Goal: Task Accomplishment & Management: Manage account settings

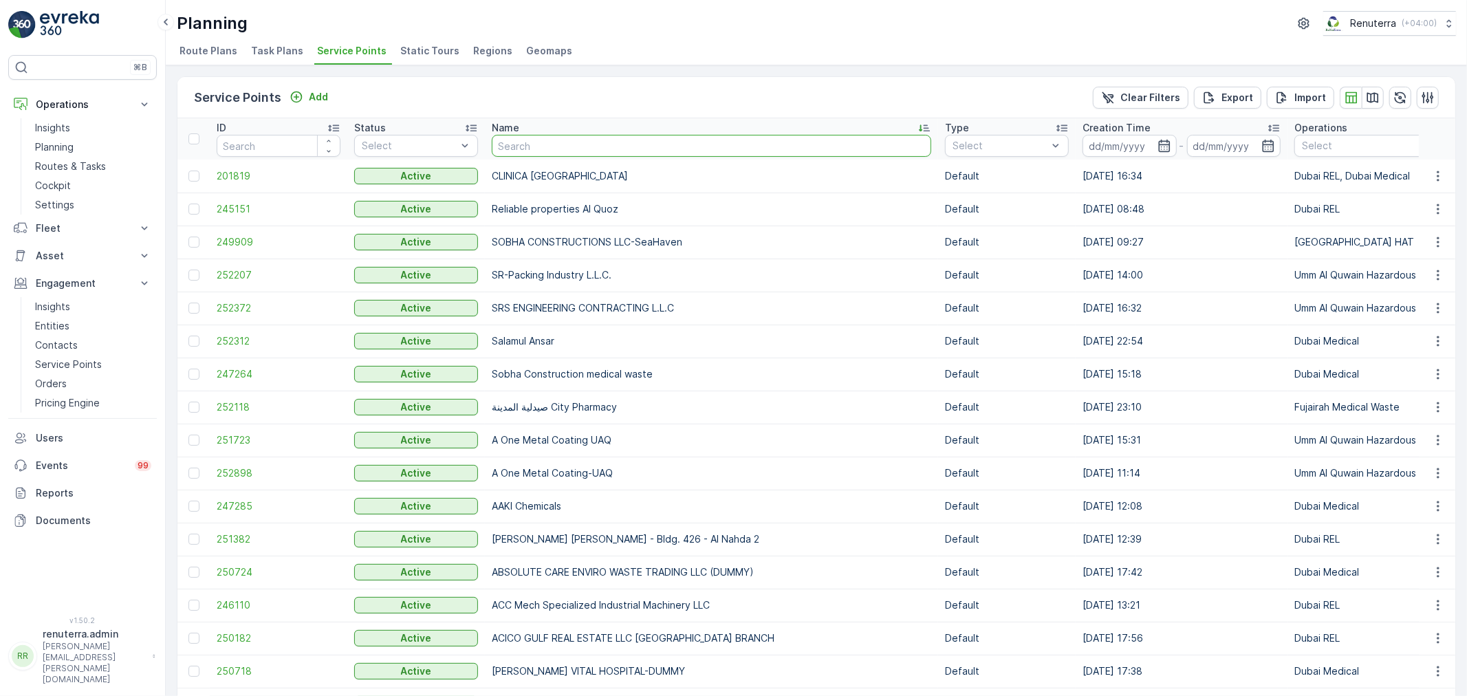
click at [523, 142] on input "text" at bounding box center [712, 146] width 440 height 22
type input "Nomac"
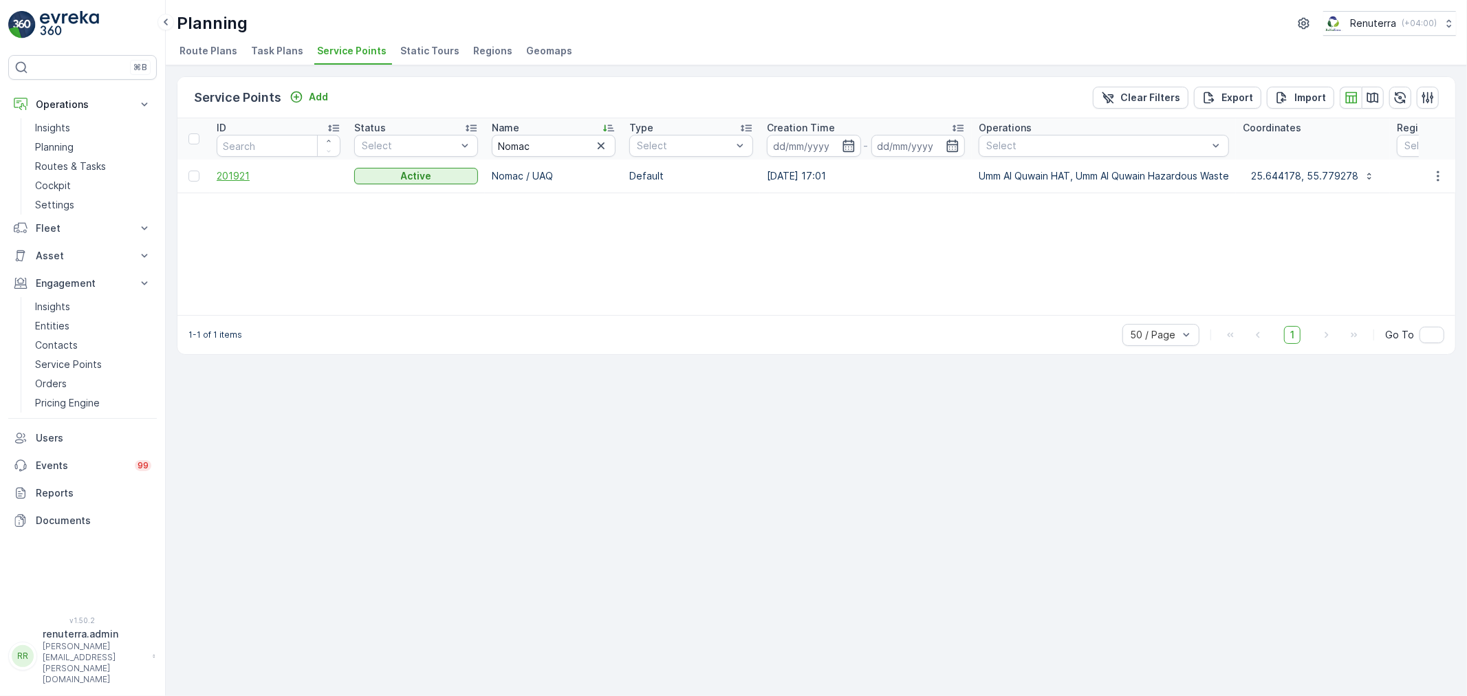
click at [234, 176] on span "201921" at bounding box center [279, 176] width 124 height 14
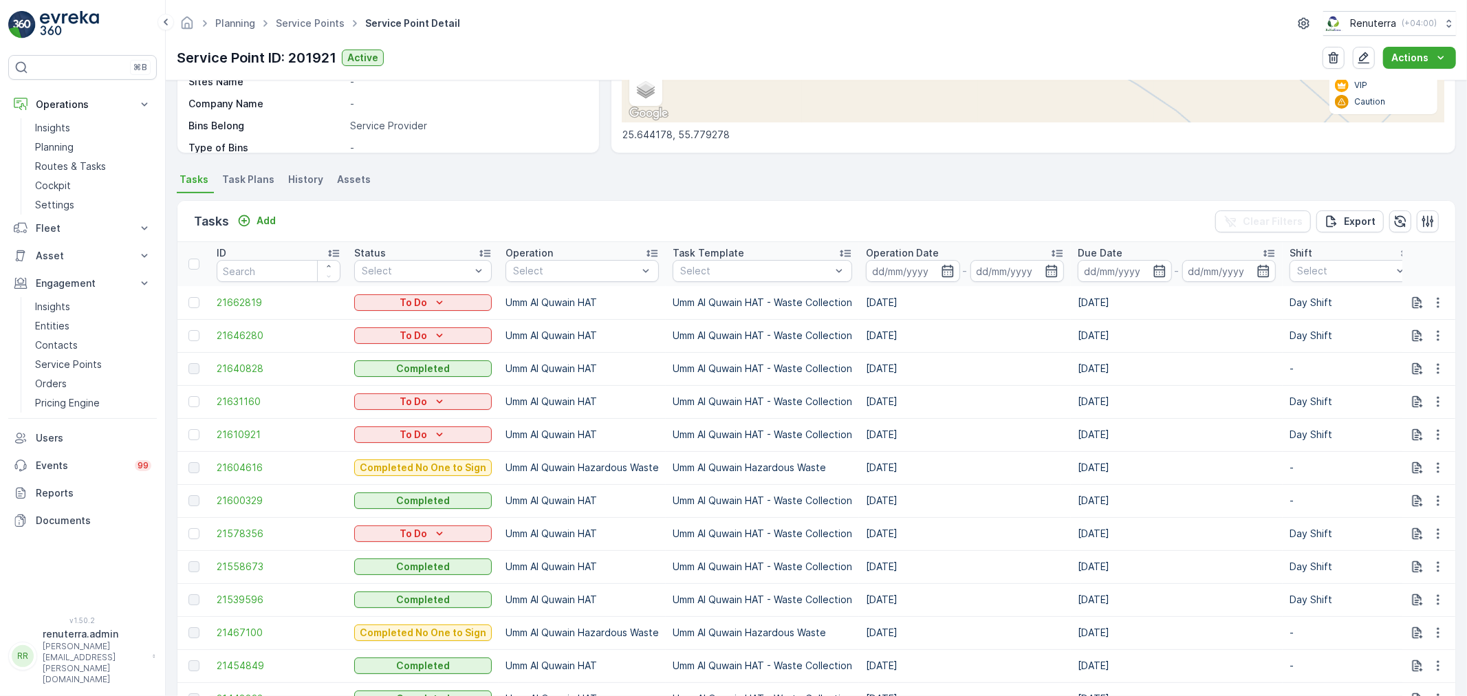
scroll to position [382, 0]
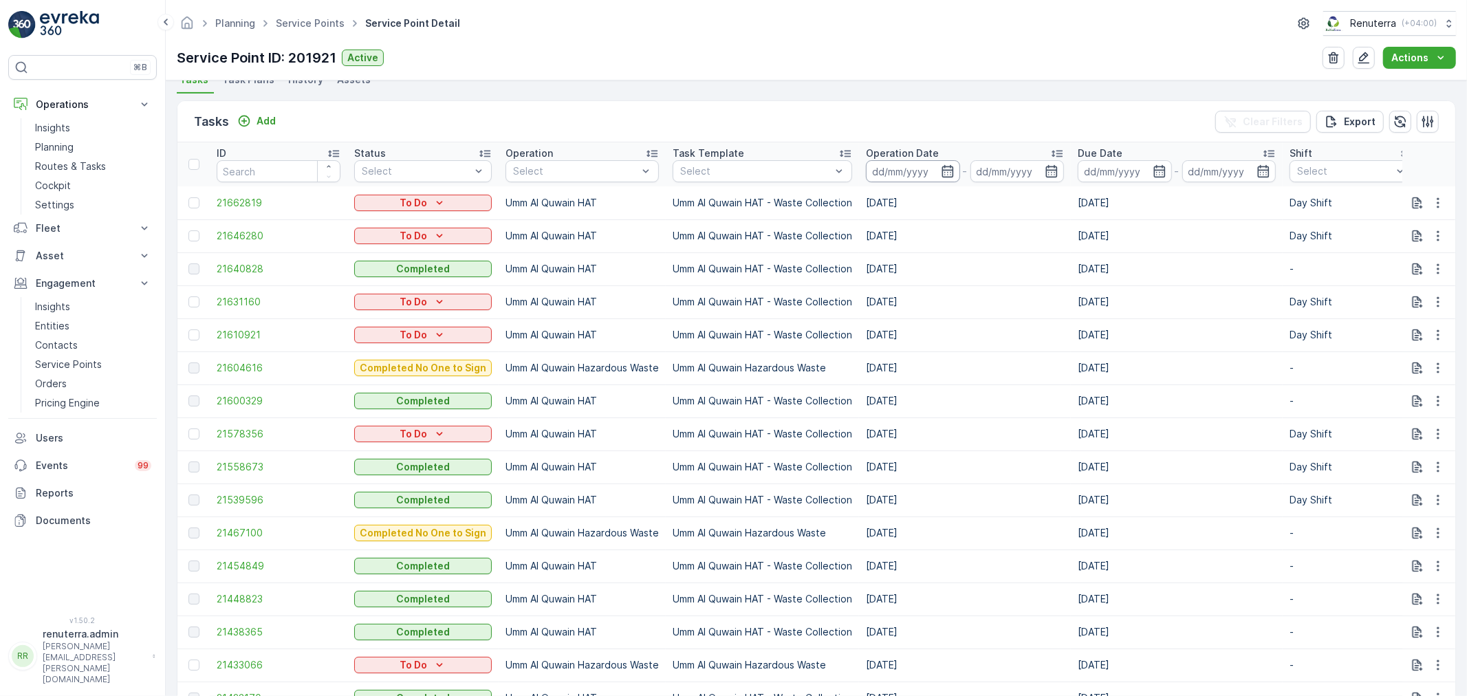
click at [920, 175] on input at bounding box center [913, 171] width 94 height 22
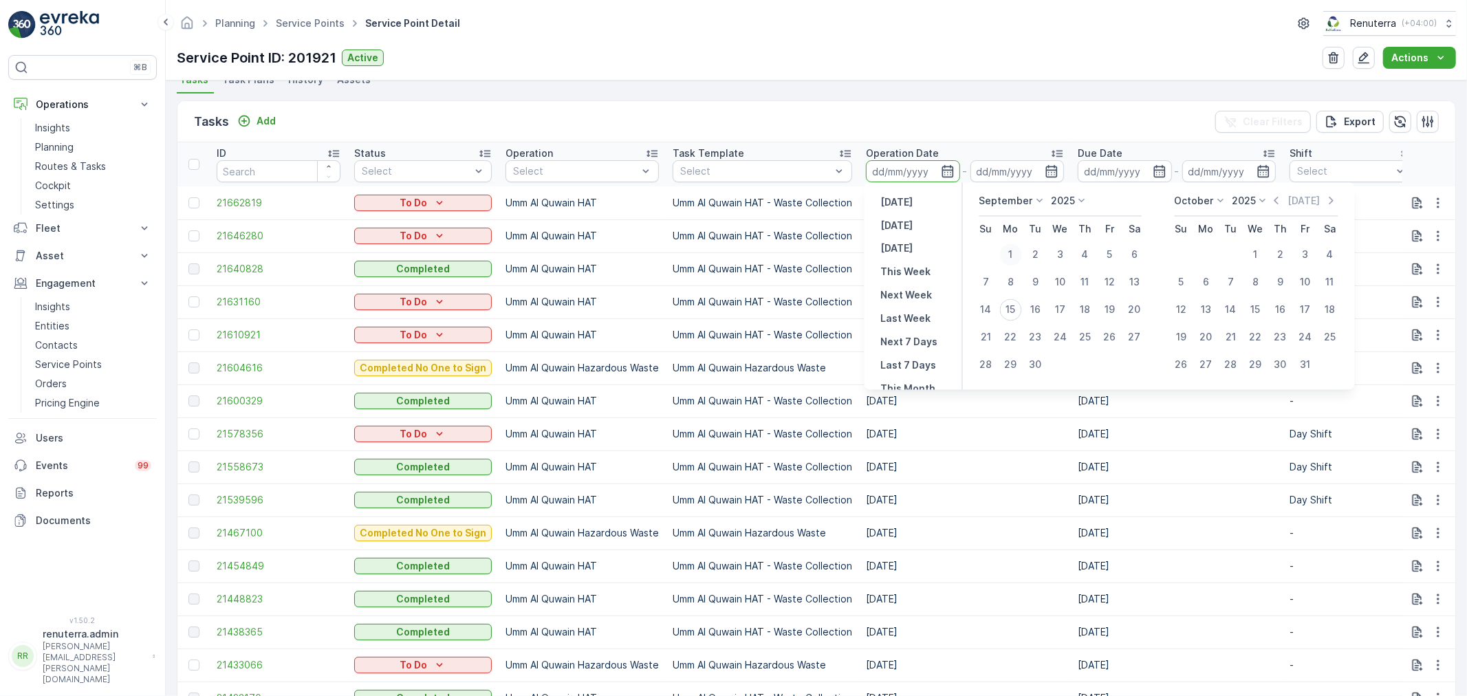
click at [1008, 252] on div "1" at bounding box center [1011, 255] width 22 height 22
type input "[DATE]"
click at [1013, 310] on div "15" at bounding box center [1011, 310] width 22 height 22
type input "[DATE]"
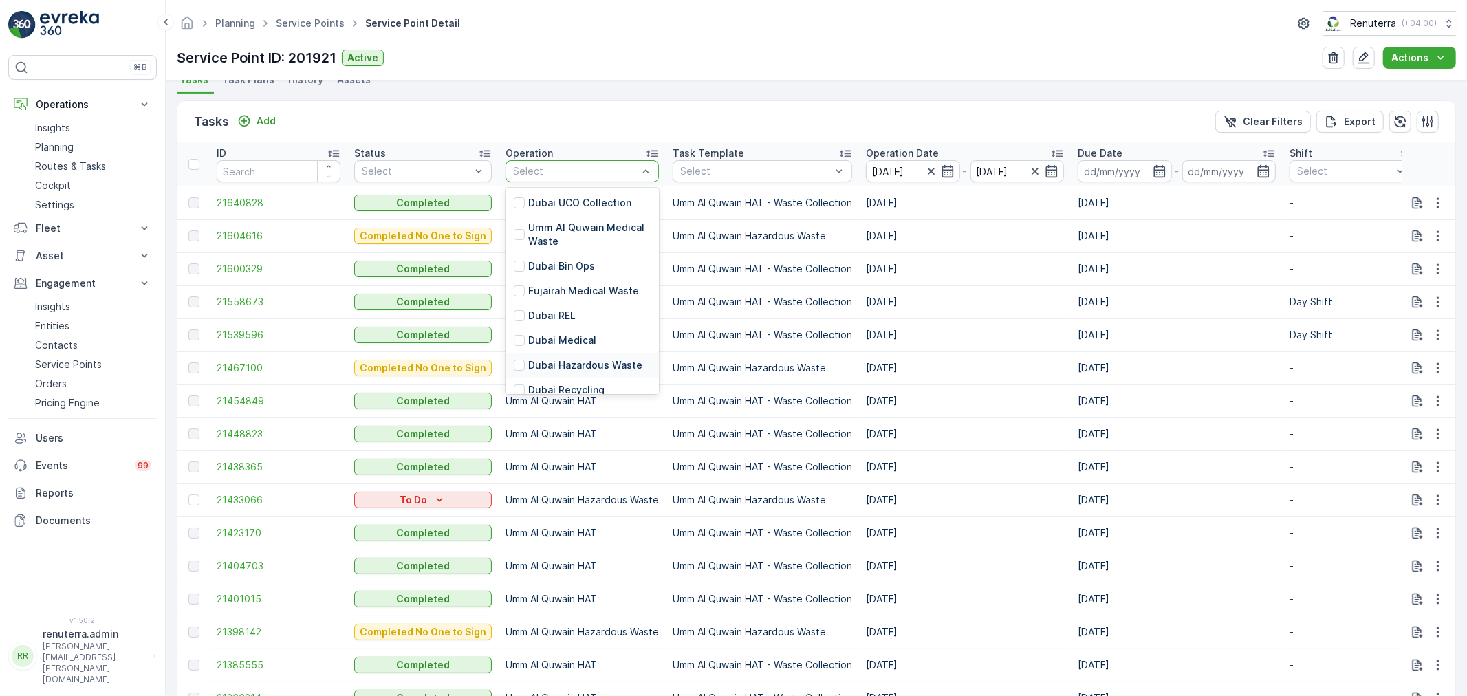
click at [592, 369] on p "Dubai Hazardous Waste" at bounding box center [585, 365] width 114 height 14
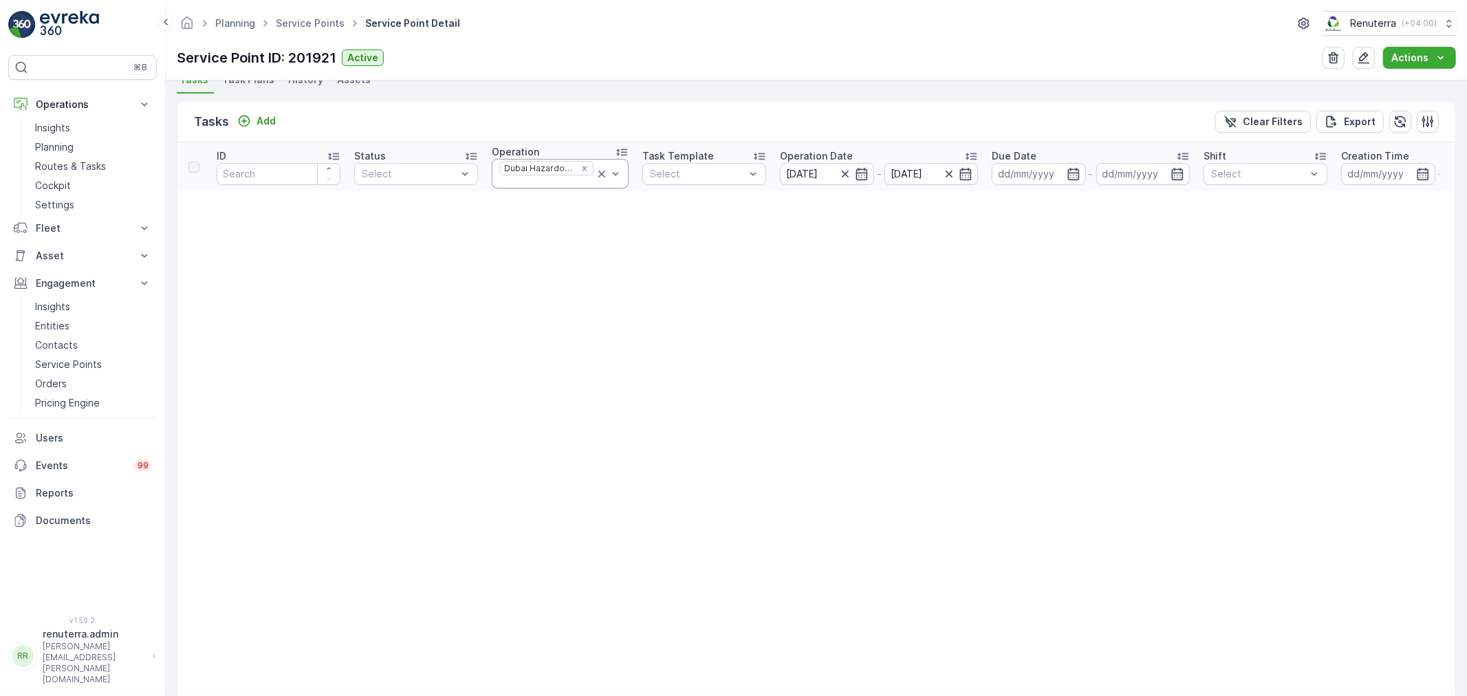
click at [595, 177] on icon at bounding box center [602, 174] width 14 height 14
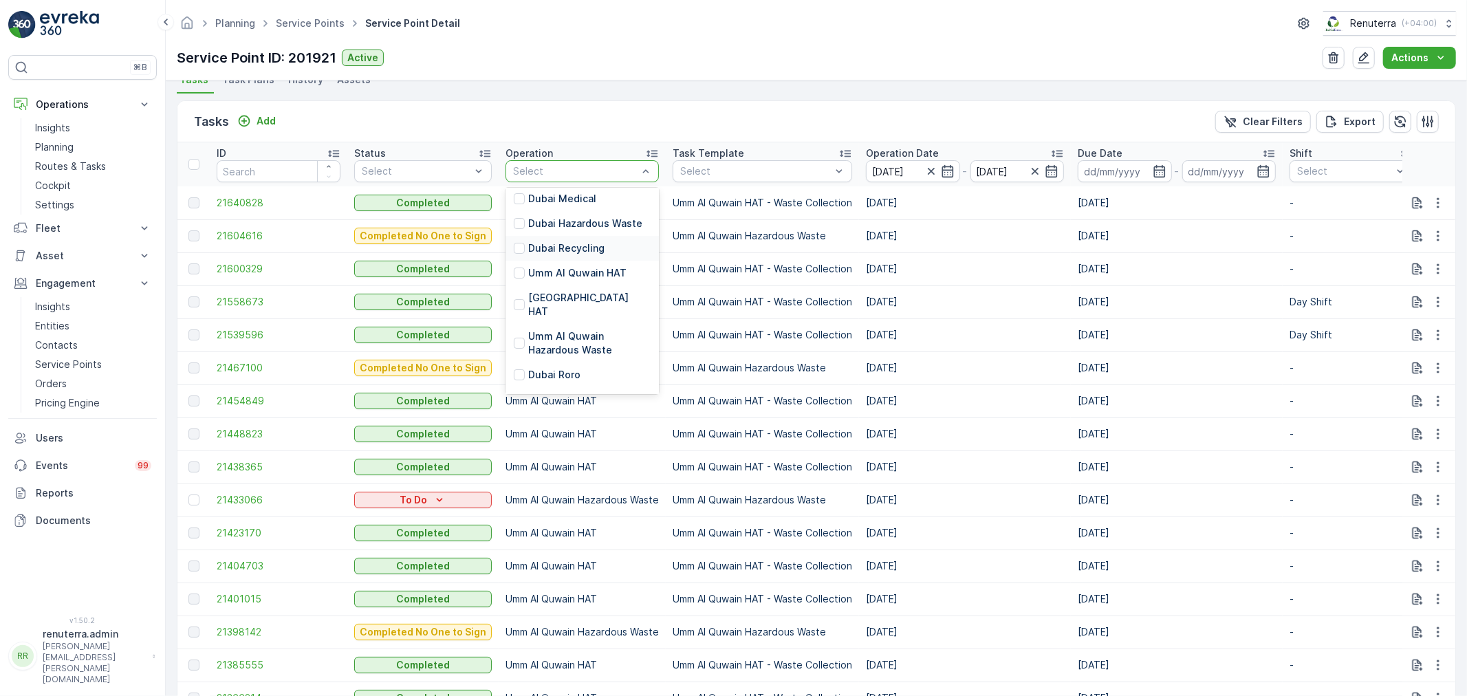
scroll to position [222, 0]
drag, startPoint x: 568, startPoint y: 244, endPoint x: 574, endPoint y: 264, distance: 21.1
click at [567, 249] on p "Umm Al Quwain Hazardous Waste" at bounding box center [589, 263] width 122 height 28
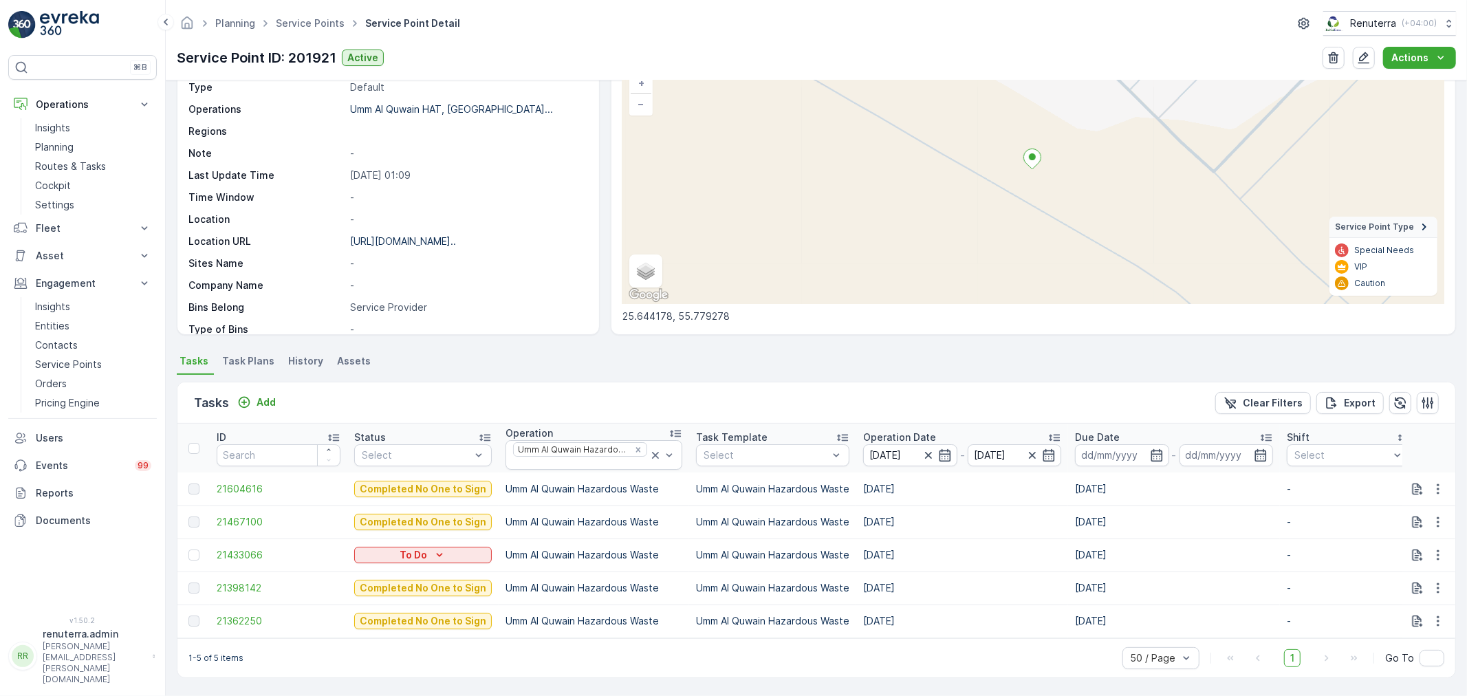
scroll to position [107, 0]
click at [252, 614] on span "21362250" at bounding box center [279, 621] width 124 height 14
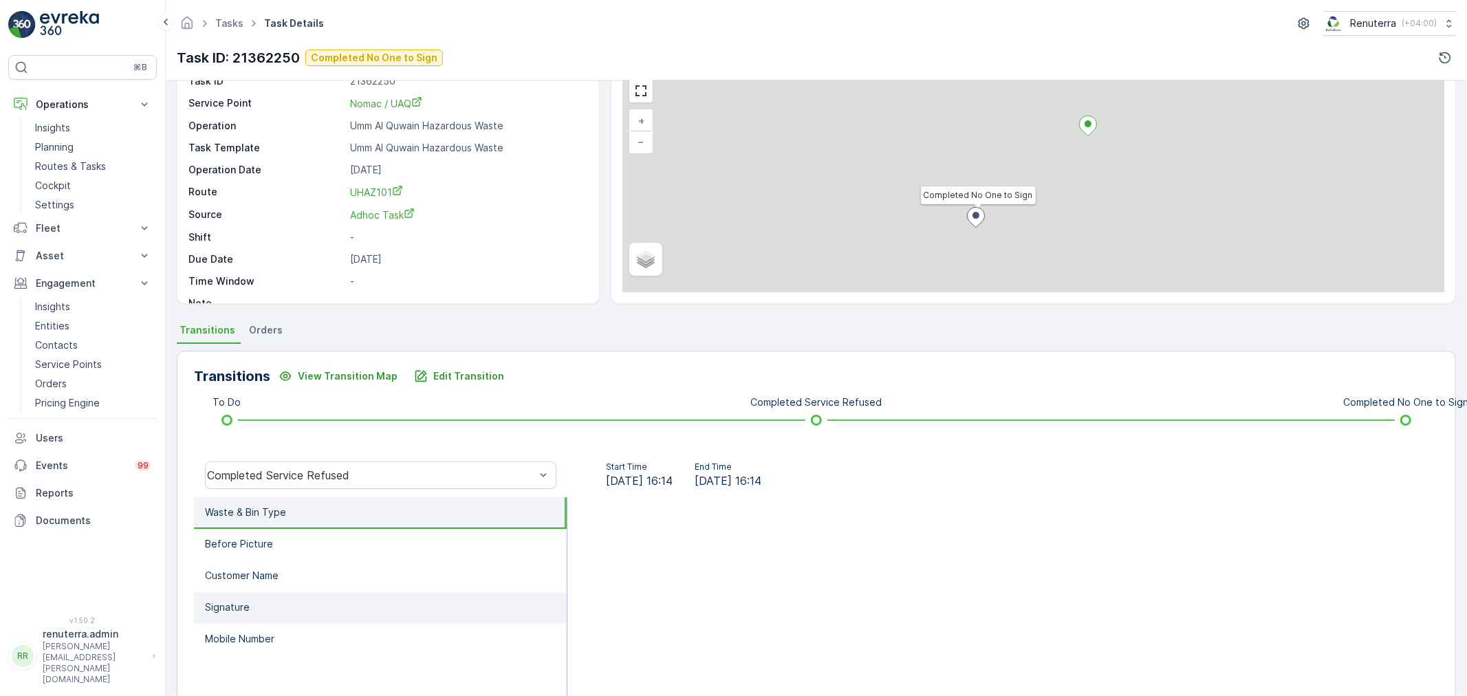
scroll to position [170, 0]
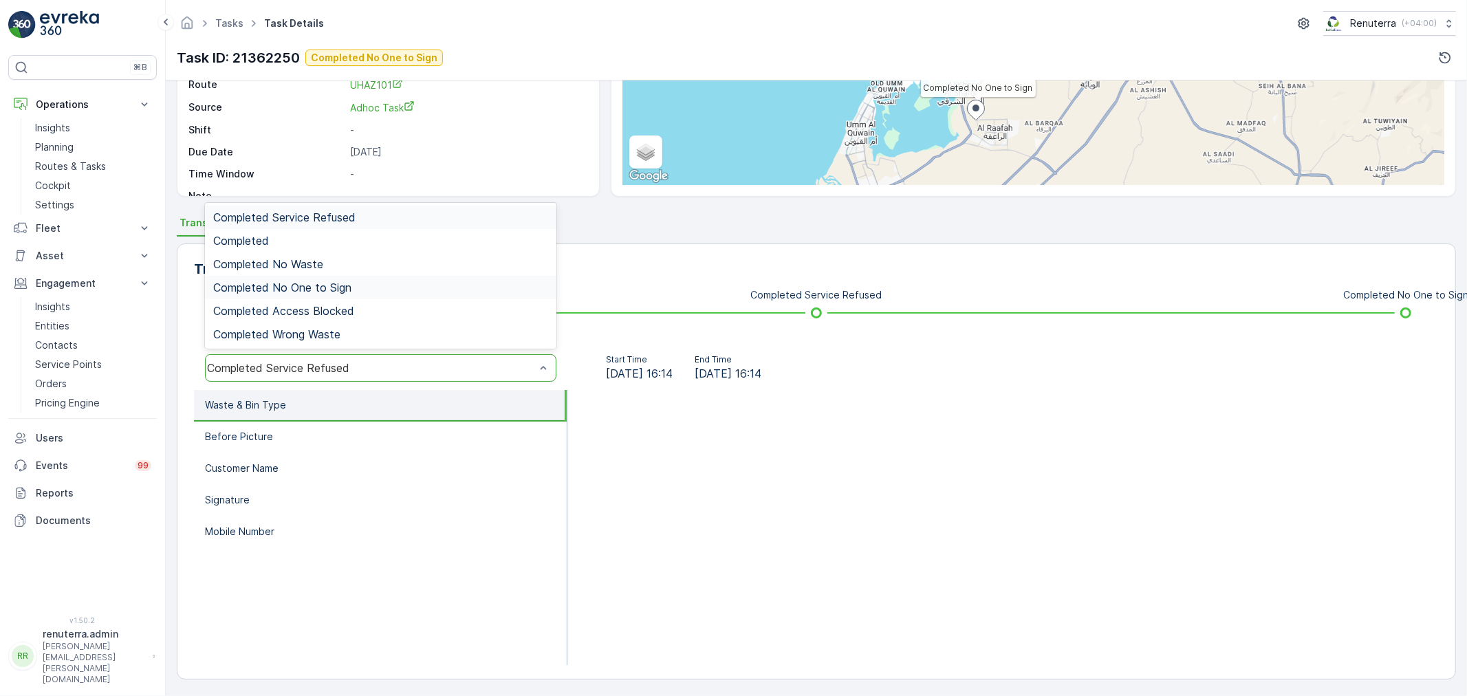
click at [346, 279] on div "Completed No One to Sign" at bounding box center [381, 287] width 352 height 23
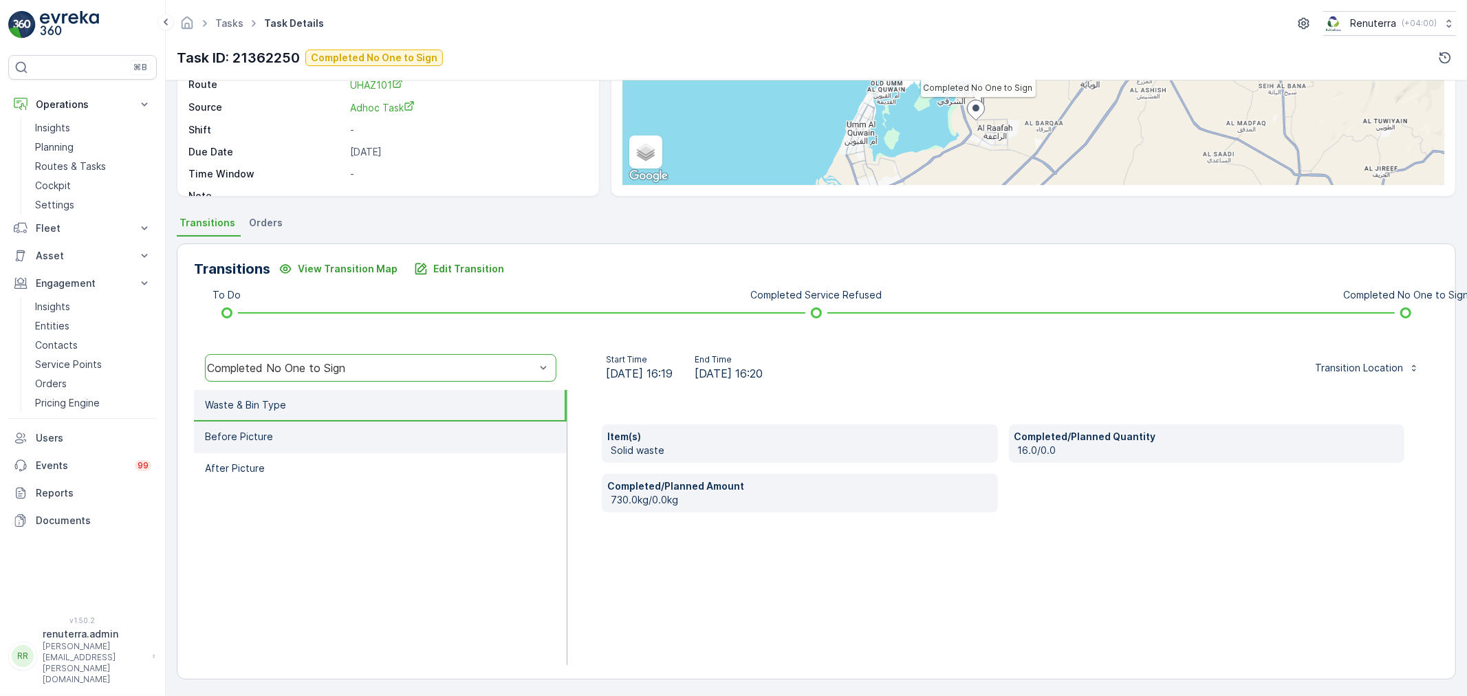
drag, startPoint x: 287, startPoint y: 434, endPoint x: 293, endPoint y: 444, distance: 12.0
click at [287, 433] on li "Before Picture" at bounding box center [380, 438] width 373 height 32
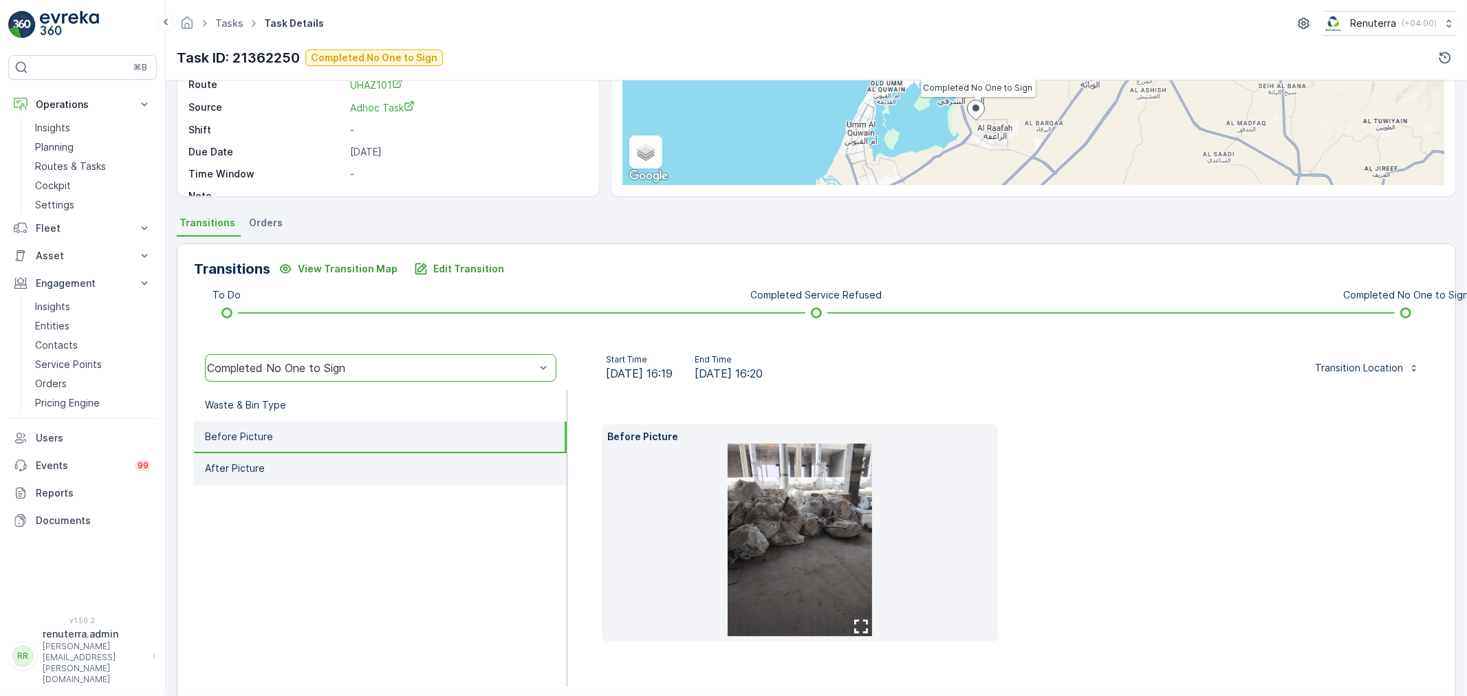
click at [293, 464] on li "After Picture" at bounding box center [380, 469] width 373 height 32
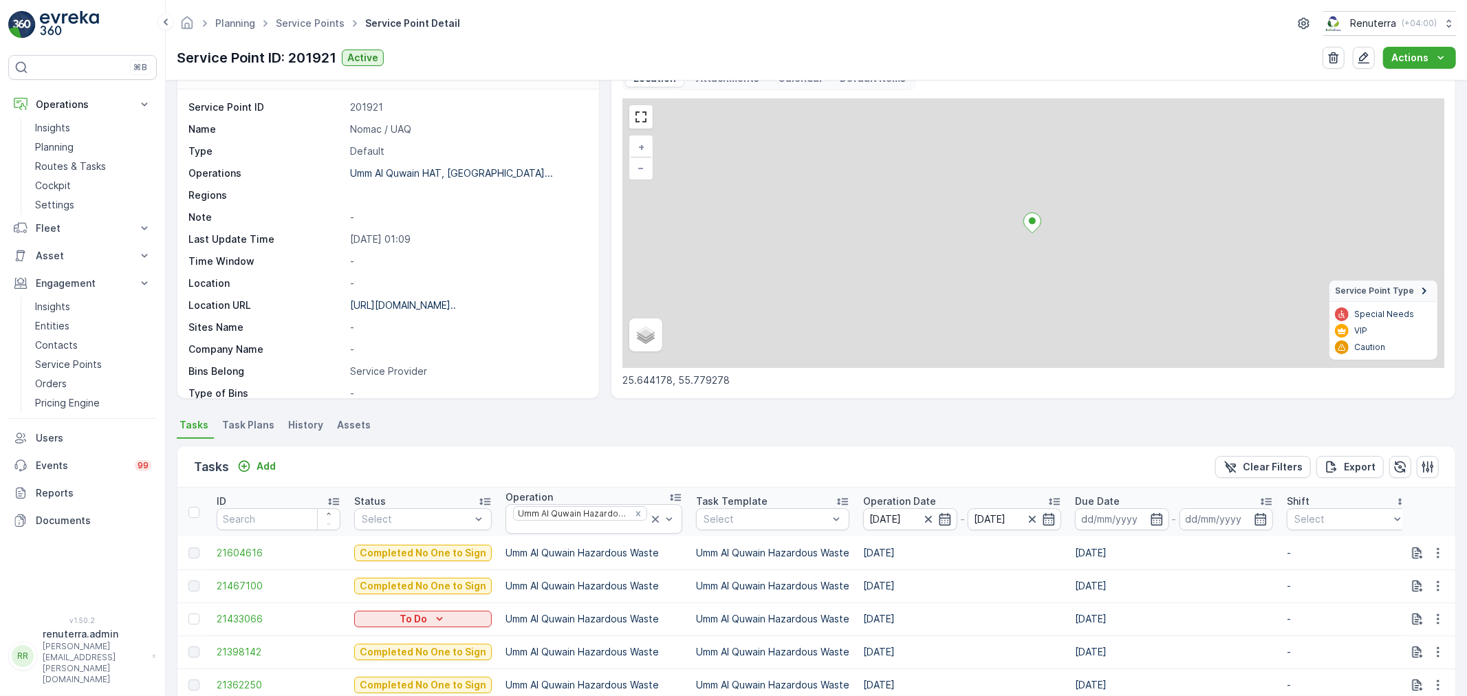
scroll to position [107, 0]
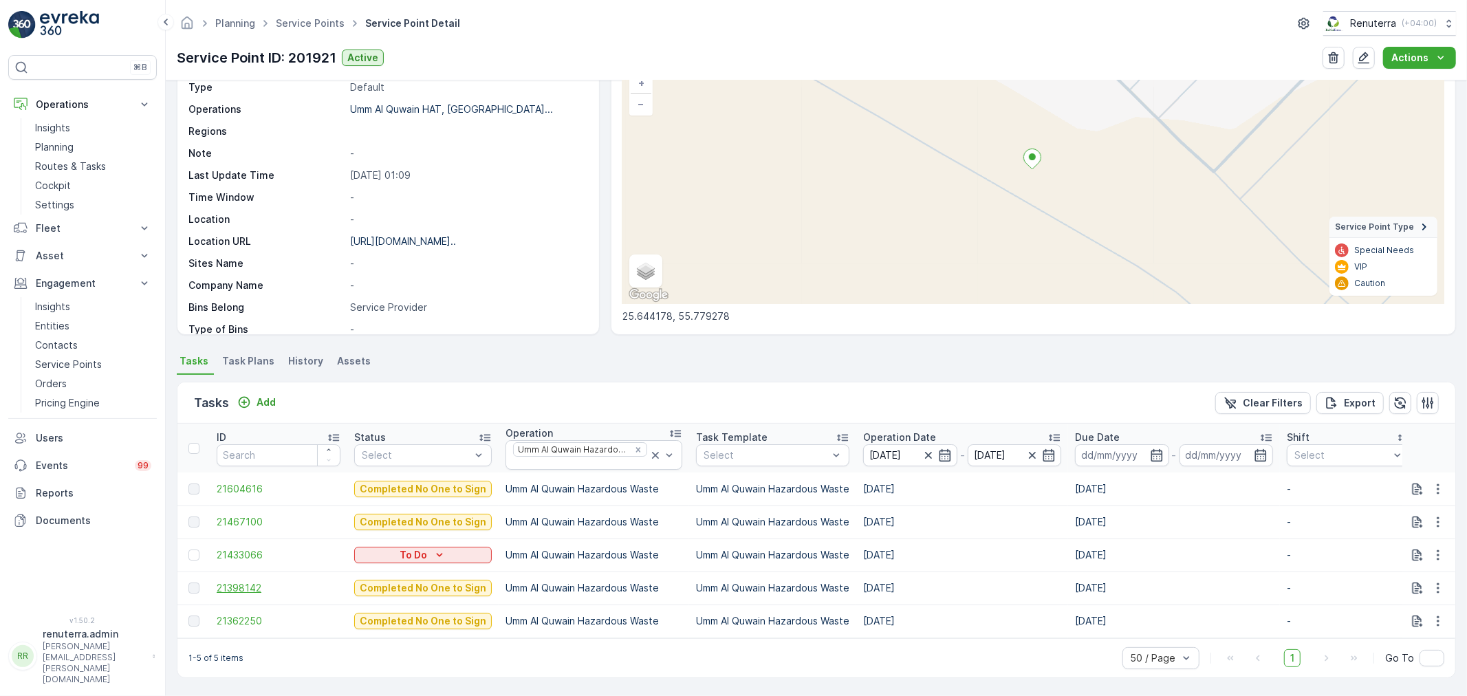
click at [239, 586] on span "21398142" at bounding box center [279, 588] width 124 height 14
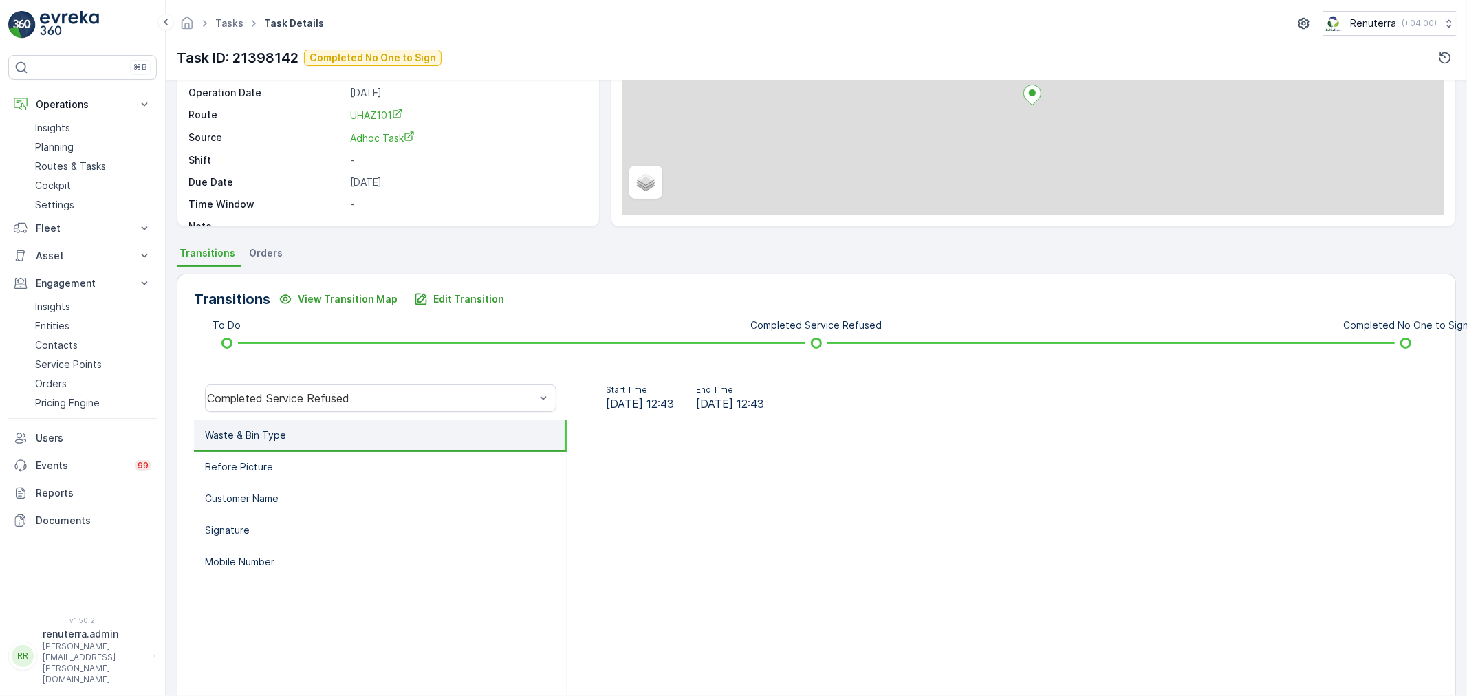
scroll to position [170, 0]
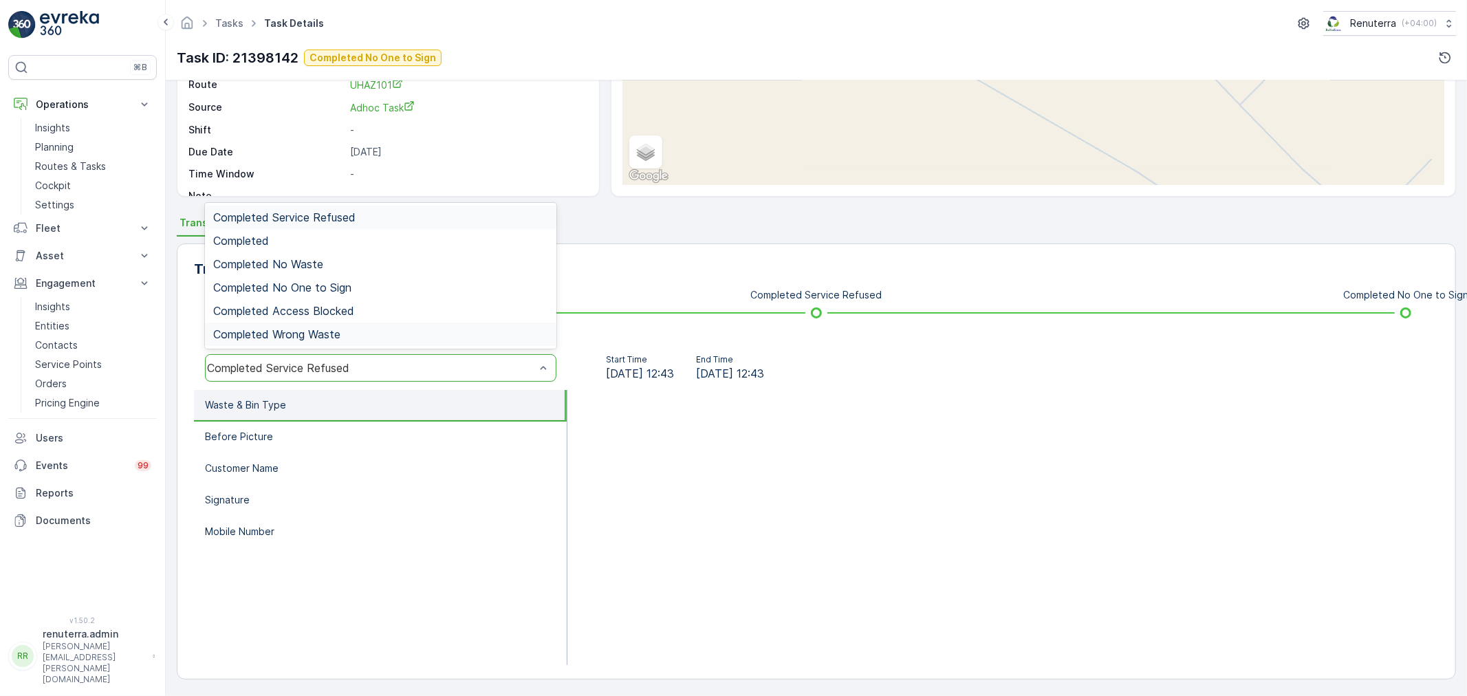
drag, startPoint x: 290, startPoint y: 367, endPoint x: 306, endPoint y: 332, distance: 38.2
click at [318, 290] on span "Completed No One to Sign" at bounding box center [282, 287] width 138 height 12
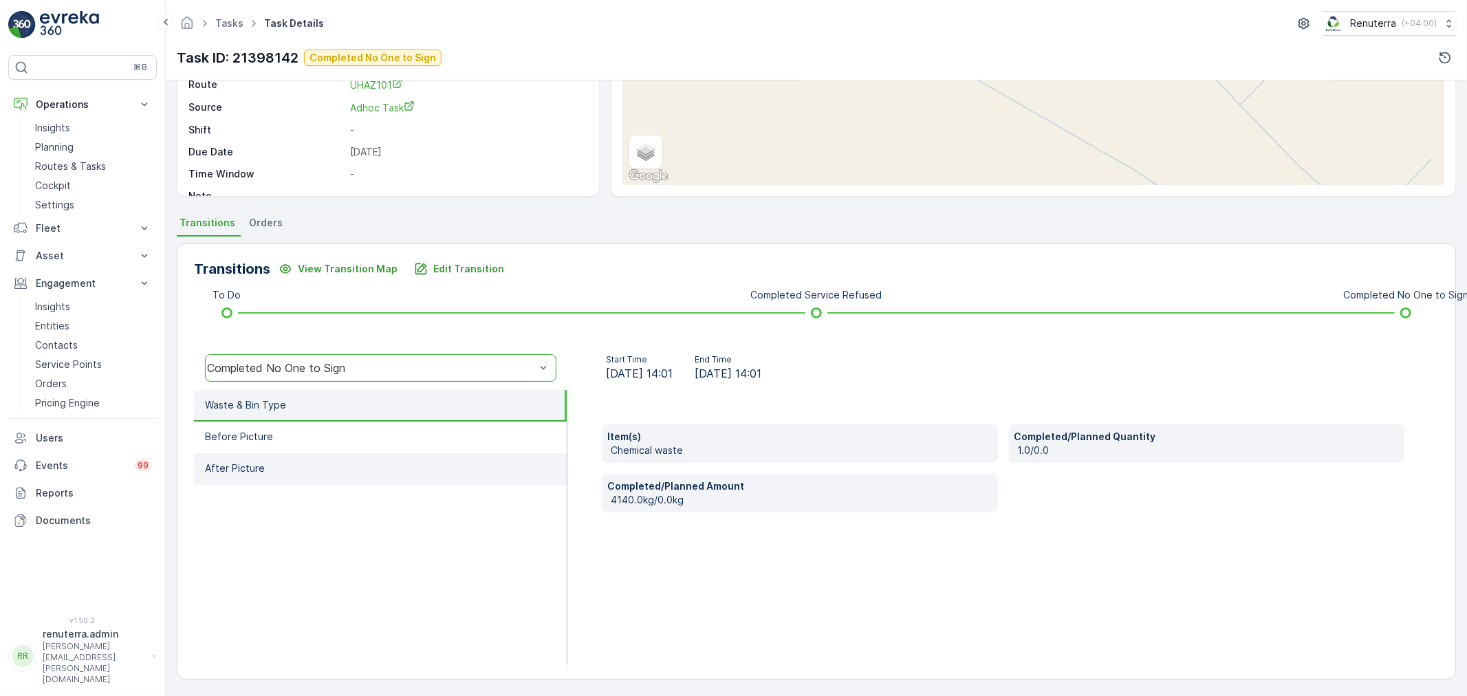
click at [334, 453] on li "After Picture" at bounding box center [380, 469] width 373 height 32
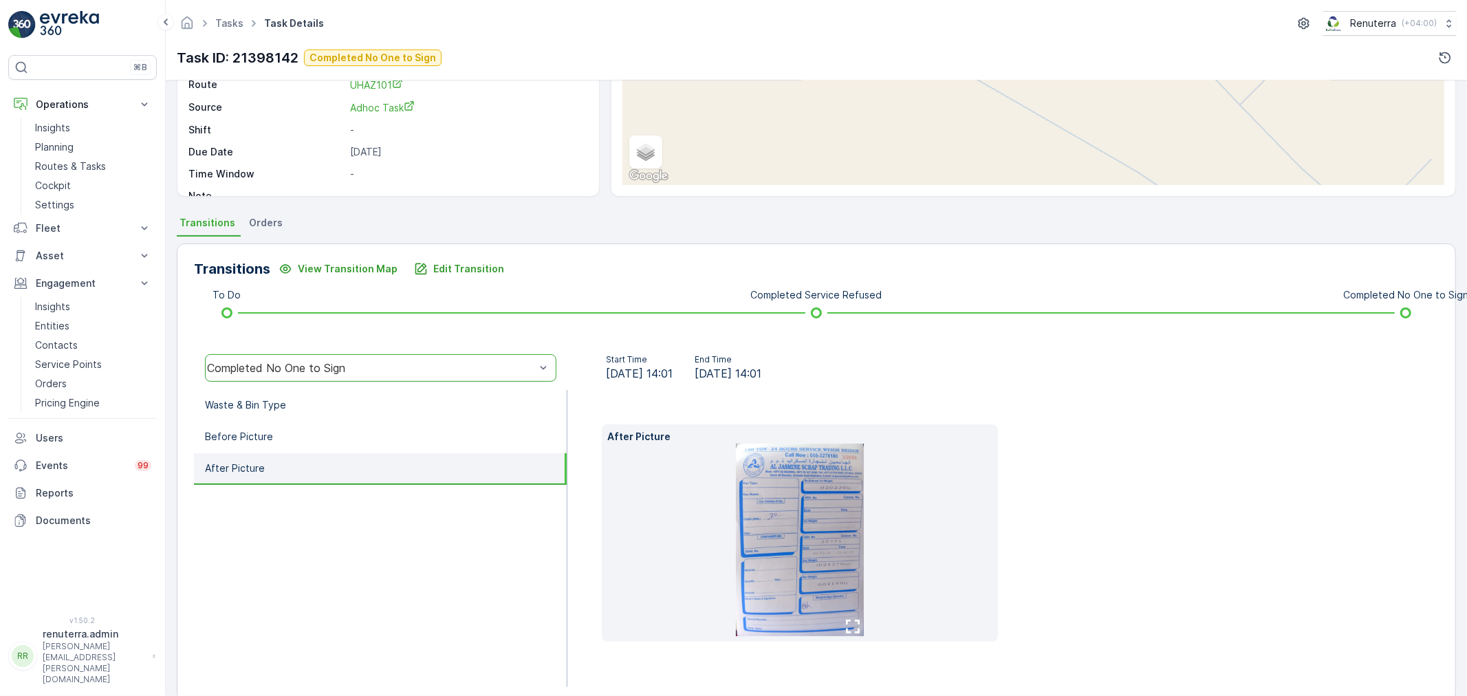
click at [868, 503] on li at bounding box center [799, 540] width 385 height 193
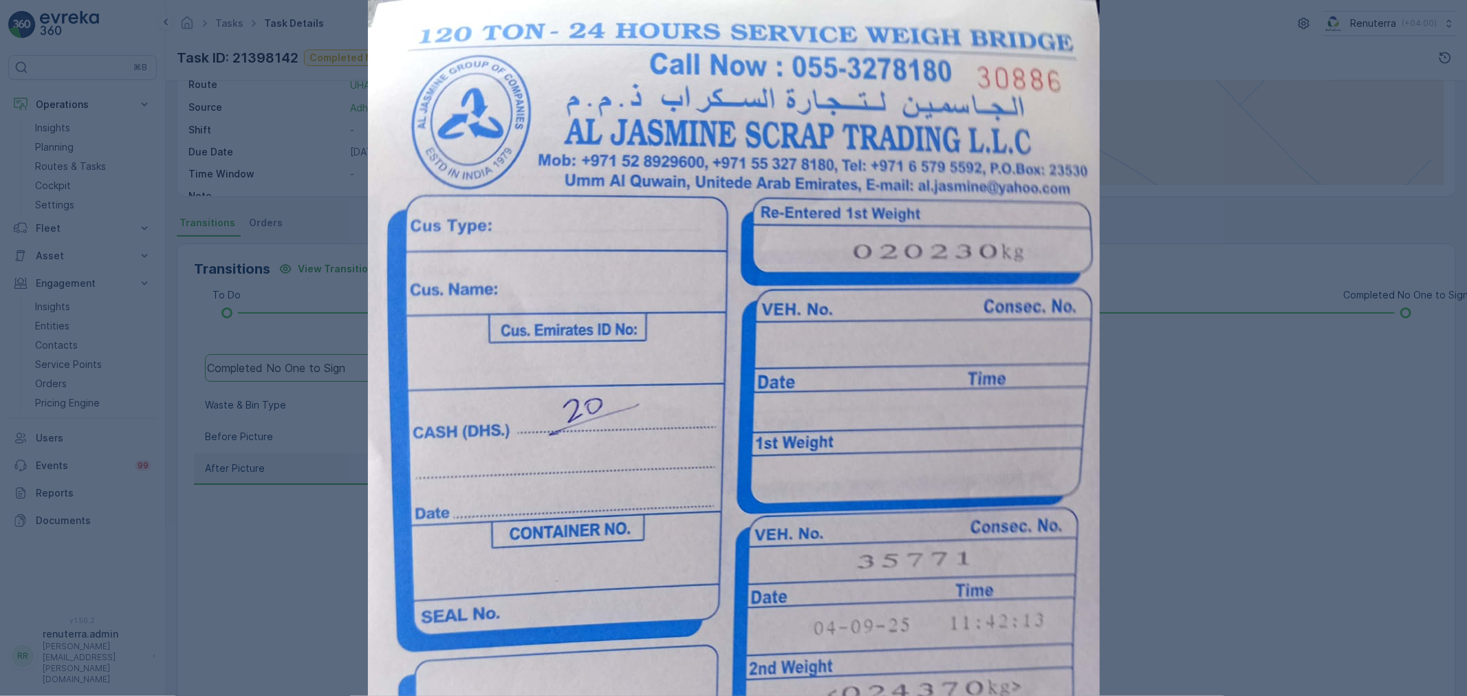
click at [67, 52] on div at bounding box center [733, 348] width 1467 height 696
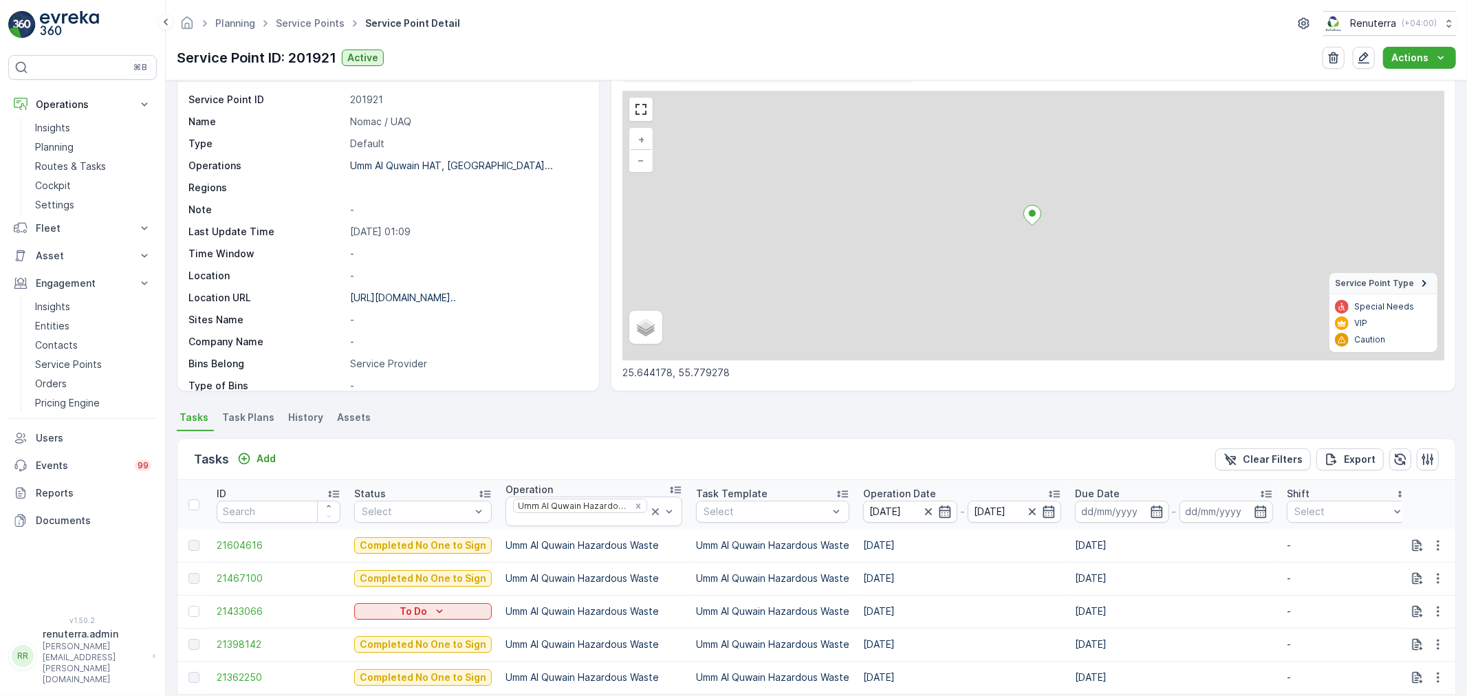
scroll to position [107, 0]
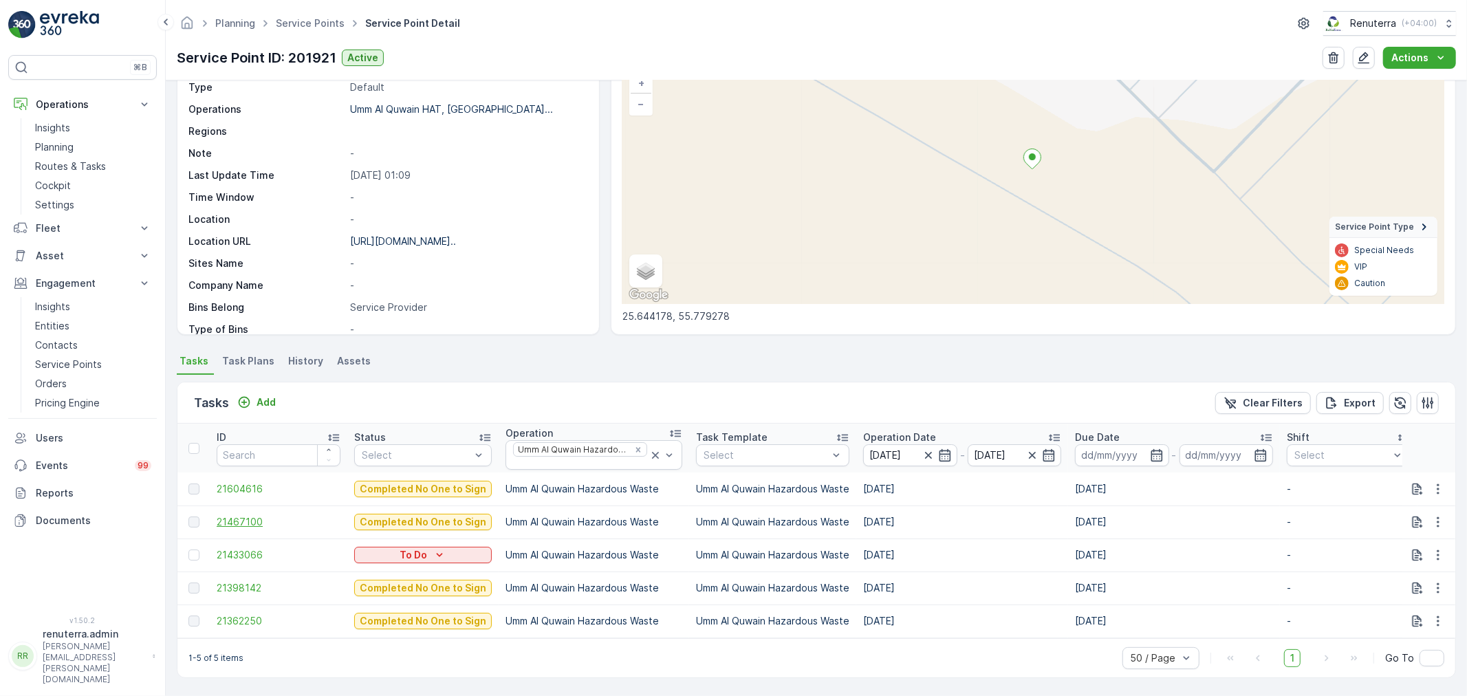
click at [259, 519] on span "21467100" at bounding box center [279, 522] width 124 height 14
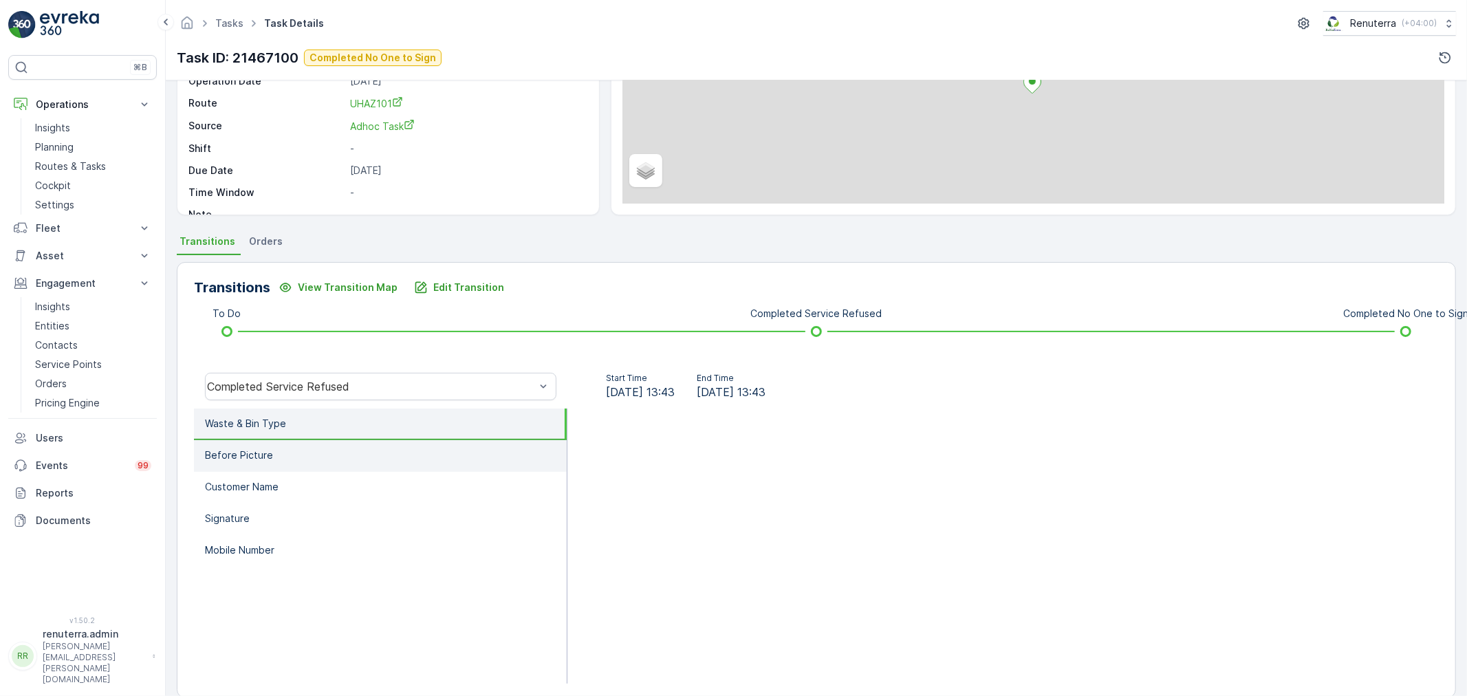
scroll to position [170, 0]
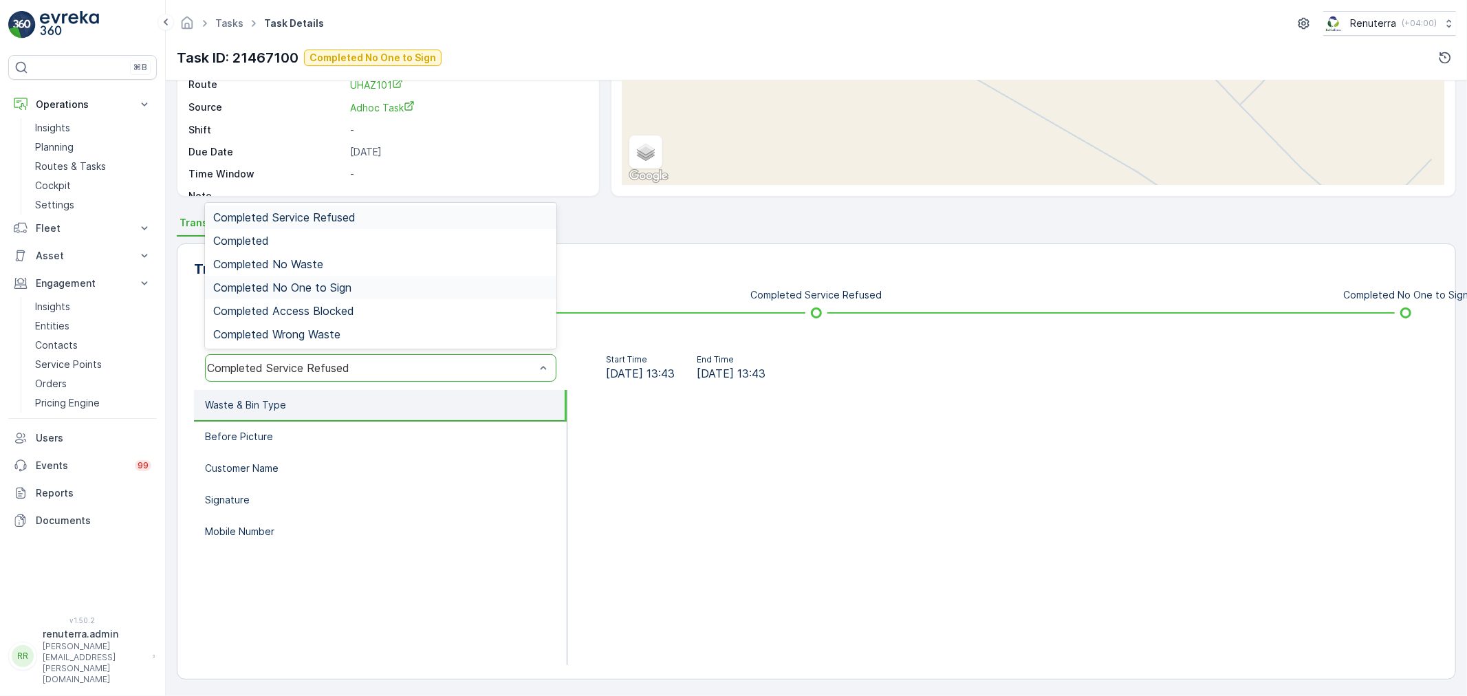
click at [291, 289] on span "Completed No One to Sign" at bounding box center [282, 287] width 138 height 12
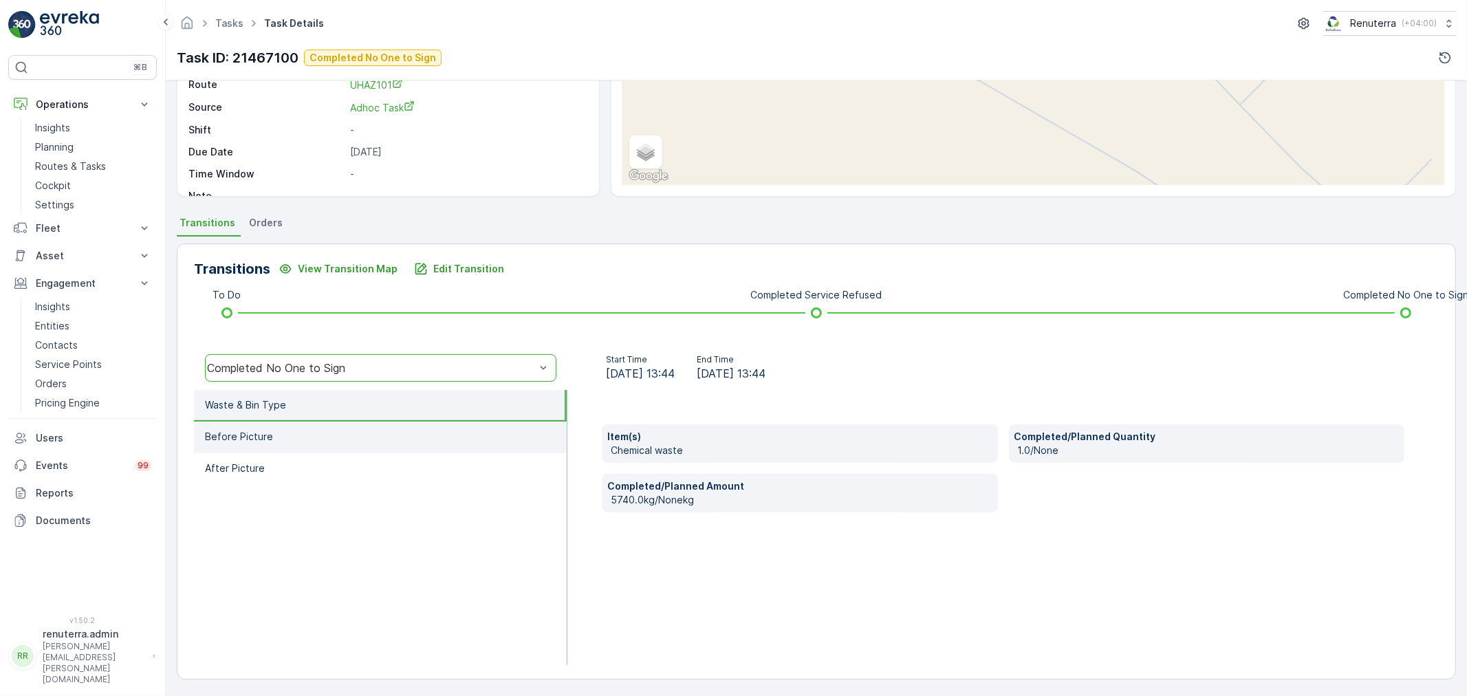
click at [313, 432] on li "Before Picture" at bounding box center [380, 438] width 373 height 32
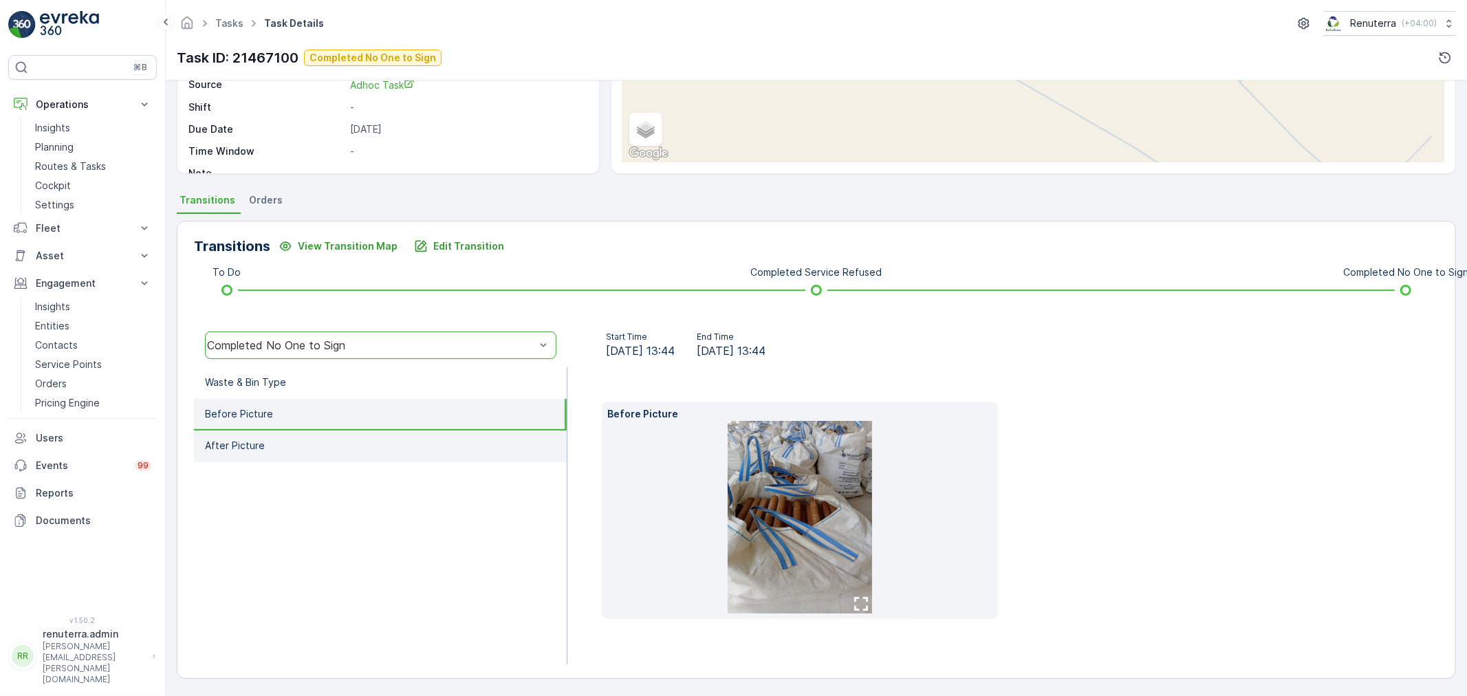
click at [239, 431] on li "After Picture" at bounding box center [380, 447] width 373 height 32
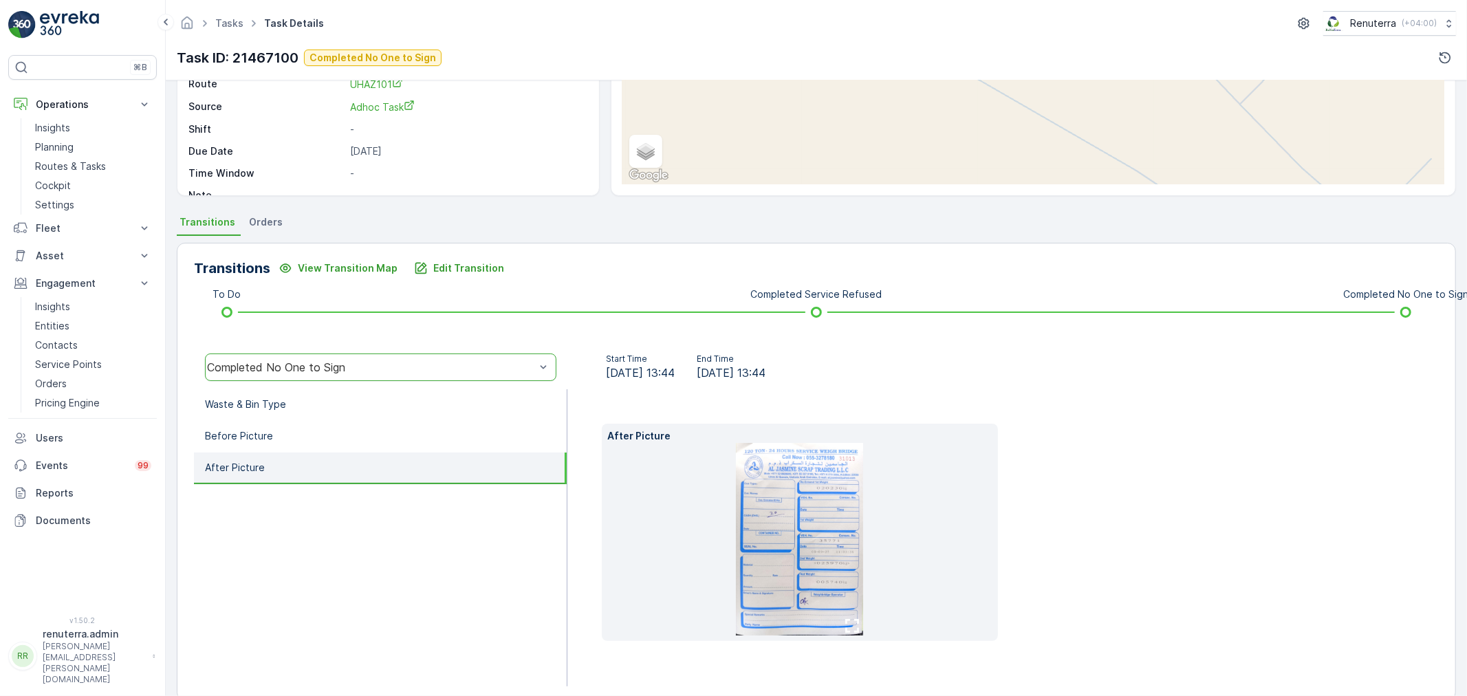
click at [817, 560] on img at bounding box center [799, 539] width 127 height 193
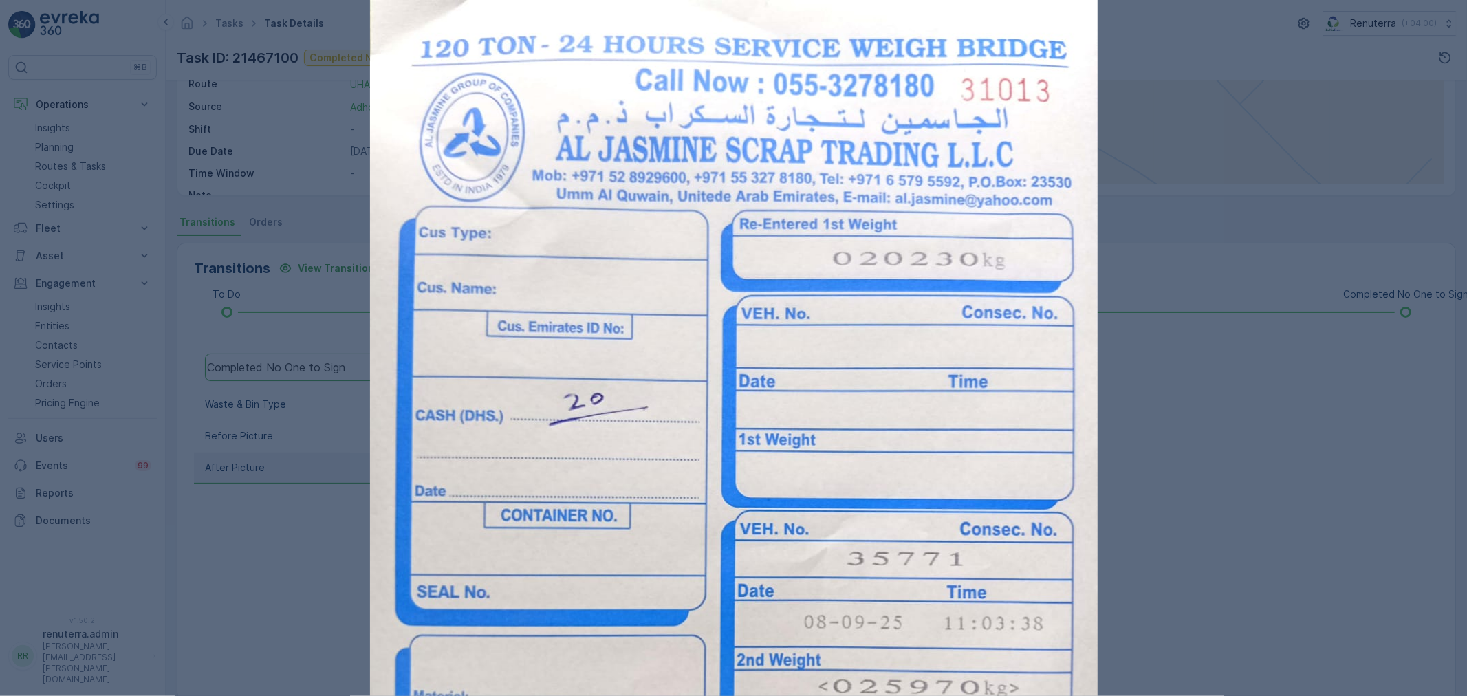
click at [360, 427] on div at bounding box center [733, 348] width 1467 height 696
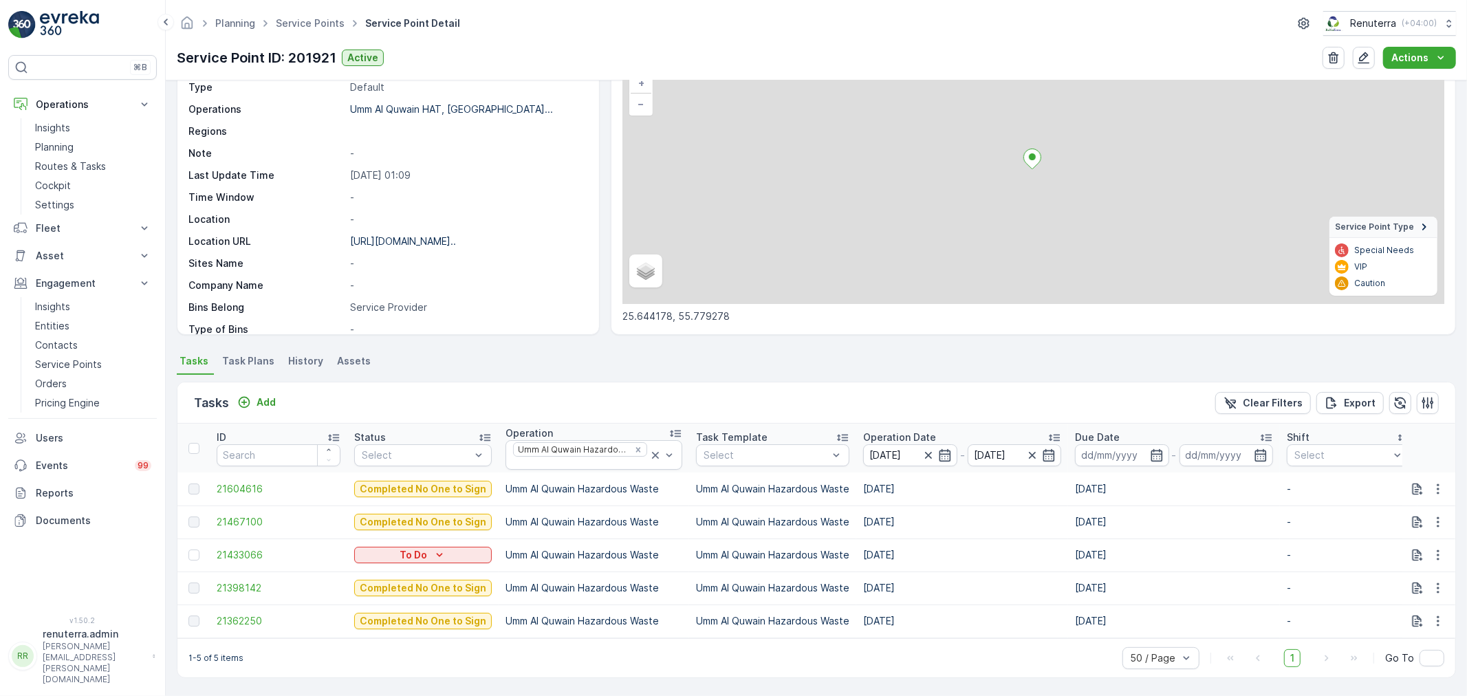
scroll to position [107, 0]
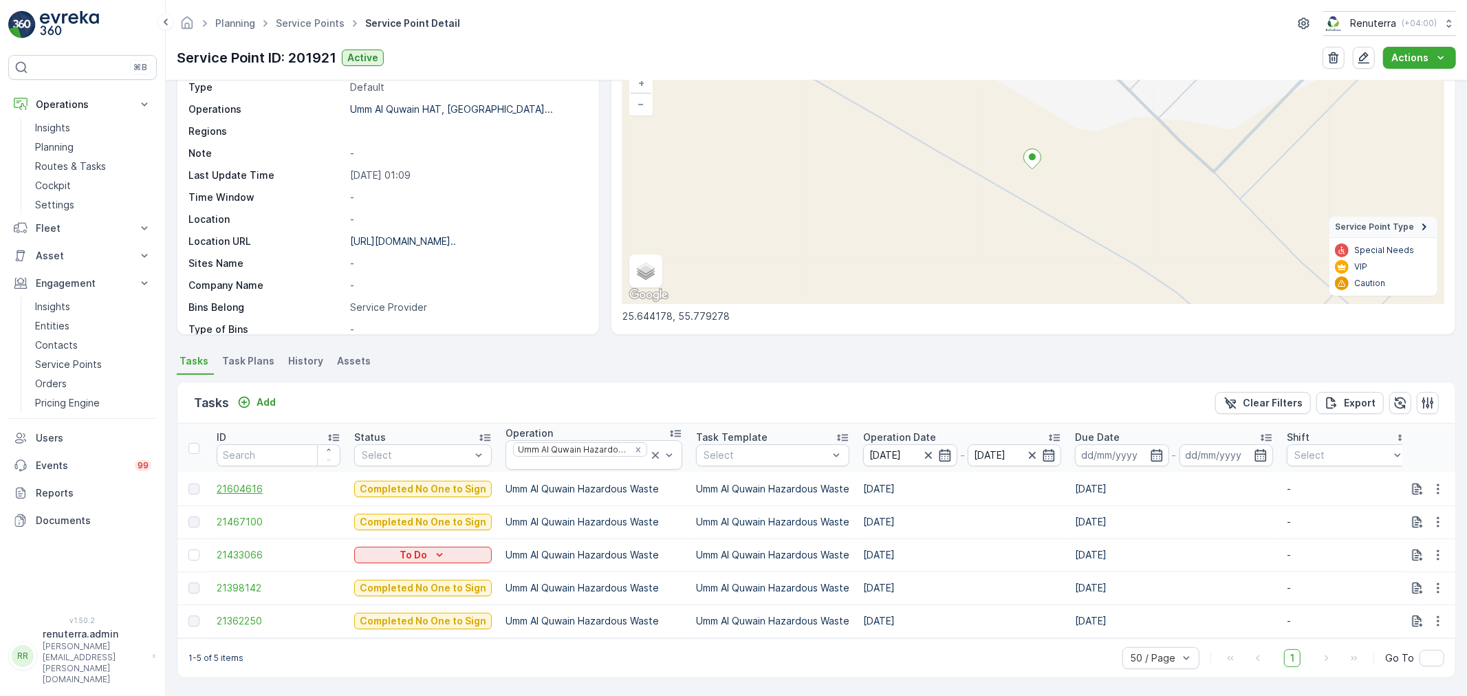
click at [237, 482] on span "21604616" at bounding box center [279, 489] width 124 height 14
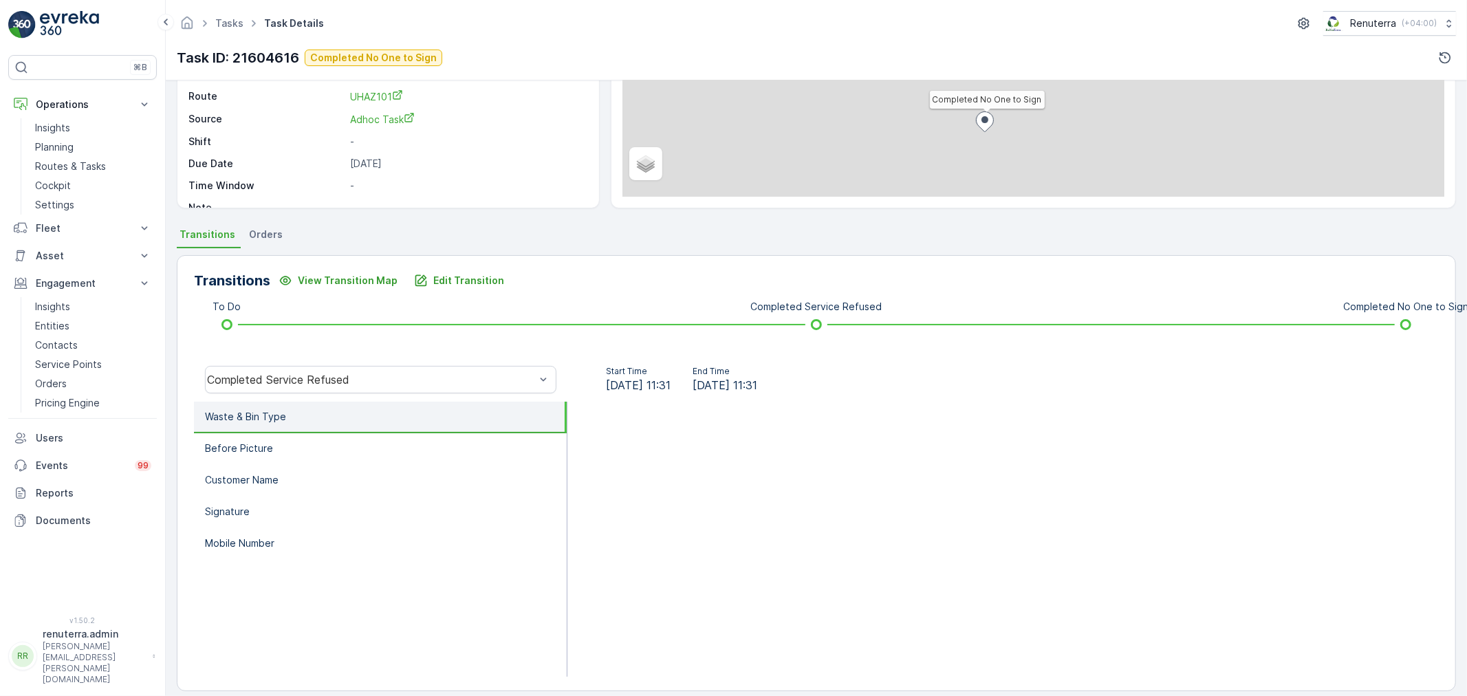
scroll to position [170, 0]
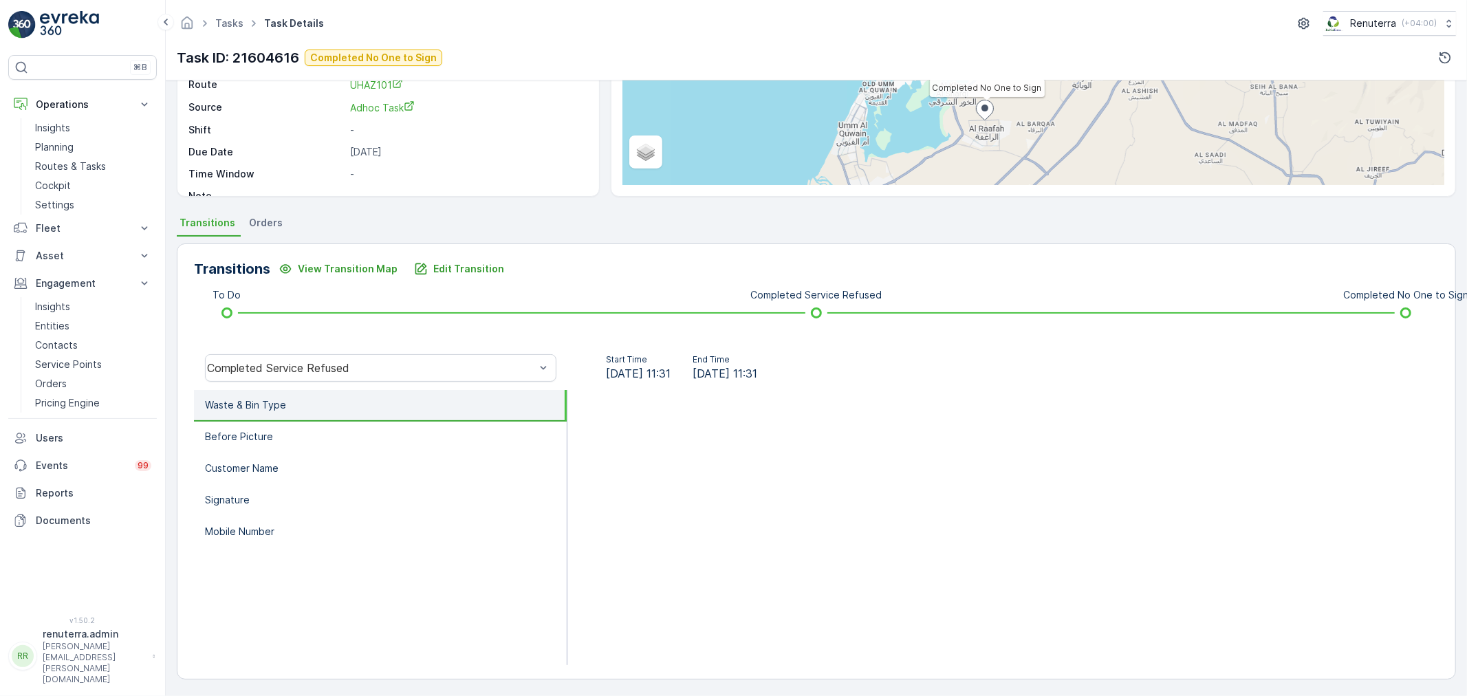
click at [273, 347] on div "Completed Service Refused" at bounding box center [381, 368] width 374 height 44
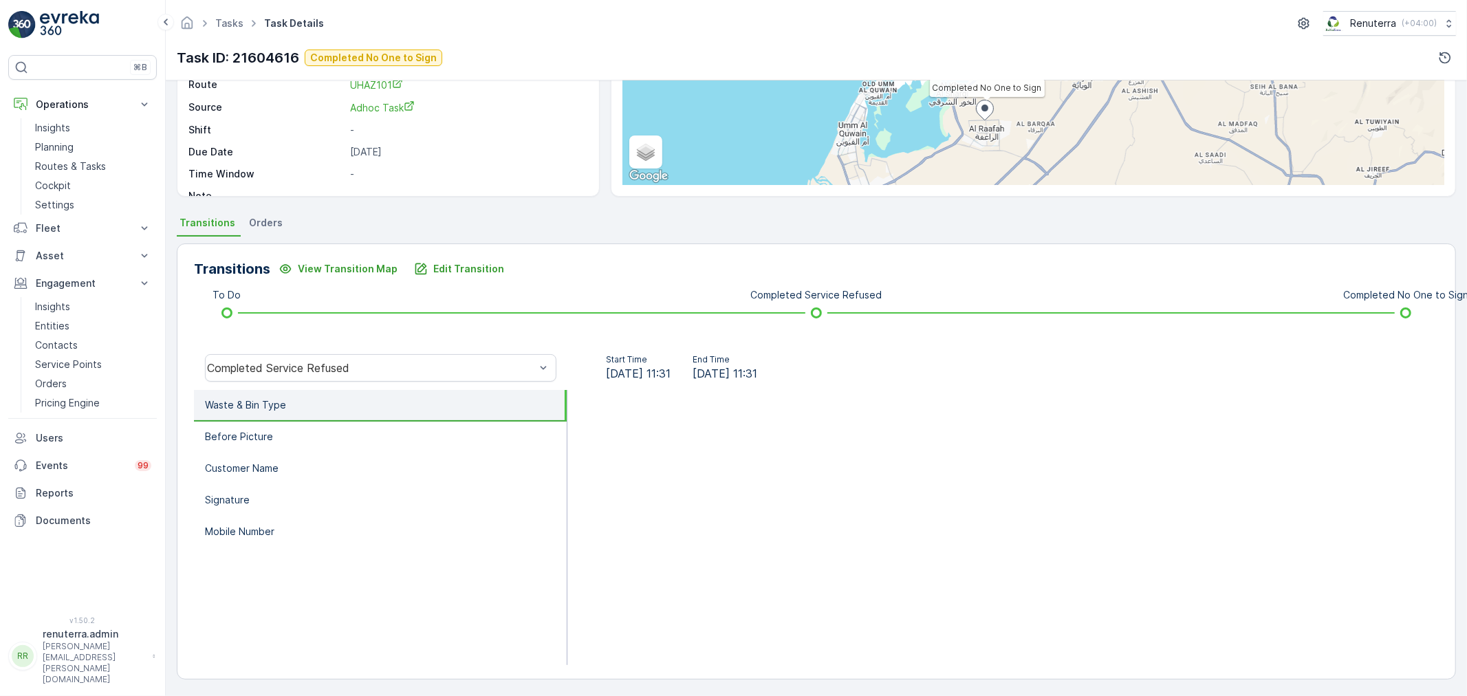
click at [292, 384] on div "Completed Service Refused" at bounding box center [381, 368] width 374 height 44
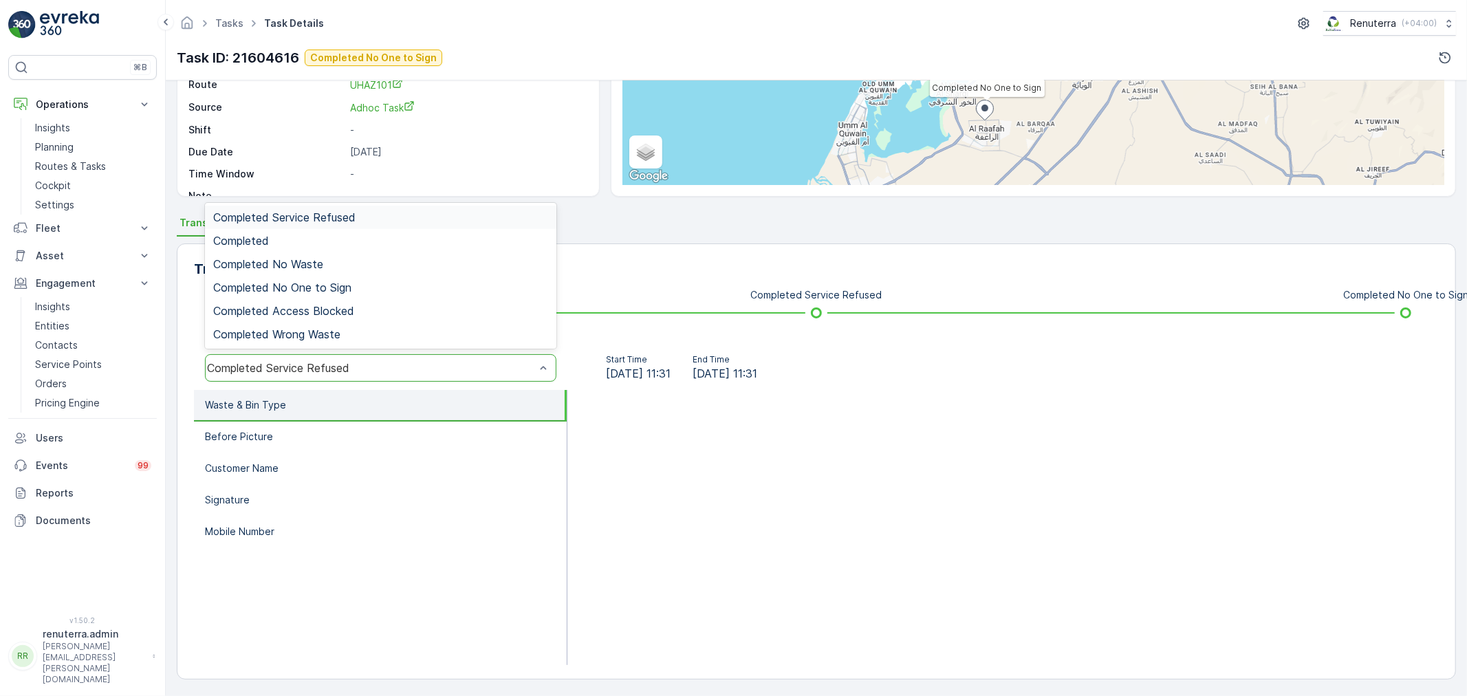
drag, startPoint x: 291, startPoint y: 363, endPoint x: 294, endPoint y: 352, distance: 12.0
click at [307, 296] on div "Completed No One to Sign" at bounding box center [381, 287] width 352 height 23
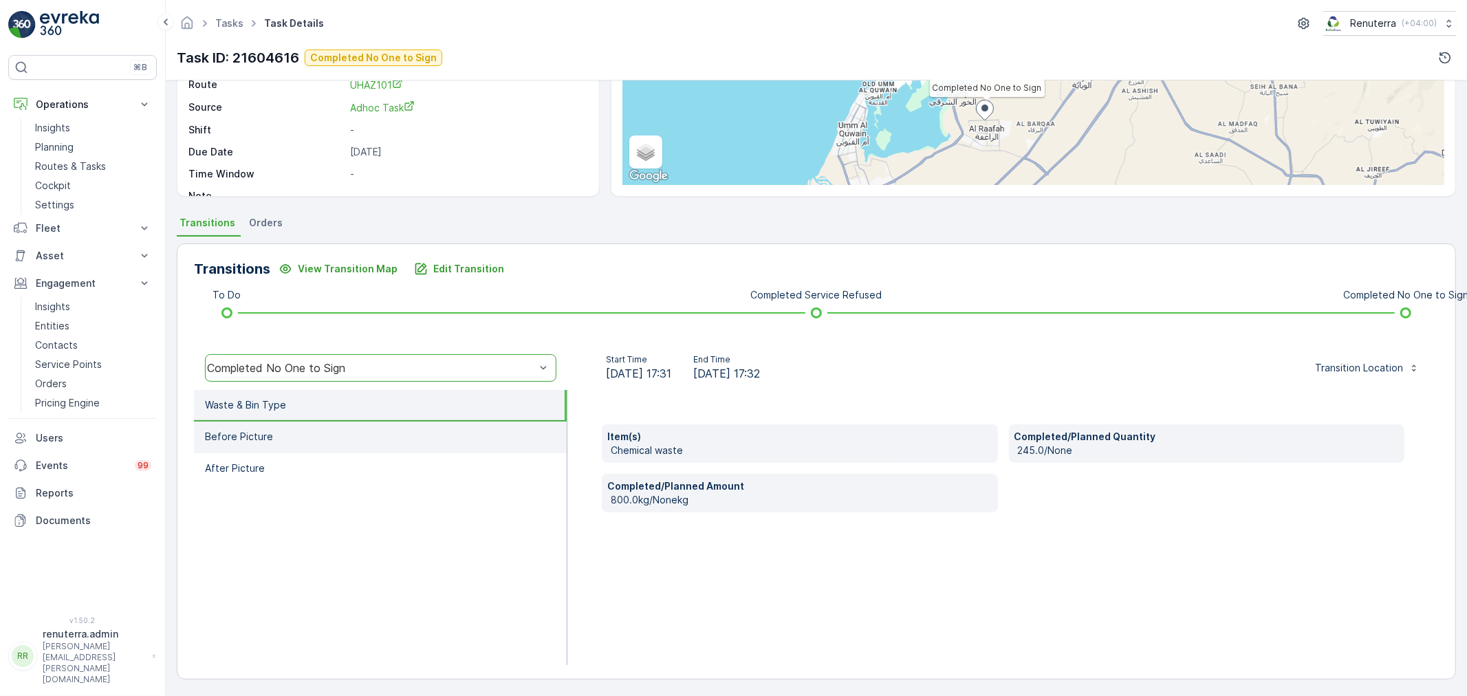
click at [322, 422] on li "Before Picture" at bounding box center [380, 438] width 373 height 32
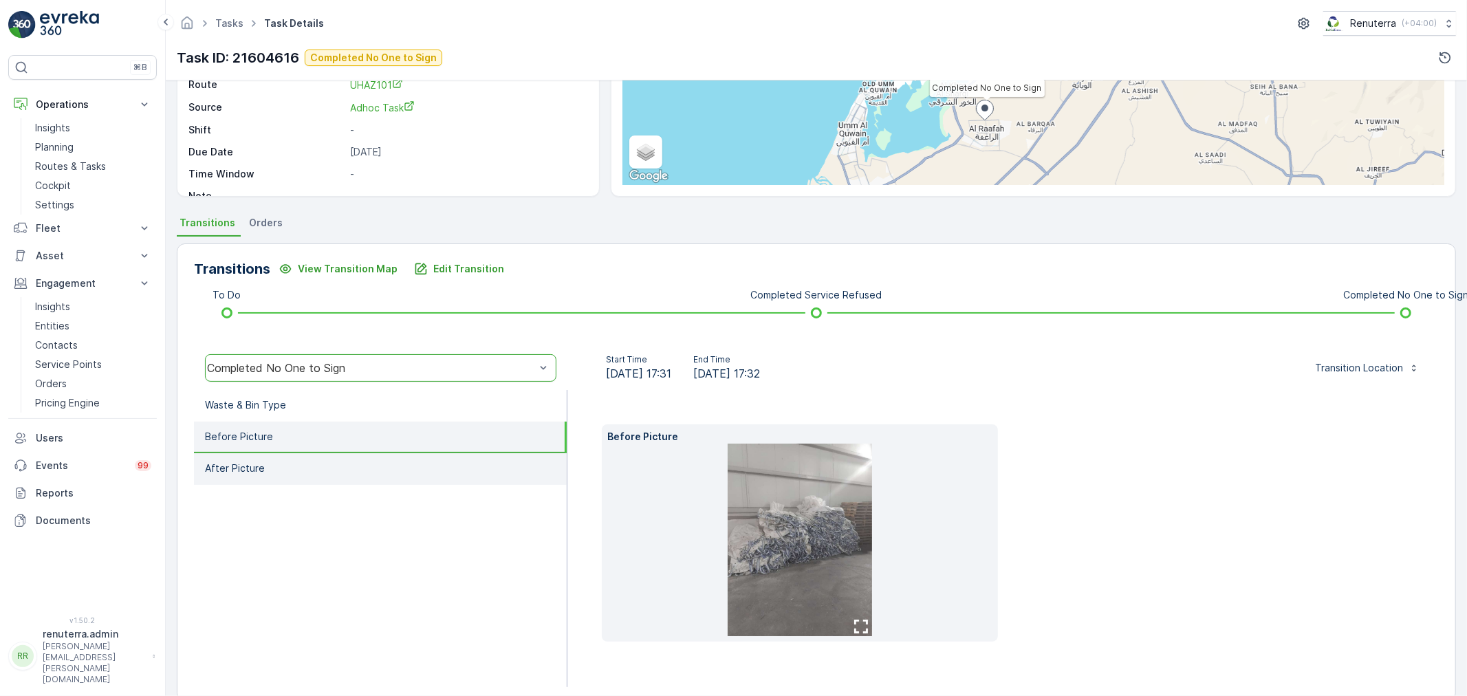
click at [333, 469] on li "After Picture" at bounding box center [380, 469] width 373 height 32
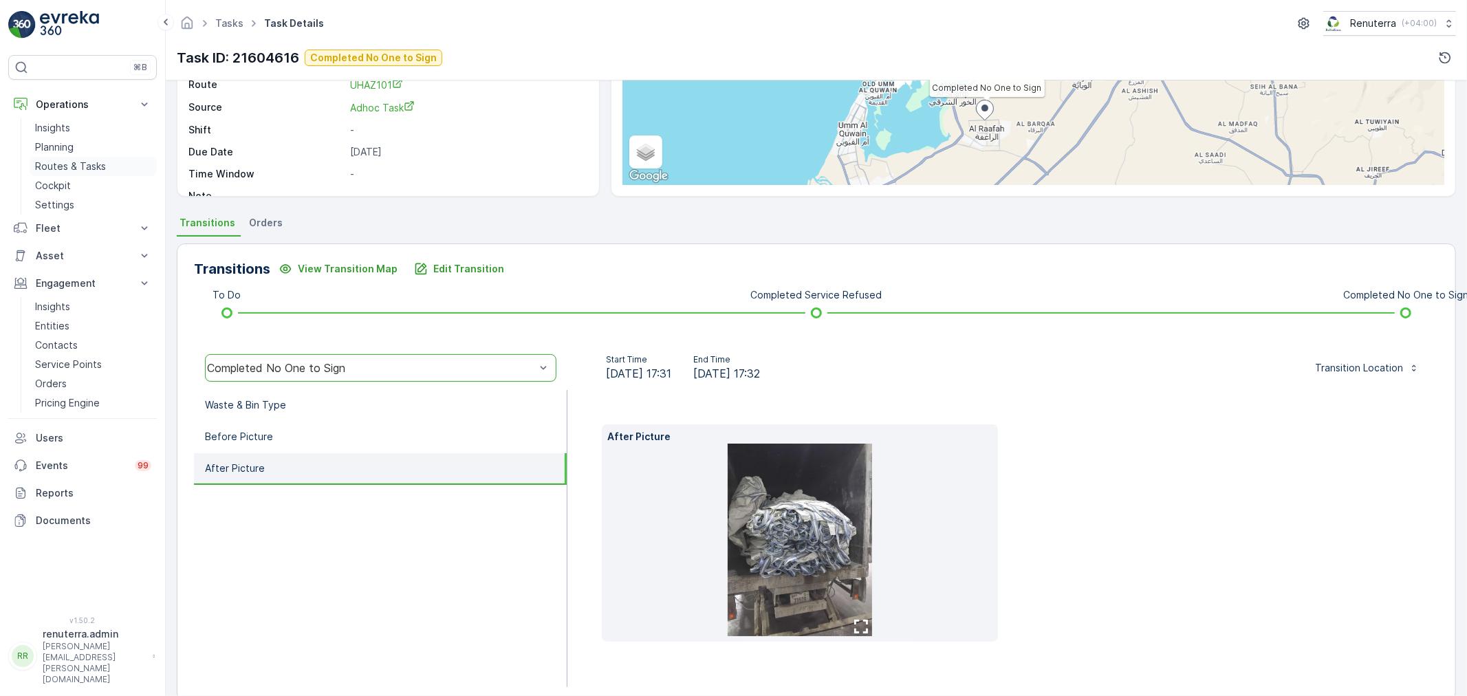
click at [94, 166] on p "Routes & Tasks" at bounding box center [70, 167] width 71 height 14
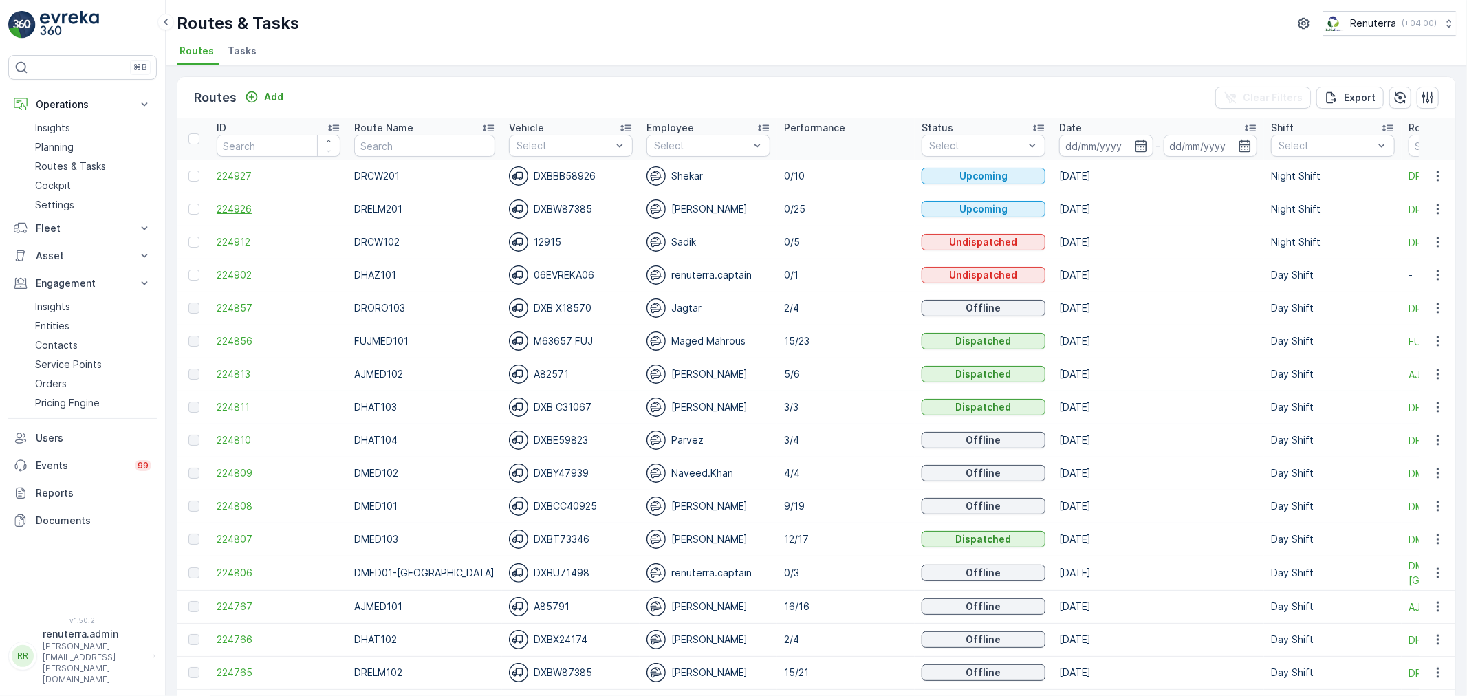
click at [252, 207] on span "224926" at bounding box center [279, 209] width 124 height 14
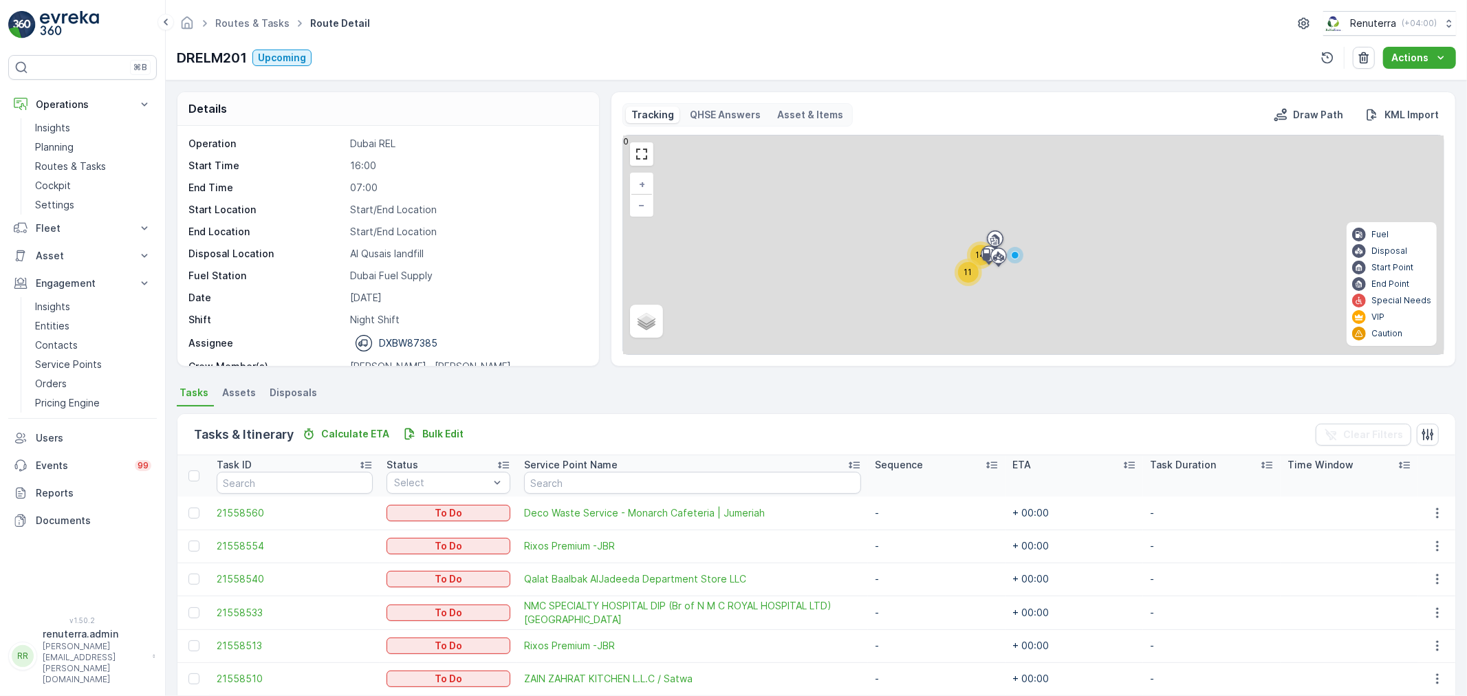
click at [964, 268] on div "11" at bounding box center [968, 272] width 21 height 21
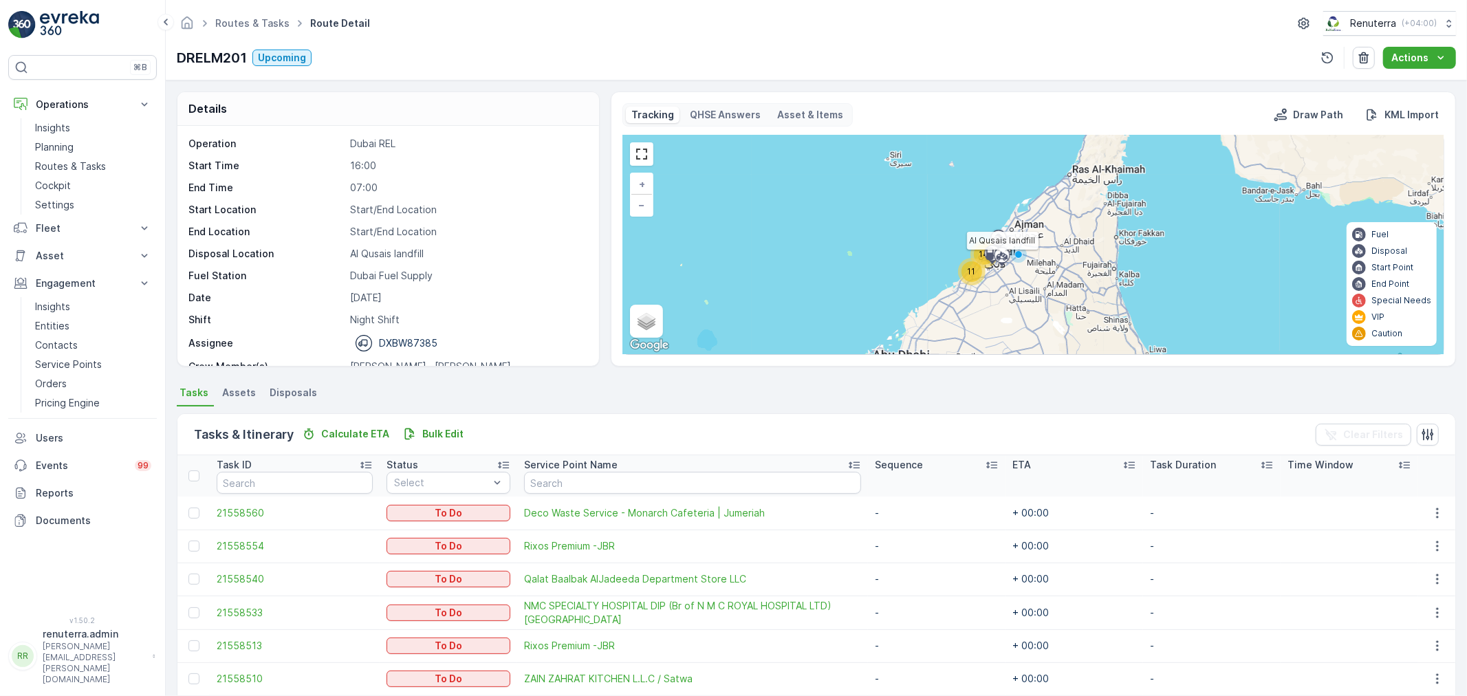
click at [991, 267] on icon at bounding box center [1002, 258] width 22 height 24
click at [972, 266] on span "11" at bounding box center [973, 270] width 8 height 10
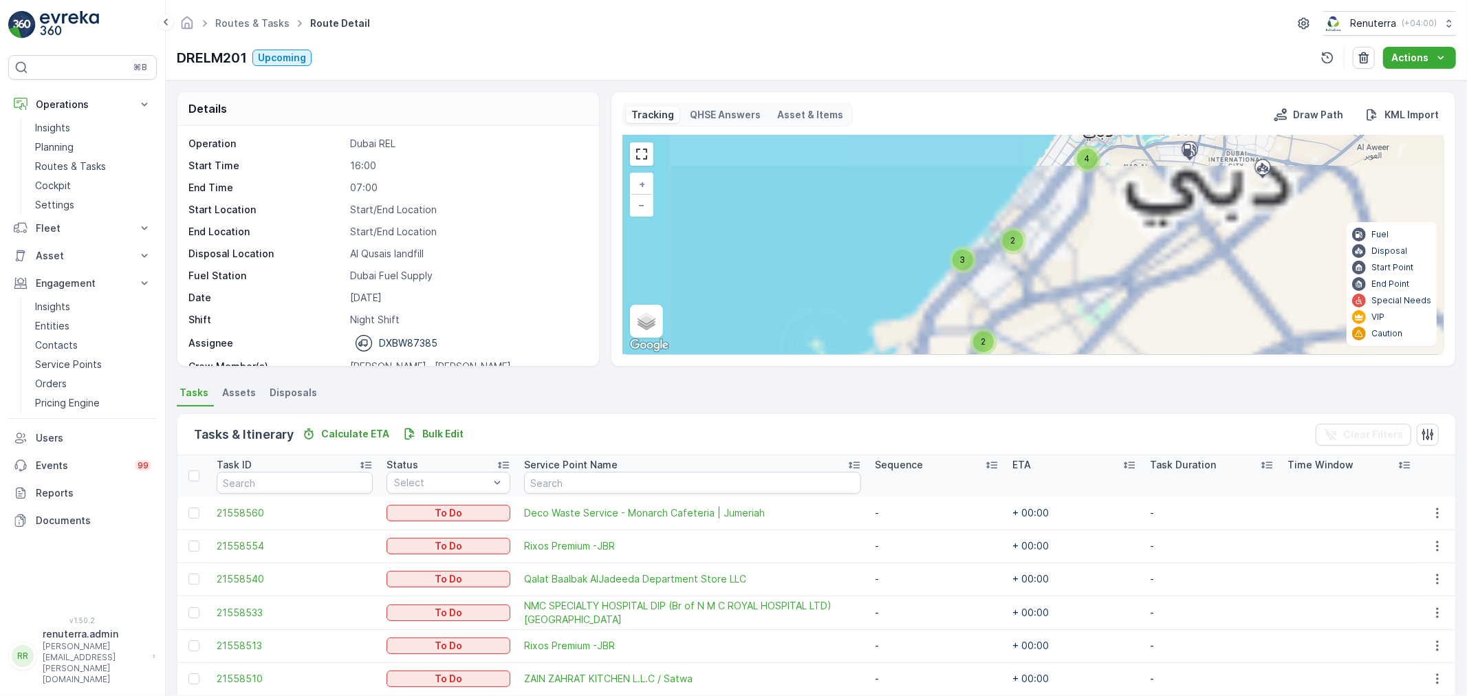
click at [1011, 237] on span "2" at bounding box center [1013, 240] width 5 height 10
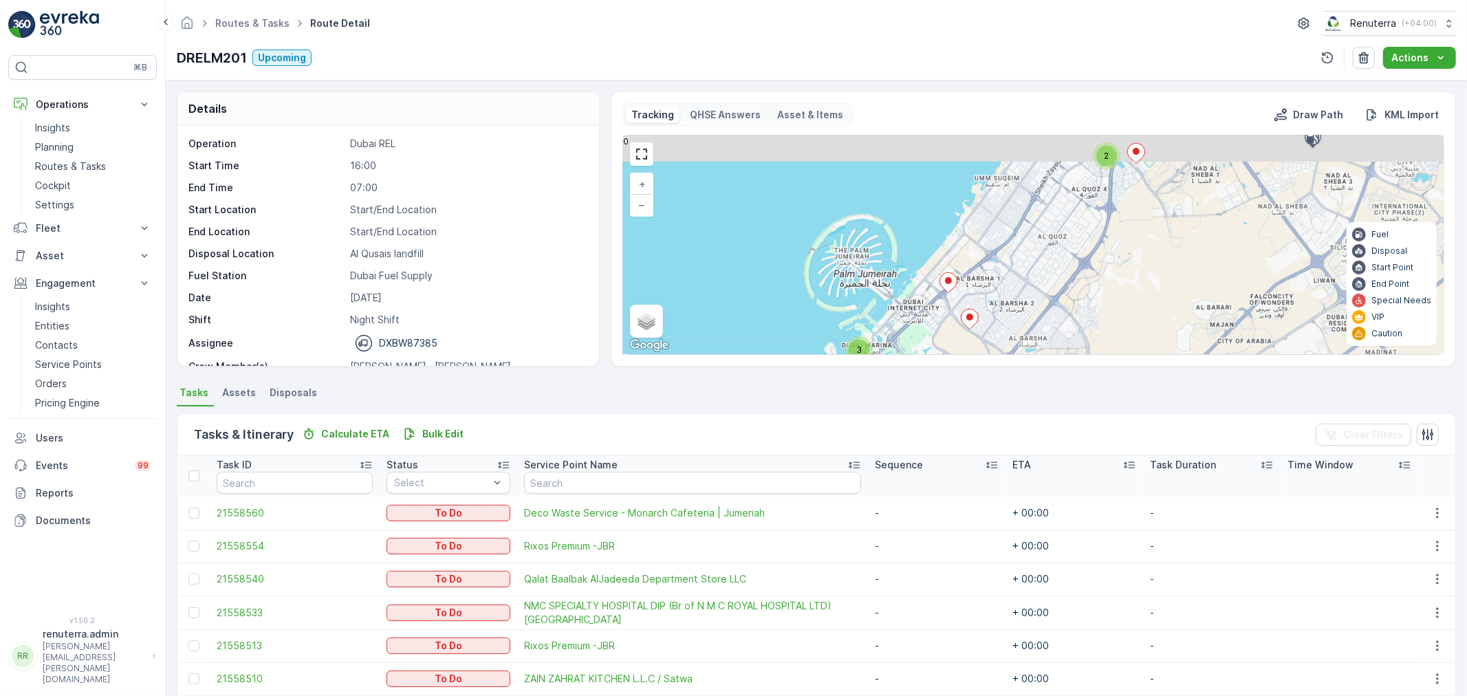
drag, startPoint x: 1088, startPoint y: 239, endPoint x: 1015, endPoint y: 305, distance: 98.8
click at [1015, 305] on div "2 3 2 3 3 5 + − Satellite Roadmap Terrain Hybrid Leaflet Keyboard shortcuts Map…" at bounding box center [1033, 245] width 821 height 219
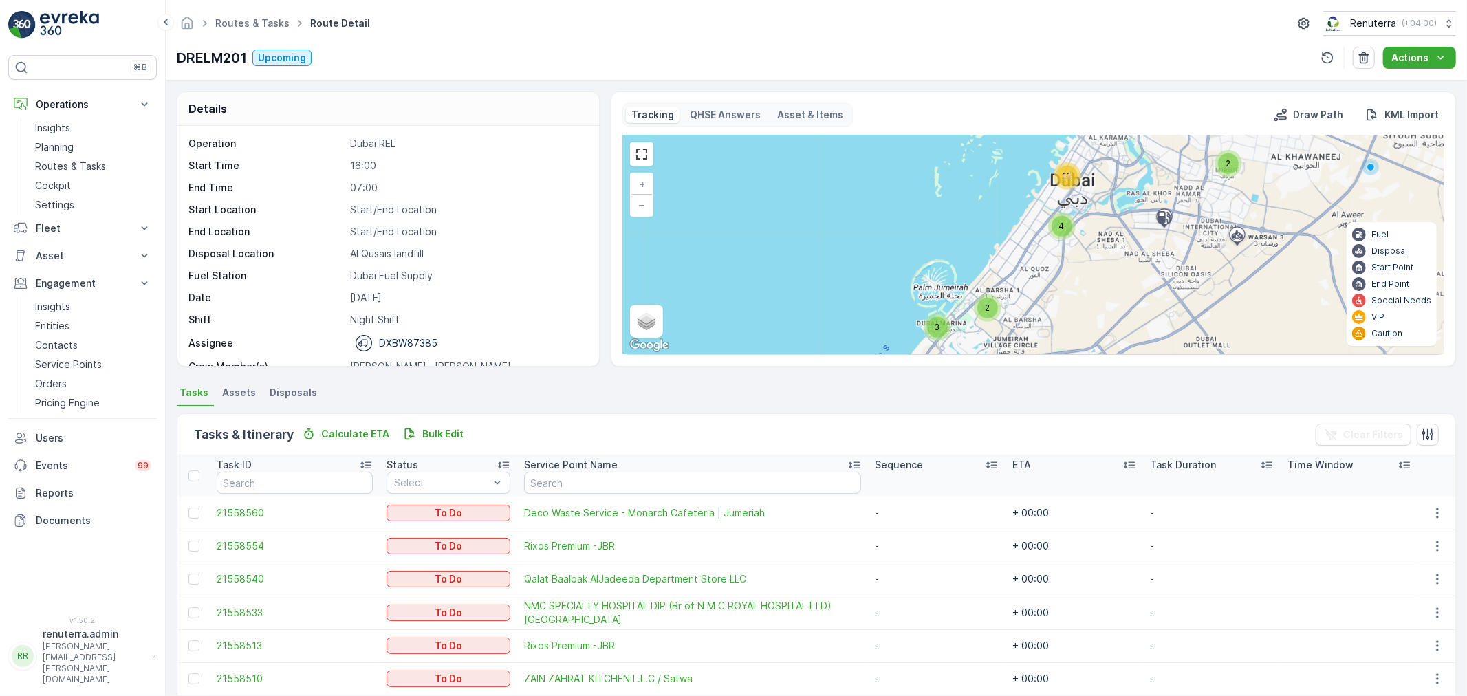
click at [1060, 220] on div "4" at bounding box center [1062, 226] width 21 height 21
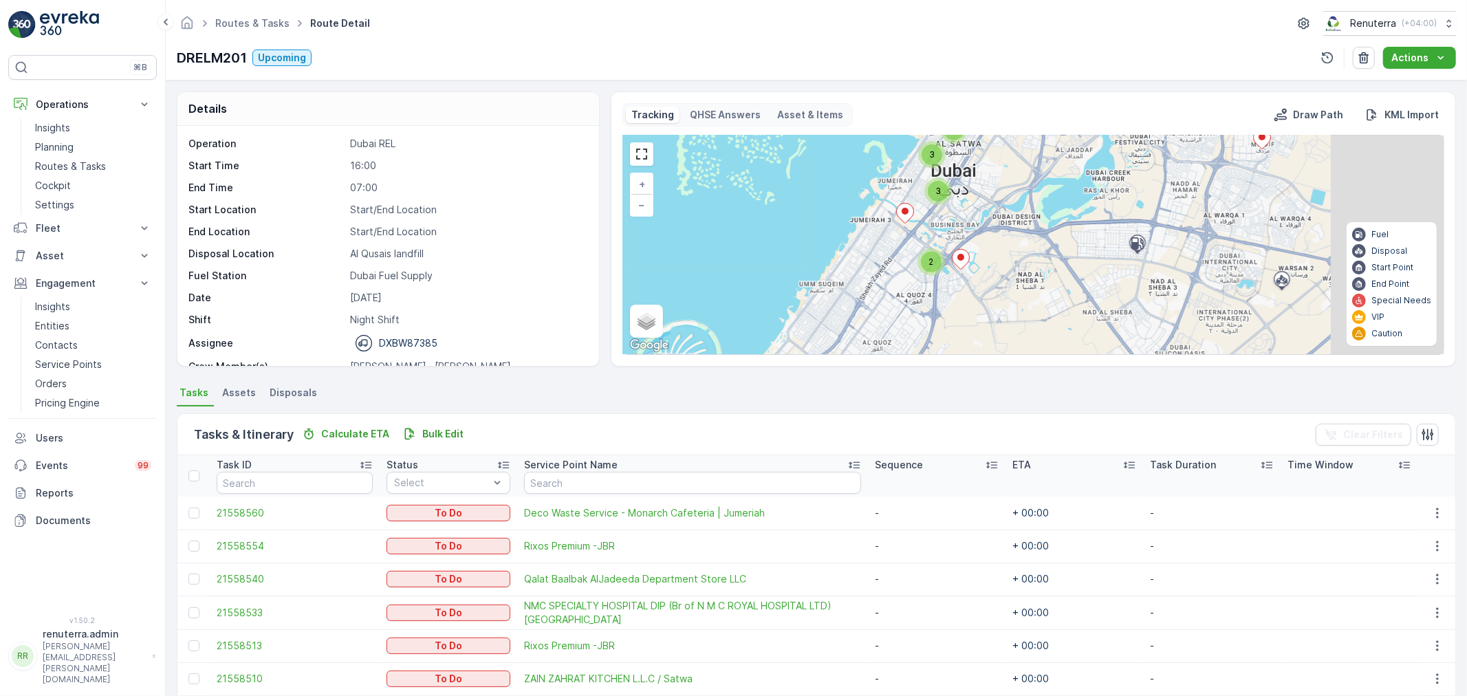
drag, startPoint x: 1086, startPoint y: 239, endPoint x: 1055, endPoint y: 239, distance: 31.0
click at [1055, 239] on div "2 3 2 3 3 5 + − Satellite Roadmap Terrain Hybrid Leaflet Keyboard shortcuts Map…" at bounding box center [1033, 245] width 821 height 219
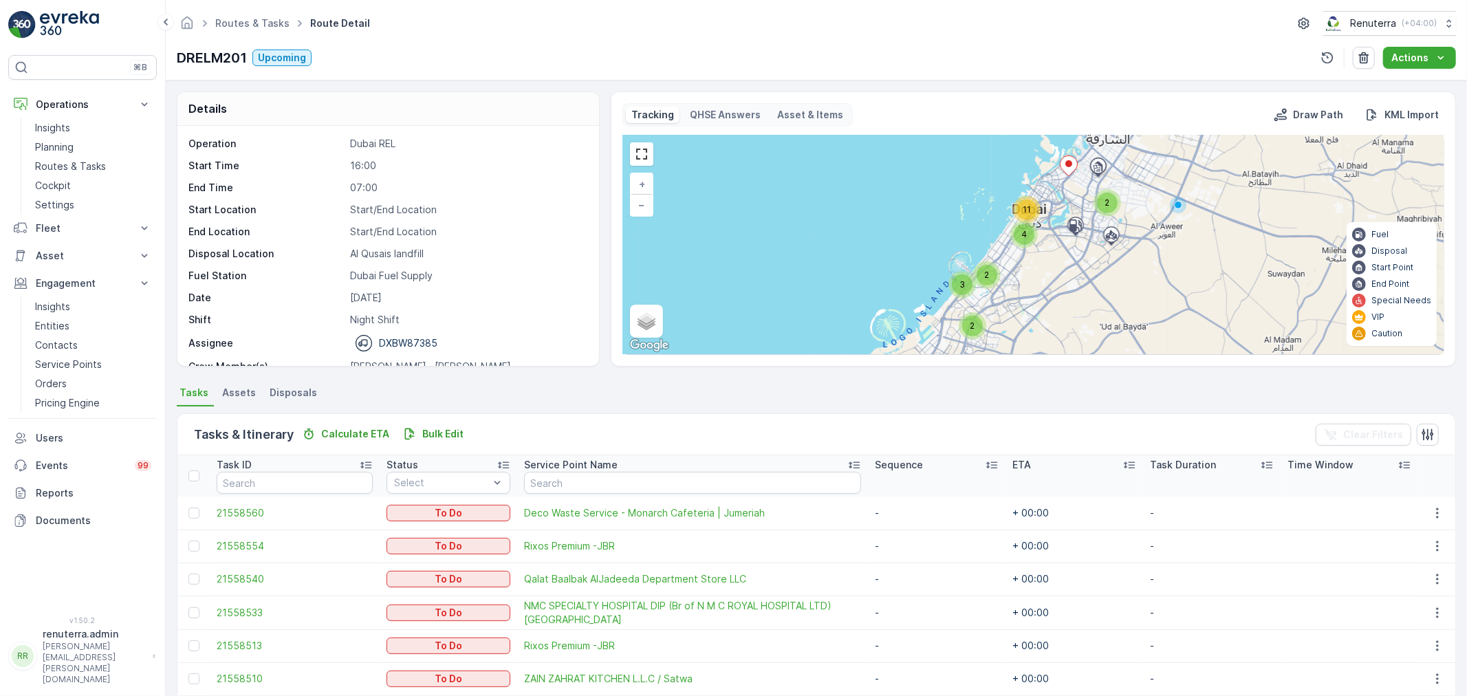
drag, startPoint x: 1030, startPoint y: 306, endPoint x: 1073, endPoint y: 202, distance: 112.9
click at [1073, 202] on div "2 3 2 4 2 11 + − Satellite Roadmap Terrain Hybrid Leaflet Keyboard shortcuts Ma…" at bounding box center [1033, 245] width 821 height 219
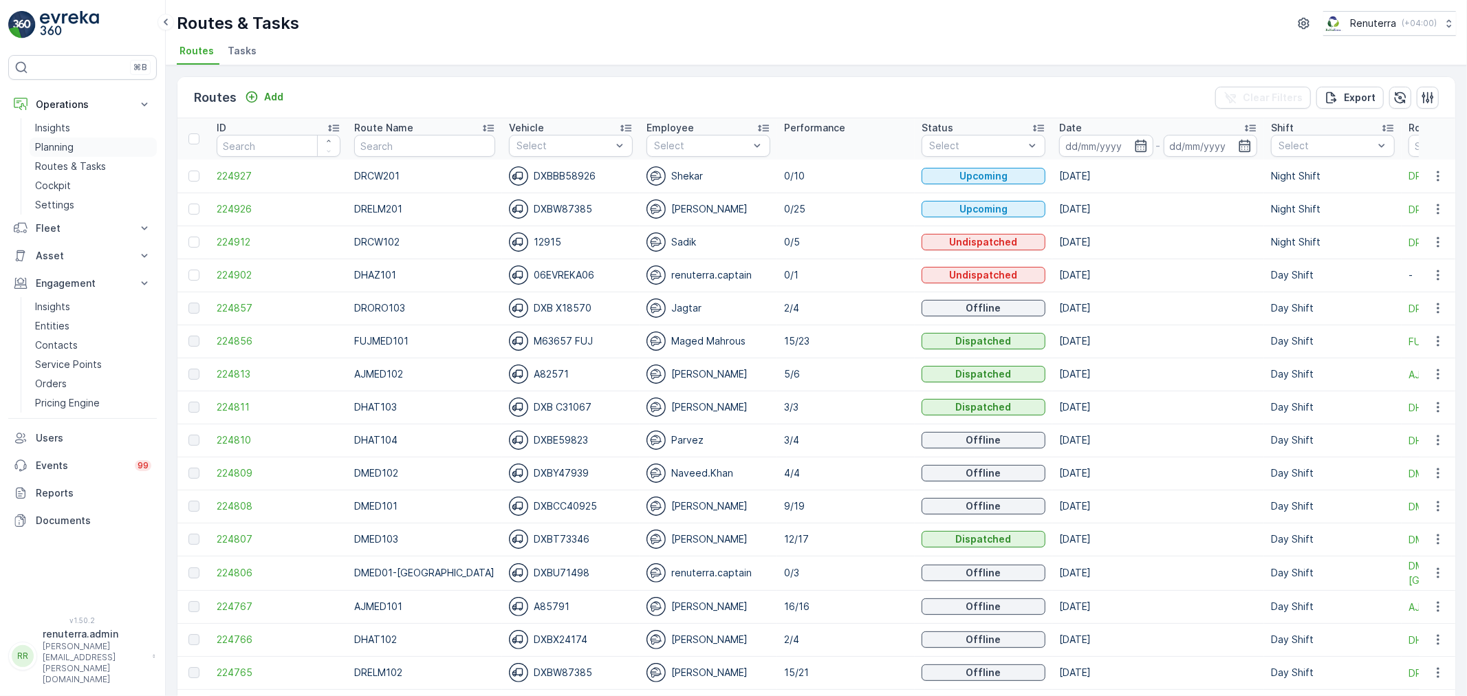
click at [89, 147] on link "Planning" at bounding box center [93, 147] width 127 height 19
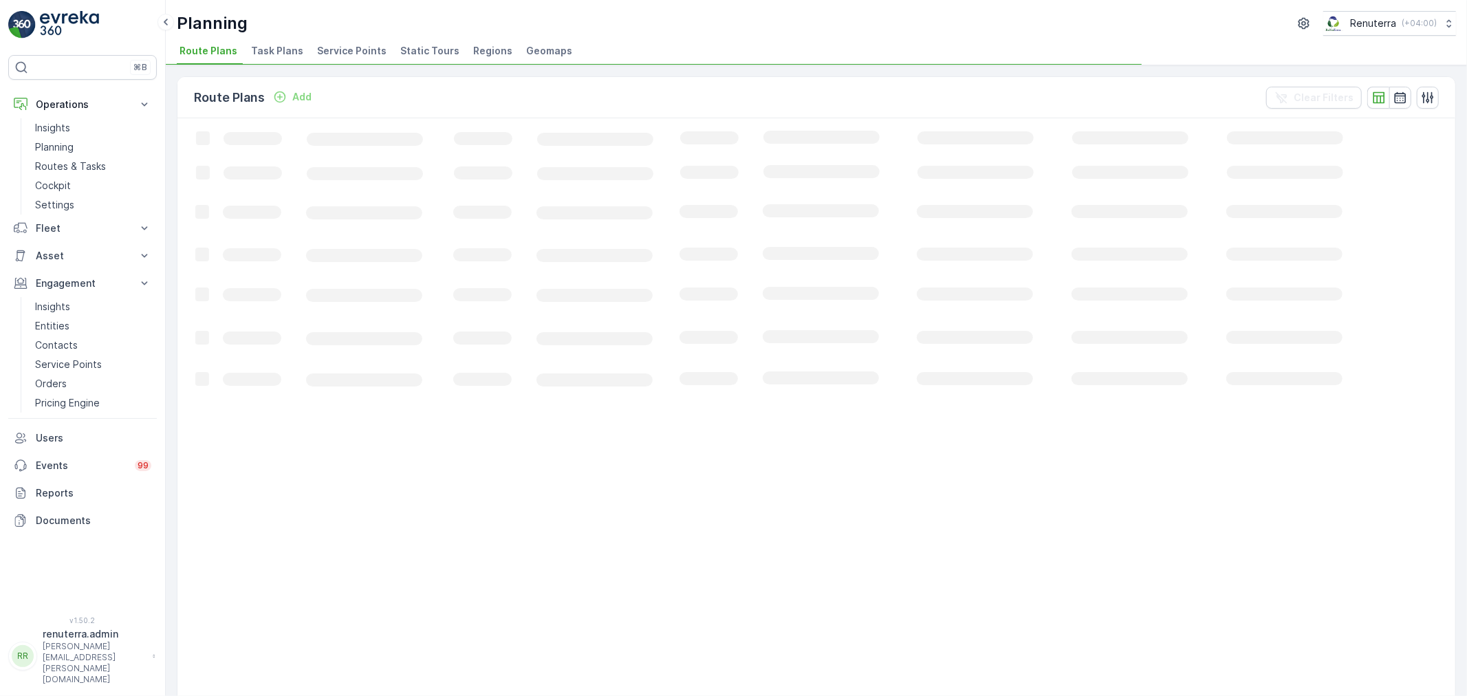
drag, startPoint x: 325, startPoint y: 57, endPoint x: 327, endPoint y: 65, distance: 8.7
click at [326, 57] on span "Service Points" at bounding box center [351, 51] width 69 height 14
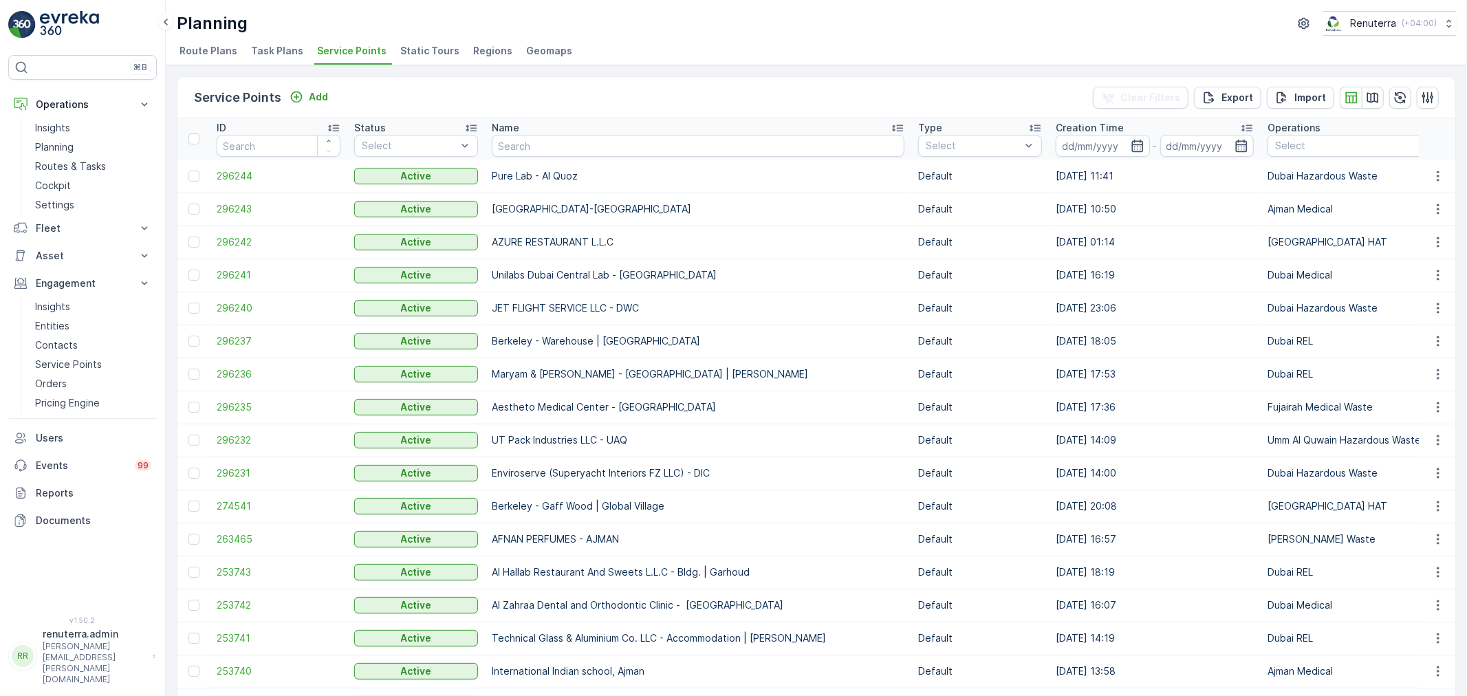
click at [508, 141] on input "text" at bounding box center [698, 146] width 413 height 22
type input "KHK"
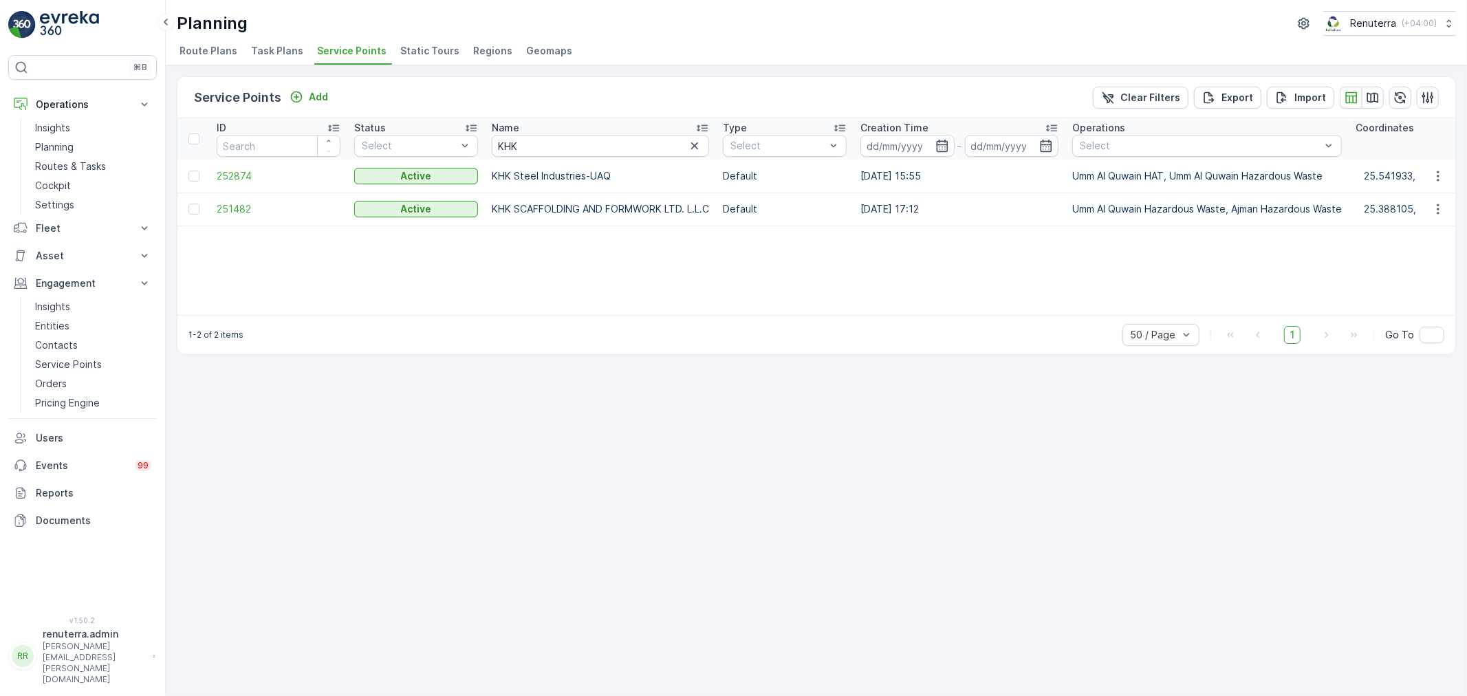
click at [260, 198] on td "251482" at bounding box center [279, 209] width 138 height 33
click at [259, 204] on span "251482" at bounding box center [279, 209] width 124 height 14
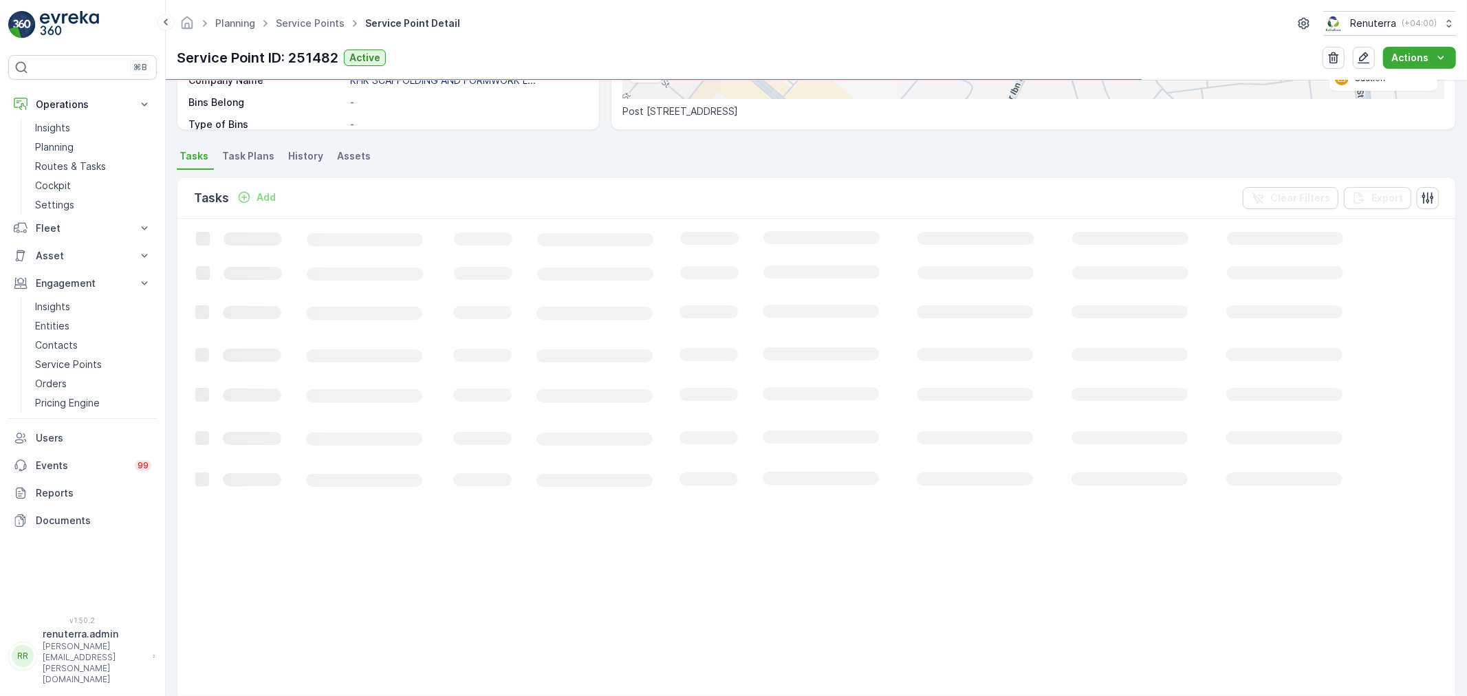
scroll to position [305, 0]
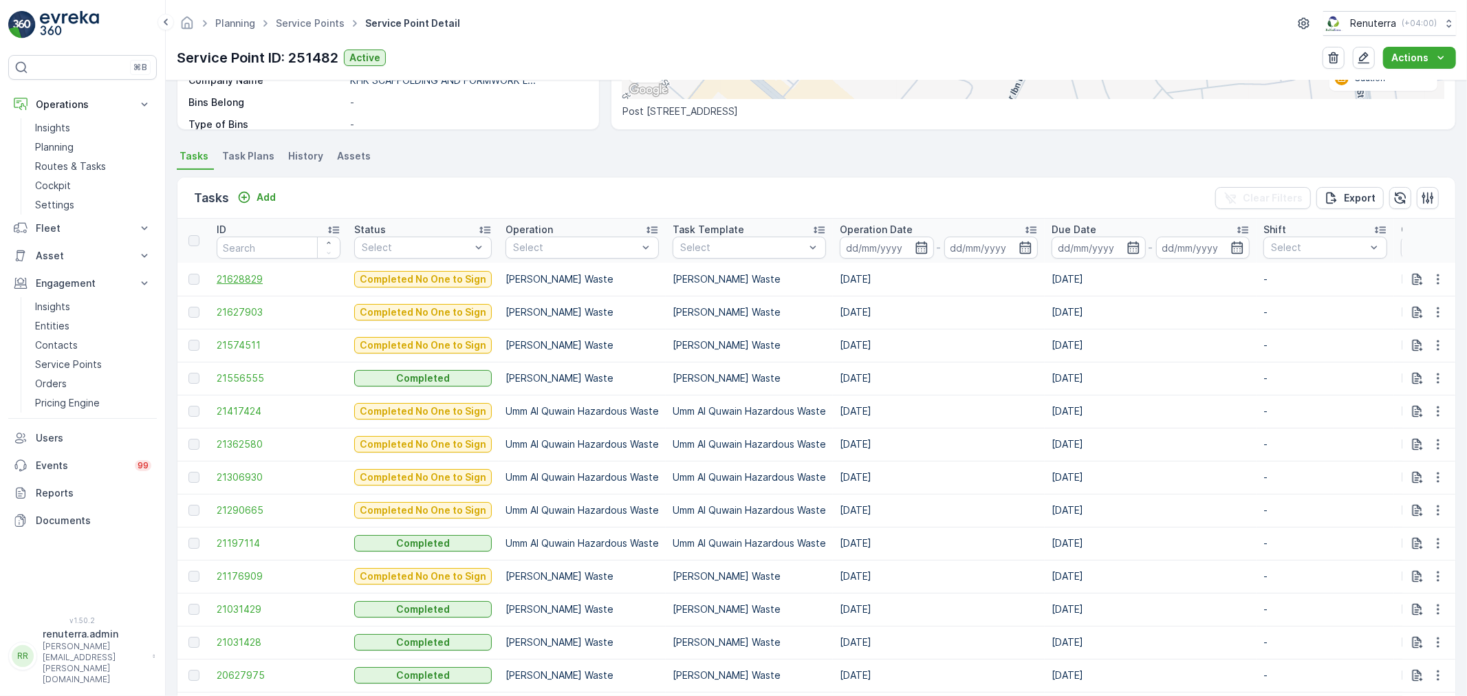
click at [253, 282] on span "21628829" at bounding box center [279, 279] width 124 height 14
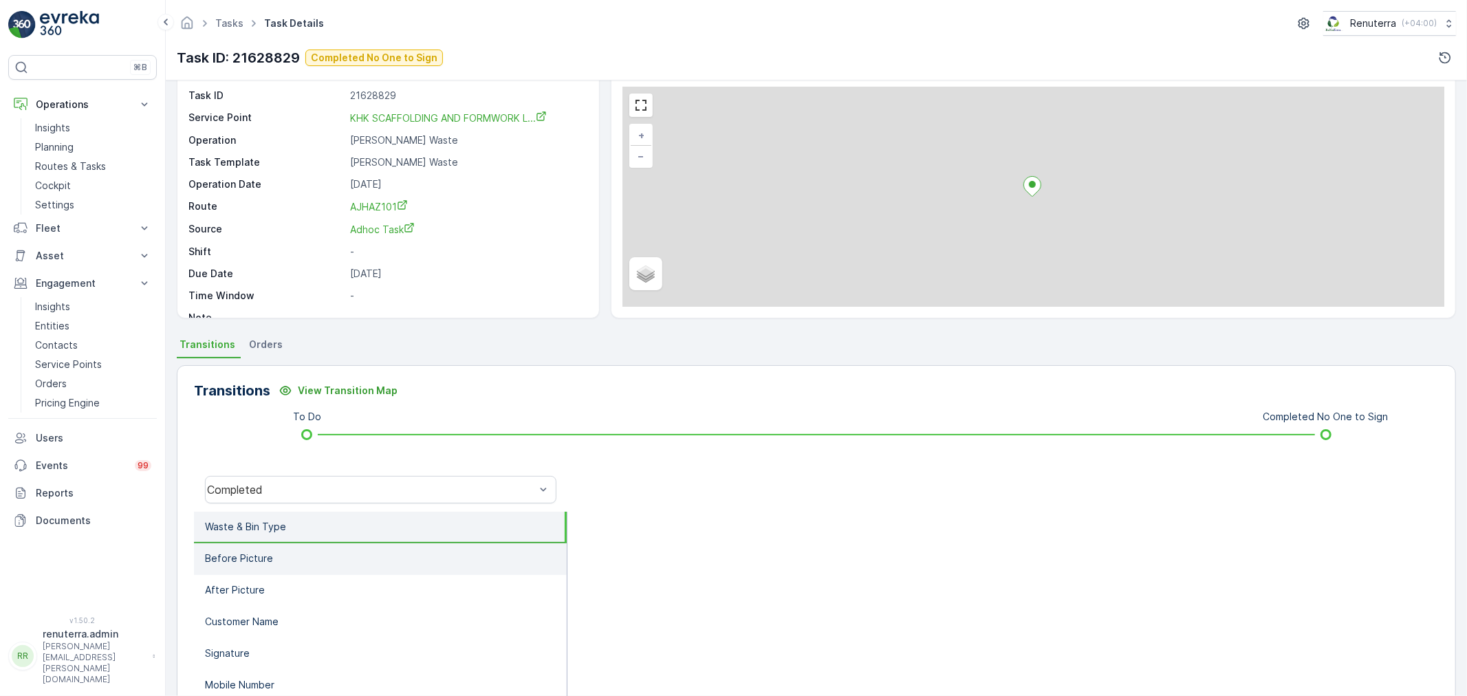
scroll to position [153, 0]
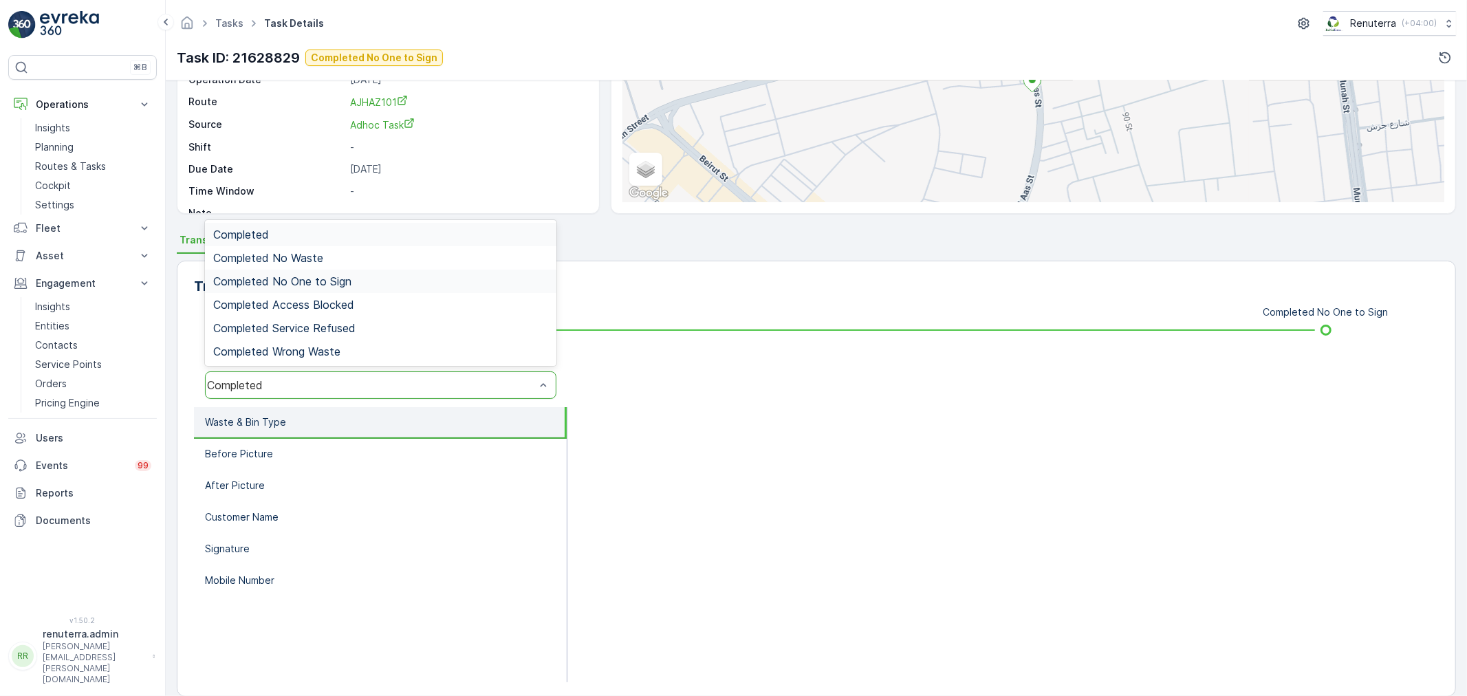
click at [314, 287] on div "Completed No One to Sign" at bounding box center [381, 281] width 352 height 23
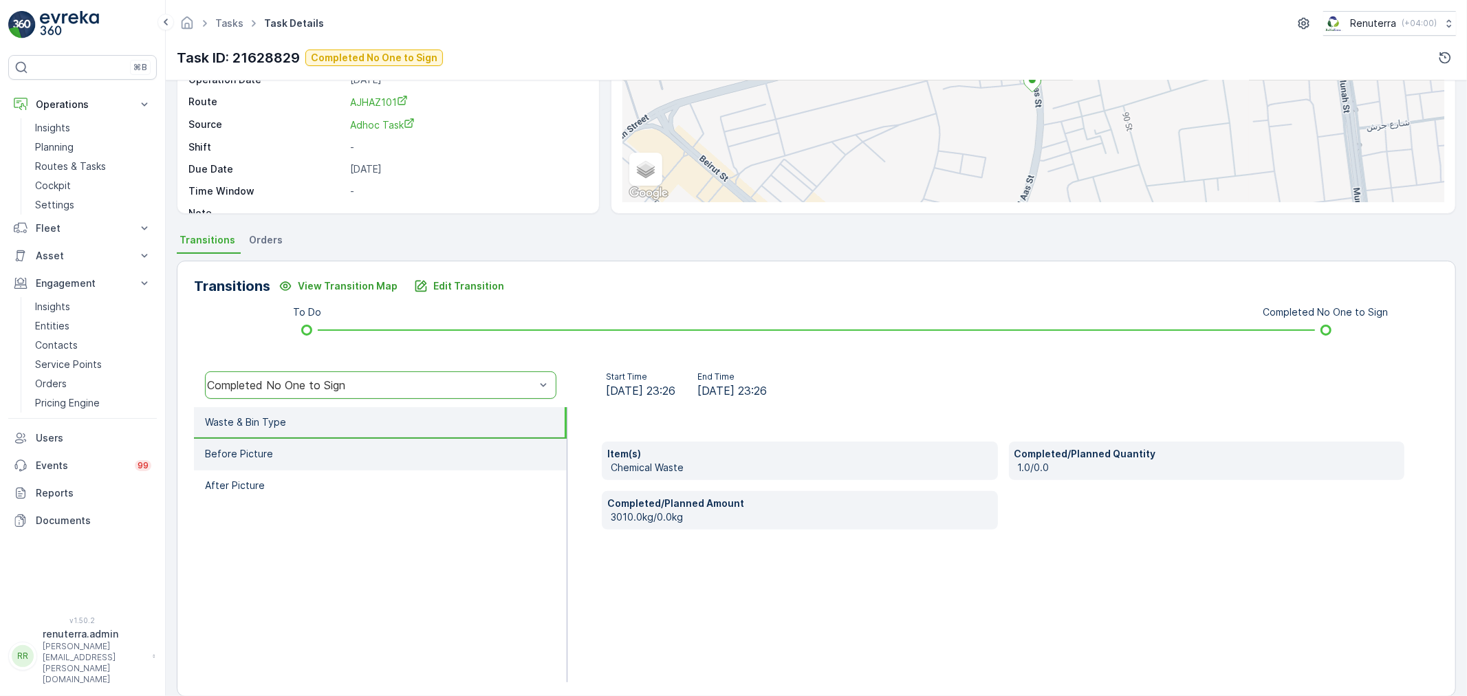
click at [305, 455] on li "Before Picture" at bounding box center [380, 455] width 373 height 32
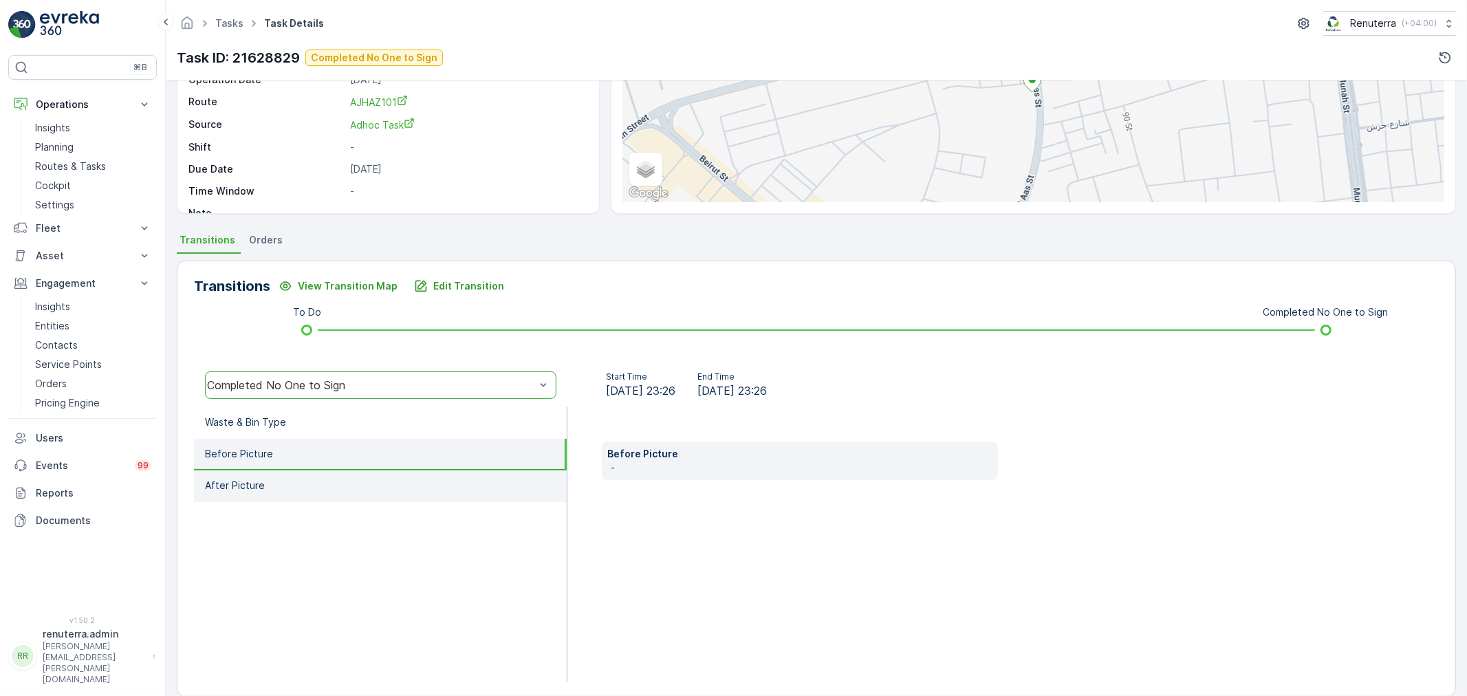
click at [303, 486] on li "After Picture" at bounding box center [380, 487] width 373 height 32
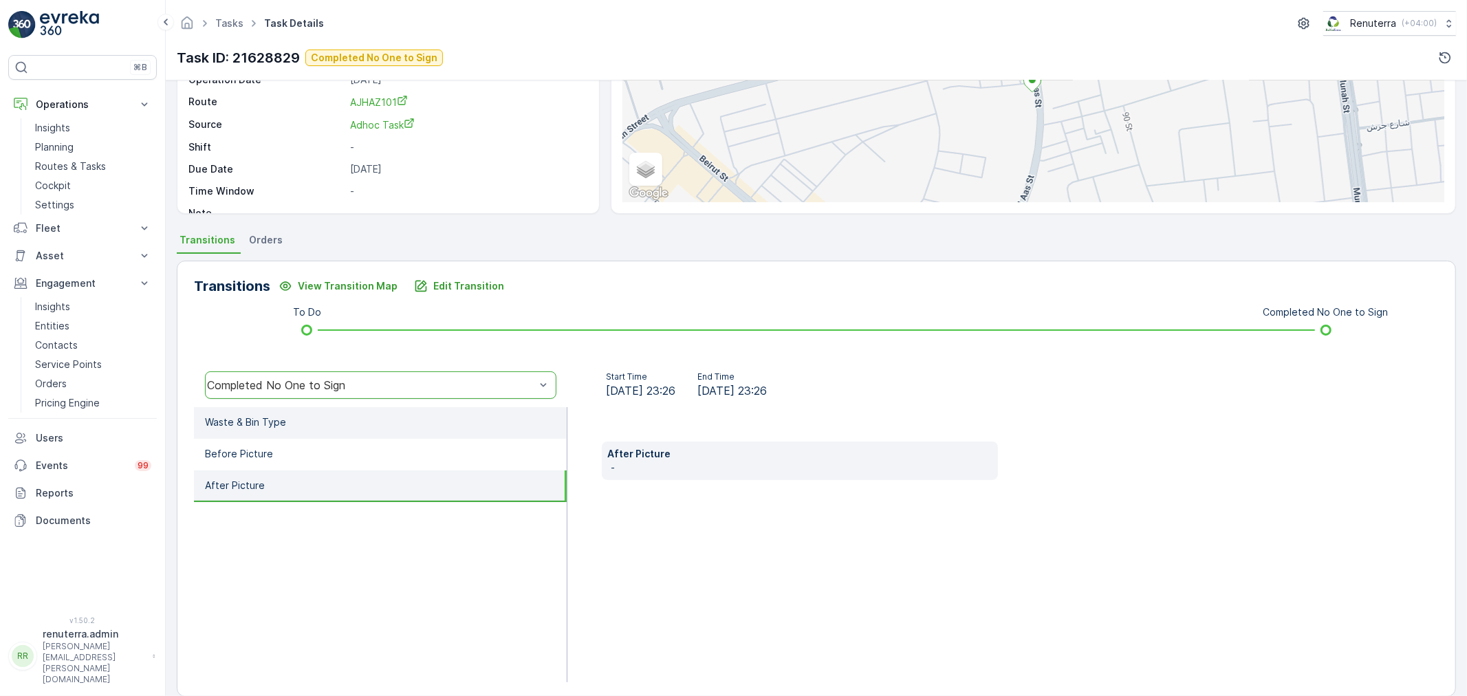
click at [301, 434] on li "Waste & Bin Type" at bounding box center [380, 423] width 373 height 32
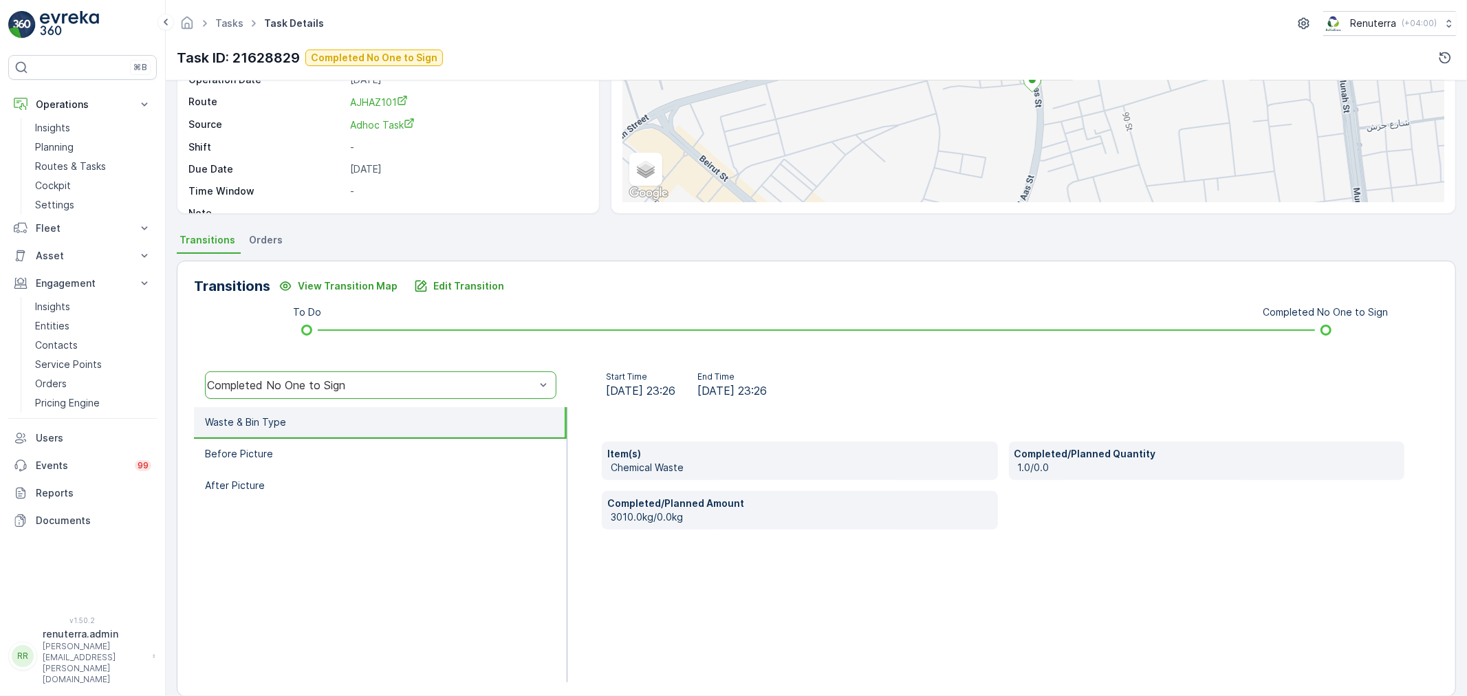
click at [301, 420] on li "Waste & Bin Type" at bounding box center [380, 423] width 373 height 32
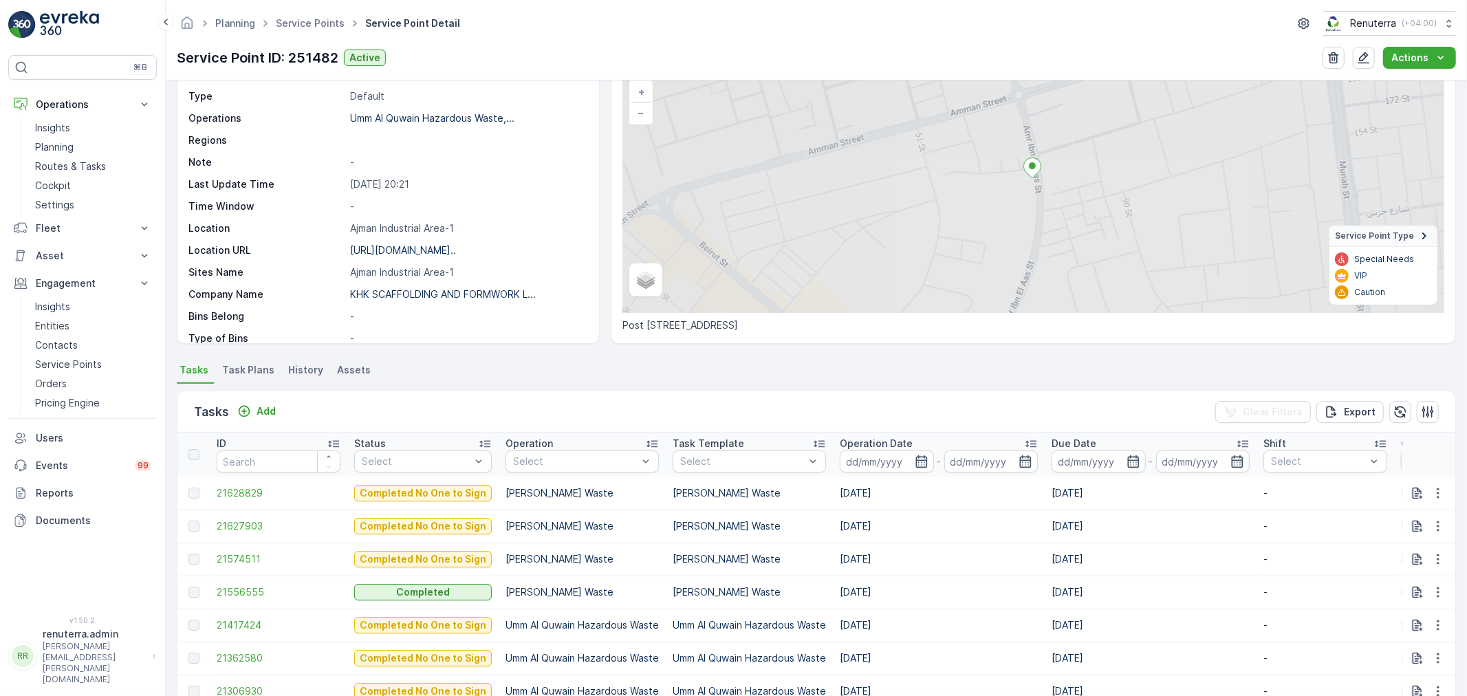
scroll to position [229, 0]
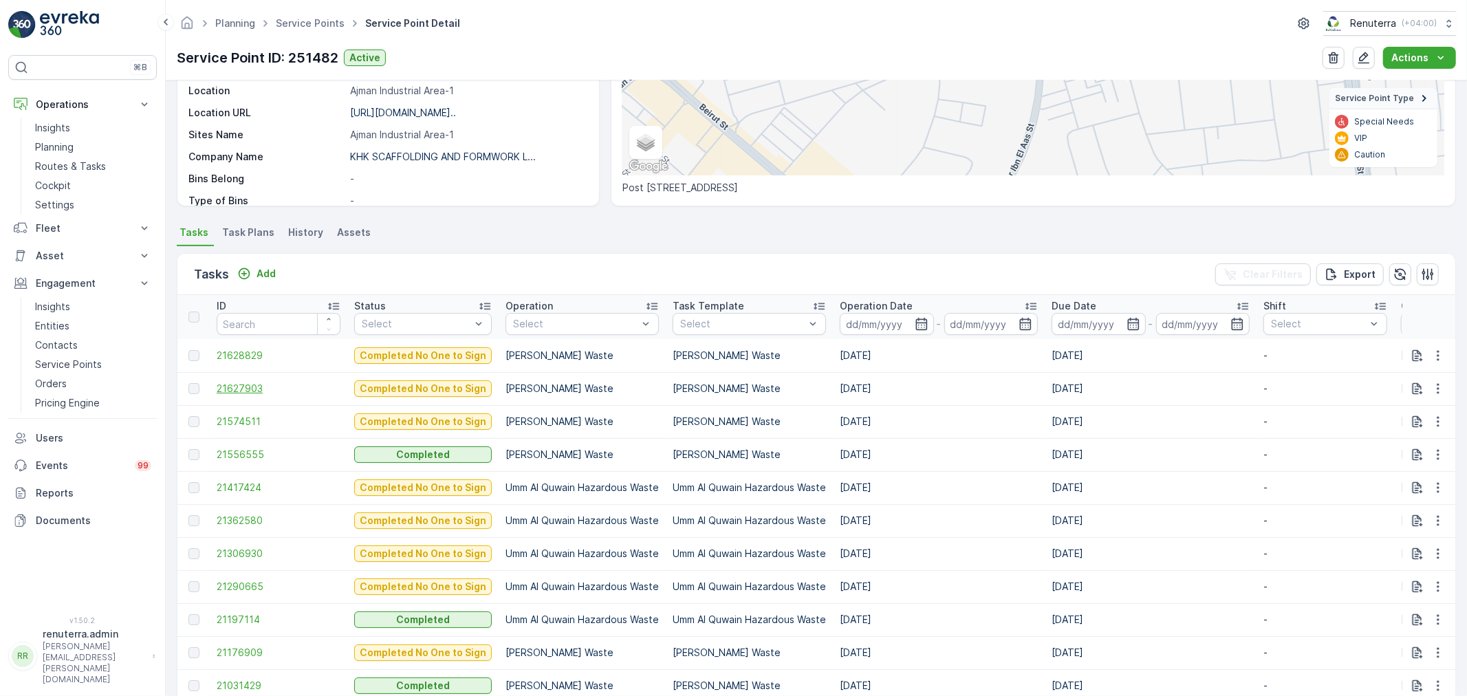
click at [252, 389] on span "21627903" at bounding box center [279, 389] width 124 height 14
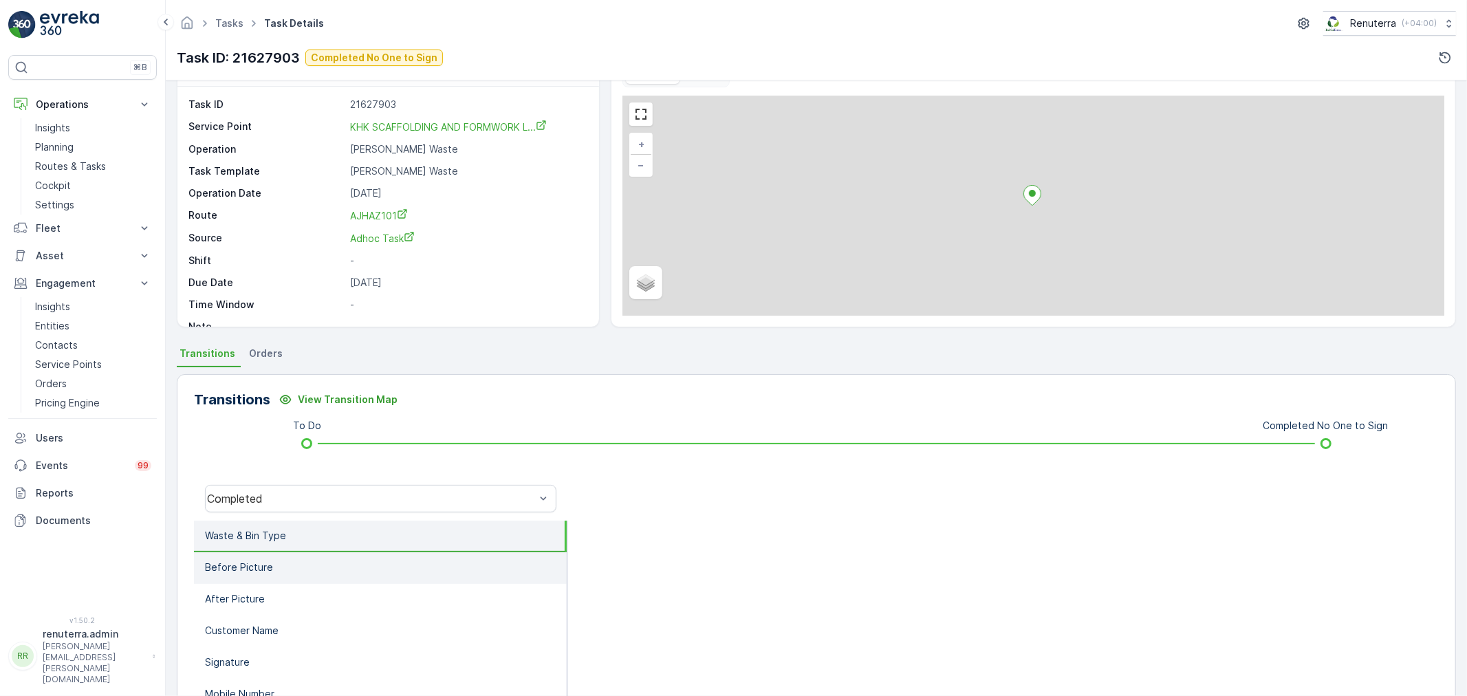
scroll to position [170, 0]
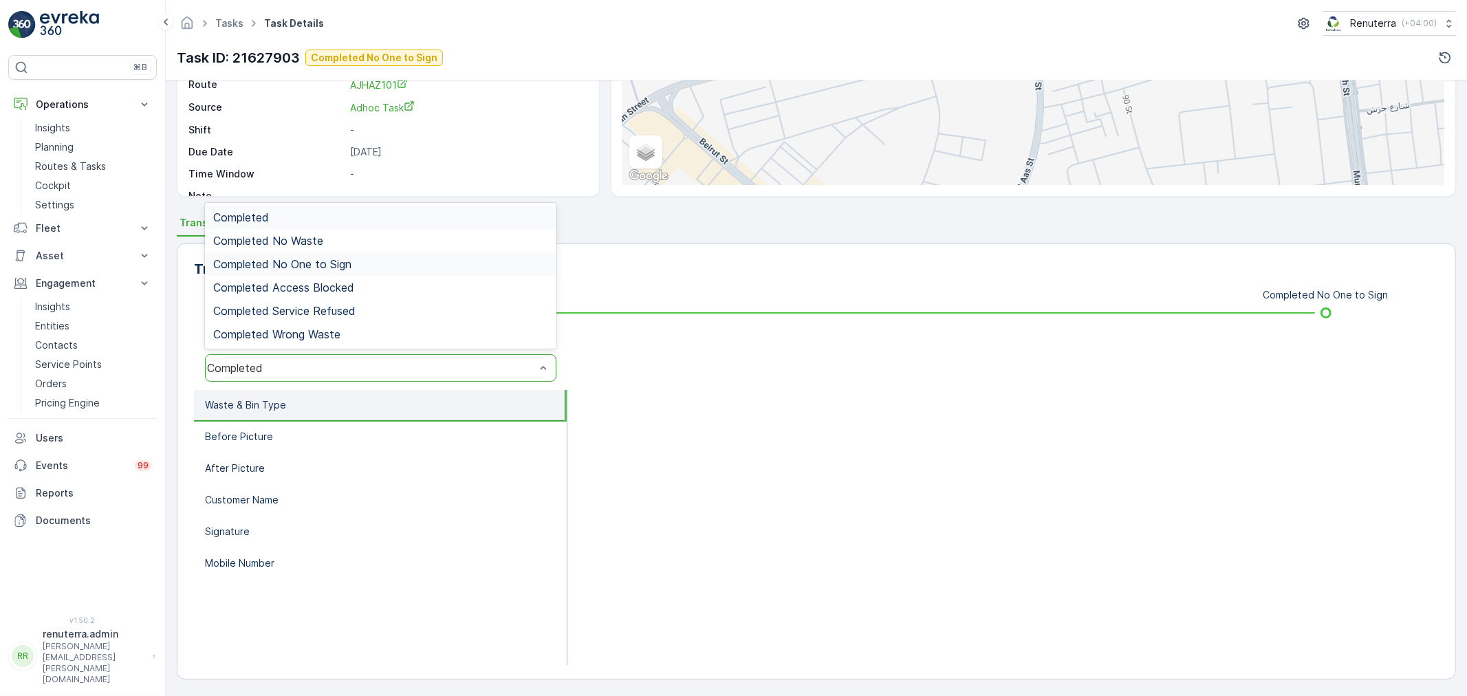
click at [315, 263] on span "Completed No One to Sign" at bounding box center [282, 264] width 138 height 12
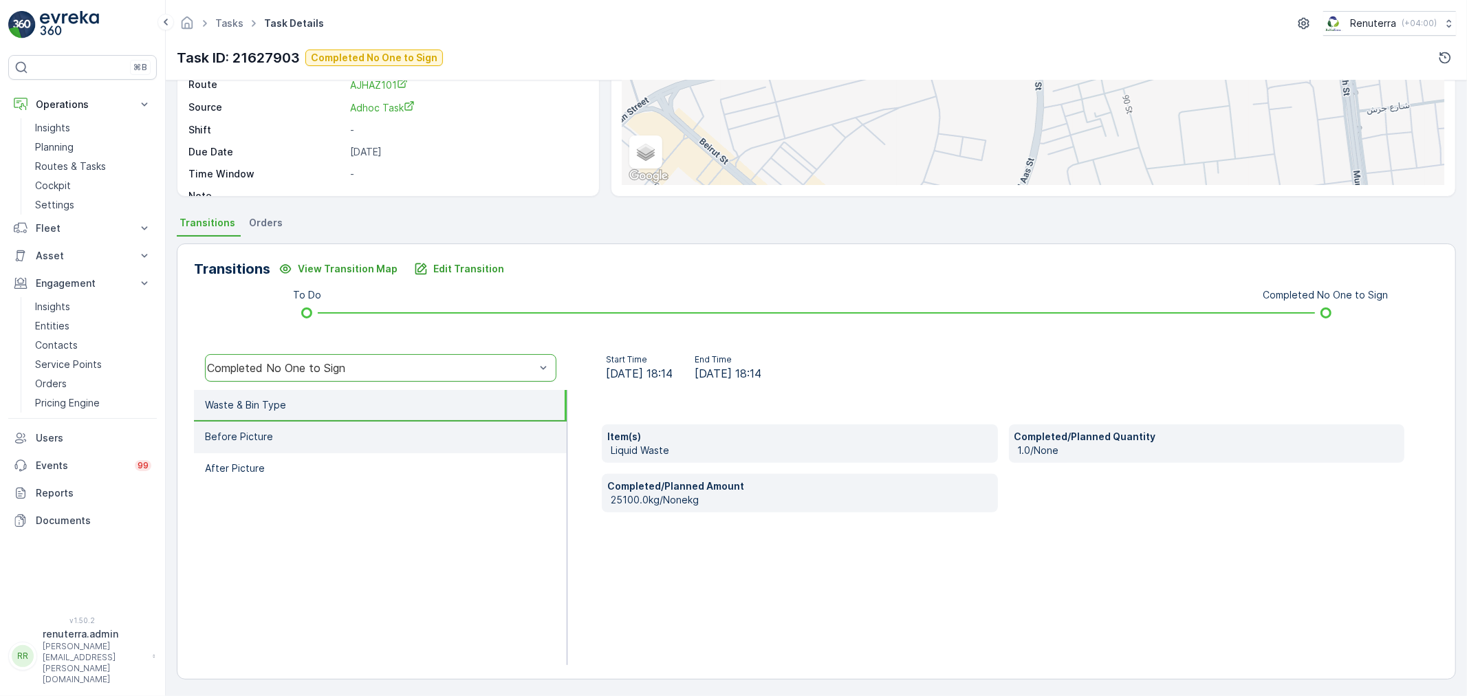
click at [324, 438] on li "Before Picture" at bounding box center [380, 438] width 373 height 32
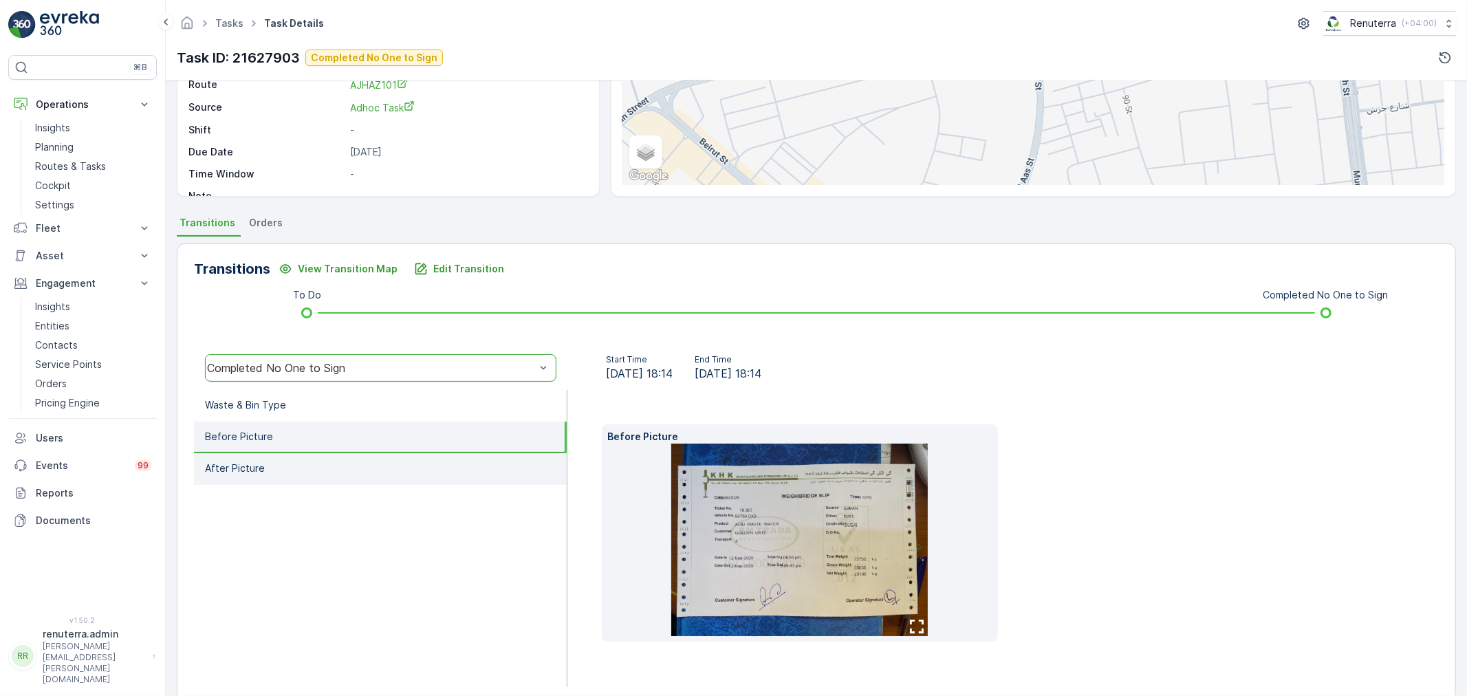
click at [337, 463] on li "After Picture" at bounding box center [380, 469] width 373 height 32
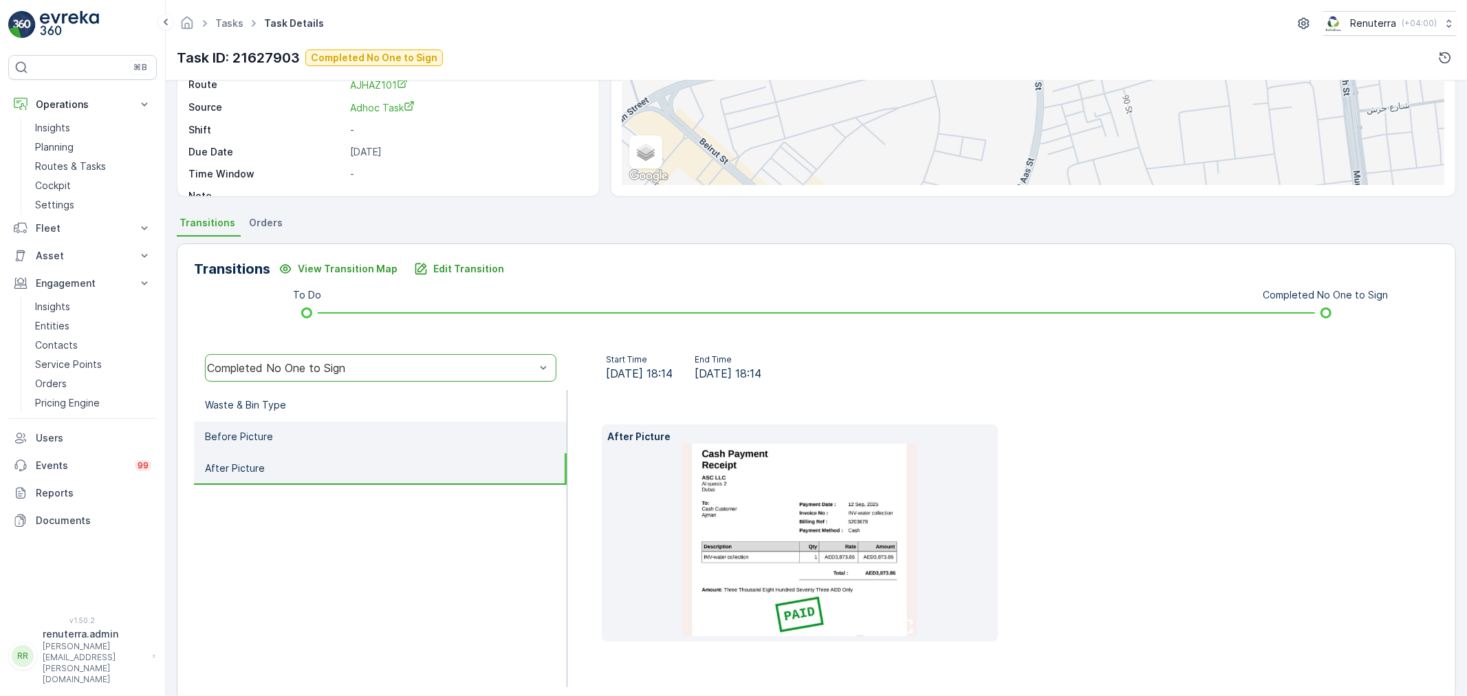
click at [332, 435] on li "Before Picture" at bounding box center [380, 438] width 373 height 32
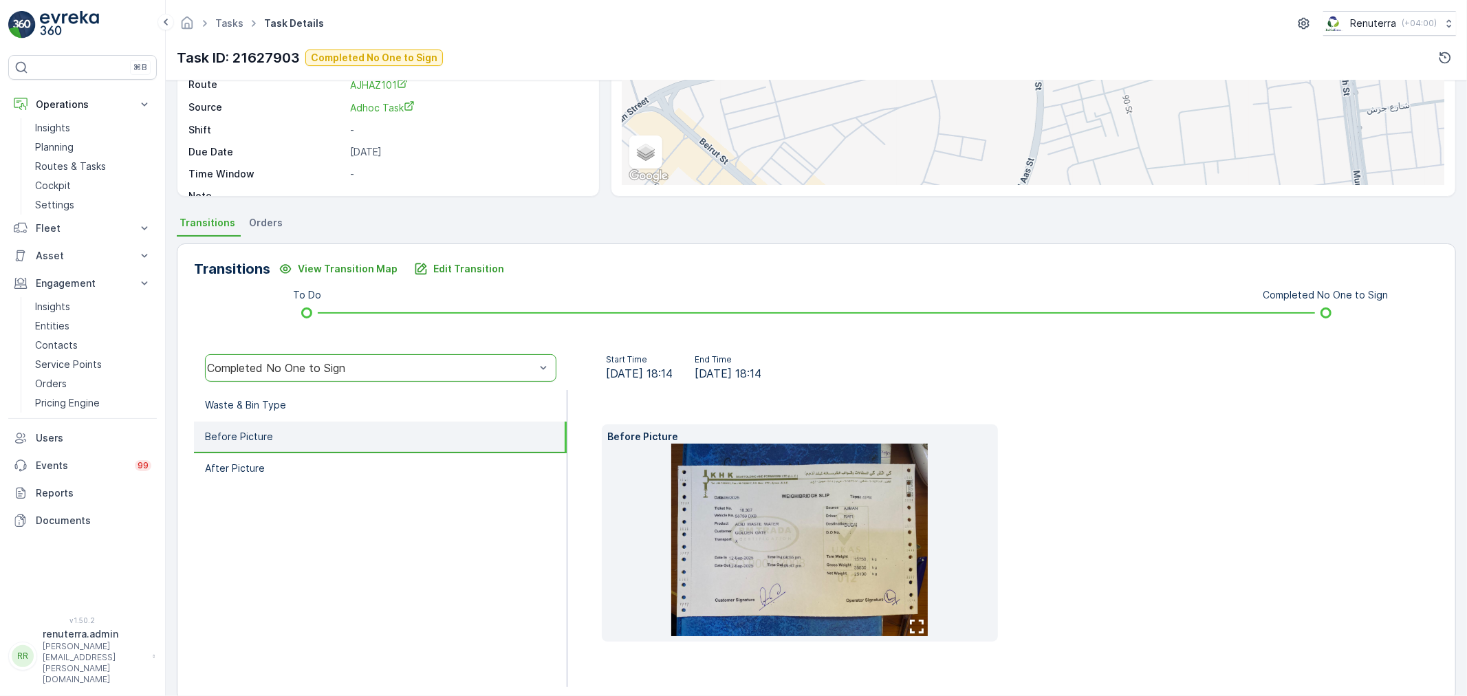
click at [872, 537] on img at bounding box center [799, 540] width 257 height 193
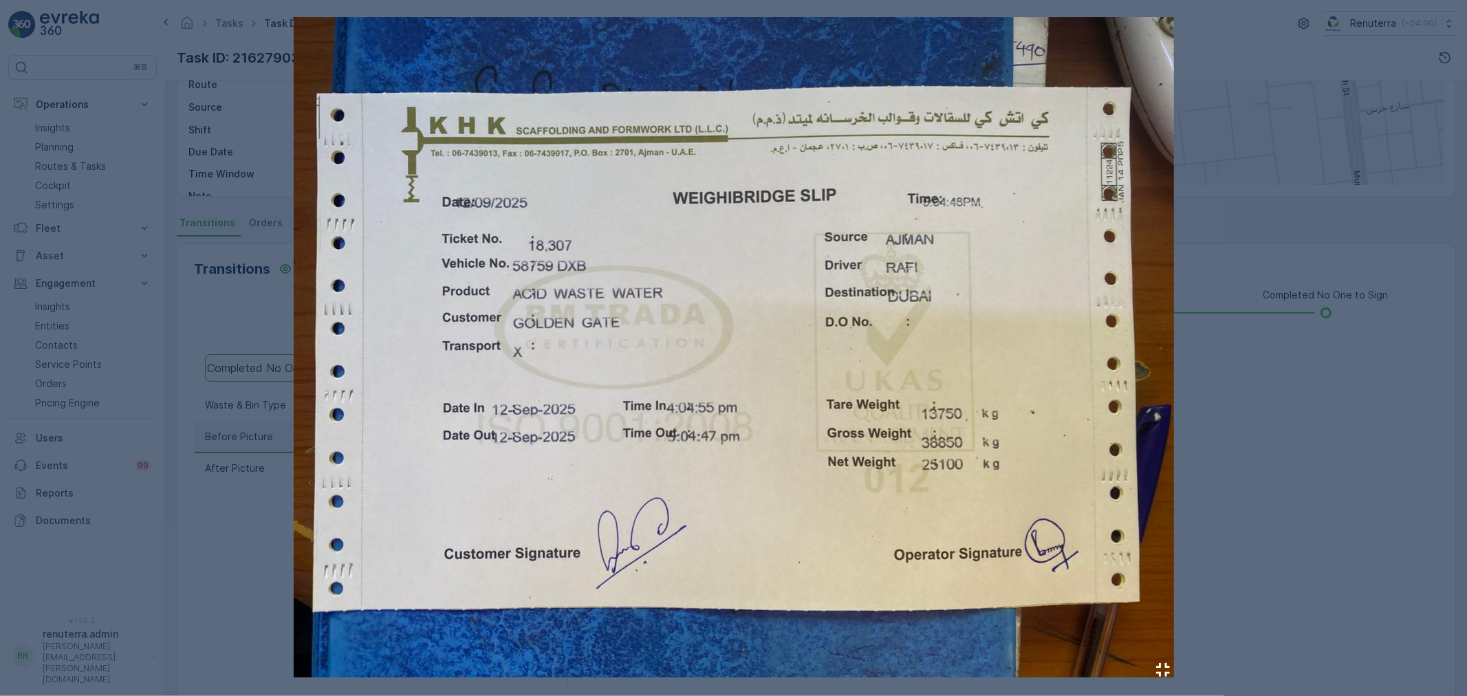
click at [1209, 524] on div at bounding box center [733, 348] width 1467 height 696
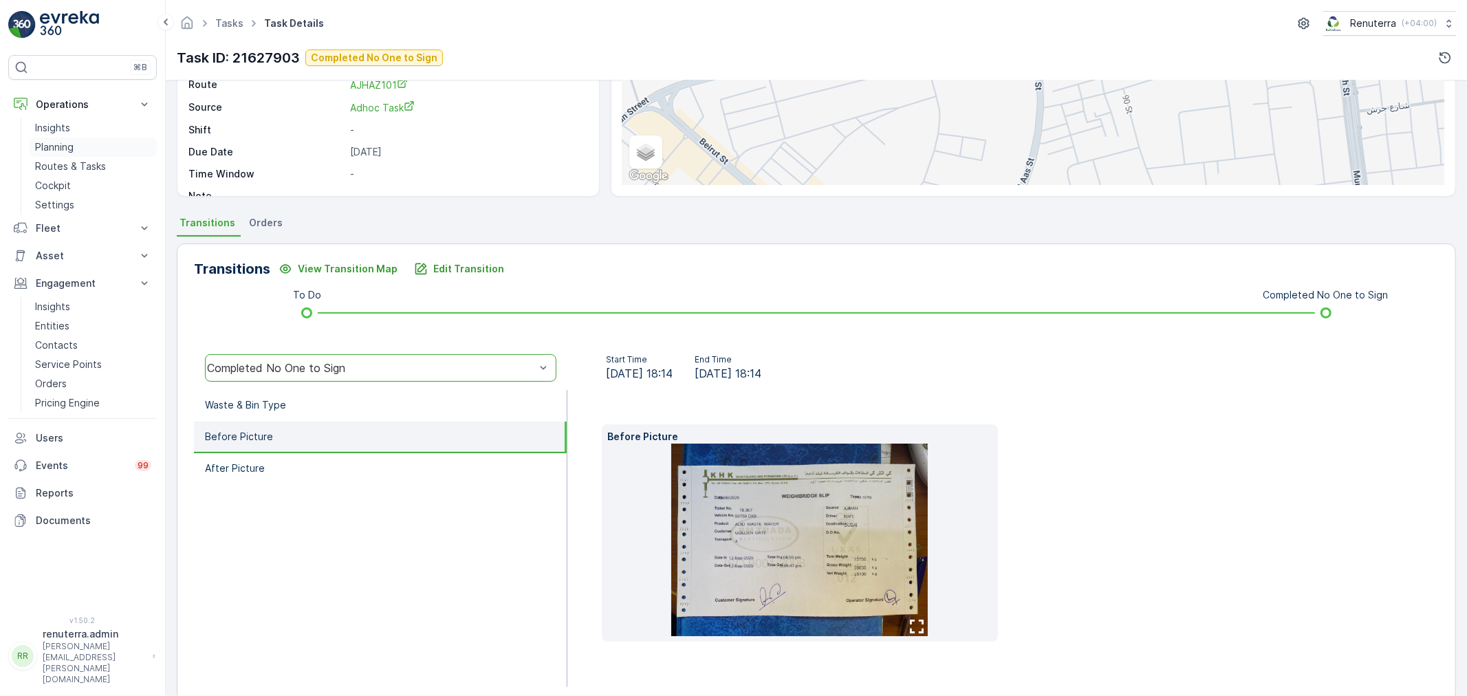
click at [58, 139] on link "Planning" at bounding box center [93, 147] width 127 height 19
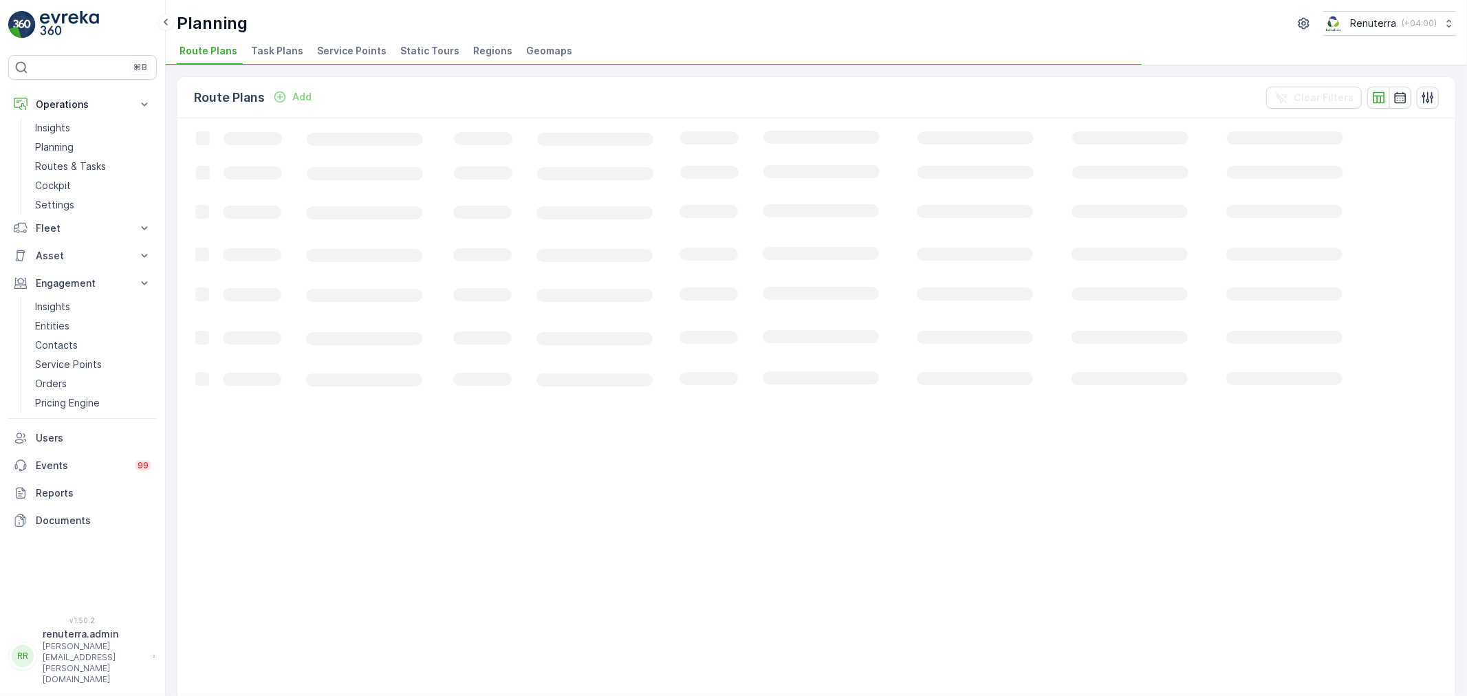
click at [325, 59] on li "Service Points" at bounding box center [353, 52] width 78 height 23
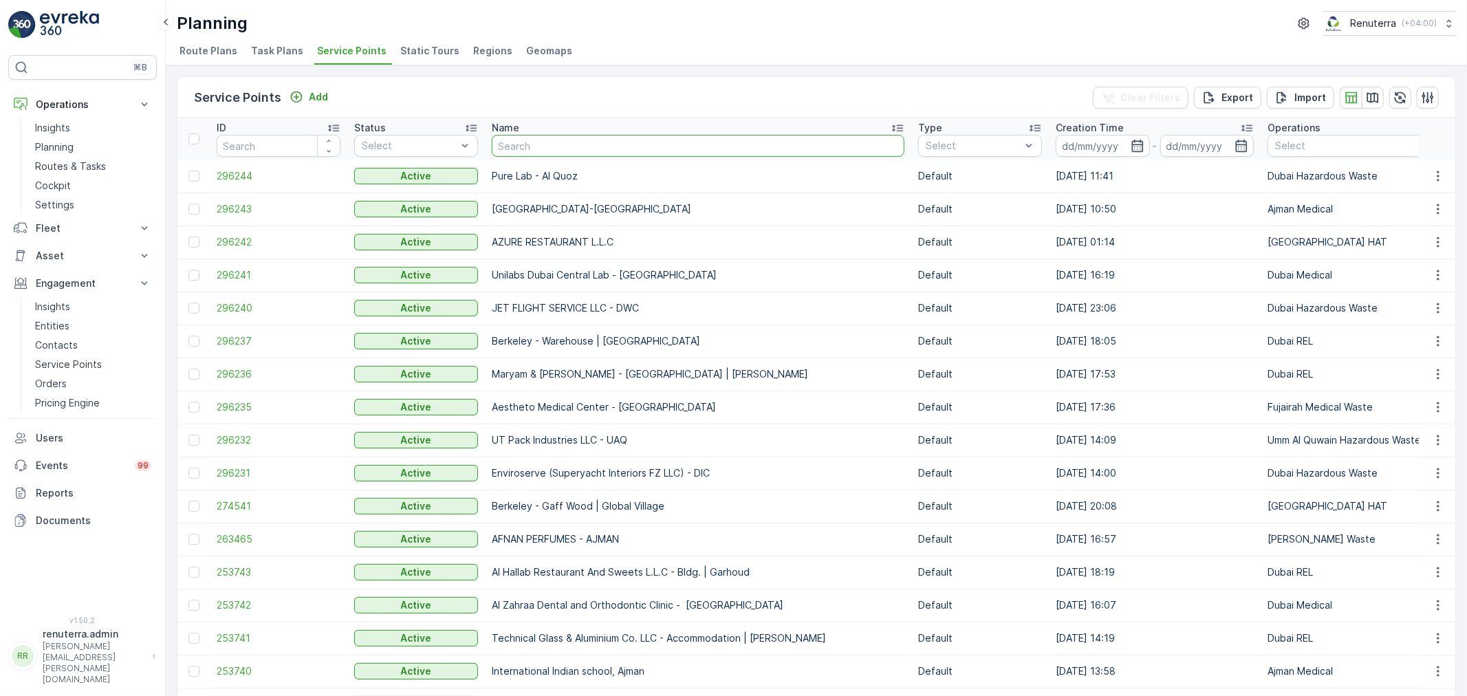
click at [546, 148] on input "text" at bounding box center [698, 146] width 413 height 22
type input "KHK"
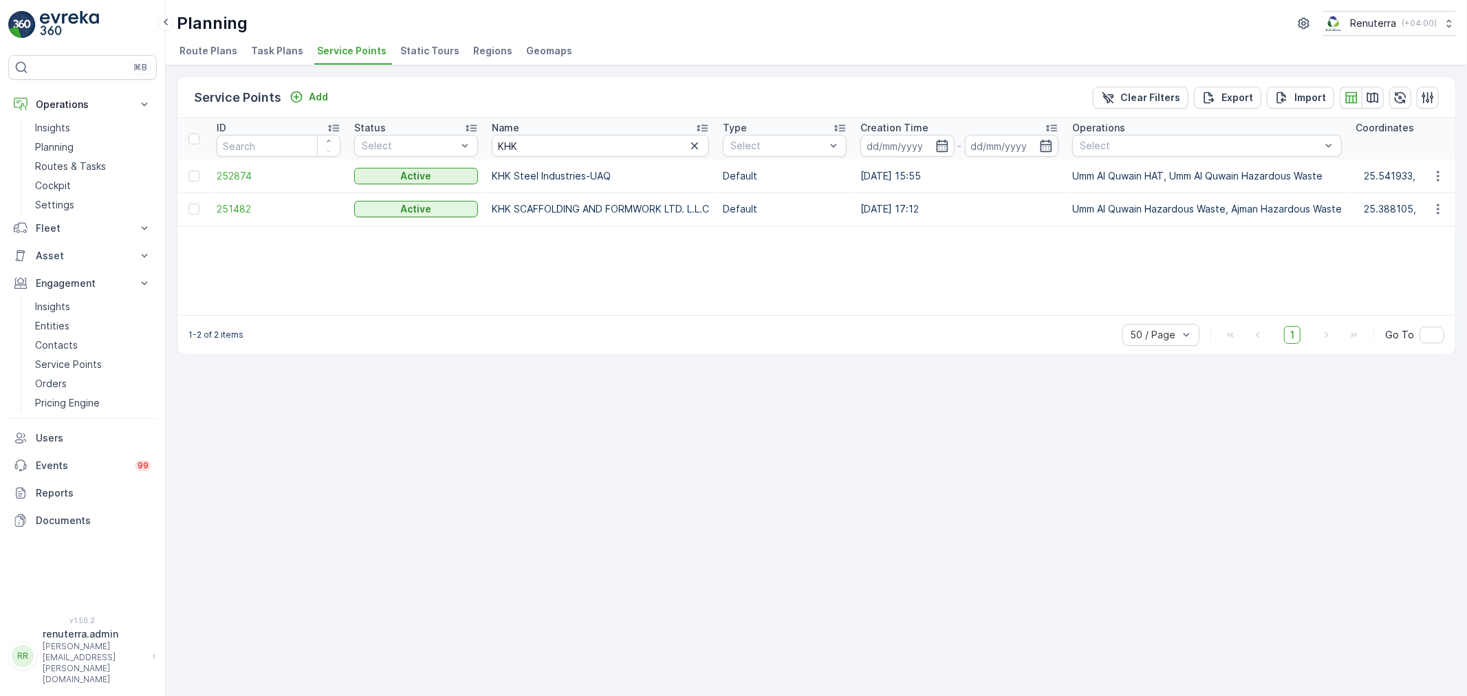
click at [234, 201] on td "251482" at bounding box center [279, 209] width 138 height 33
click at [236, 202] on span "251482" at bounding box center [279, 209] width 124 height 14
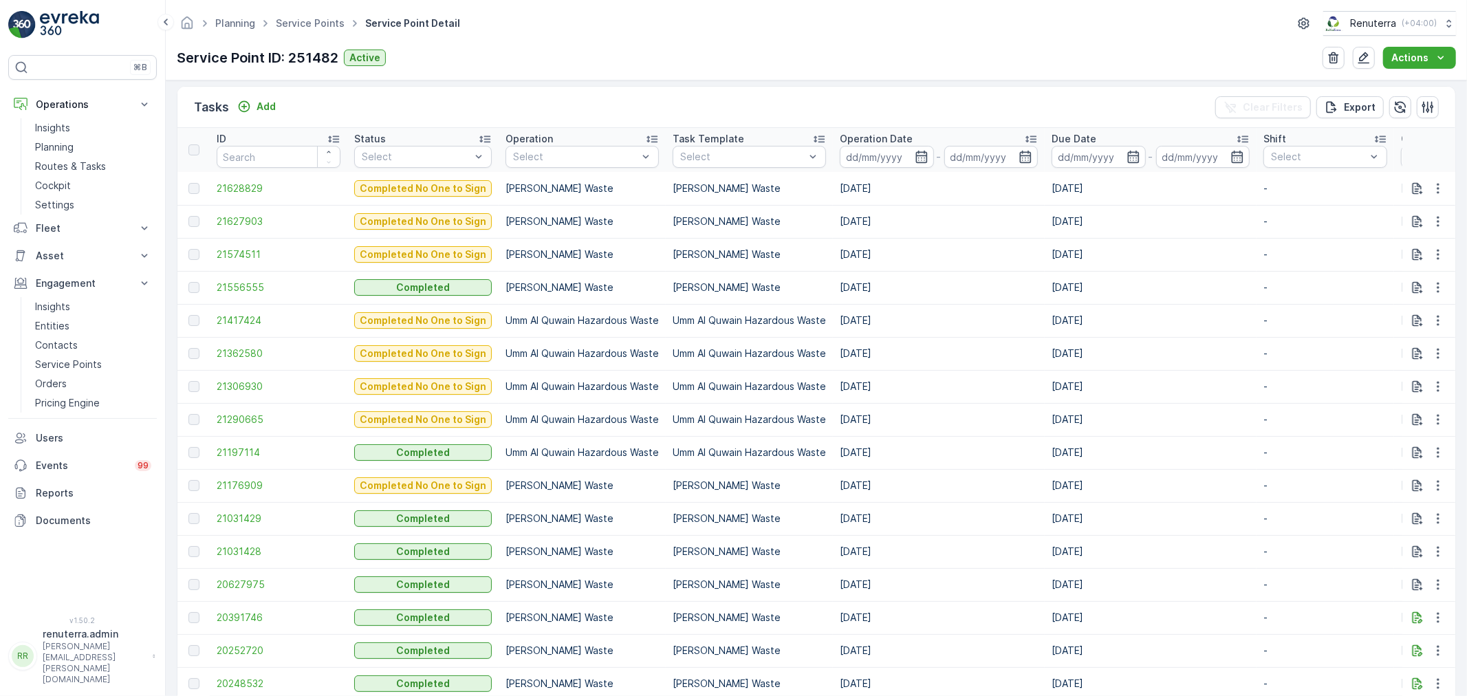
scroll to position [382, 0]
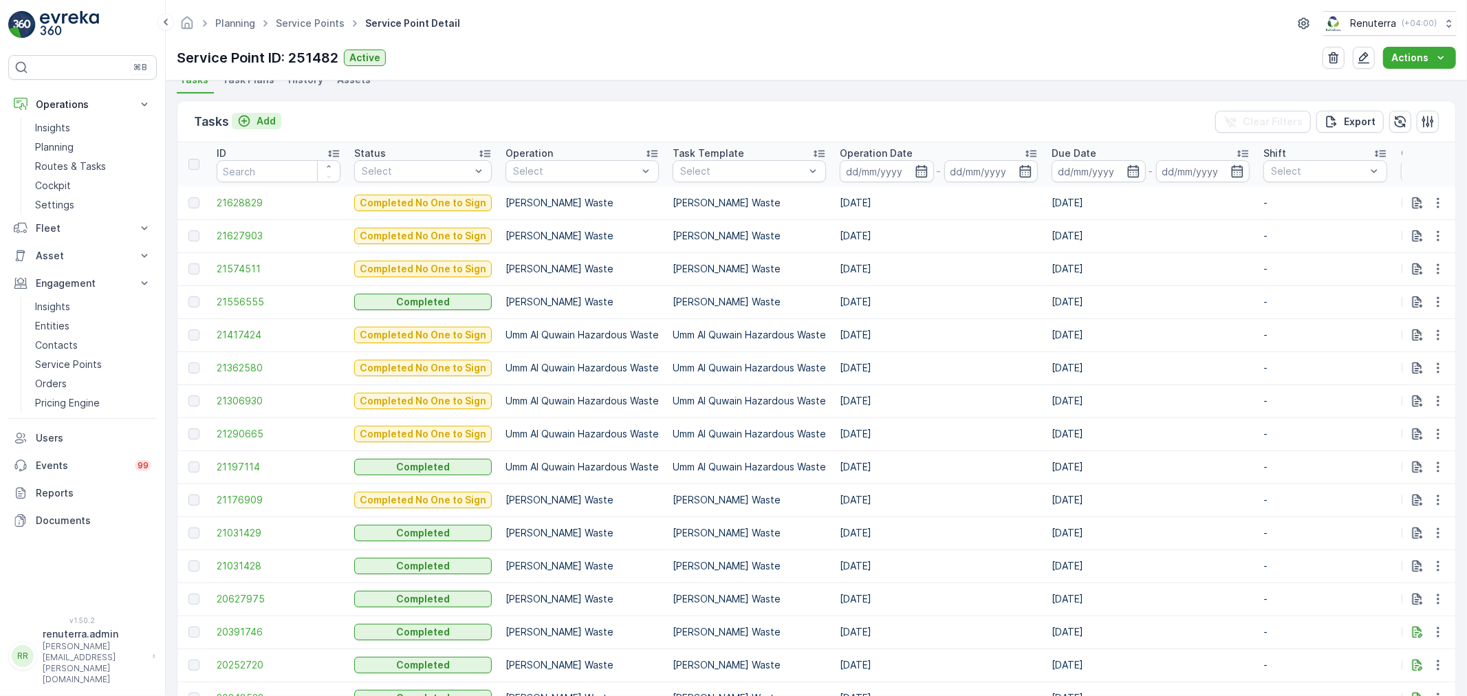
drag, startPoint x: 241, startPoint y: 109, endPoint x: 255, endPoint y: 120, distance: 18.1
click at [241, 111] on div "Tasks Add Clear Filters Export" at bounding box center [816, 121] width 1278 height 41
click at [255, 120] on div "Add" at bounding box center [256, 121] width 39 height 14
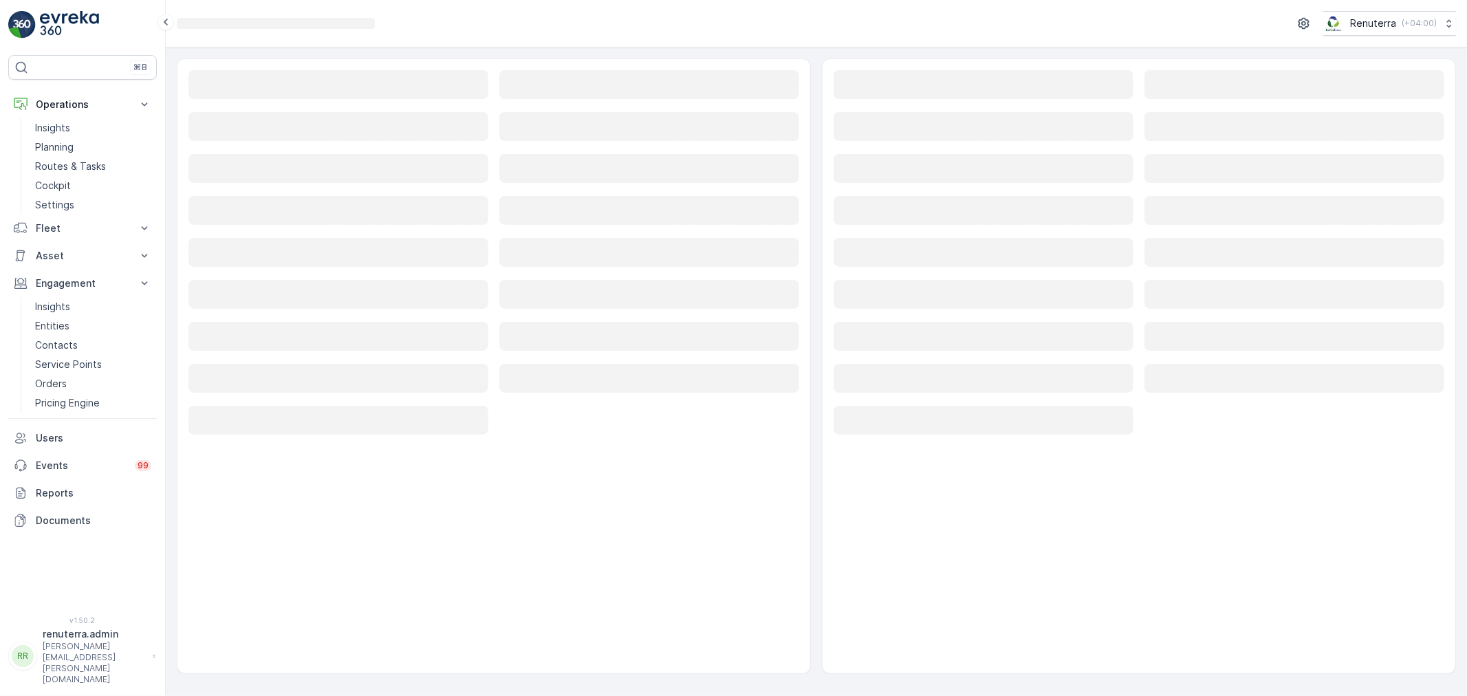
click at [245, 87] on rect at bounding box center [338, 84] width 300 height 29
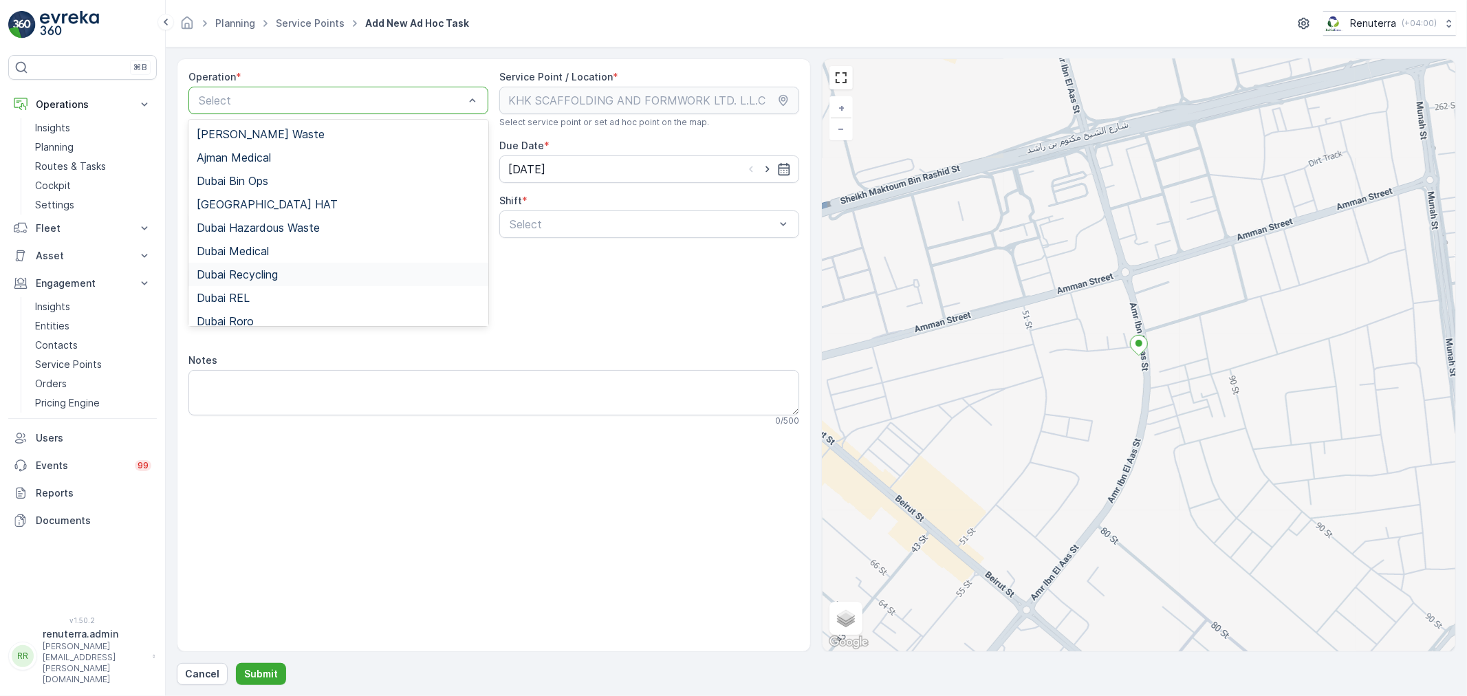
click at [631, 292] on div "Operation * 16 results available. Use Up and Down to choose options, press Ente…" at bounding box center [493, 253] width 611 height 367
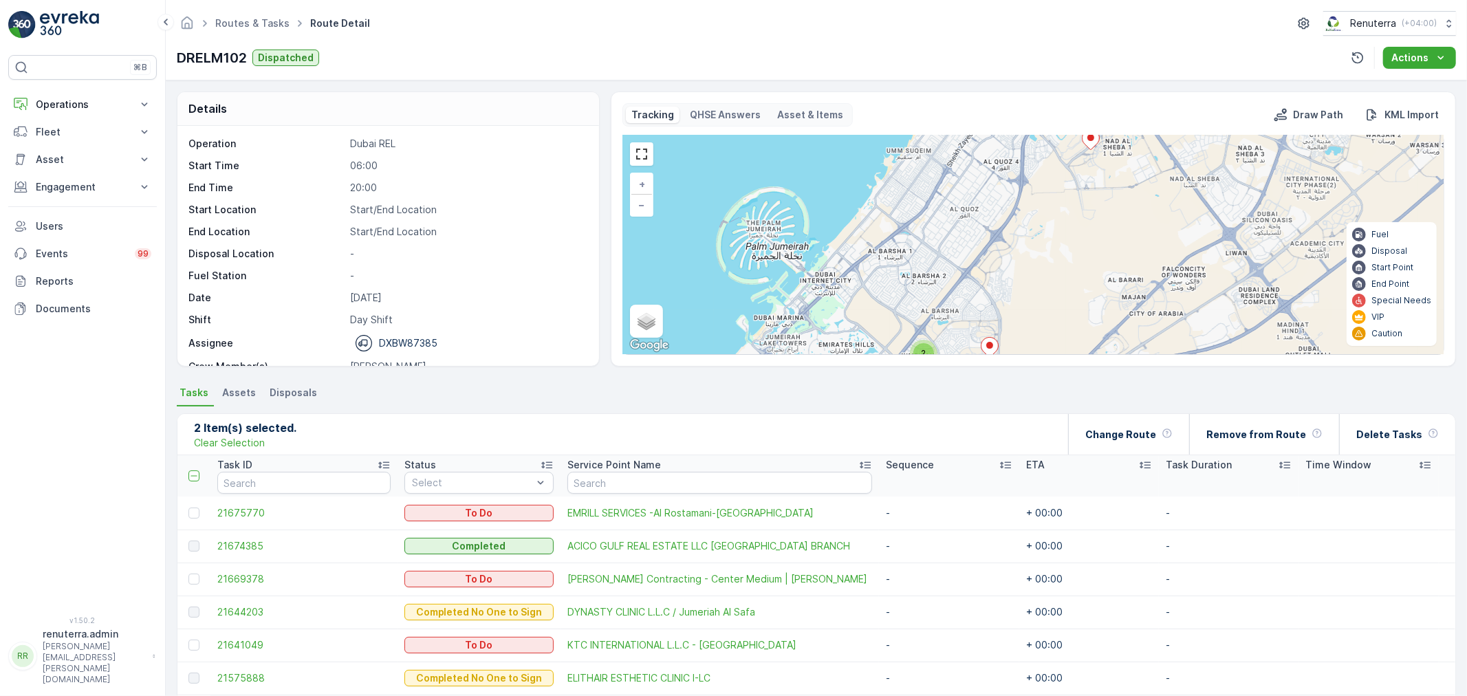
click at [239, 12] on div "Routes & Tasks Route Detail Renuterra ( +04:00 )" at bounding box center [817, 23] width 1280 height 25
click at [239, 21] on link "Routes & Tasks" at bounding box center [252, 23] width 74 height 12
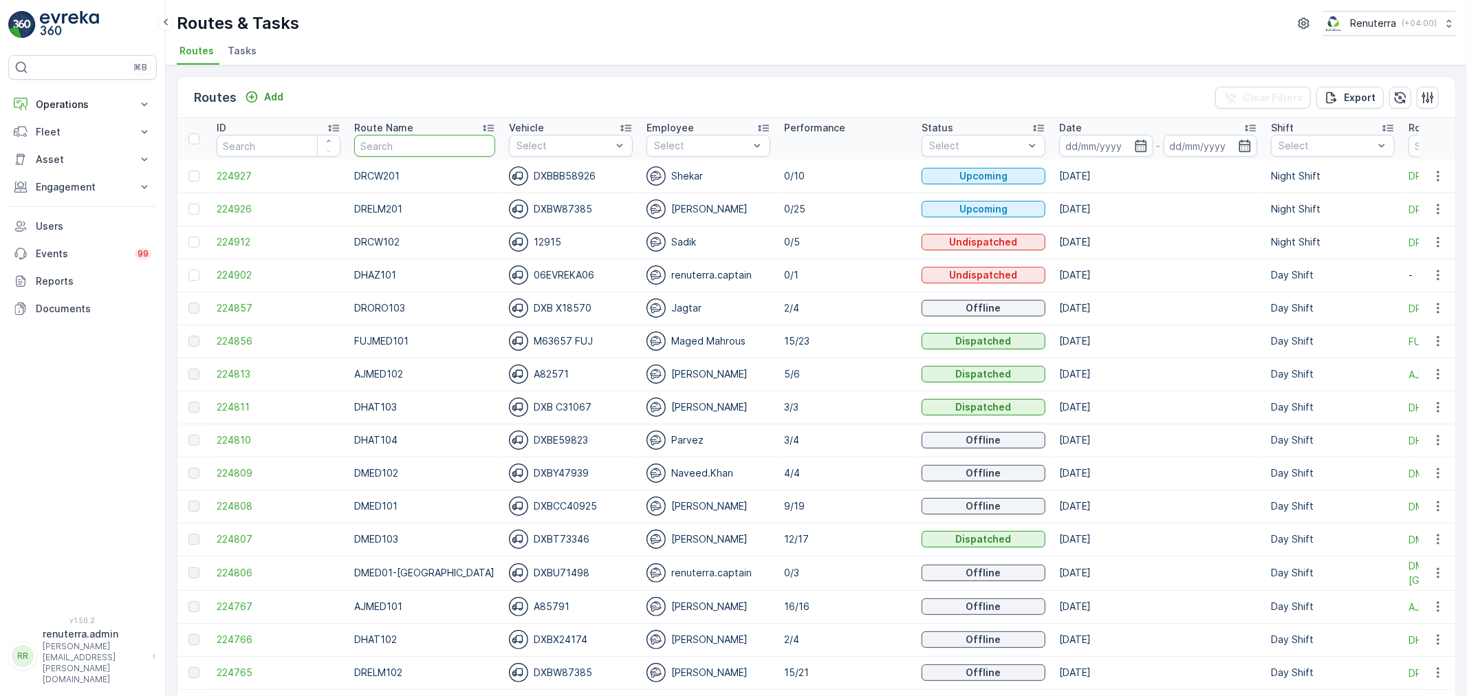
click at [398, 152] on input "text" at bounding box center [424, 146] width 141 height 22
type input "101"
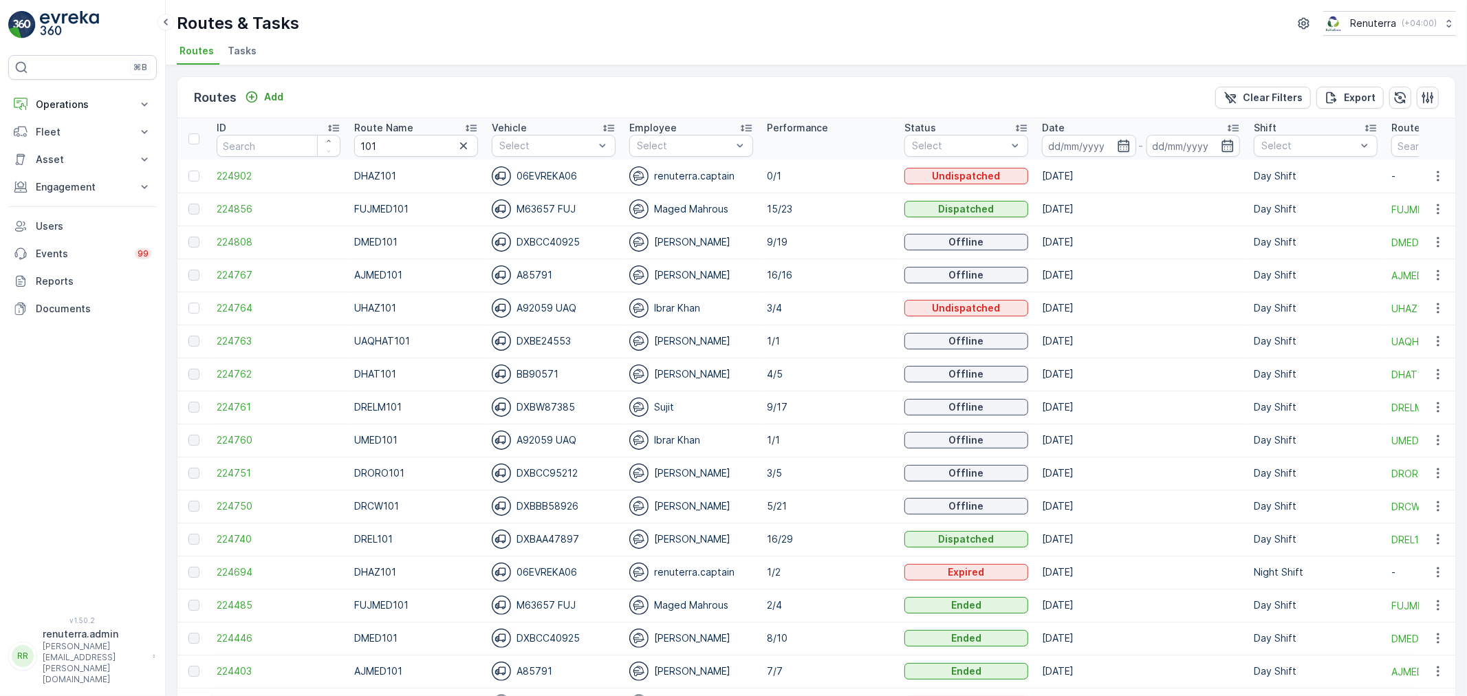
click at [237, 234] on td "224808" at bounding box center [279, 242] width 138 height 33
click at [237, 237] on span "224808" at bounding box center [279, 242] width 124 height 14
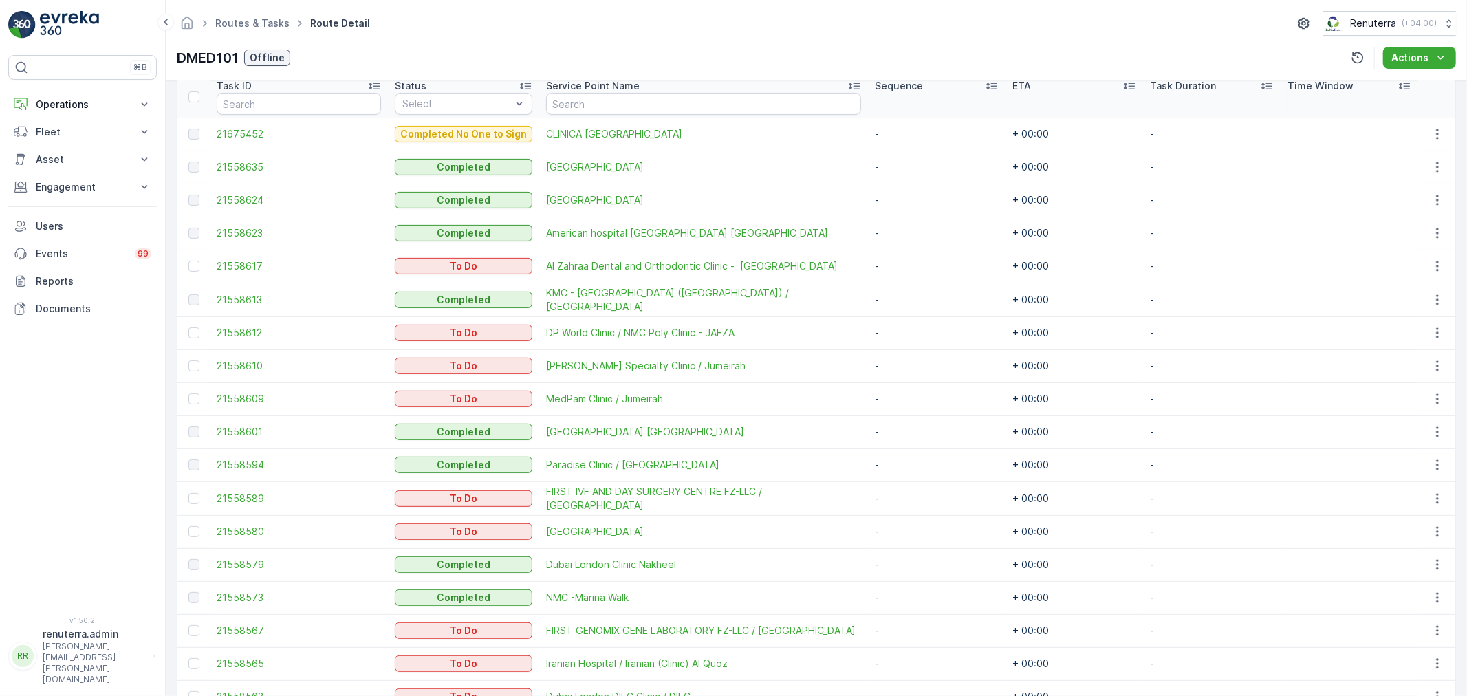
scroll to position [382, 0]
click at [263, 23] on link "Routes & Tasks" at bounding box center [252, 23] width 74 height 12
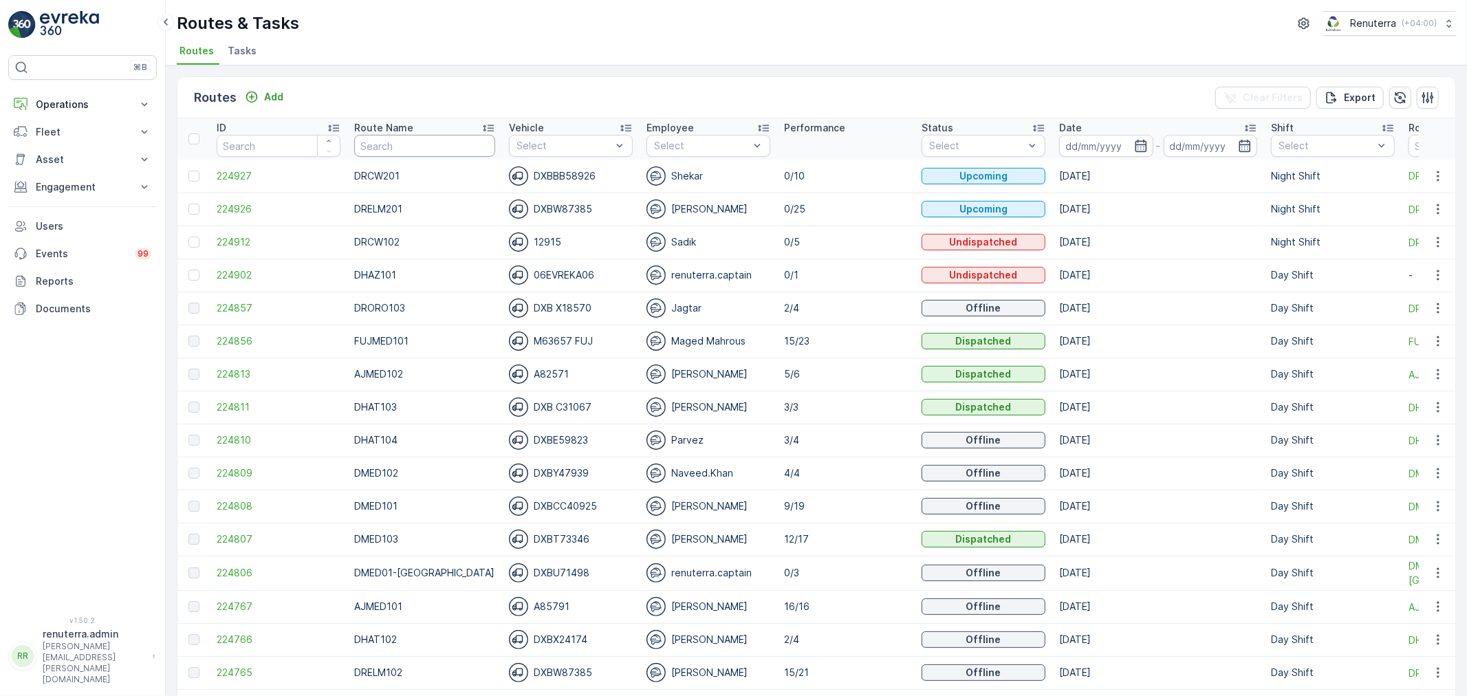
click at [395, 153] on input "text" at bounding box center [424, 146] width 141 height 22
type input "DREL"
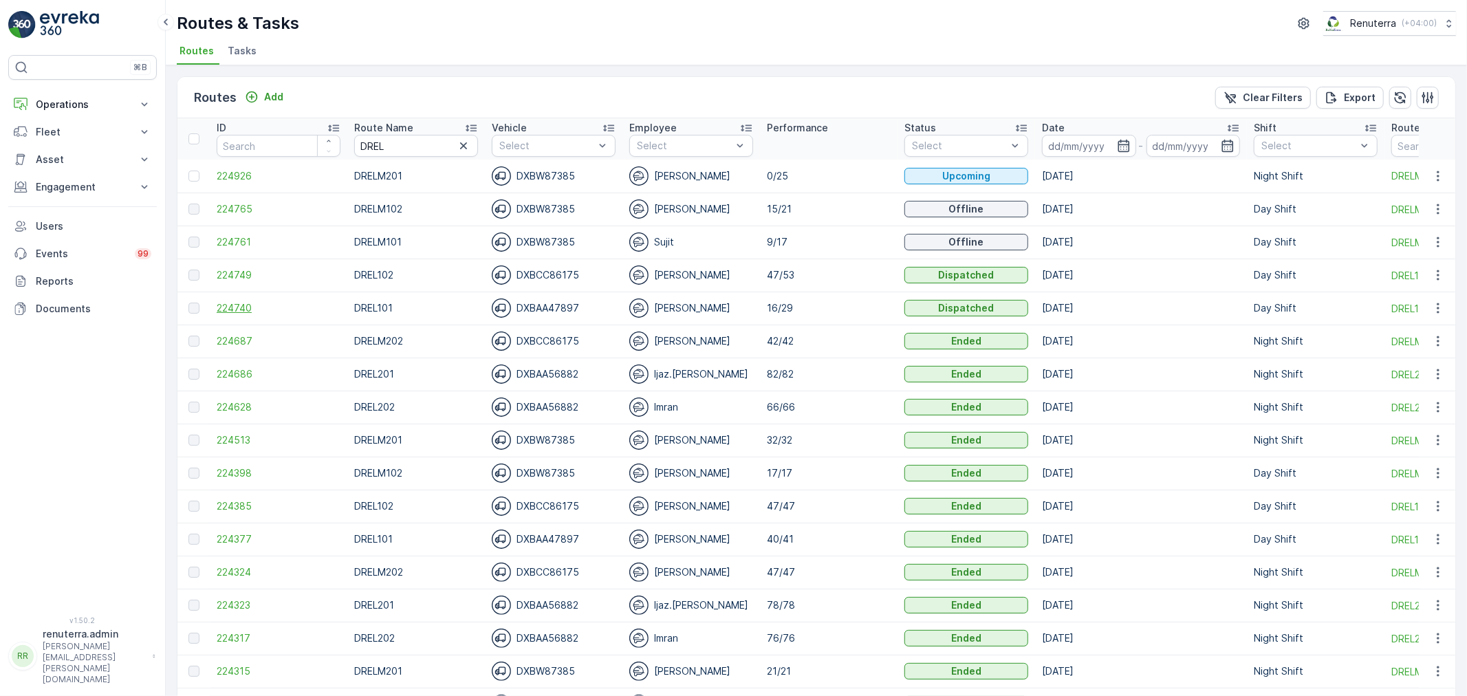
click at [239, 310] on span "224740" at bounding box center [279, 308] width 124 height 14
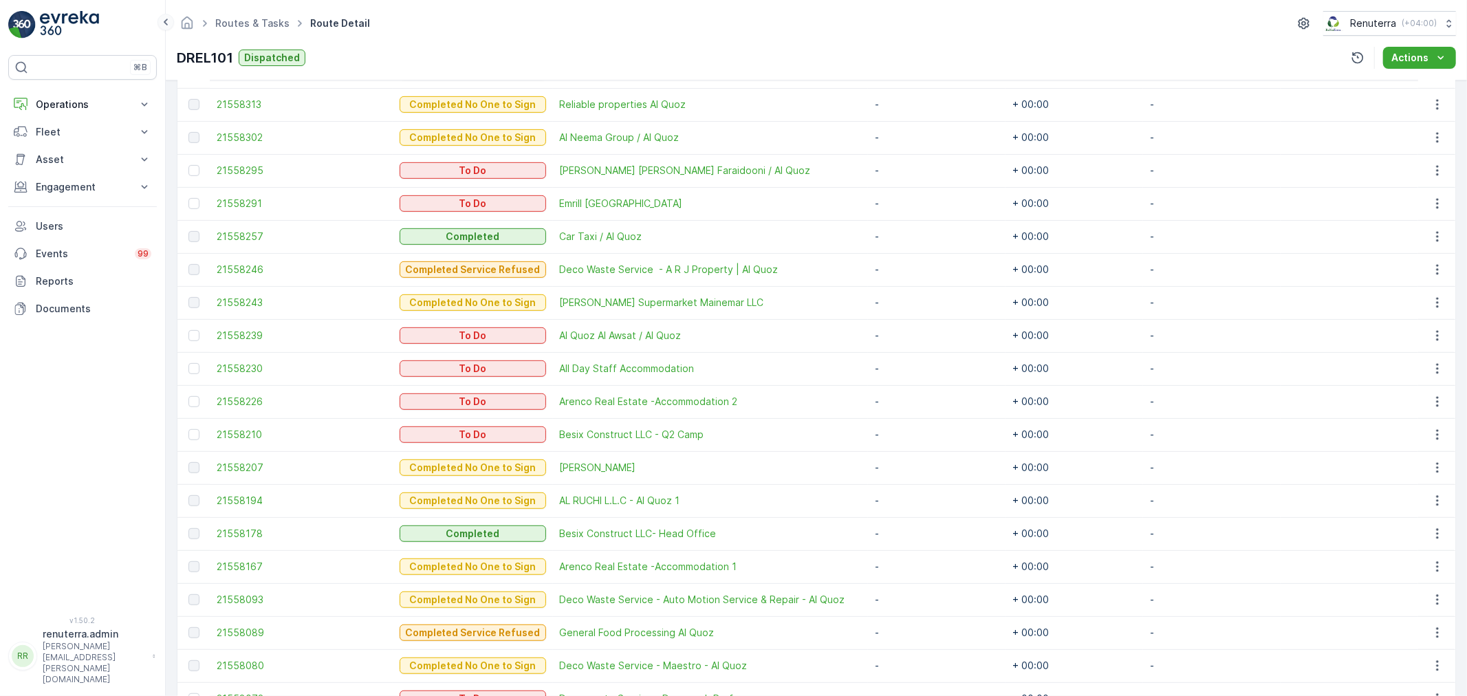
scroll to position [535, 0]
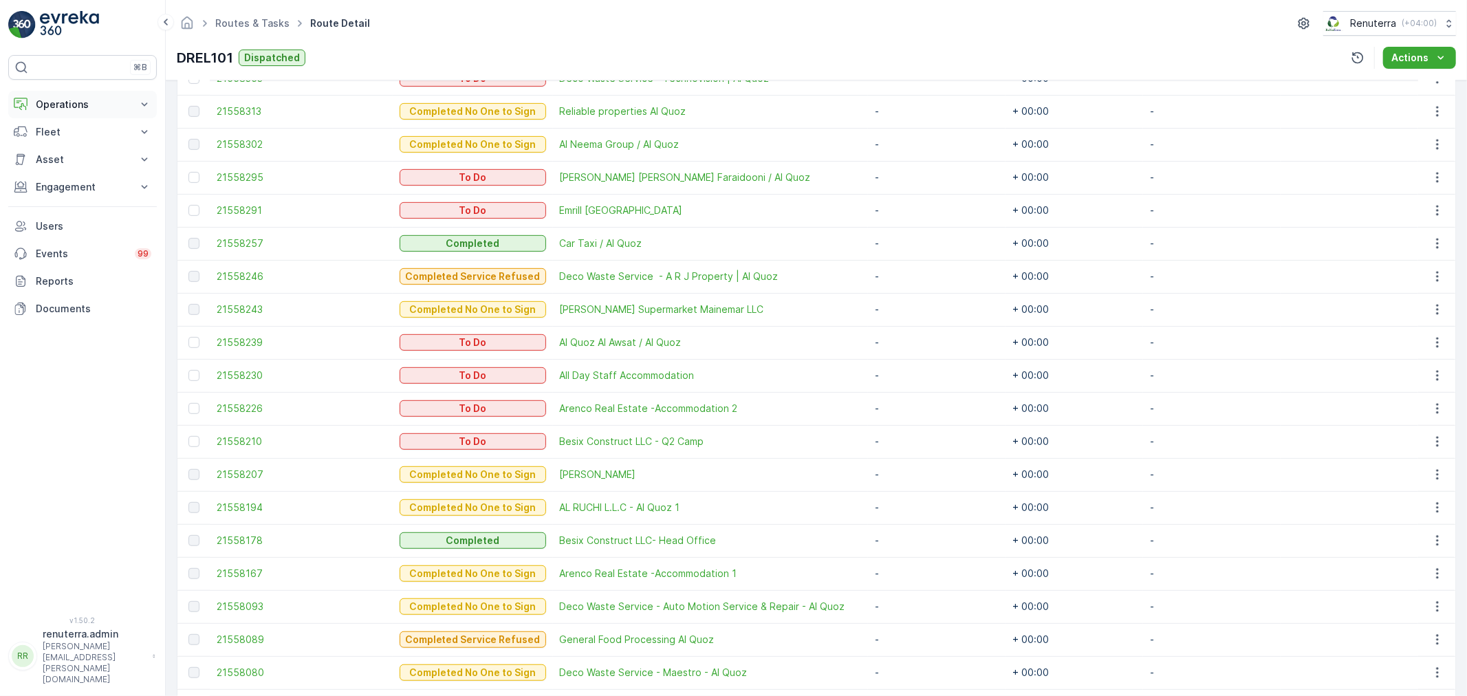
click at [120, 110] on p "Operations" at bounding box center [83, 105] width 94 height 14
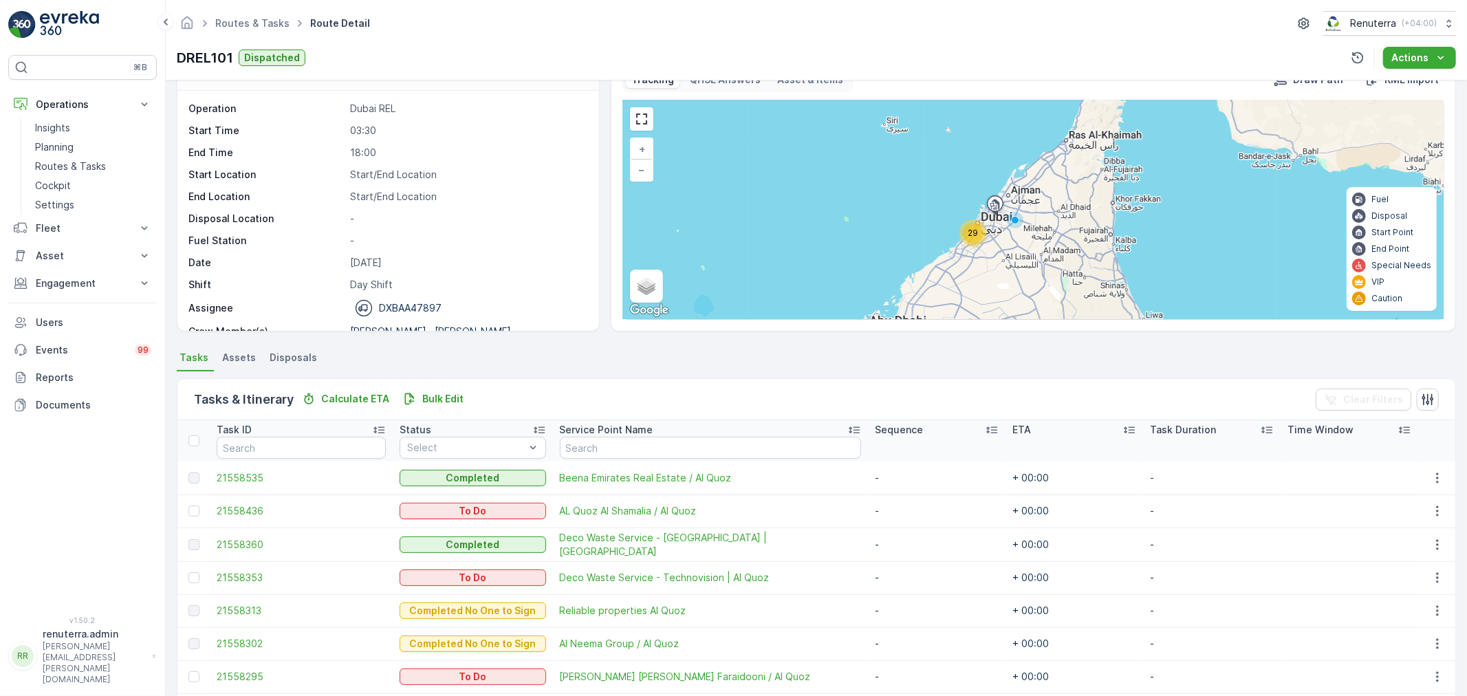
scroll to position [0, 0]
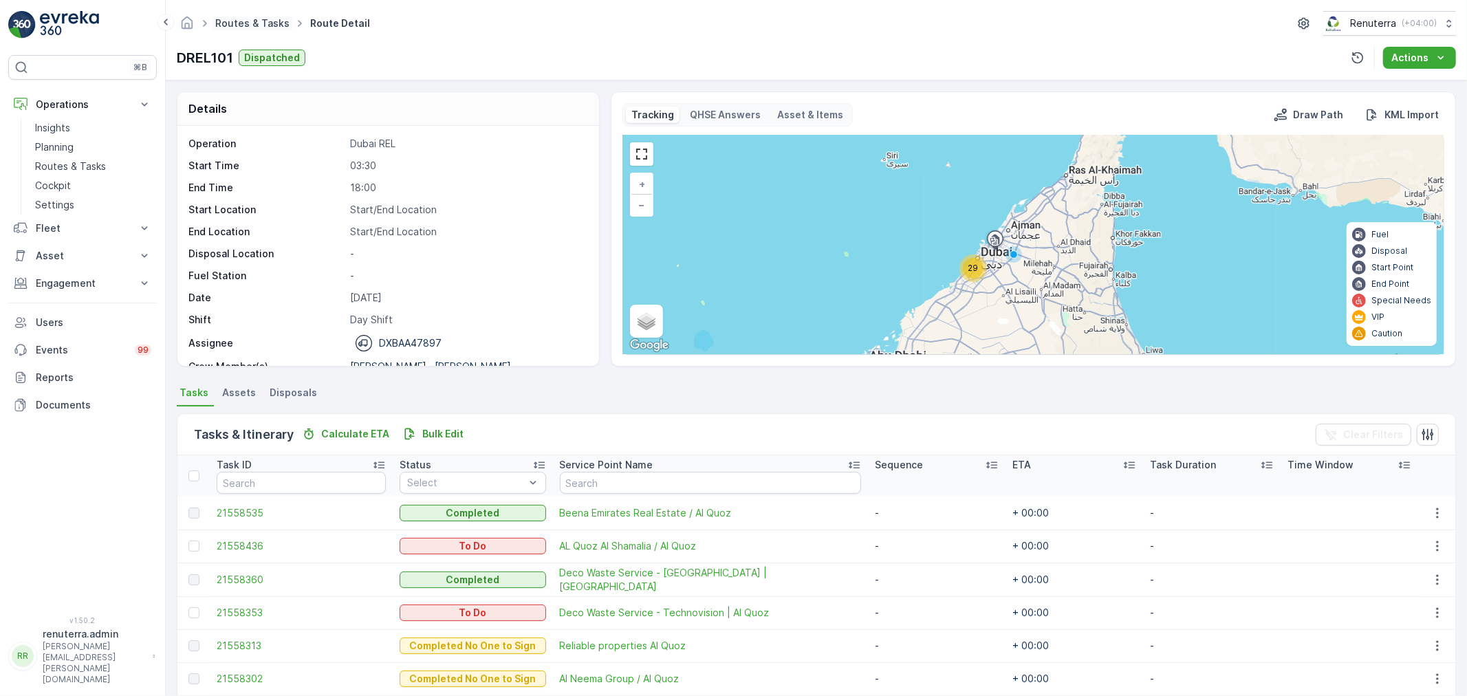
click at [261, 23] on link "Routes & Tasks" at bounding box center [252, 23] width 74 height 12
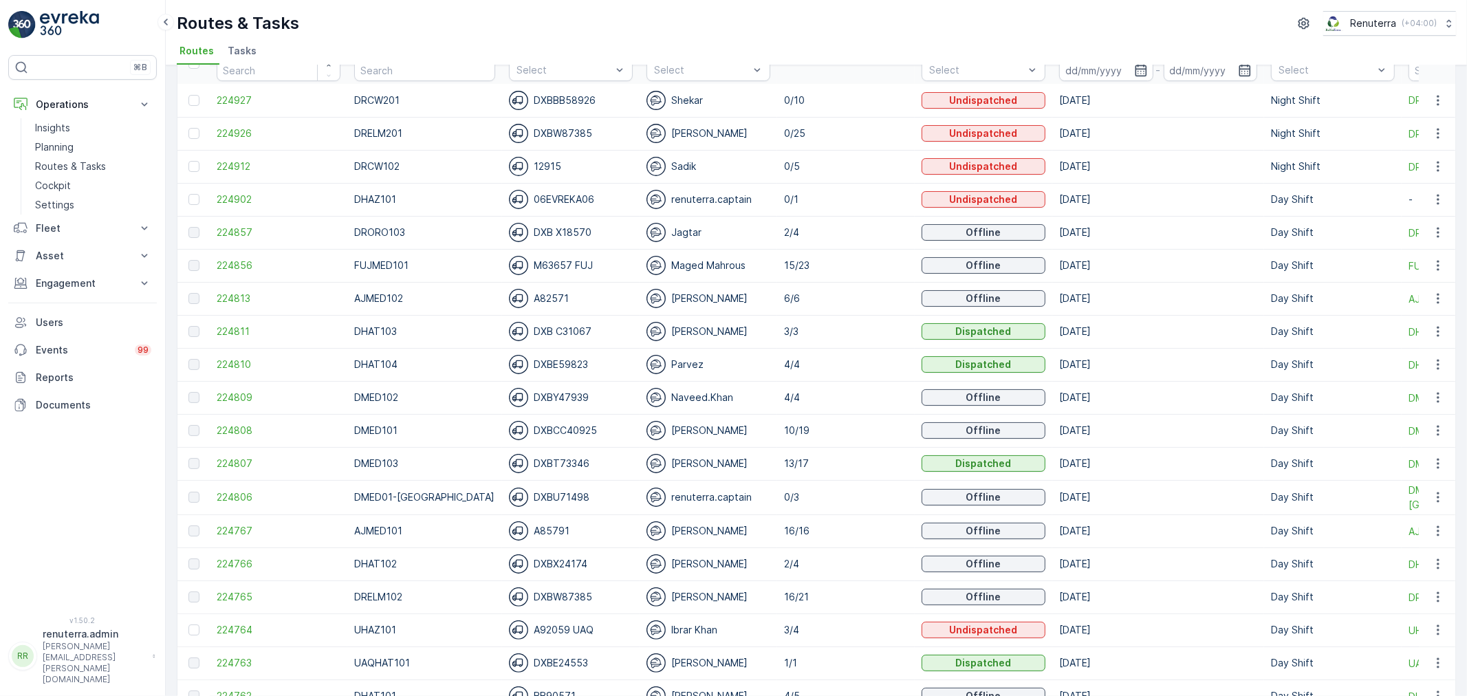
scroll to position [76, 0]
click at [258, 131] on span "224926" at bounding box center [279, 133] width 124 height 14
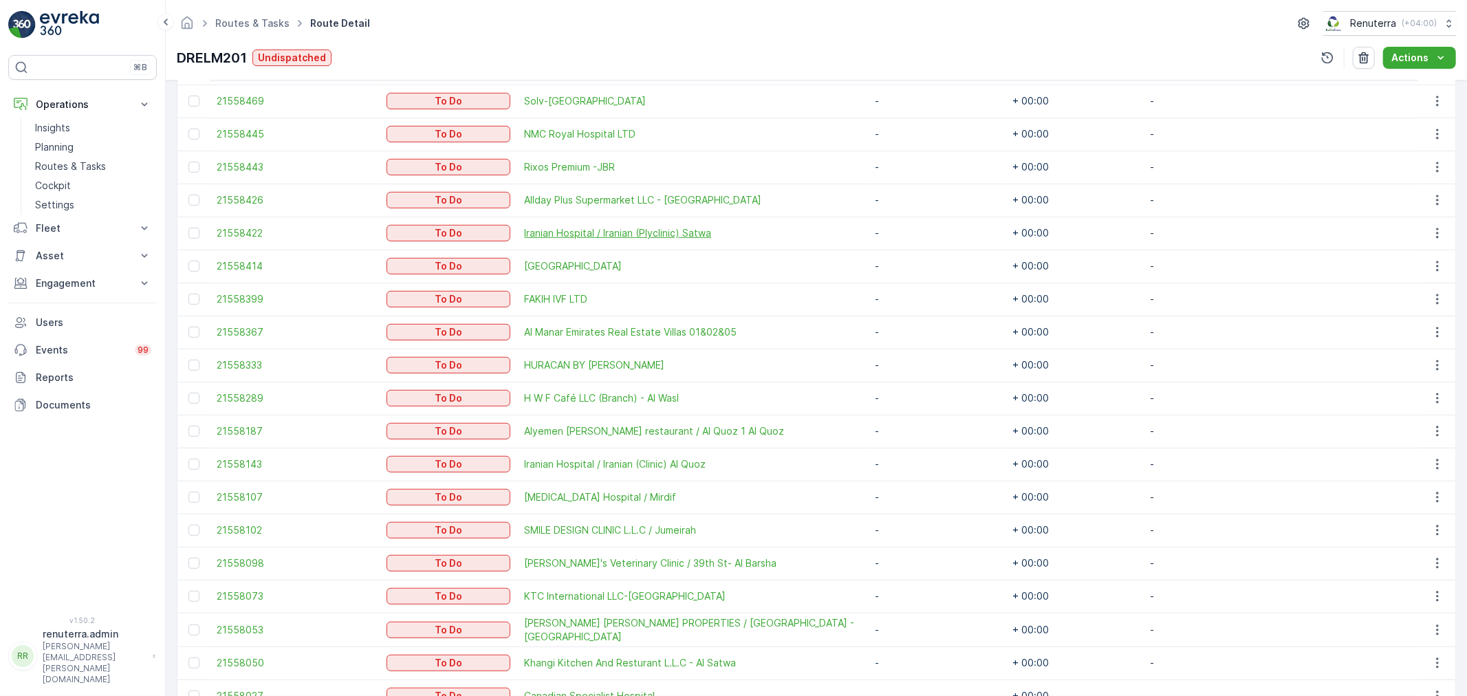
scroll to position [684, 0]
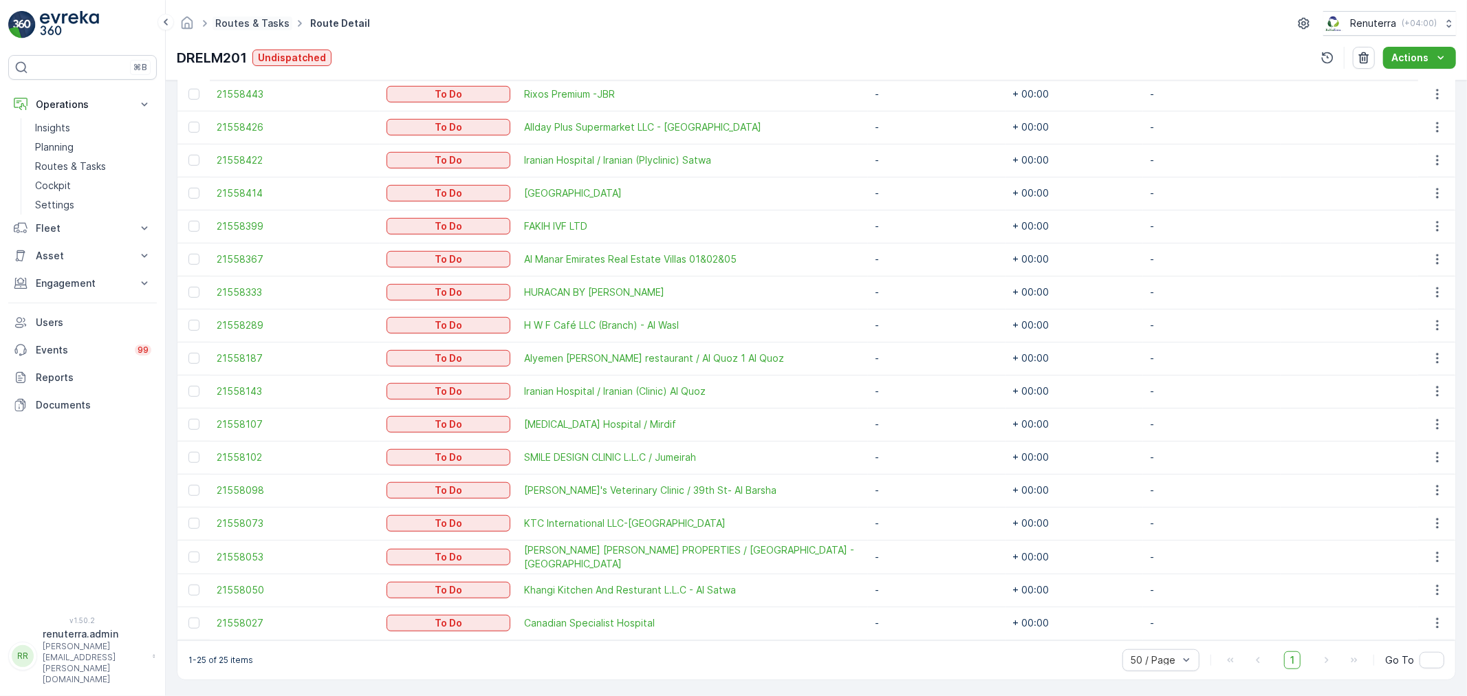
click at [230, 21] on link "Routes & Tasks" at bounding box center [252, 23] width 74 height 12
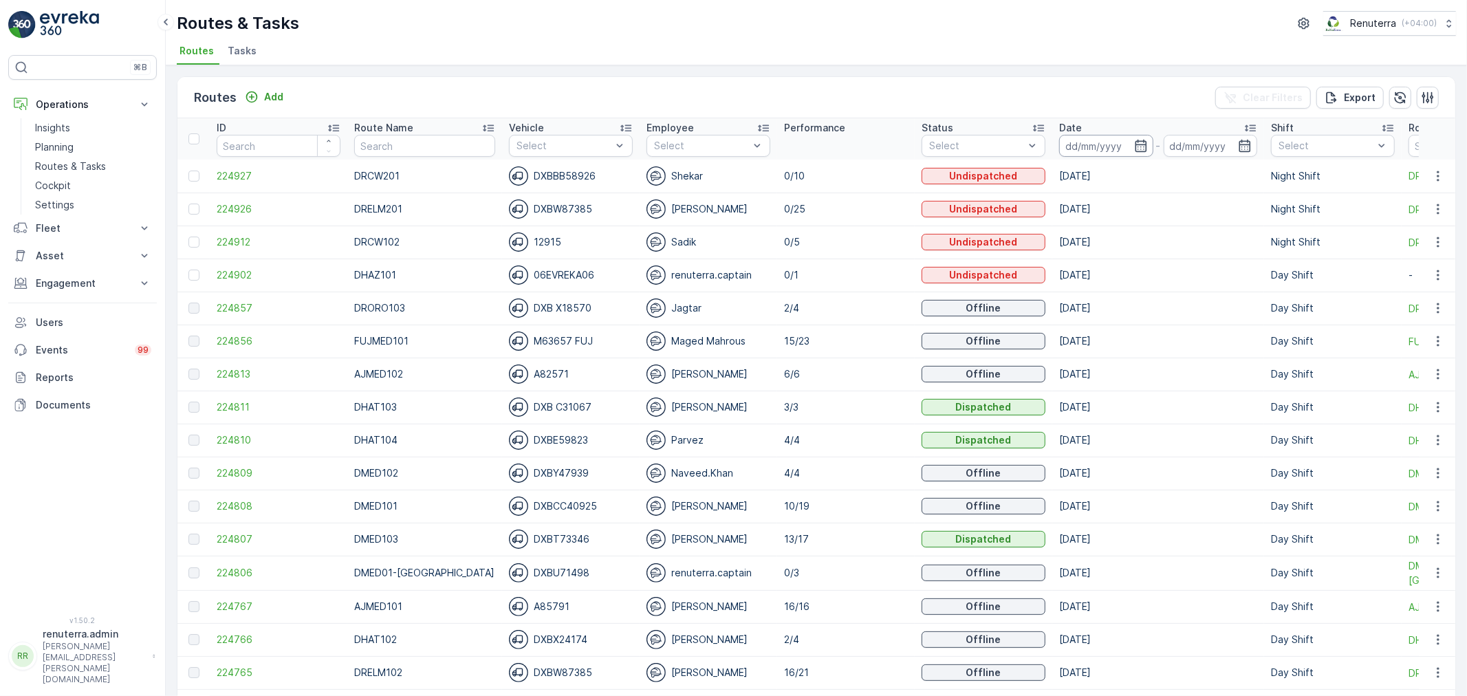
click at [1088, 149] on input at bounding box center [1106, 146] width 94 height 22
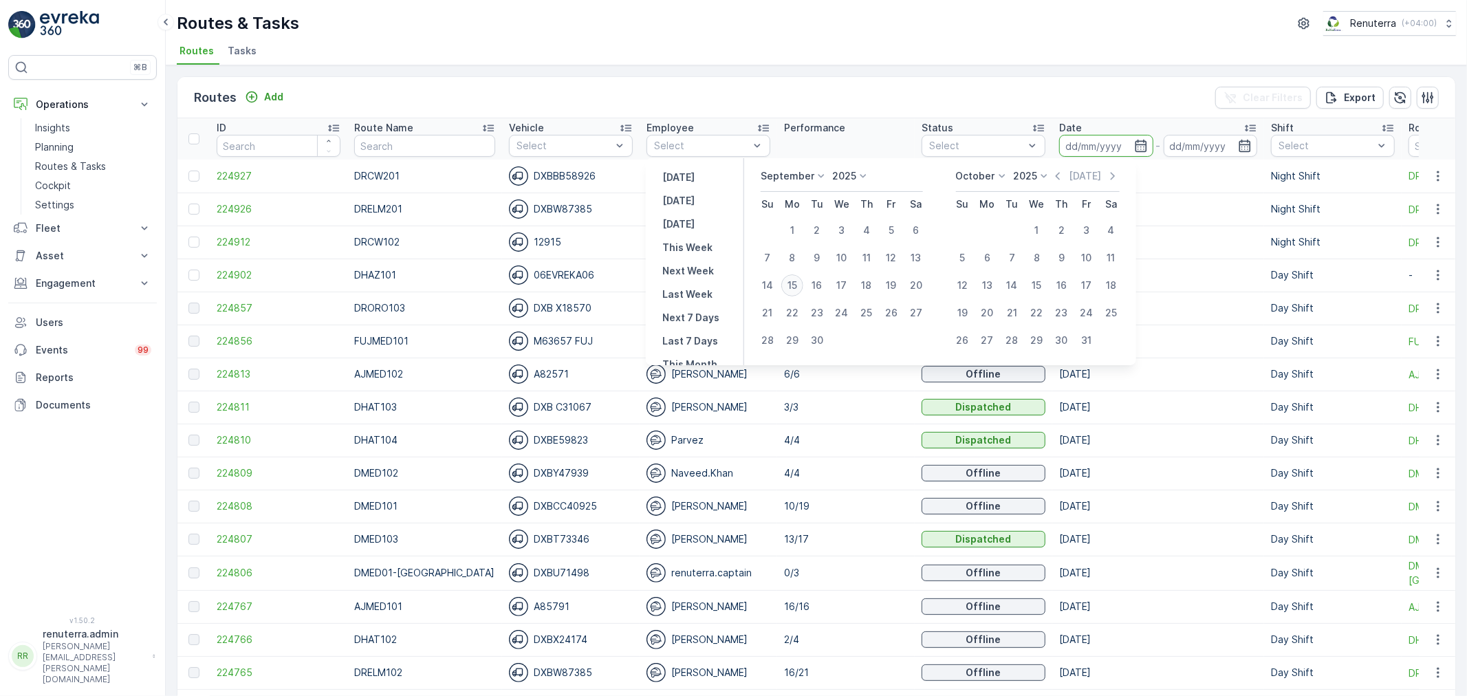
click at [795, 288] on div "15" at bounding box center [792, 285] width 22 height 22
type input "[DATE]"
click at [795, 288] on div "15" at bounding box center [792, 285] width 22 height 22
type input "[DATE]"
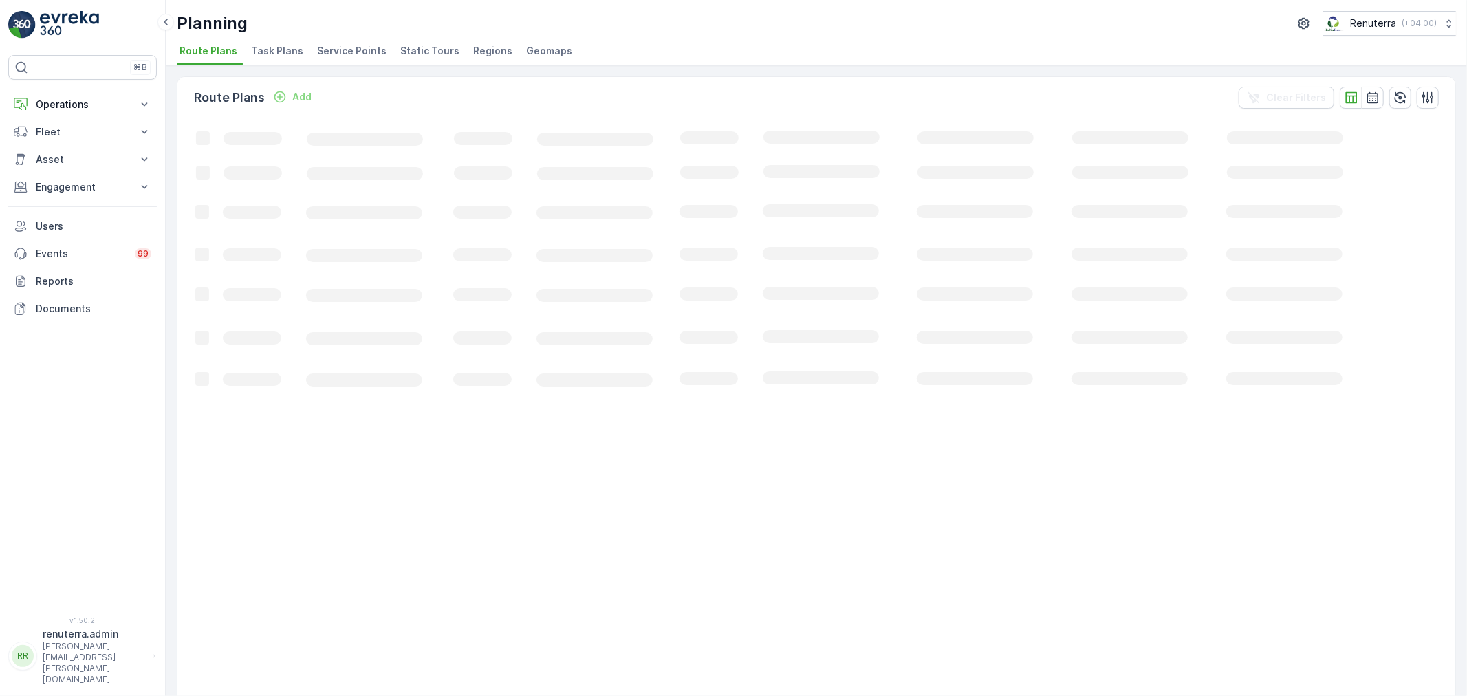
click at [329, 56] on span "Service Points" at bounding box center [351, 51] width 69 height 14
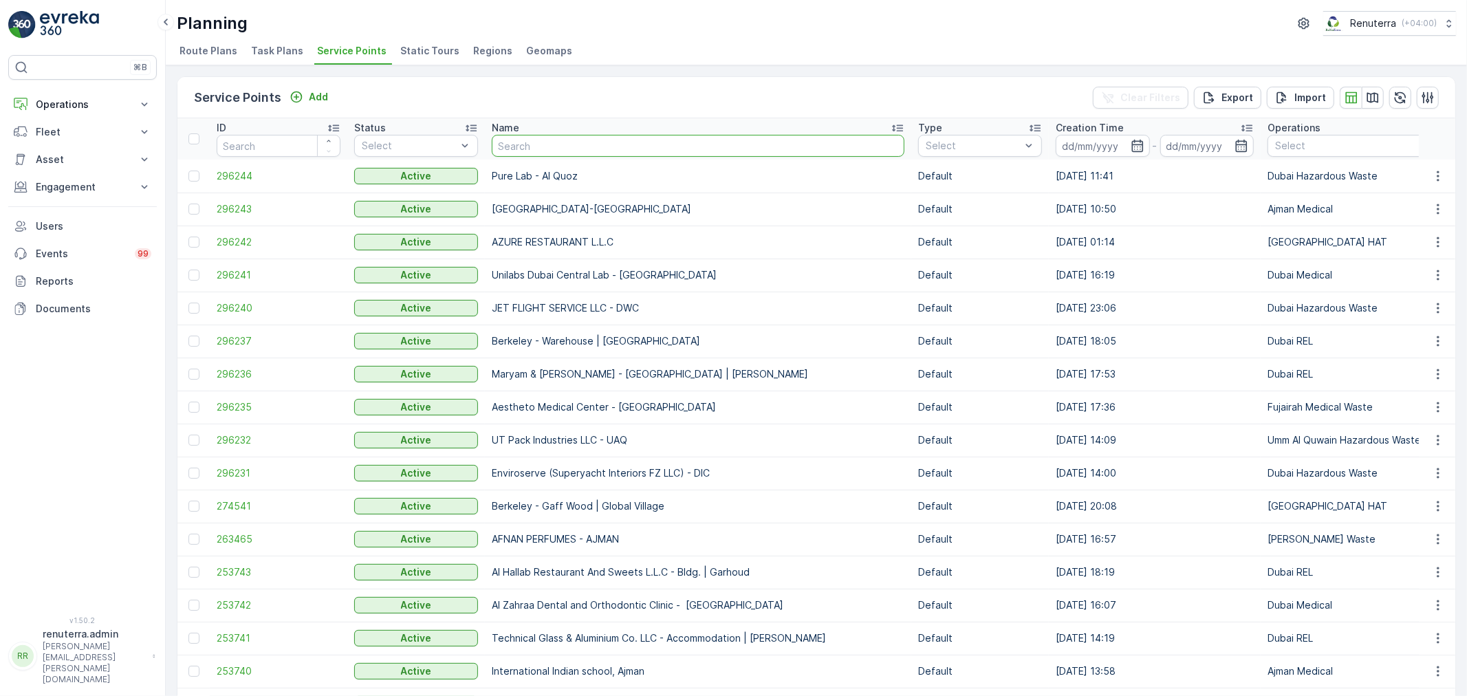
click at [521, 145] on input "text" at bounding box center [698, 146] width 413 height 22
type input "car"
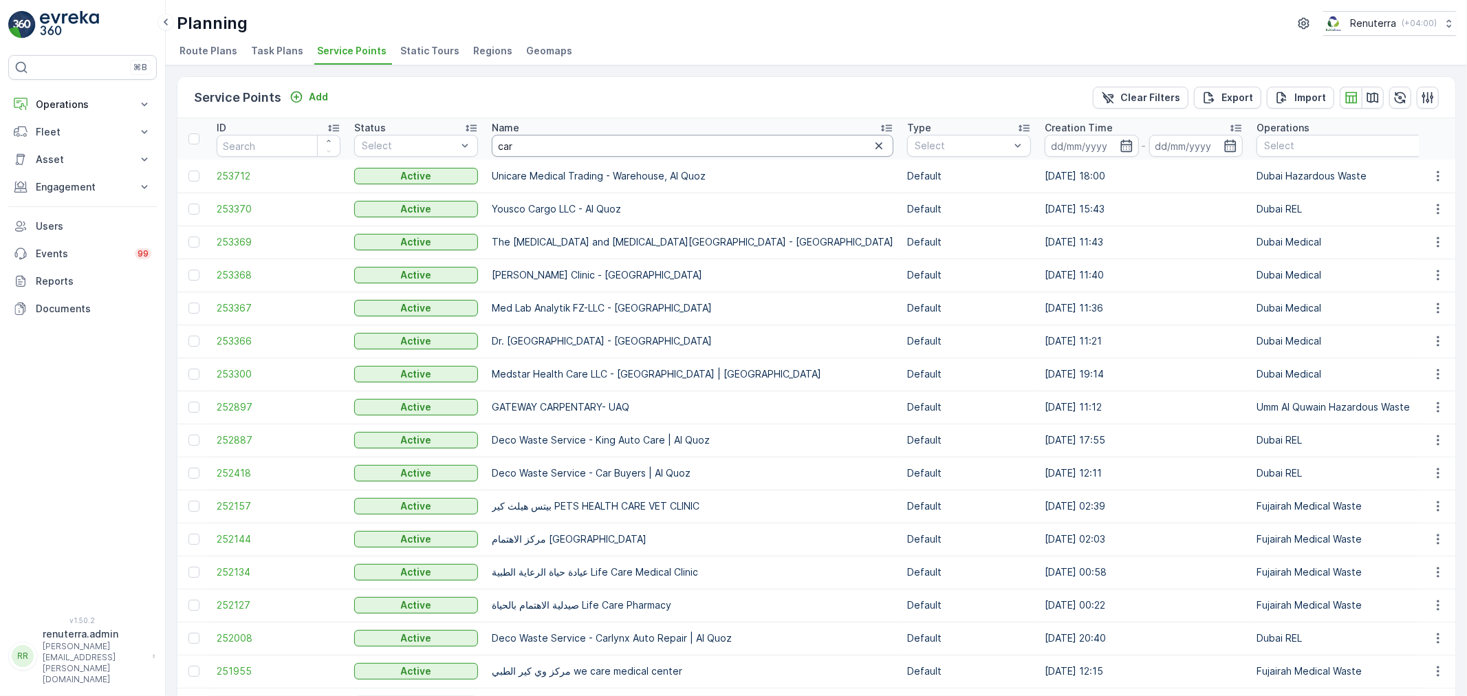
click at [523, 151] on input "car" at bounding box center [693, 146] width 402 height 22
type input "cartaxi"
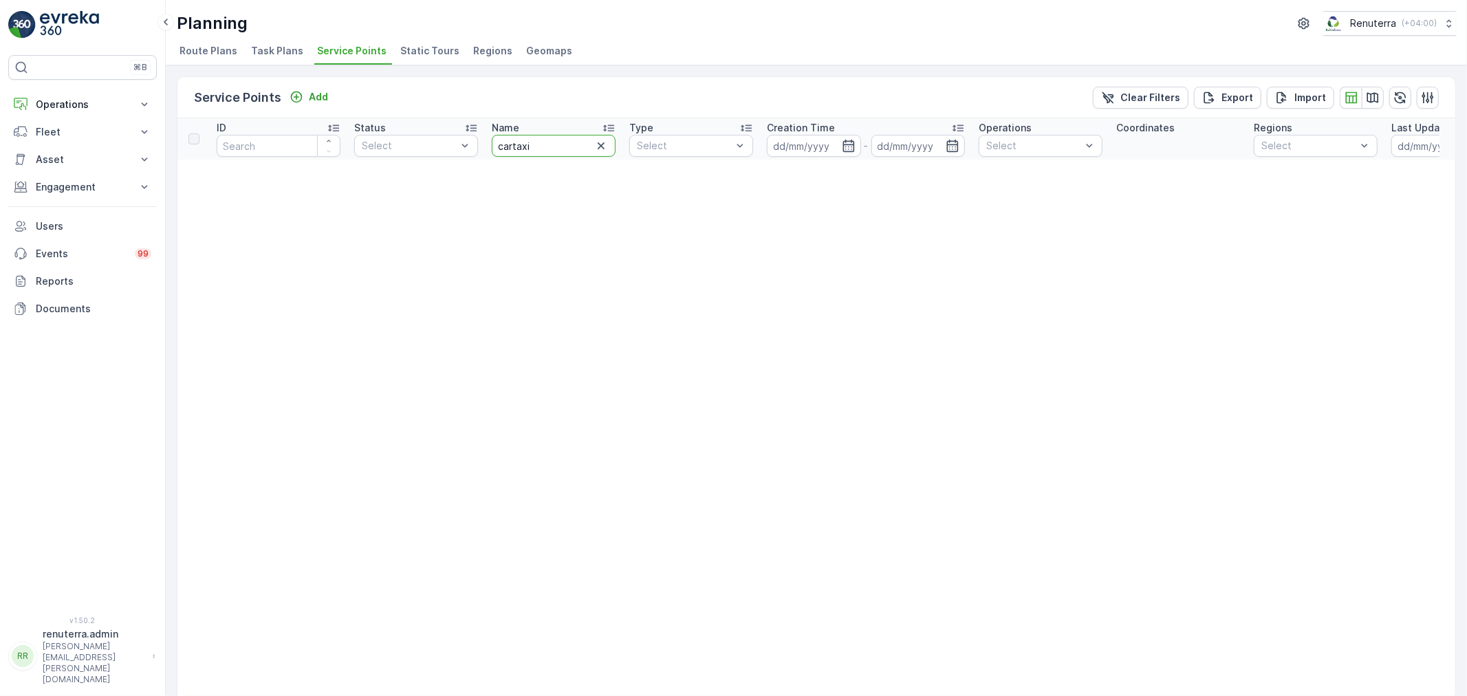
click at [528, 136] on input "cartaxi" at bounding box center [554, 146] width 124 height 22
drag, startPoint x: 543, startPoint y: 142, endPoint x: 423, endPoint y: 139, distance: 120.4
type input "car"
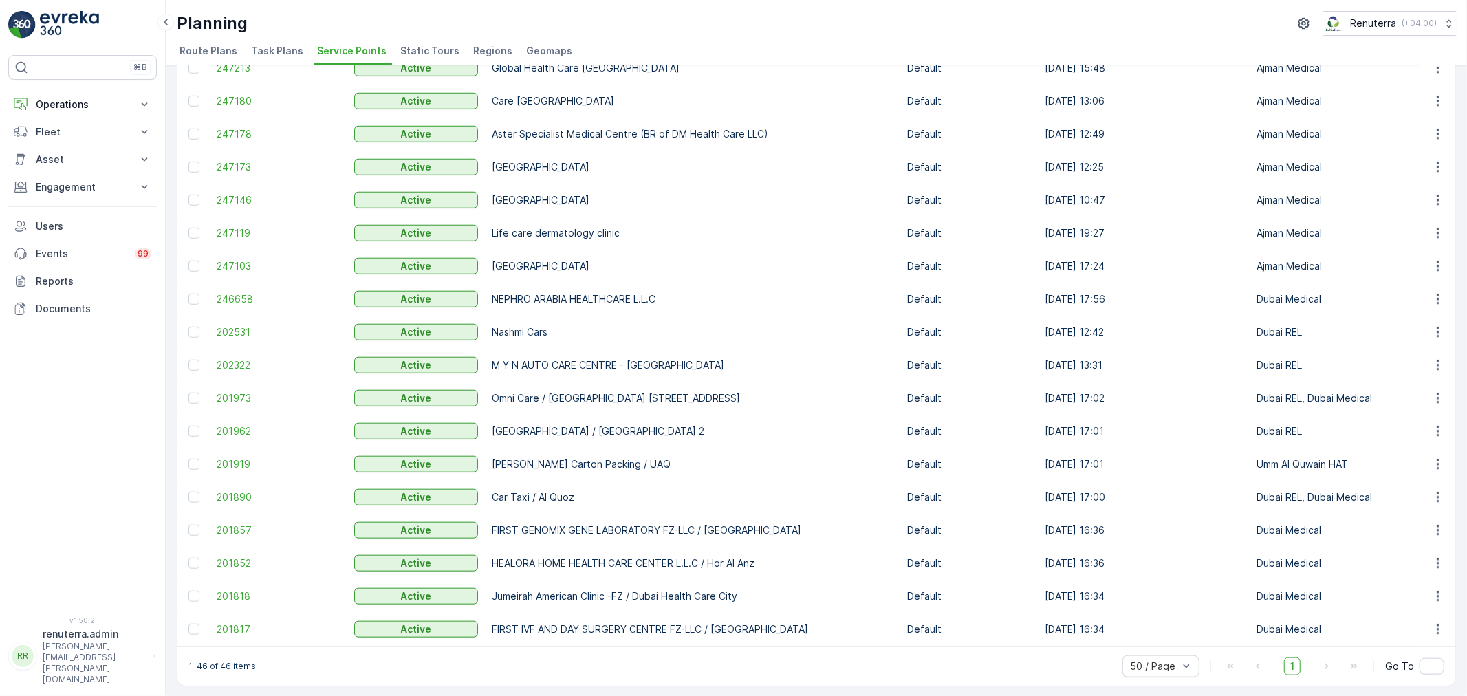
scroll to position [1039, 0]
click at [230, 489] on span "201890" at bounding box center [279, 496] width 124 height 14
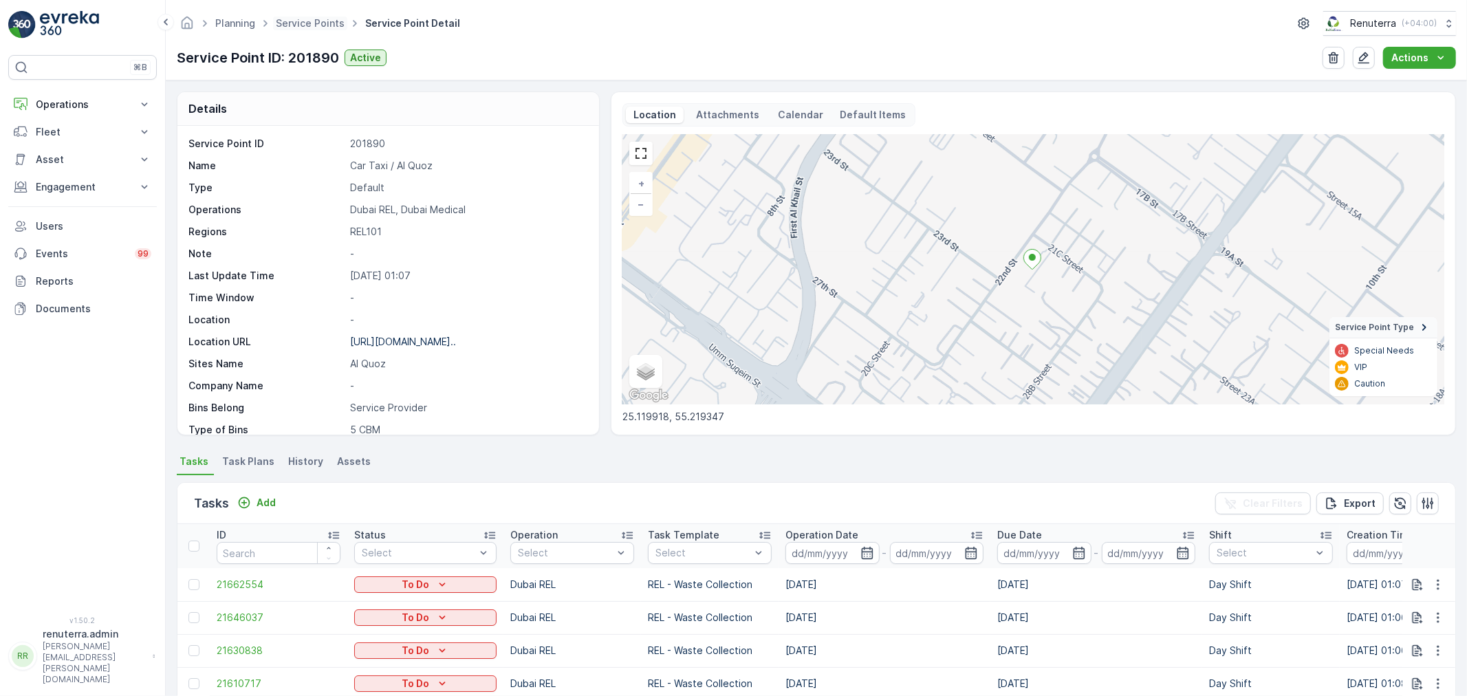
click at [307, 17] on span "Service Points" at bounding box center [310, 24] width 74 height 14
click at [312, 22] on link "Service Points" at bounding box center [310, 23] width 69 height 12
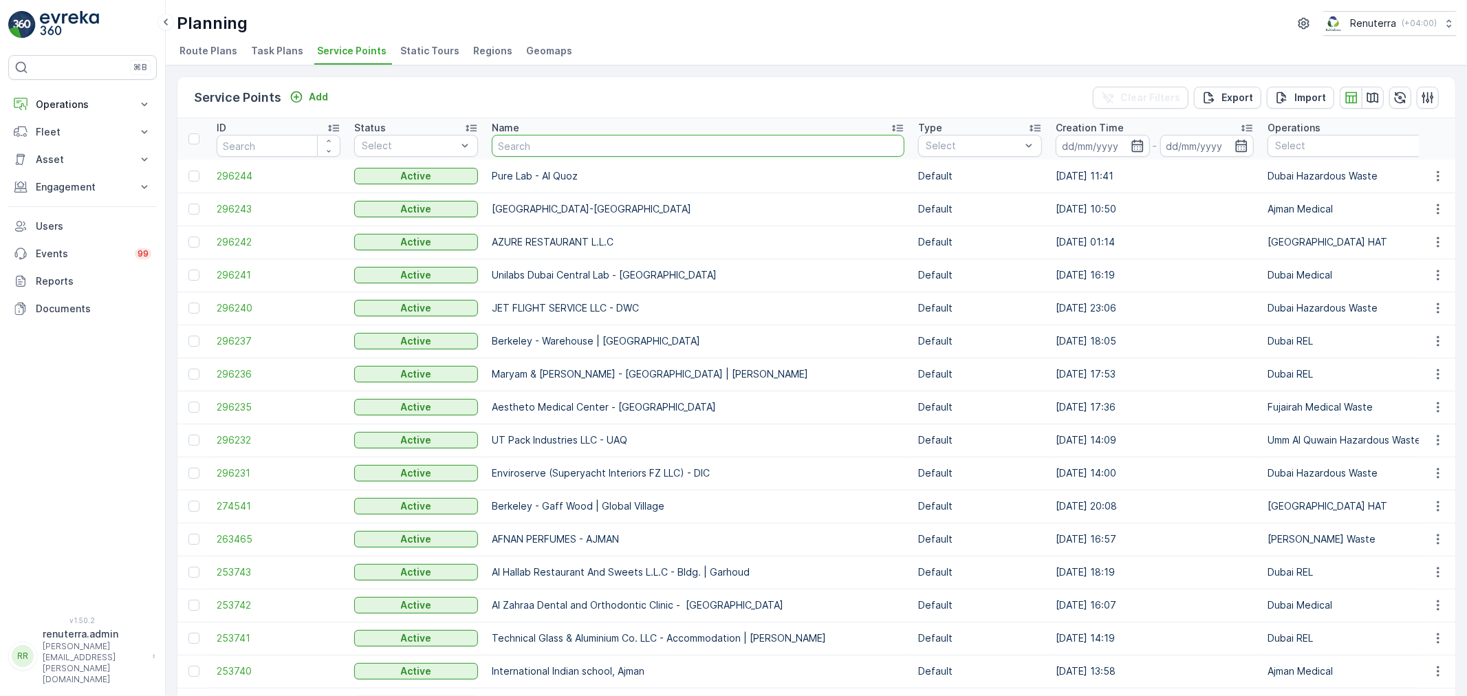
click at [548, 146] on input "text" at bounding box center [698, 146] width 413 height 22
type input "Nomac"
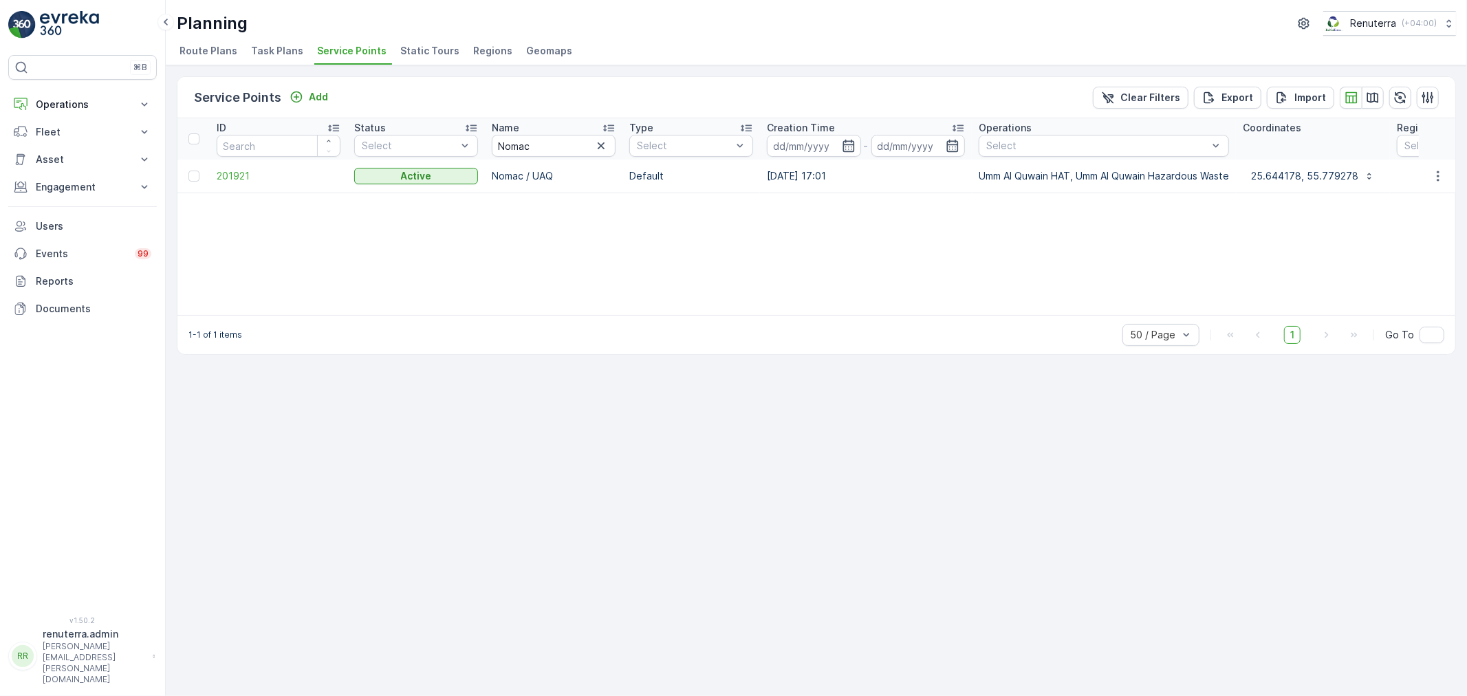
click at [272, 184] on td "201921" at bounding box center [279, 176] width 138 height 33
click at [263, 177] on span "201921" at bounding box center [279, 176] width 124 height 14
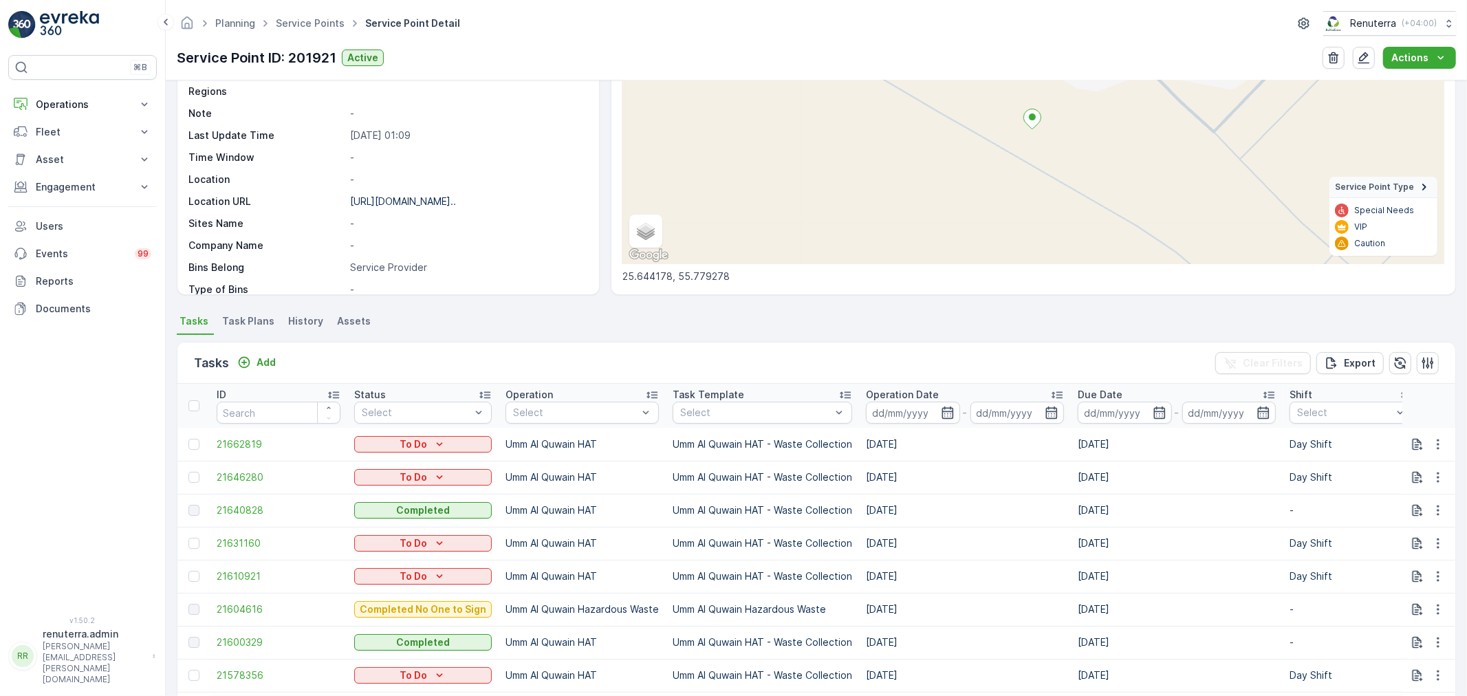
scroll to position [153, 0]
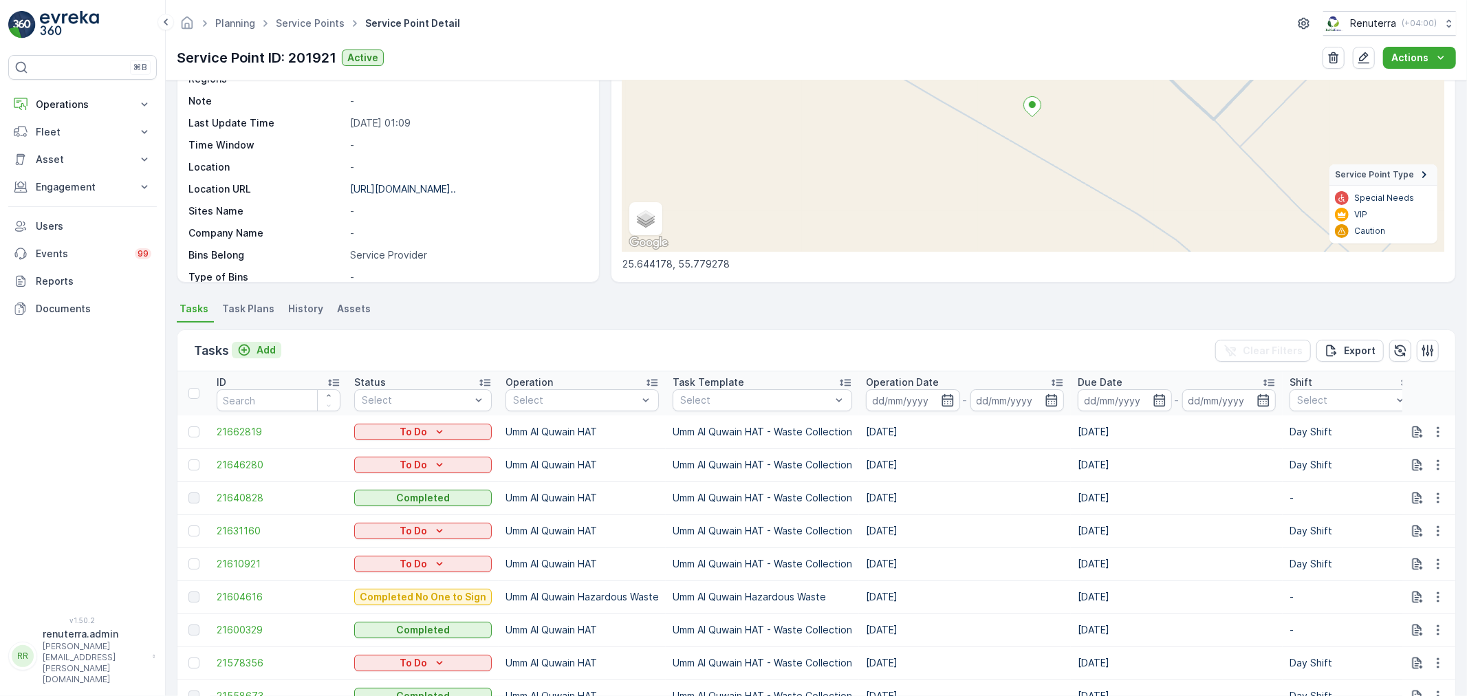
click at [258, 346] on p "Add" at bounding box center [266, 350] width 19 height 14
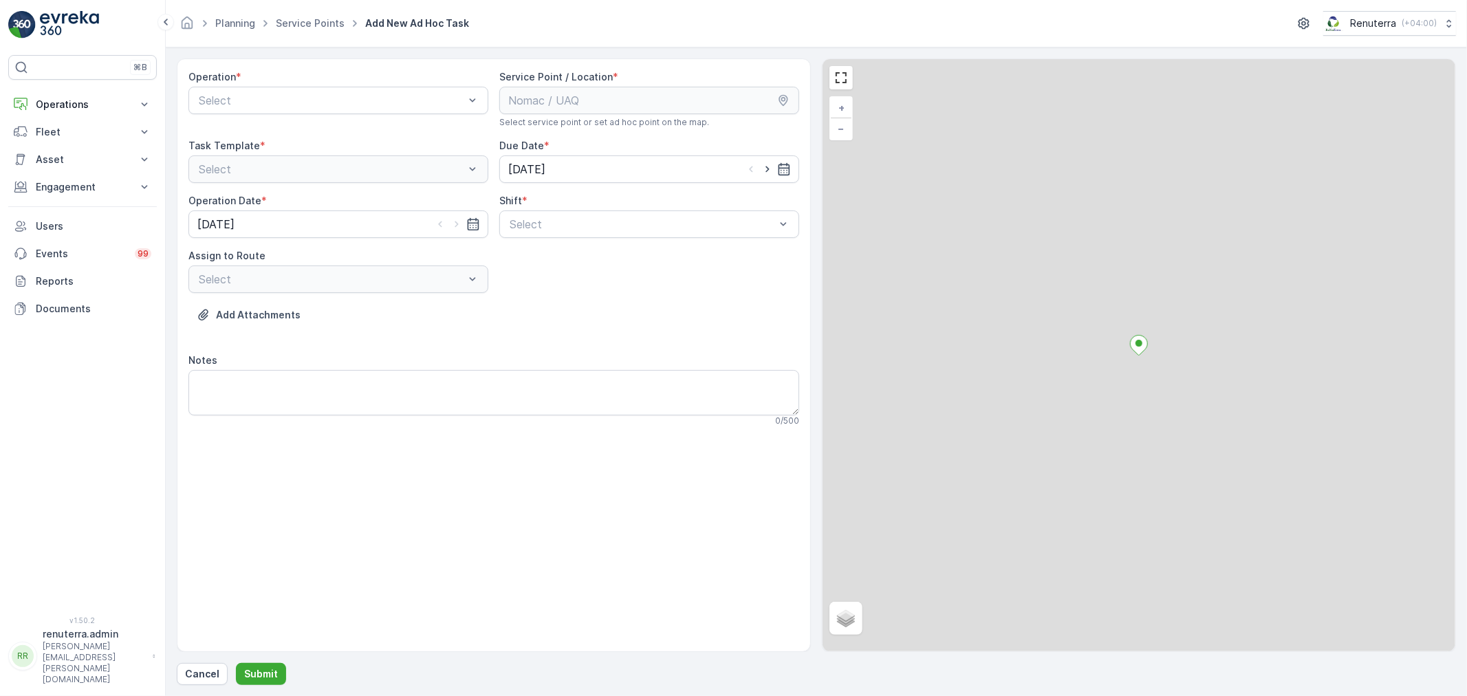
click at [244, 80] on div "Operation *" at bounding box center [338, 77] width 300 height 14
click at [271, 126] on div "Operation * Select" at bounding box center [338, 99] width 300 height 58
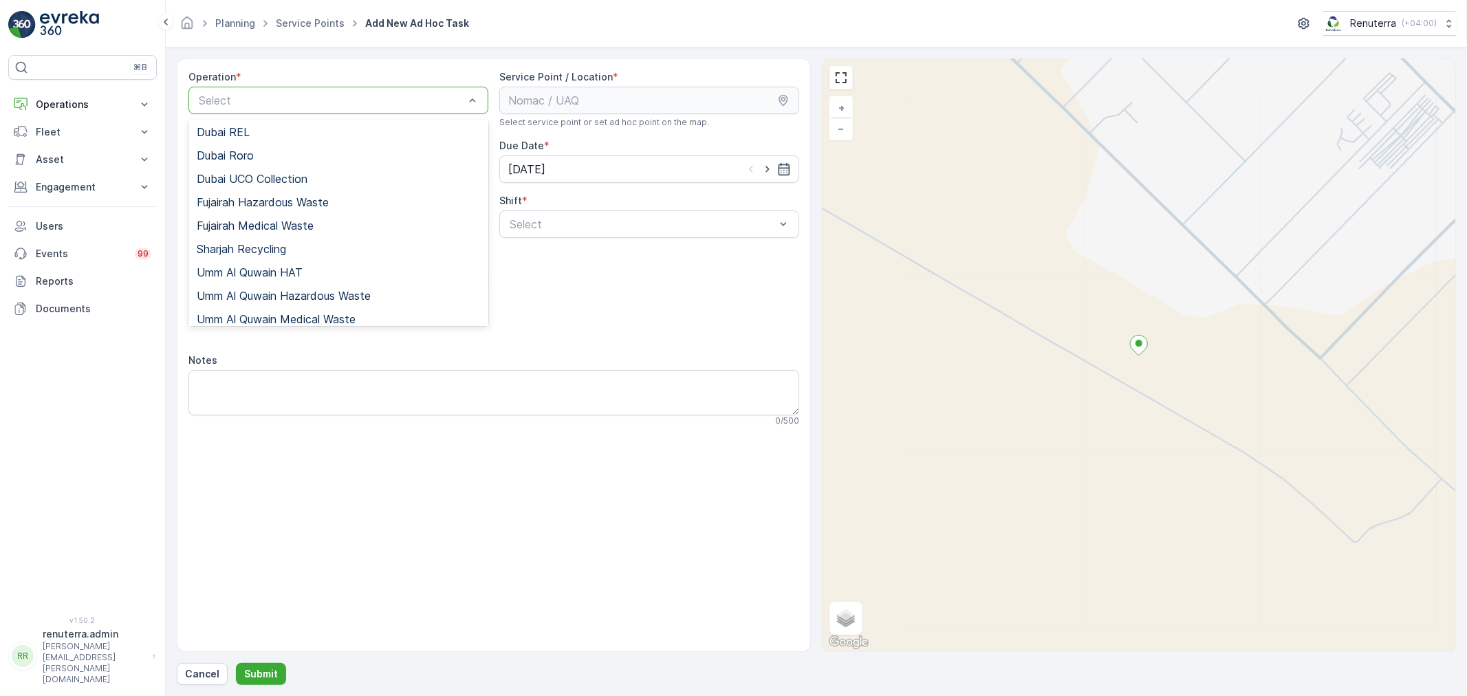
scroll to position [173, 0]
drag, startPoint x: 288, startPoint y: 263, endPoint x: 296, endPoint y: 263, distance: 8.9
click at [289, 263] on span "Umm Al Quwain HAT" at bounding box center [250, 265] width 106 height 12
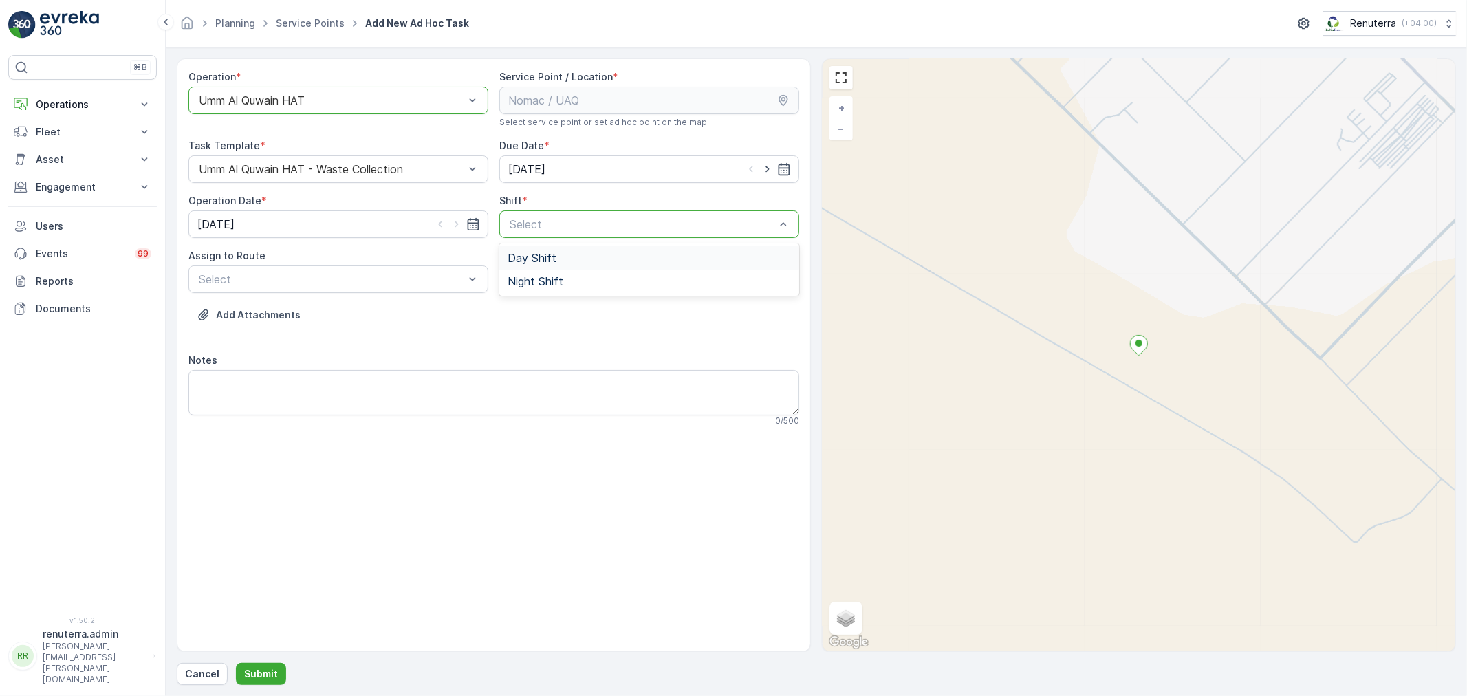
click at [508, 261] on span "Day Shift" at bounding box center [532, 258] width 49 height 12
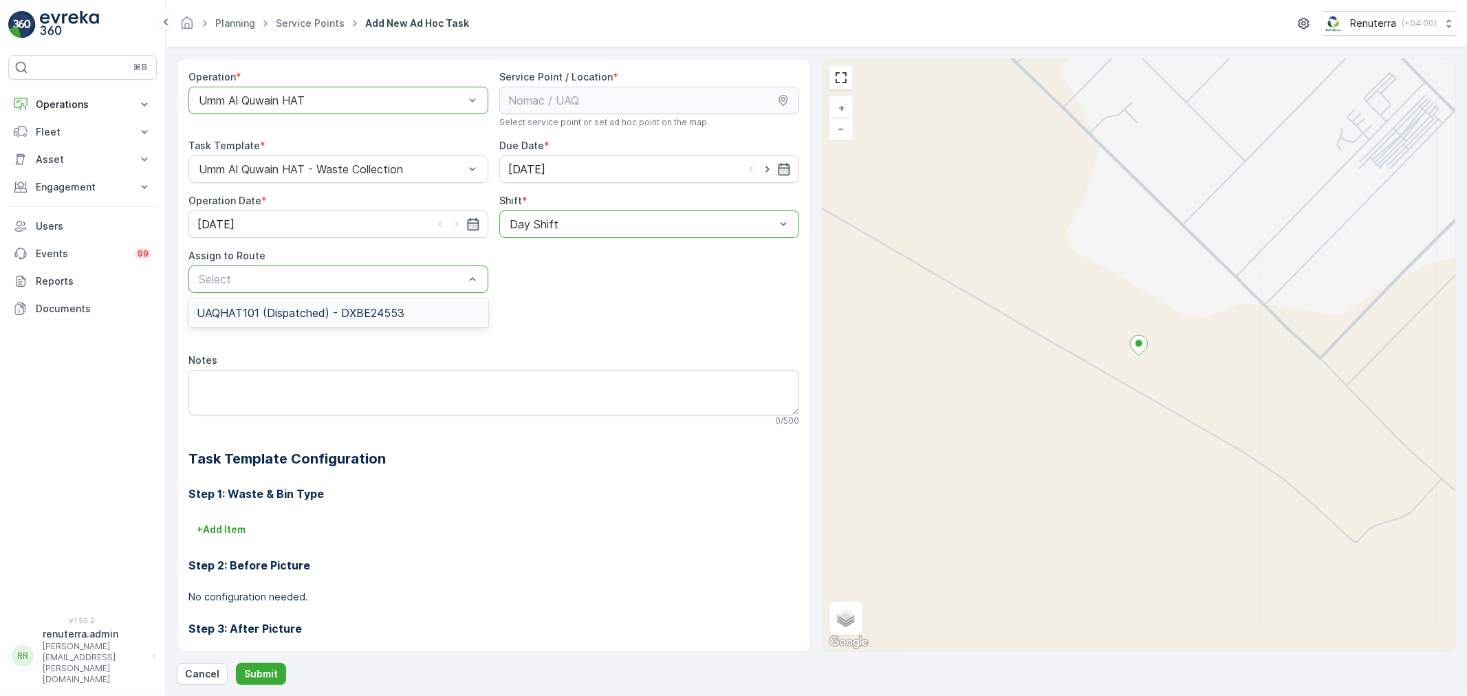
drag, startPoint x: 354, startPoint y: 304, endPoint x: 347, endPoint y: 307, distance: 7.7
click at [348, 305] on div "UAQHAT101 (Dispatched) - DXBE24553" at bounding box center [338, 312] width 300 height 23
click at [259, 671] on p "Submit" at bounding box center [261, 674] width 34 height 14
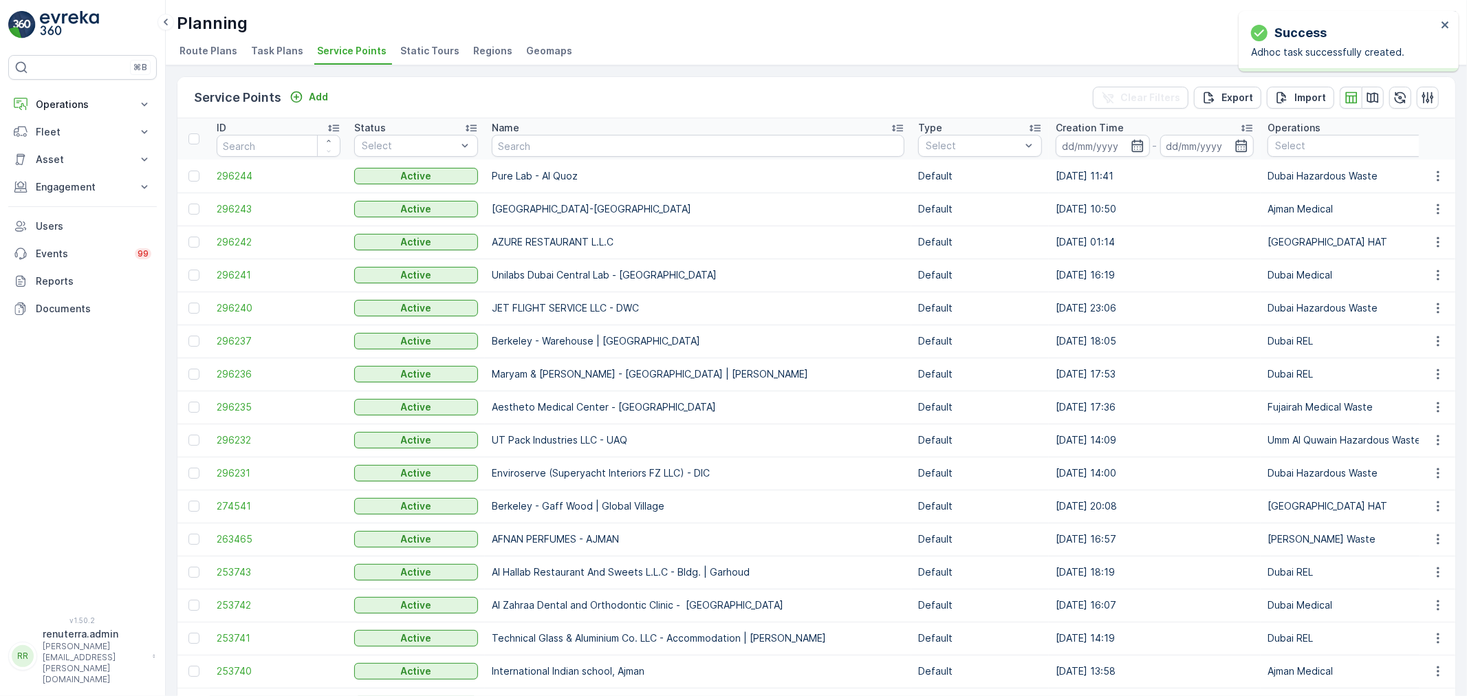
click at [524, 149] on input "text" at bounding box center [698, 146] width 413 height 22
click at [565, 145] on input "text" at bounding box center [698, 146] width 413 height 22
click at [523, 156] on th "Name" at bounding box center [698, 138] width 427 height 41
click at [517, 149] on input "text" at bounding box center [698, 146] width 413 height 22
type input "Netter"
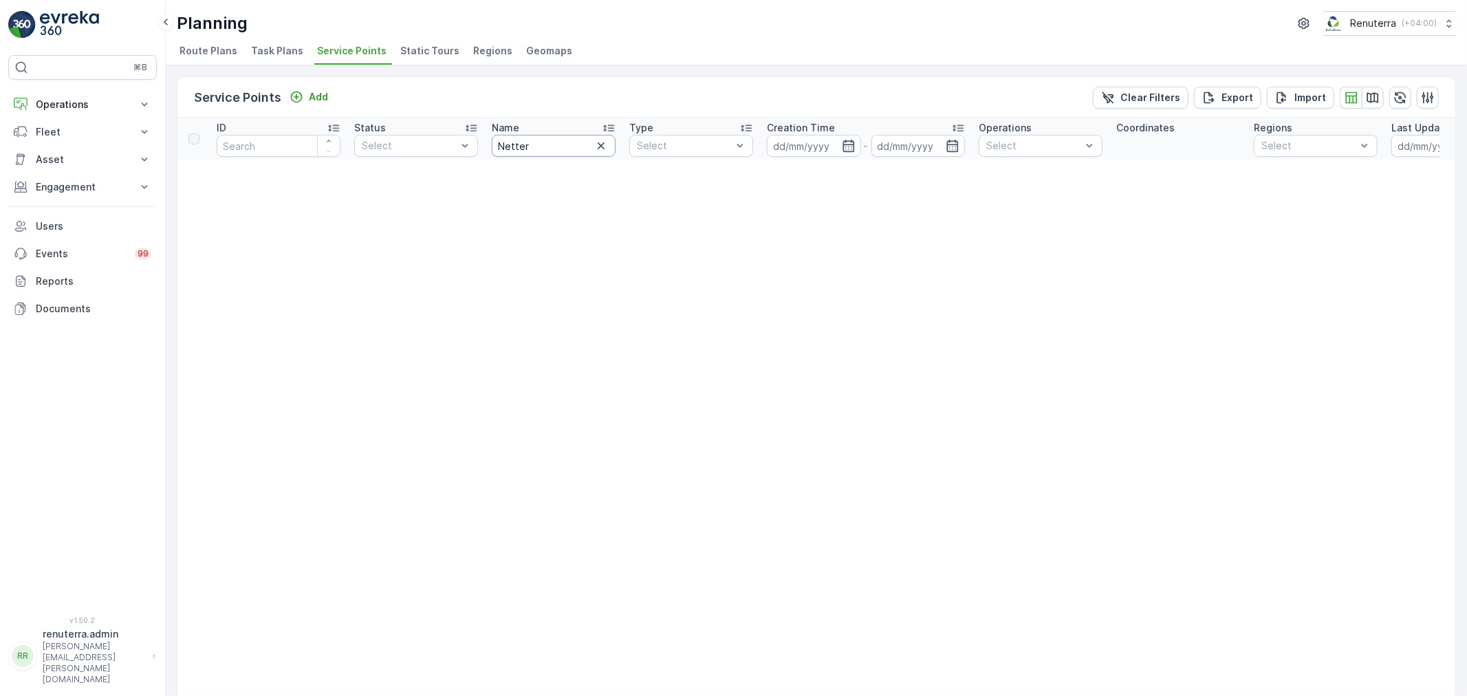
click at [524, 149] on input "Netter" at bounding box center [554, 146] width 124 height 22
type input "Nette"
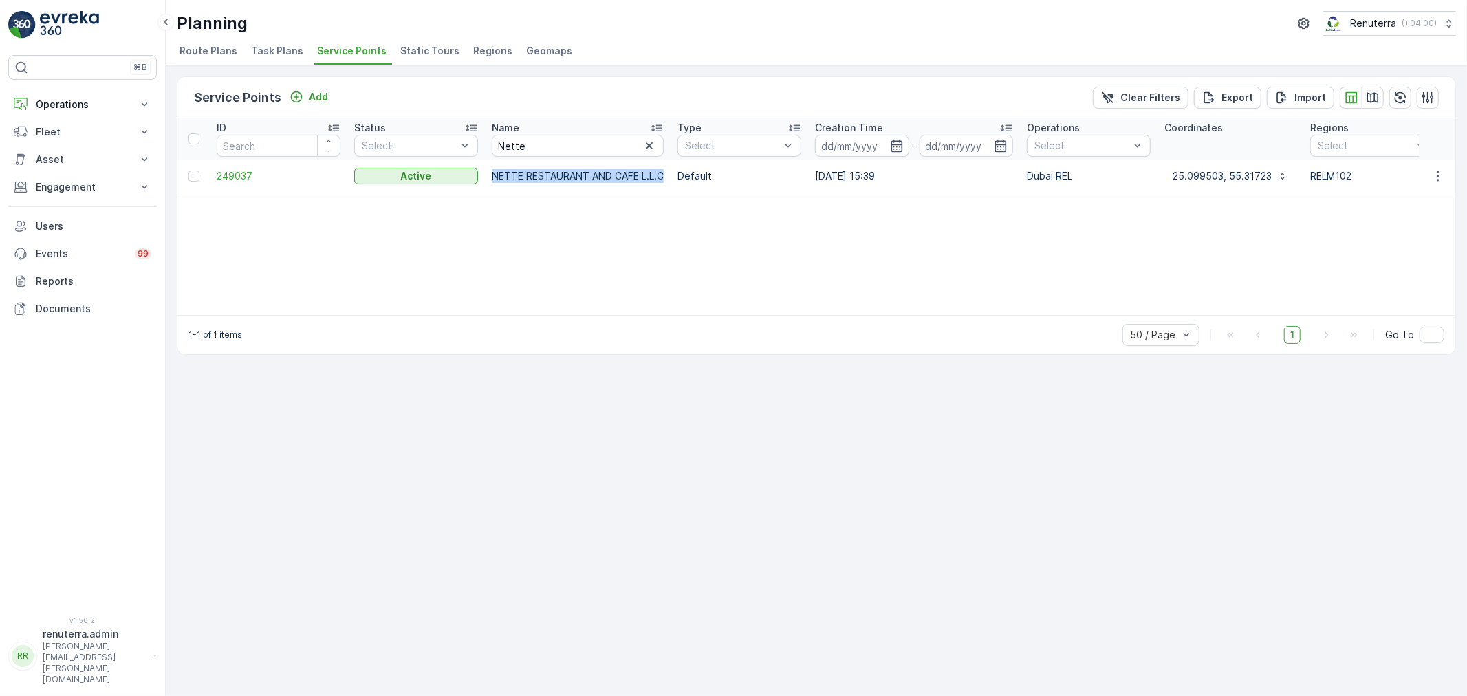
drag, startPoint x: 491, startPoint y: 169, endPoint x: 668, endPoint y: 166, distance: 176.8
click at [668, 166] on td "NETTE RESTAURANT AND CAFE L.L.C" at bounding box center [578, 176] width 186 height 33
copy p "NETTE RESTAURANT AND CAFE L.L.C"
drag, startPoint x: 534, startPoint y: 136, endPoint x: 464, endPoint y: 136, distance: 69.5
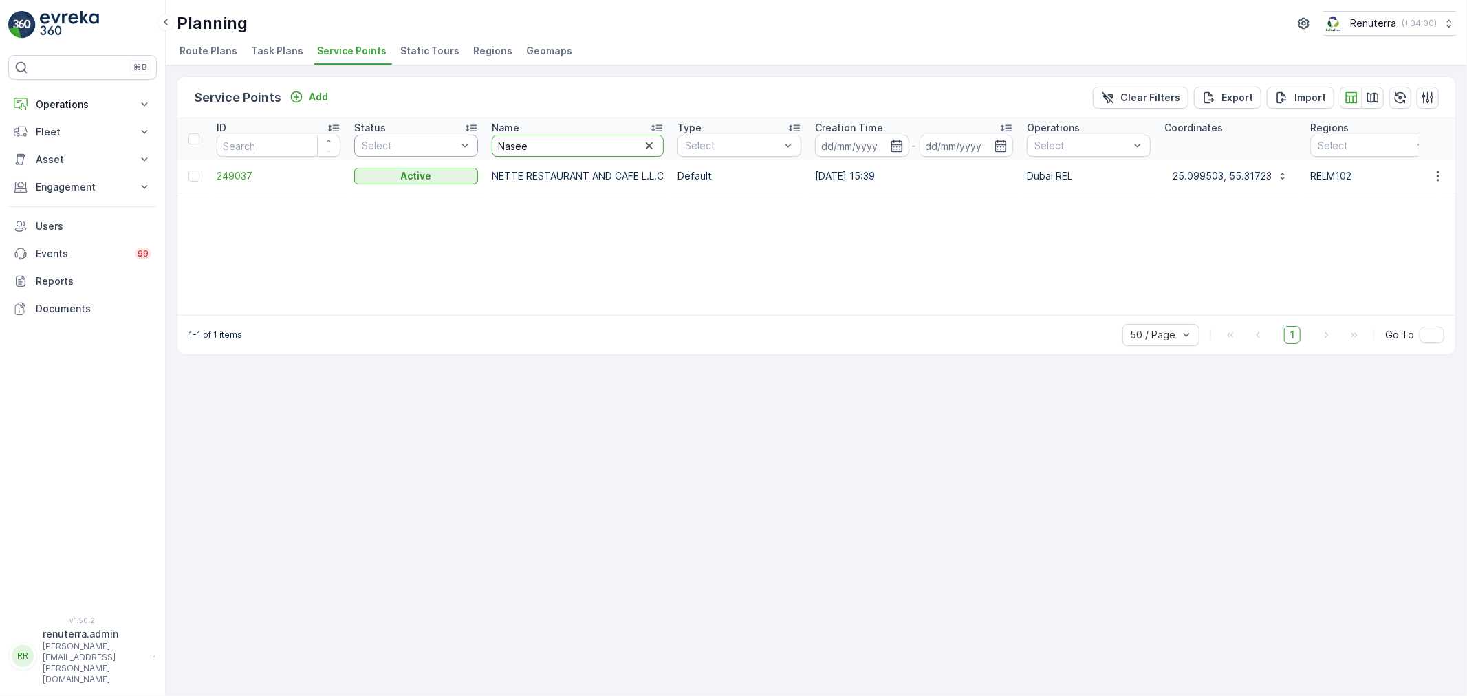
type input "Naseer"
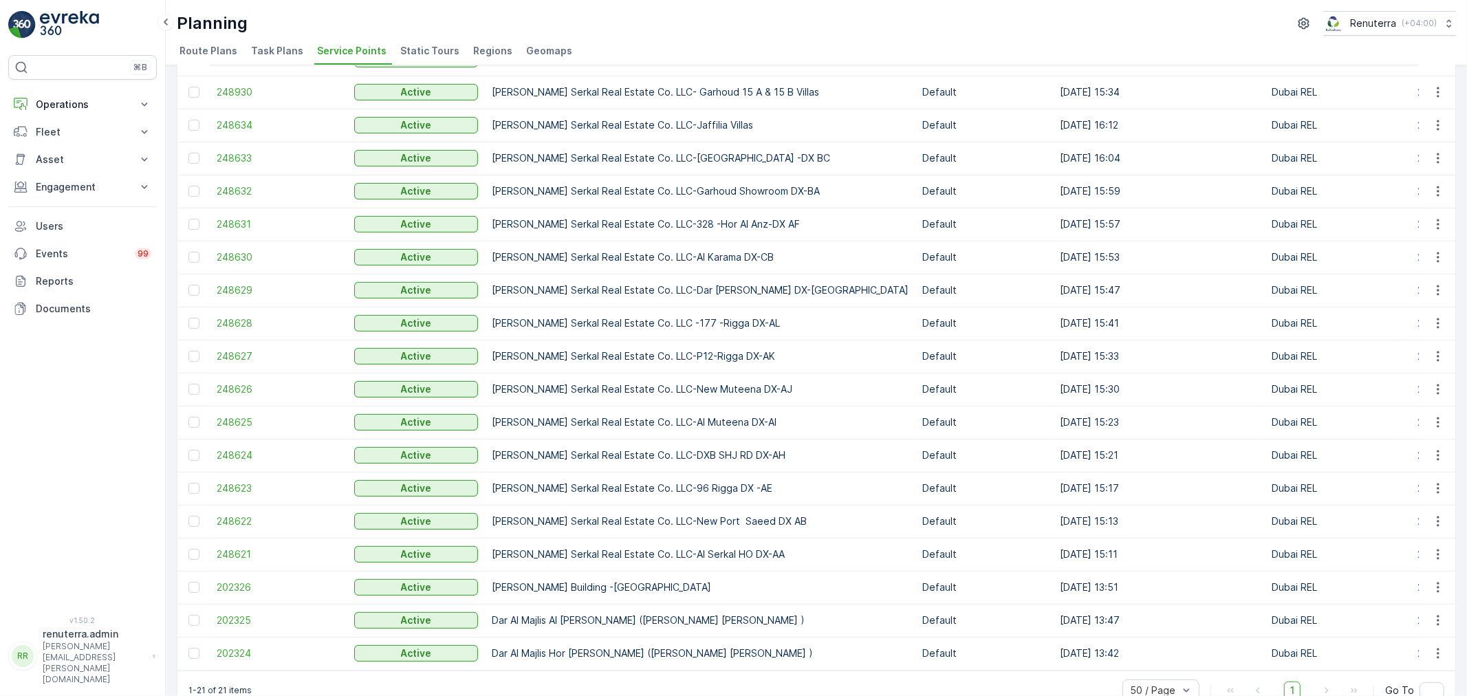
scroll to position [215, 0]
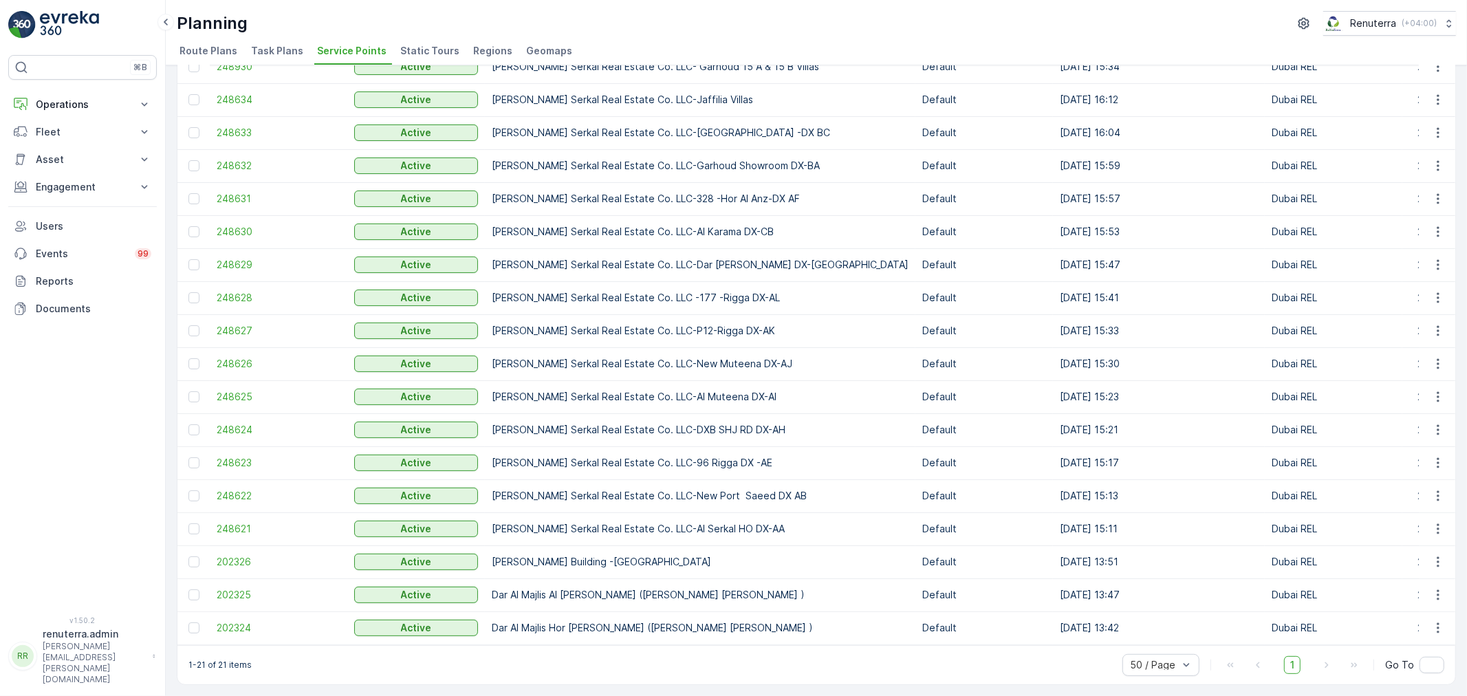
drag, startPoint x: 490, startPoint y: 517, endPoint x: 813, endPoint y: 515, distance: 322.6
click at [813, 515] on td "[PERSON_NAME] Serkal Real Estate Co. LLC-Al Serkal HO DX-AA" at bounding box center [700, 528] width 431 height 33
copy p "[PERSON_NAME] Serkal Real Estate Co. LLC-Al Serkal HO DX-AA"
click at [243, 533] on td "248621" at bounding box center [279, 528] width 138 height 33
click at [241, 528] on td "248621" at bounding box center [279, 528] width 138 height 33
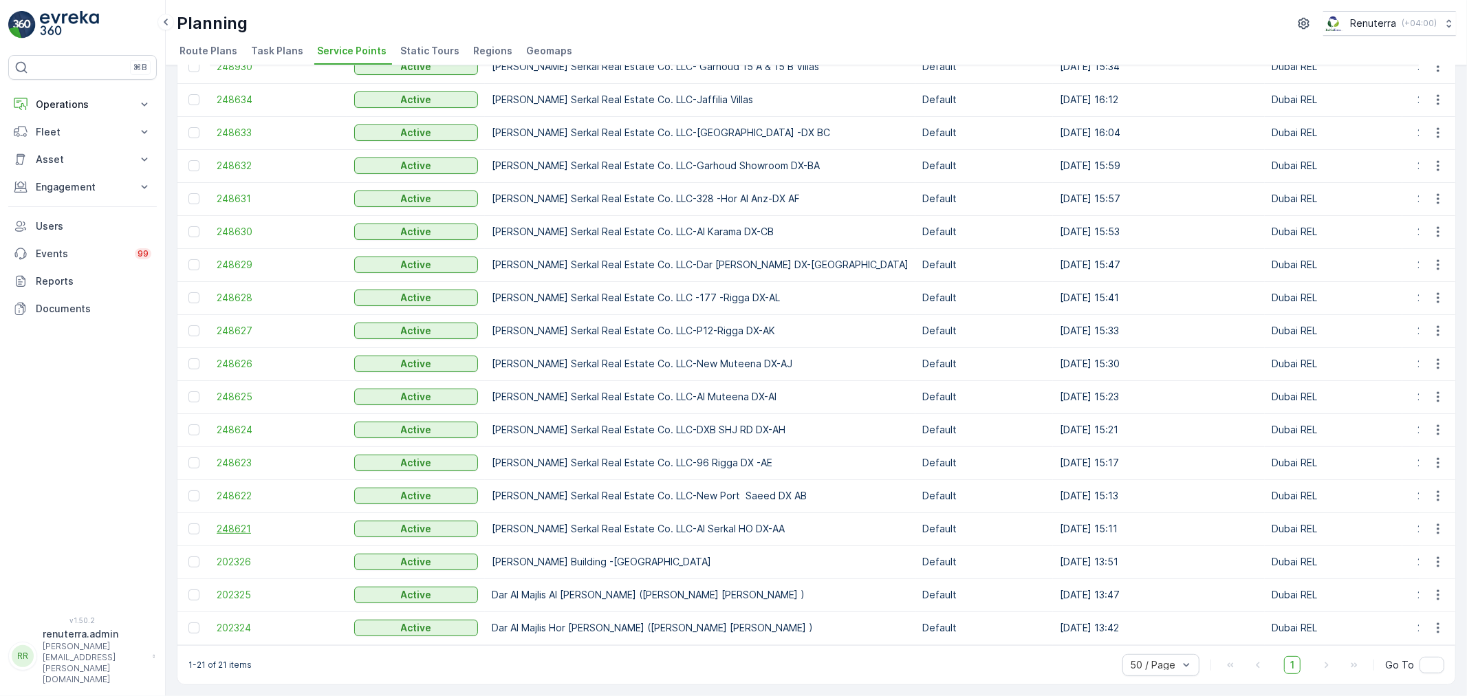
click at [238, 522] on span "248621" at bounding box center [279, 529] width 124 height 14
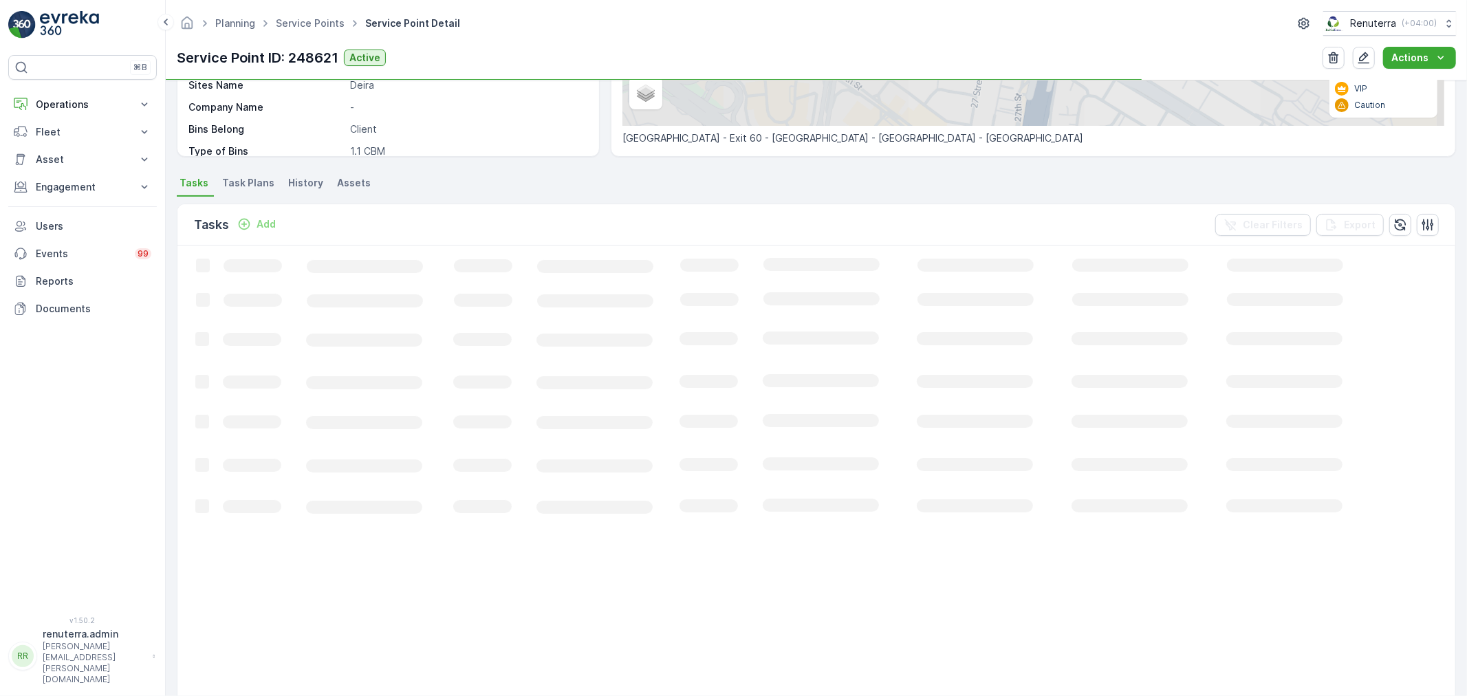
scroll to position [305, 0]
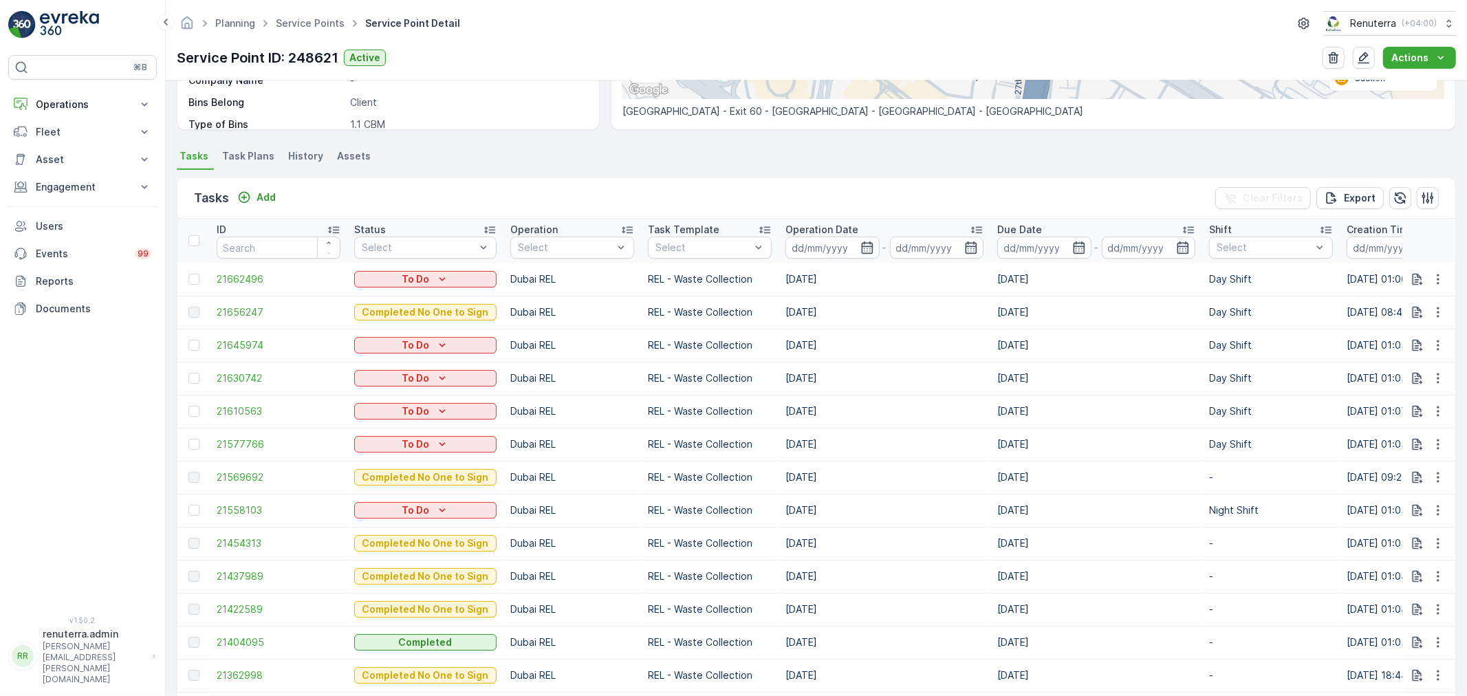
click at [182, 504] on td at bounding box center [193, 510] width 32 height 33
click at [193, 511] on div at bounding box center [193, 510] width 11 height 11
click at [188, 505] on input "checkbox" at bounding box center [188, 505] width 0 height 0
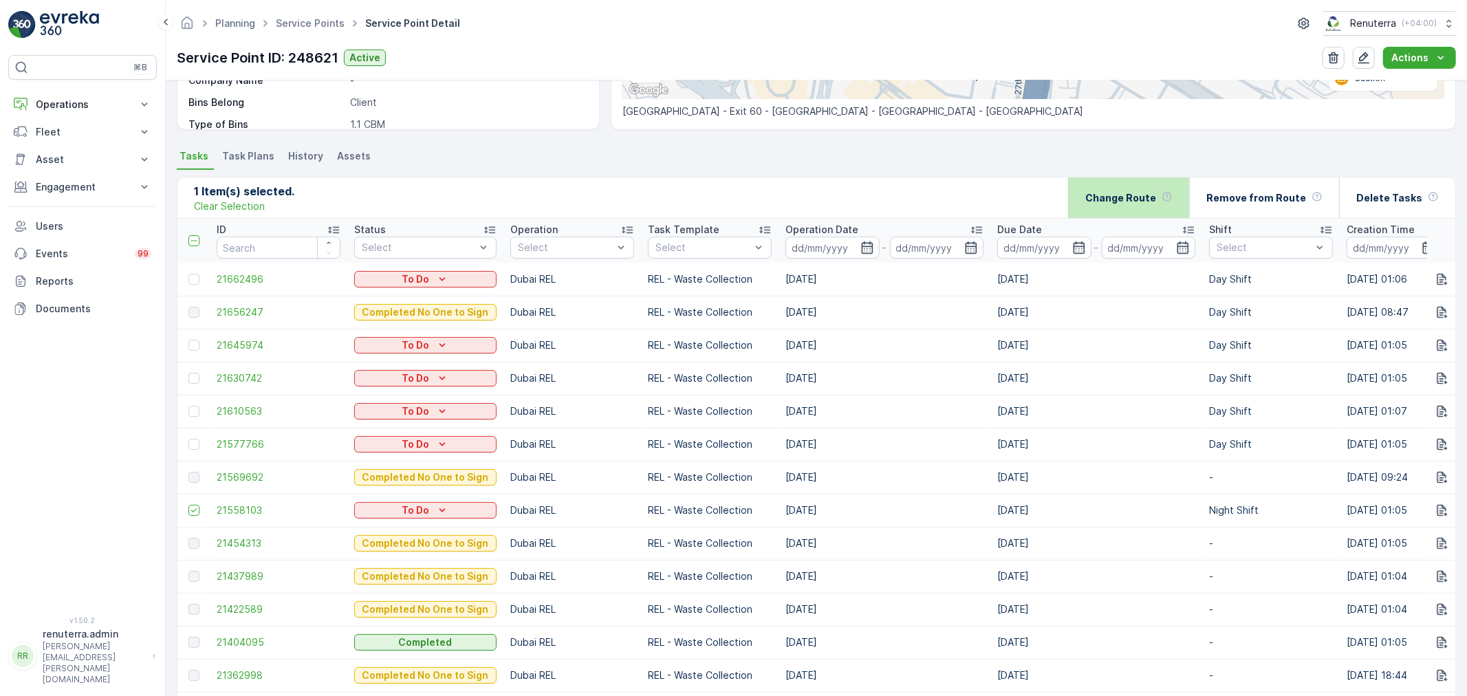
click at [1106, 193] on p "Change Route" at bounding box center [1121, 198] width 71 height 14
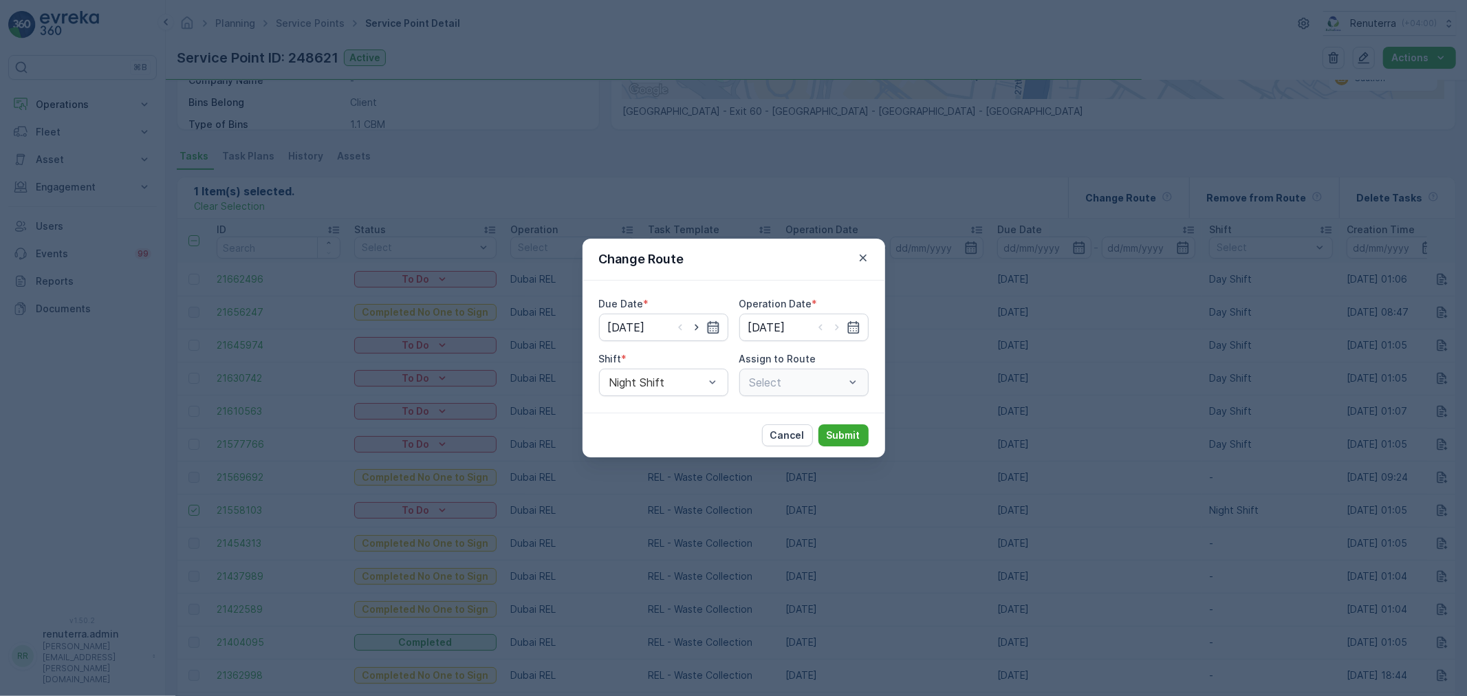
type input "[DATE]"
click at [683, 393] on div "Night Shift" at bounding box center [663, 383] width 129 height 28
click at [675, 410] on div "Day Shift" at bounding box center [663, 416] width 113 height 12
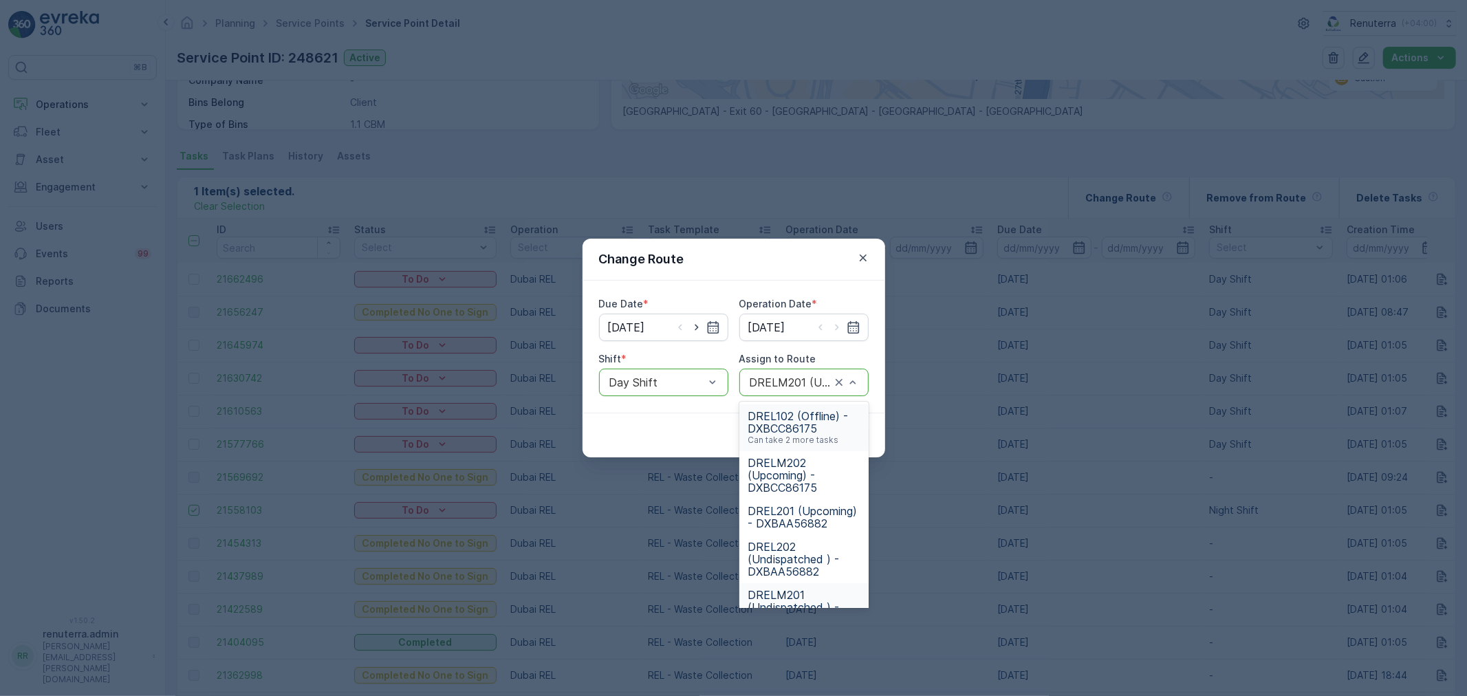
click at [790, 385] on div at bounding box center [790, 382] width 84 height 12
click at [790, 384] on div at bounding box center [790, 382] width 84 height 12
type input "101"
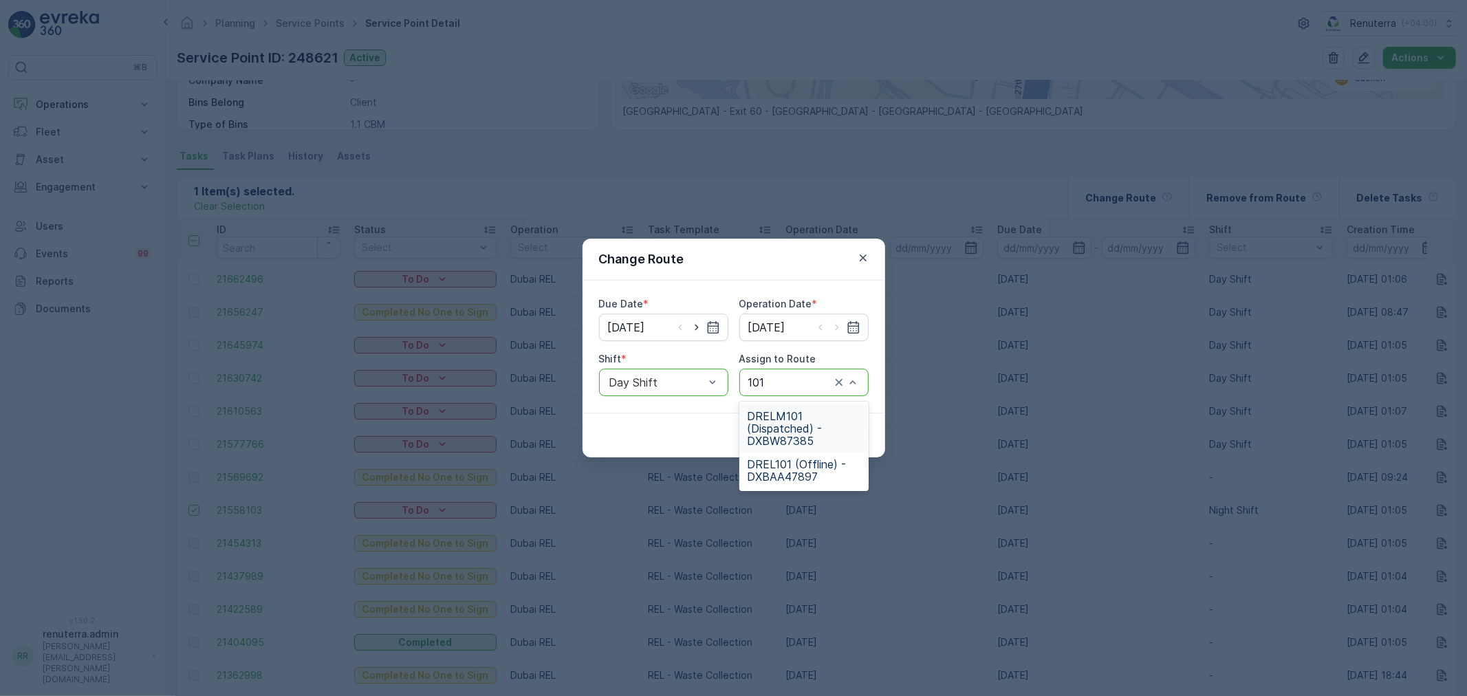
click at [779, 430] on span "DRELM101 (Dispatched) - DXBW87385" at bounding box center [804, 428] width 113 height 37
click at [831, 424] on button "Submit" at bounding box center [844, 435] width 50 height 22
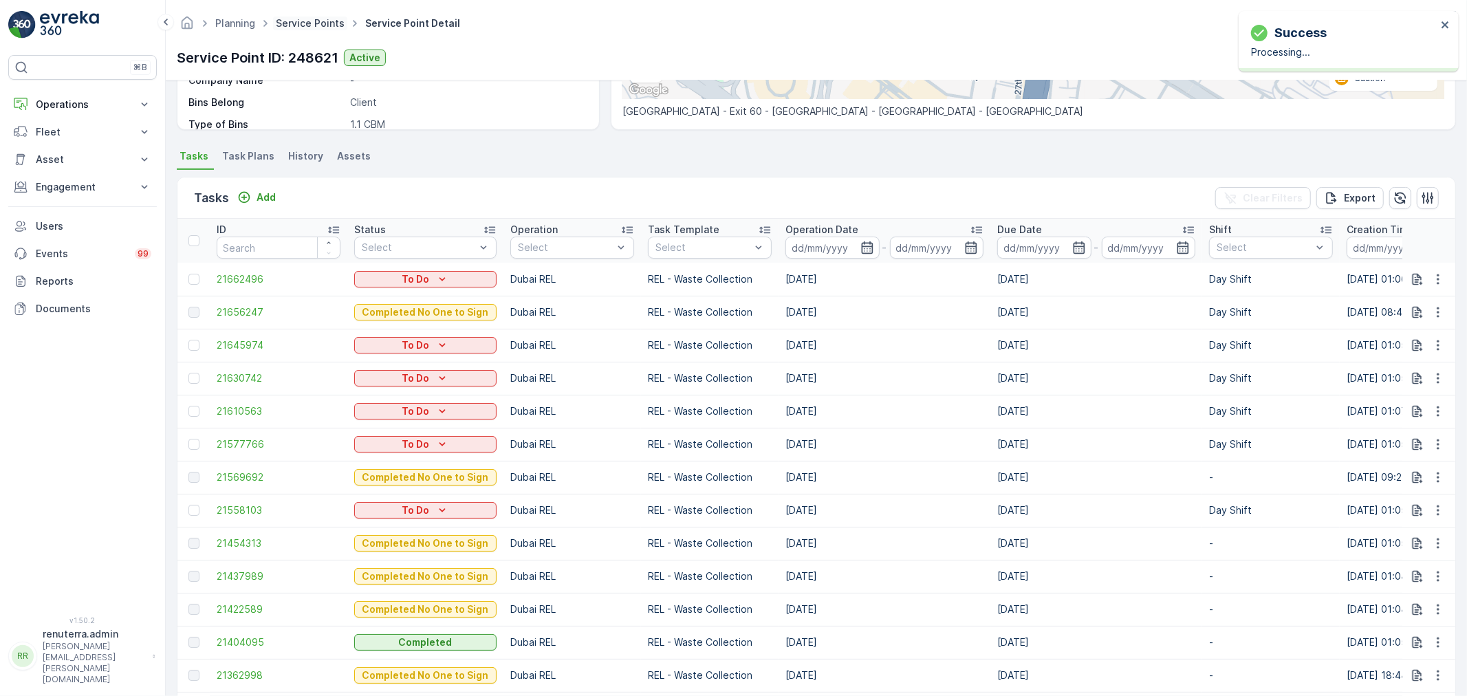
click at [311, 21] on link "Service Points" at bounding box center [310, 23] width 69 height 12
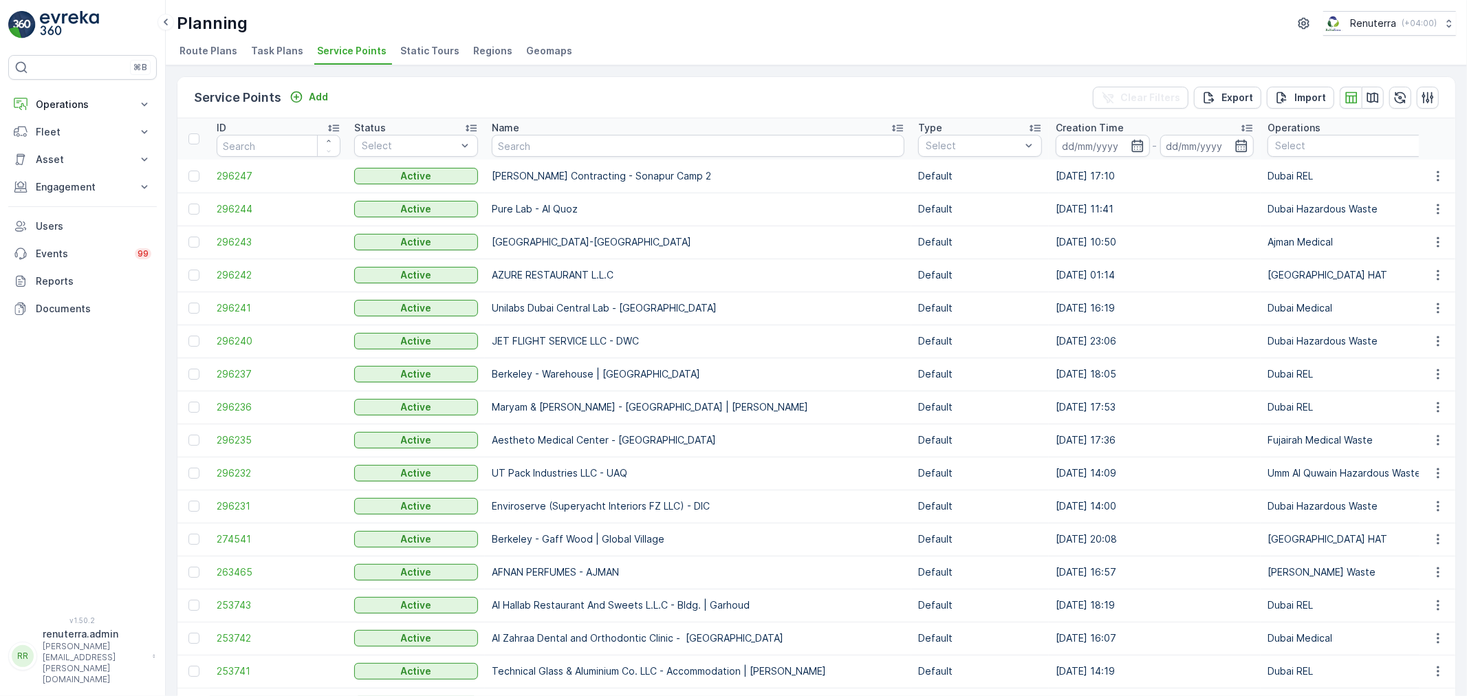
click at [519, 138] on input "text" at bounding box center [698, 146] width 413 height 22
type input "Busin"
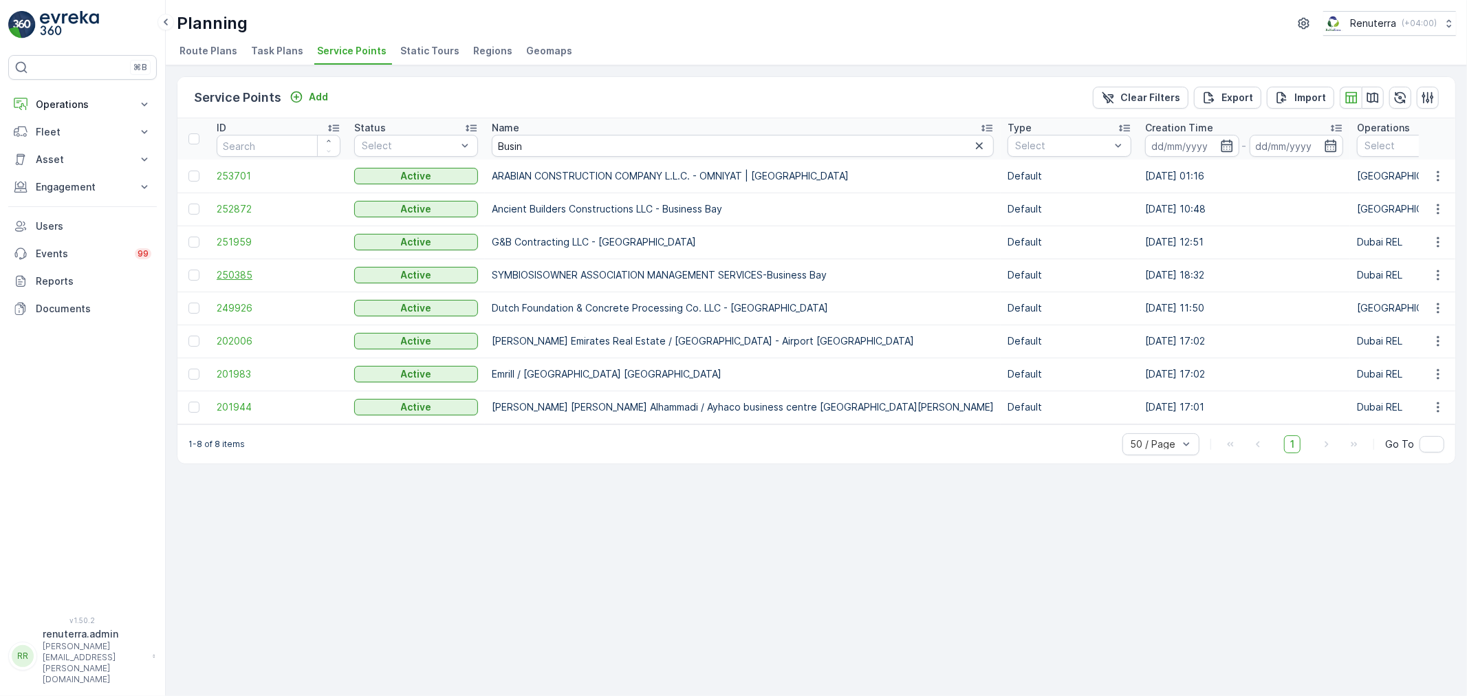
click at [243, 272] on span "250385" at bounding box center [279, 275] width 124 height 14
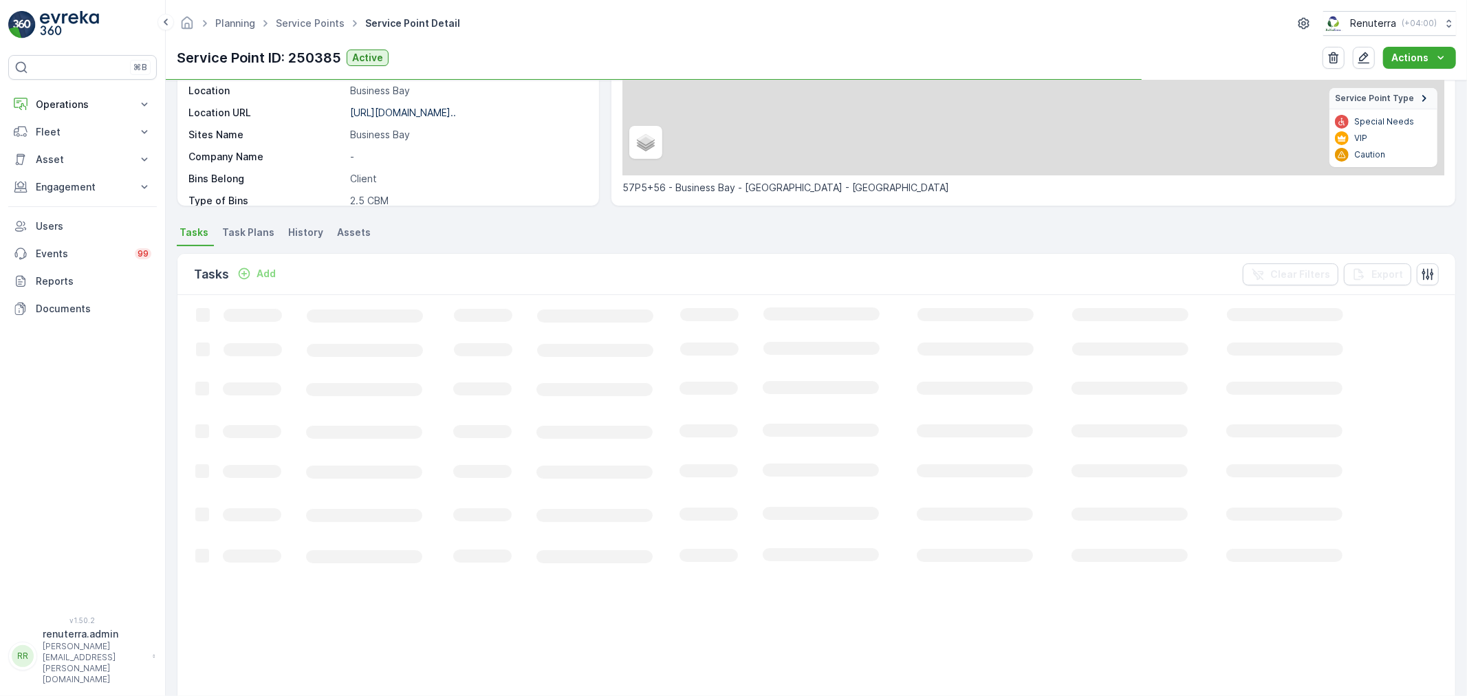
scroll to position [229, 0]
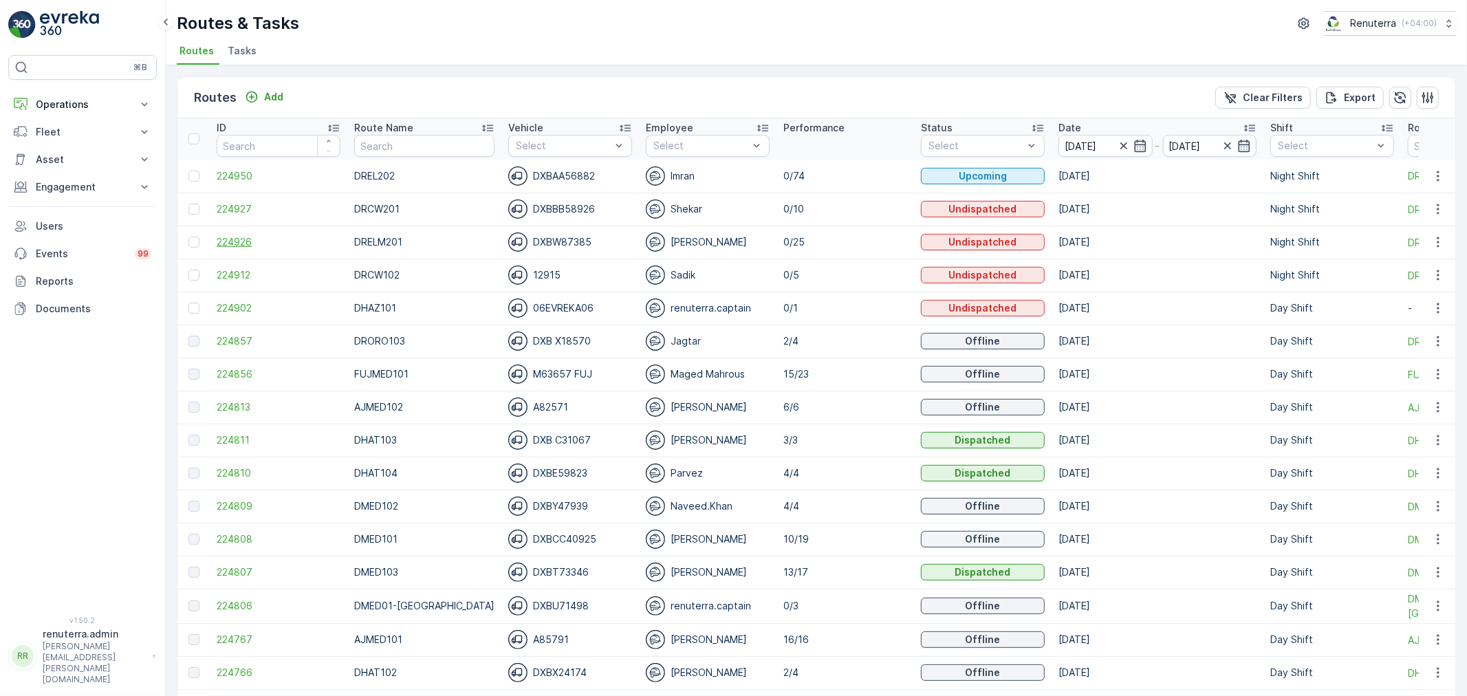
click at [277, 238] on span "224926" at bounding box center [279, 242] width 124 height 14
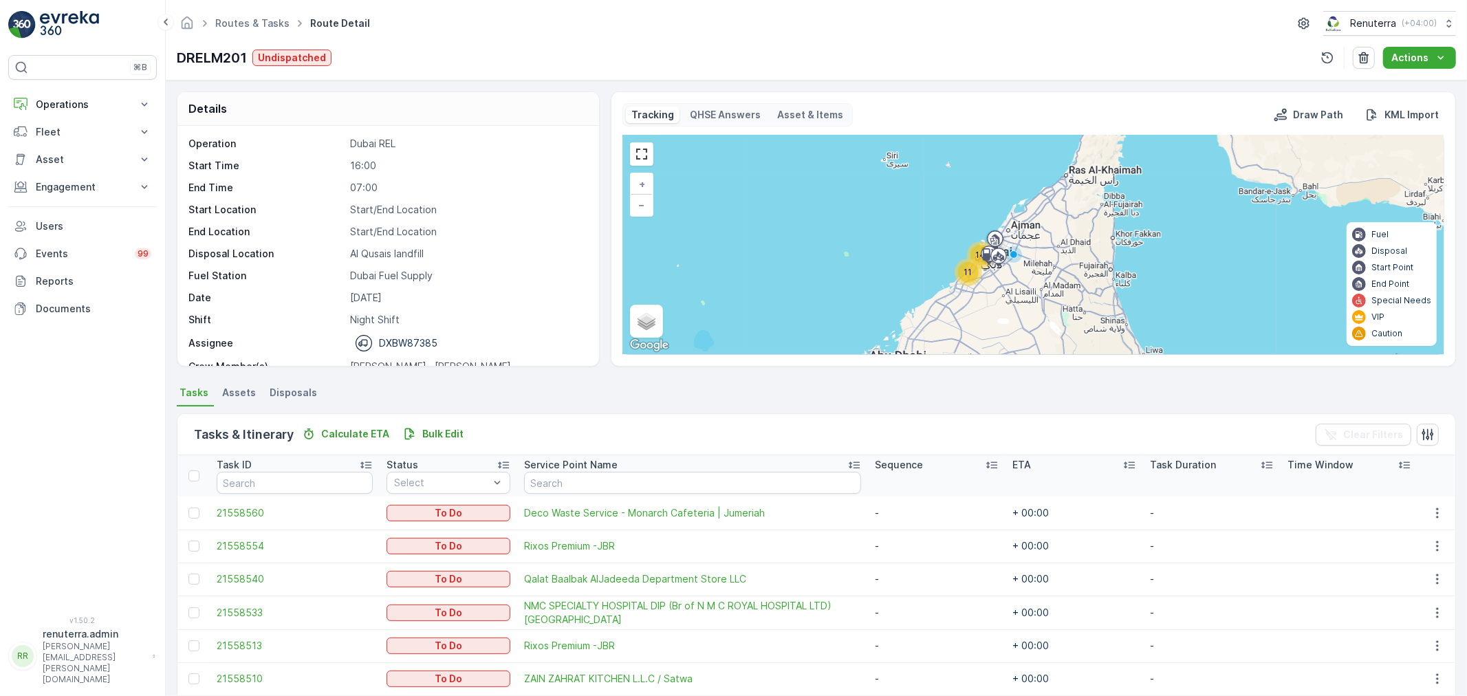
click at [971, 266] on div "11" at bounding box center [968, 272] width 21 height 21
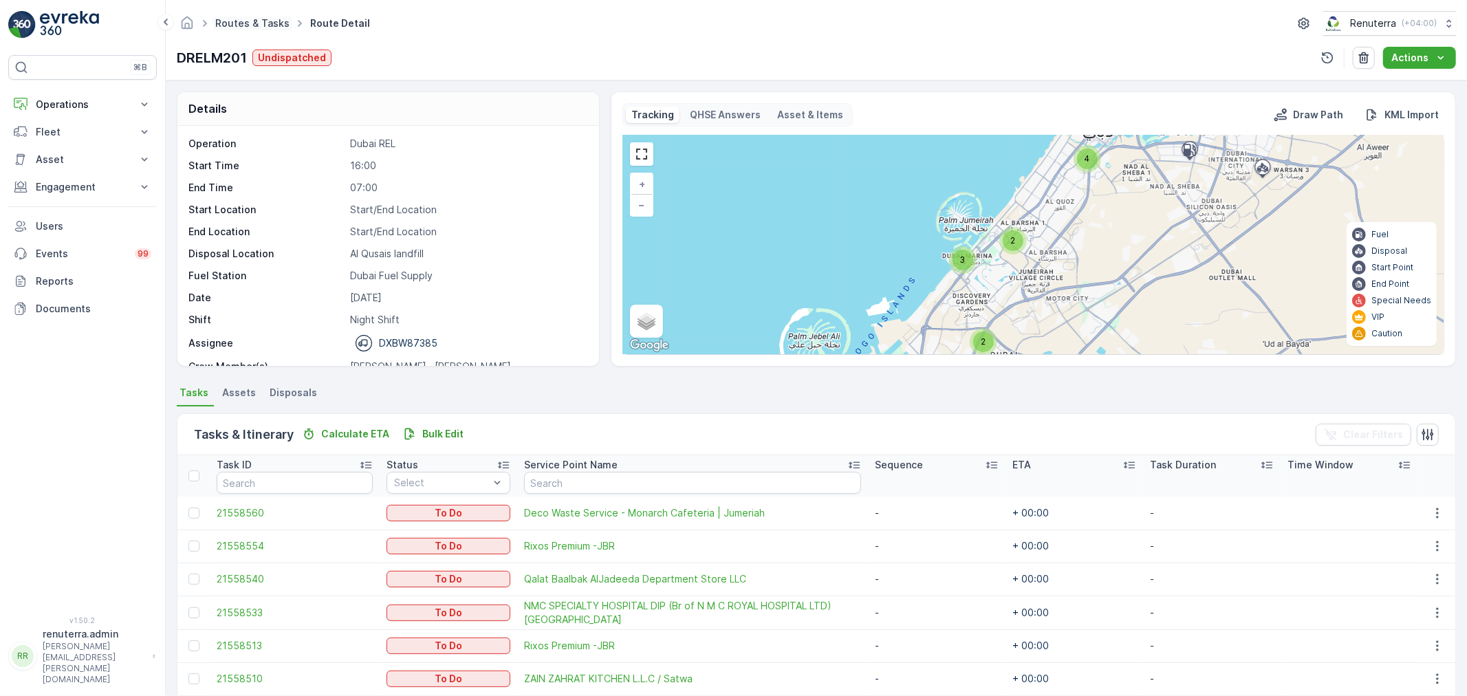
click at [253, 23] on link "Routes & Tasks" at bounding box center [252, 23] width 74 height 12
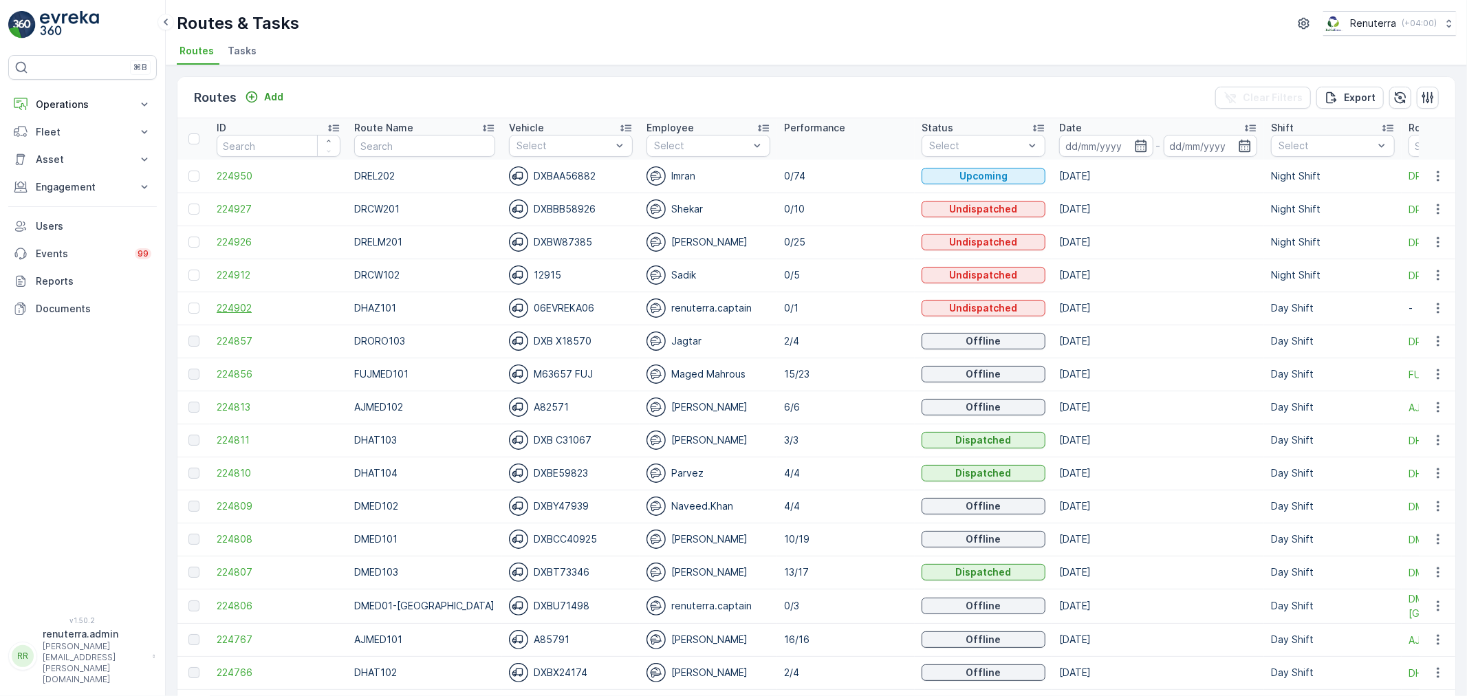
click at [244, 310] on span "224902" at bounding box center [279, 308] width 124 height 14
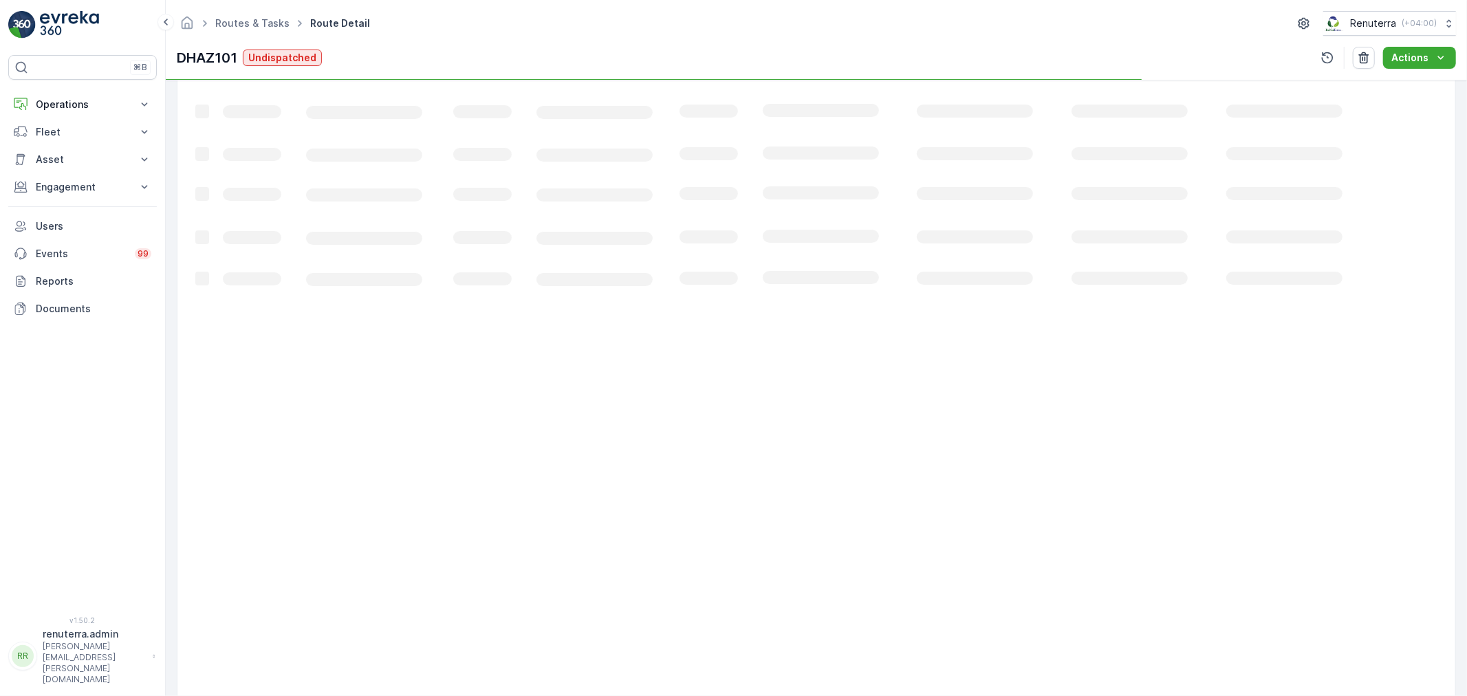
scroll to position [14, 0]
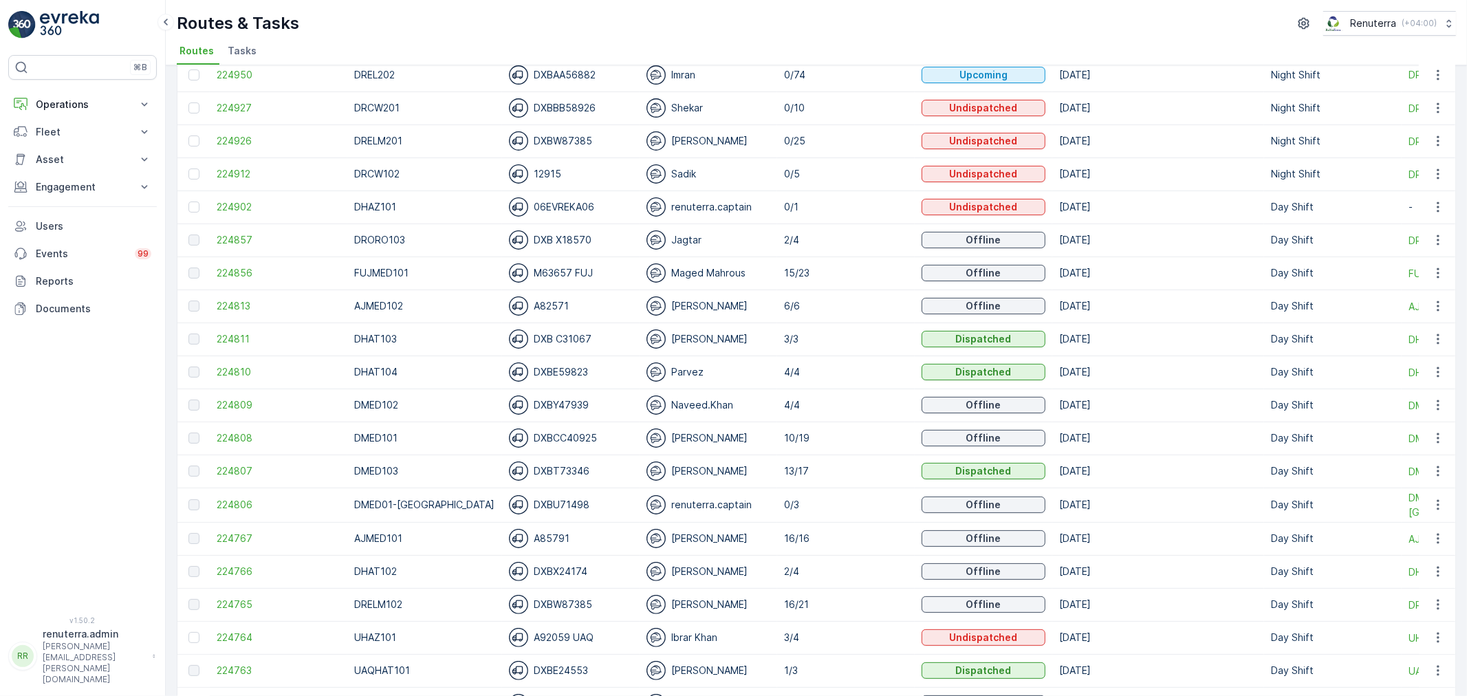
scroll to position [76, 0]
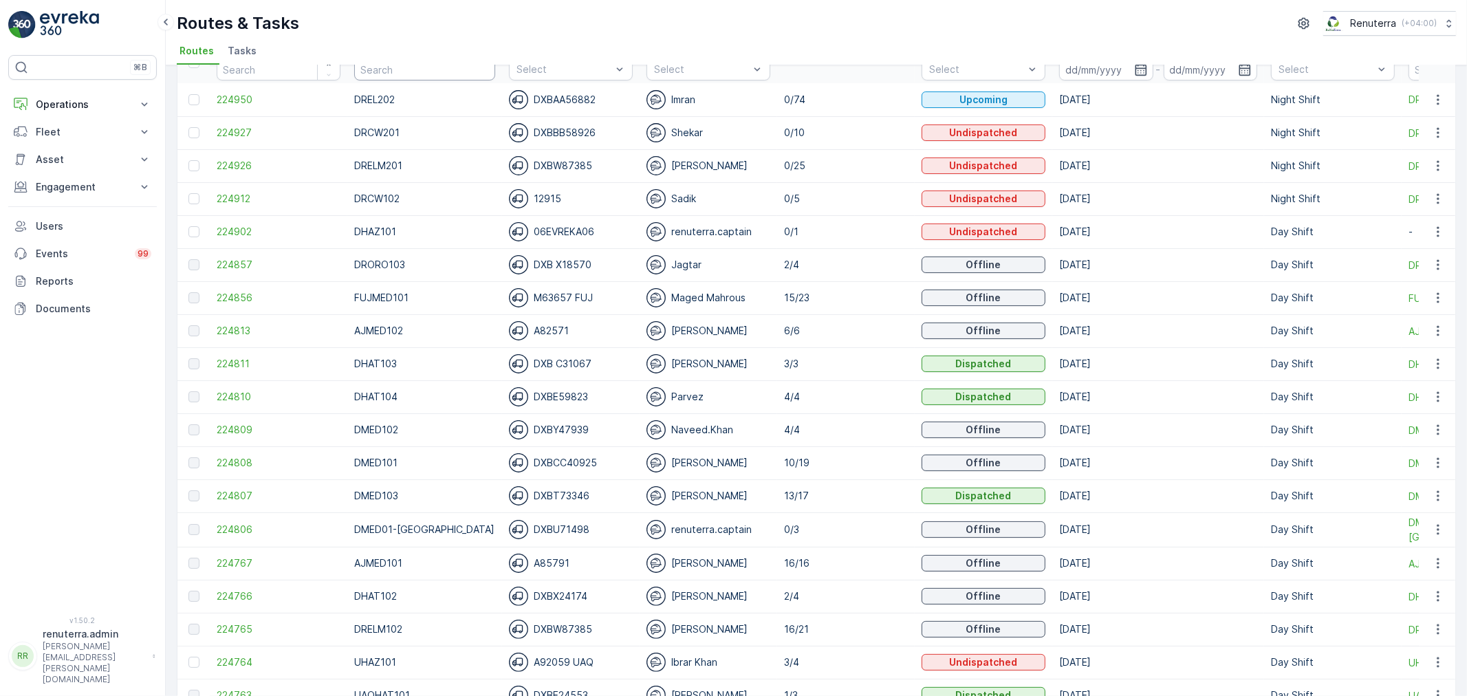
click at [371, 64] on input "text" at bounding box center [424, 69] width 141 height 22
type input "UAQ"
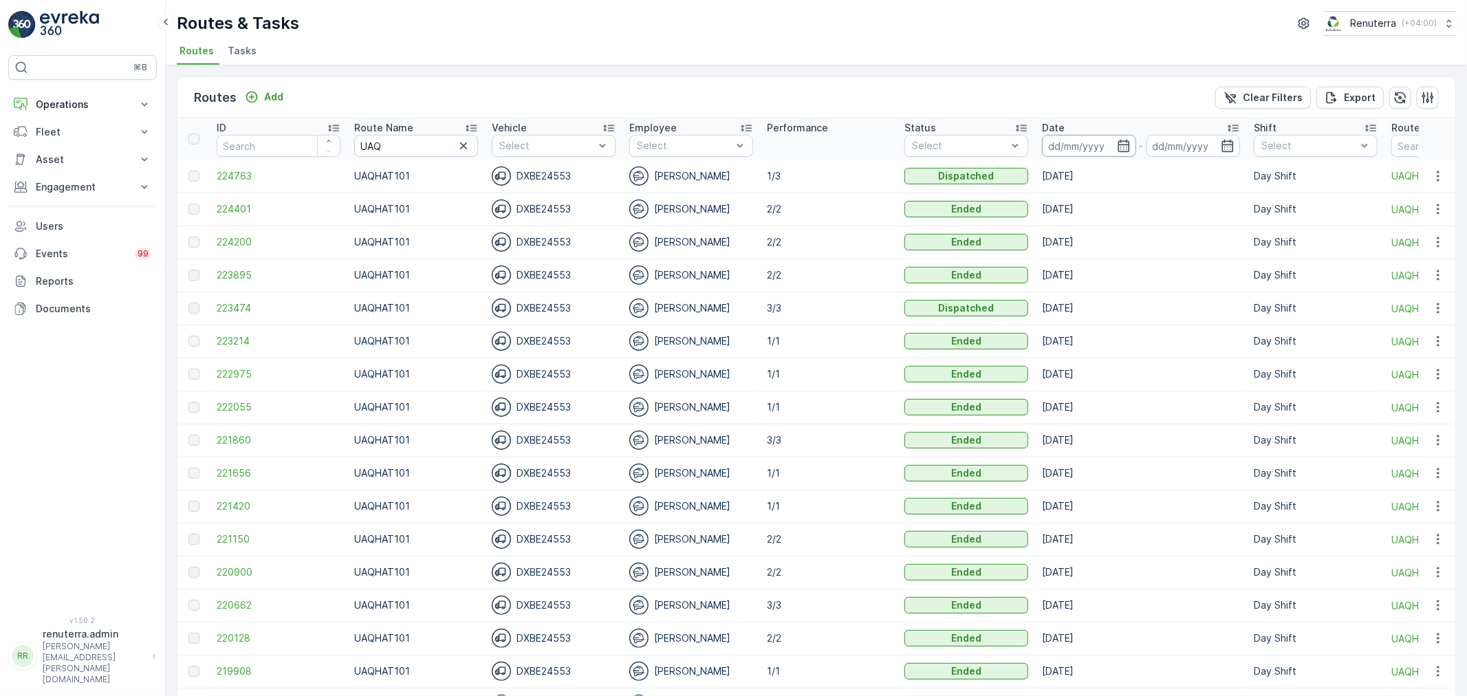
drag, startPoint x: 1090, startPoint y: 147, endPoint x: 1086, endPoint y: 155, distance: 9.8
click at [1090, 146] on input at bounding box center [1089, 146] width 94 height 22
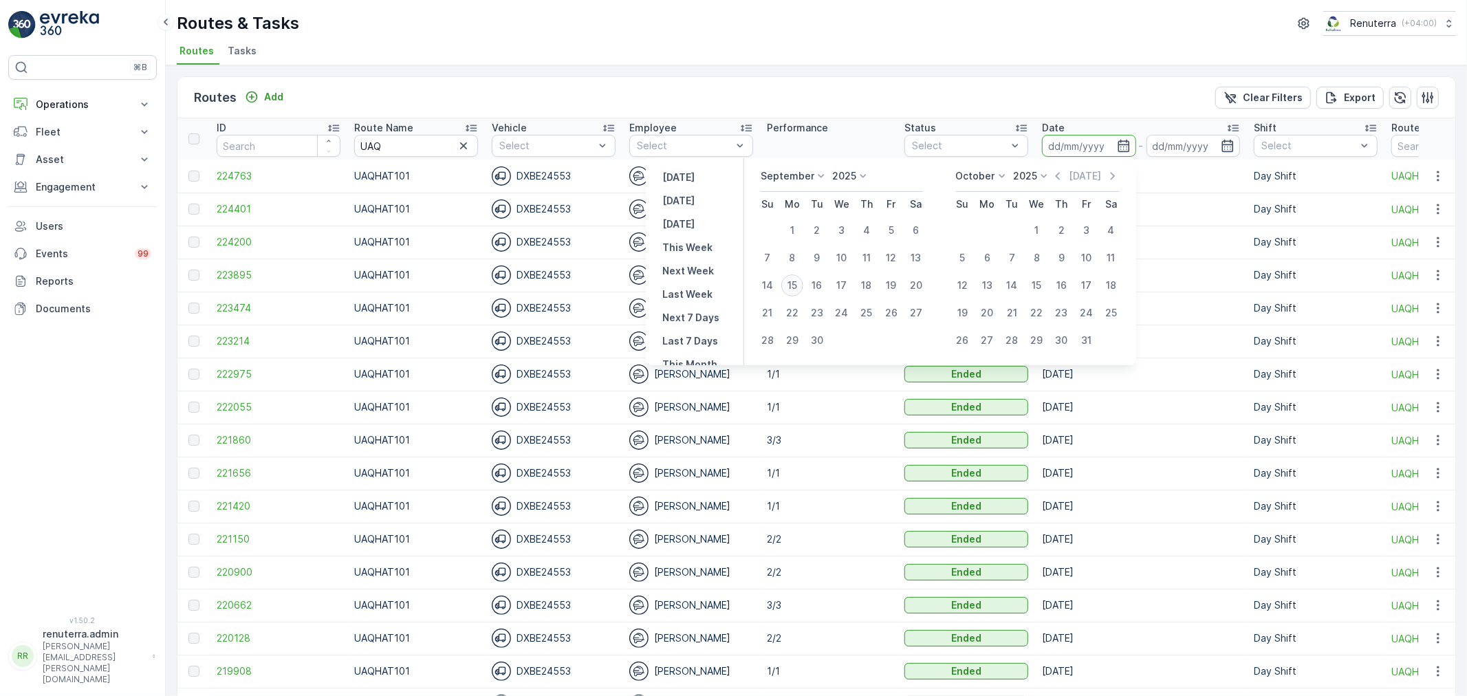
click at [788, 283] on div "15" at bounding box center [792, 285] width 22 height 22
type input "[DATE]"
click at [788, 283] on div "15" at bounding box center [792, 285] width 22 height 22
type input "[DATE]"
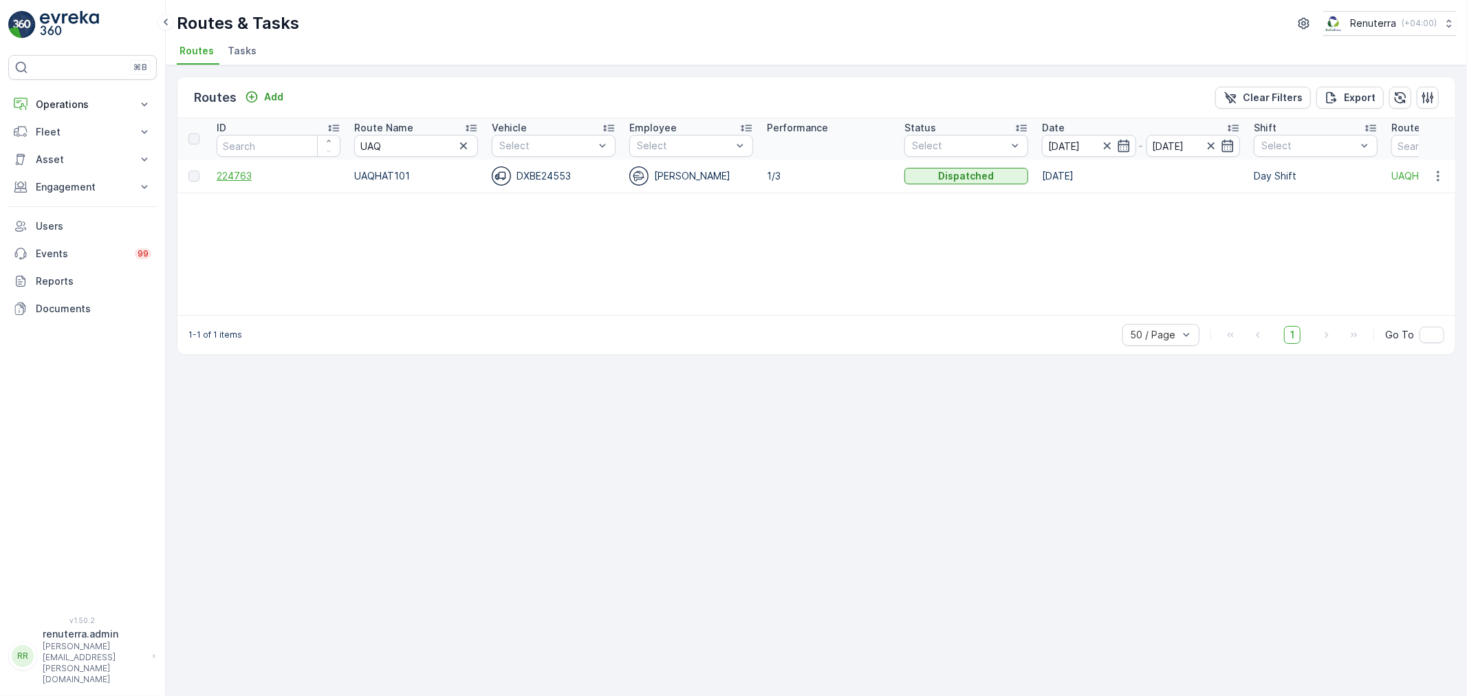
click at [263, 172] on span "224763" at bounding box center [279, 176] width 124 height 14
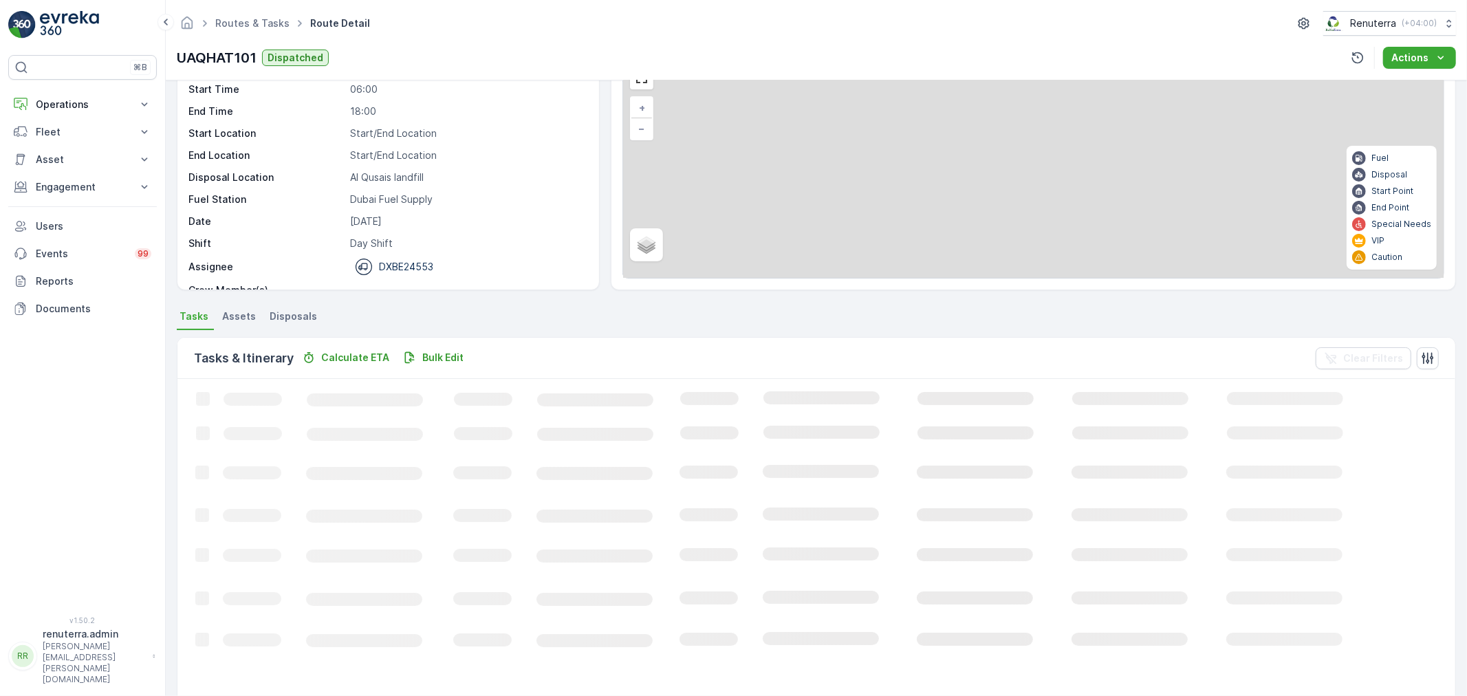
scroll to position [14, 0]
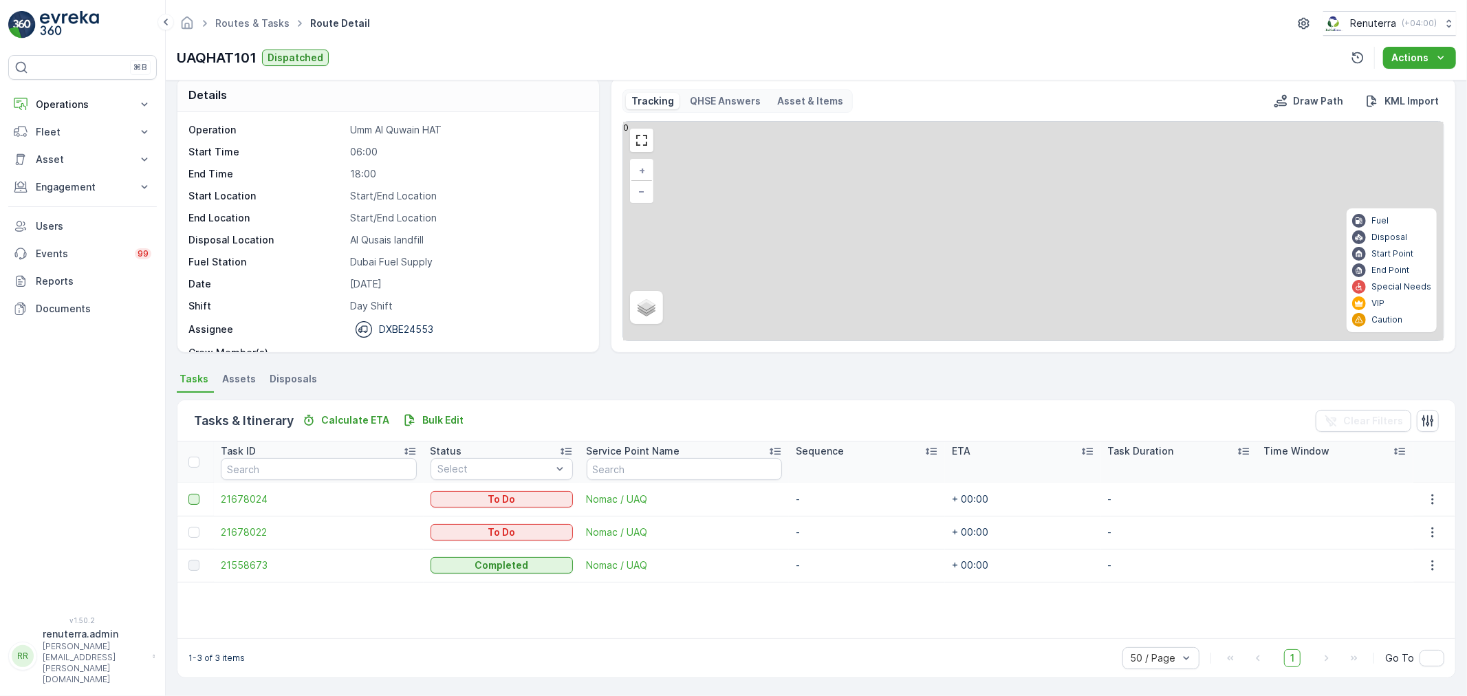
click at [191, 497] on div at bounding box center [193, 499] width 11 height 11
click at [188, 494] on input "checkbox" at bounding box center [188, 494] width 0 height 0
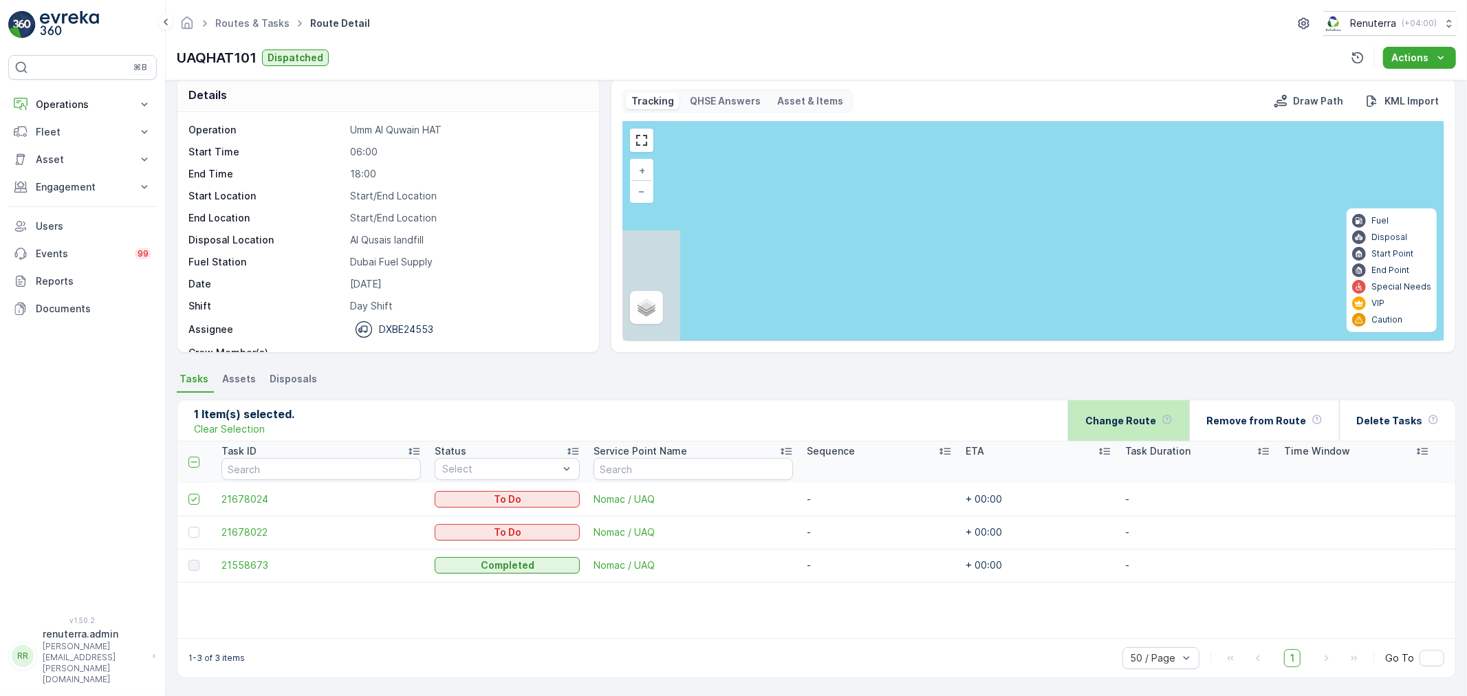
click at [1132, 431] on div "Change Route" at bounding box center [1129, 420] width 87 height 41
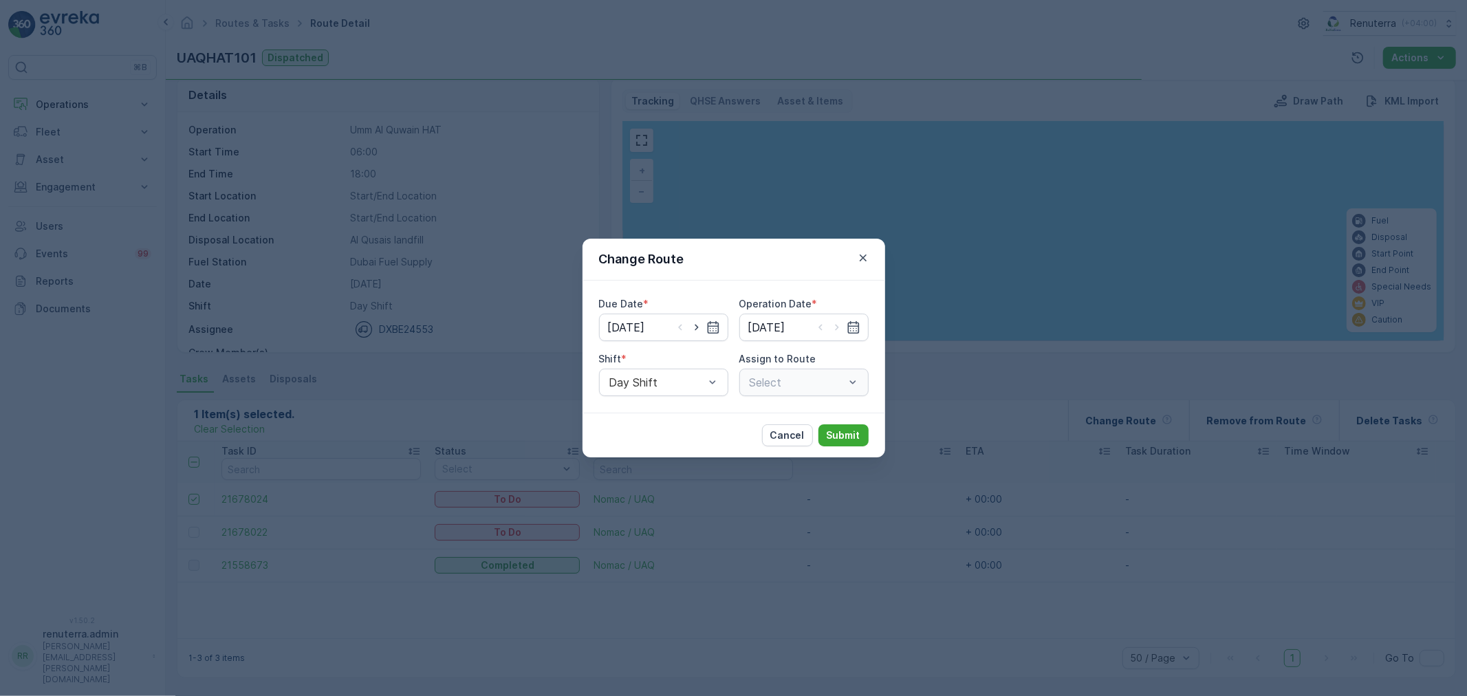
type input "[DATE]"
click at [693, 335] on input "[DATE]" at bounding box center [663, 328] width 129 height 28
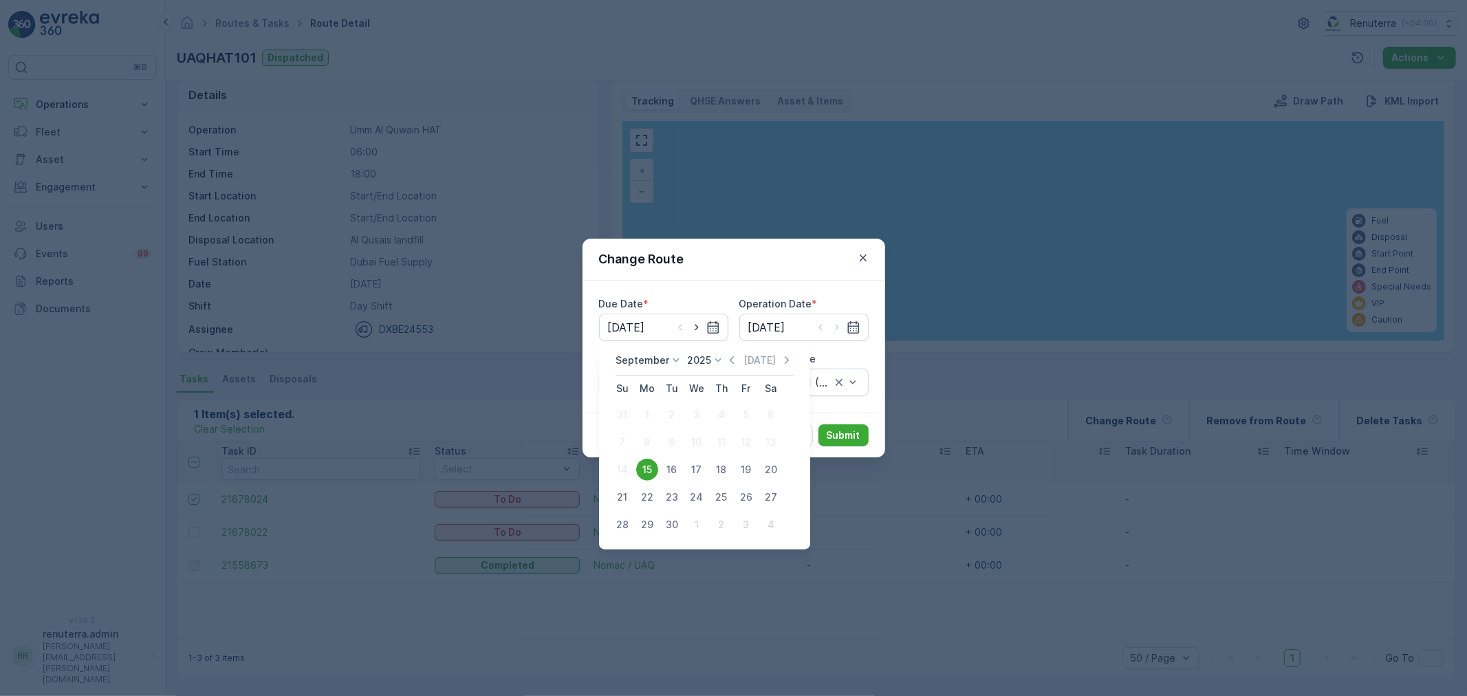
click at [677, 471] on div "16" at bounding box center [672, 470] width 22 height 22
type input "[DATE]"
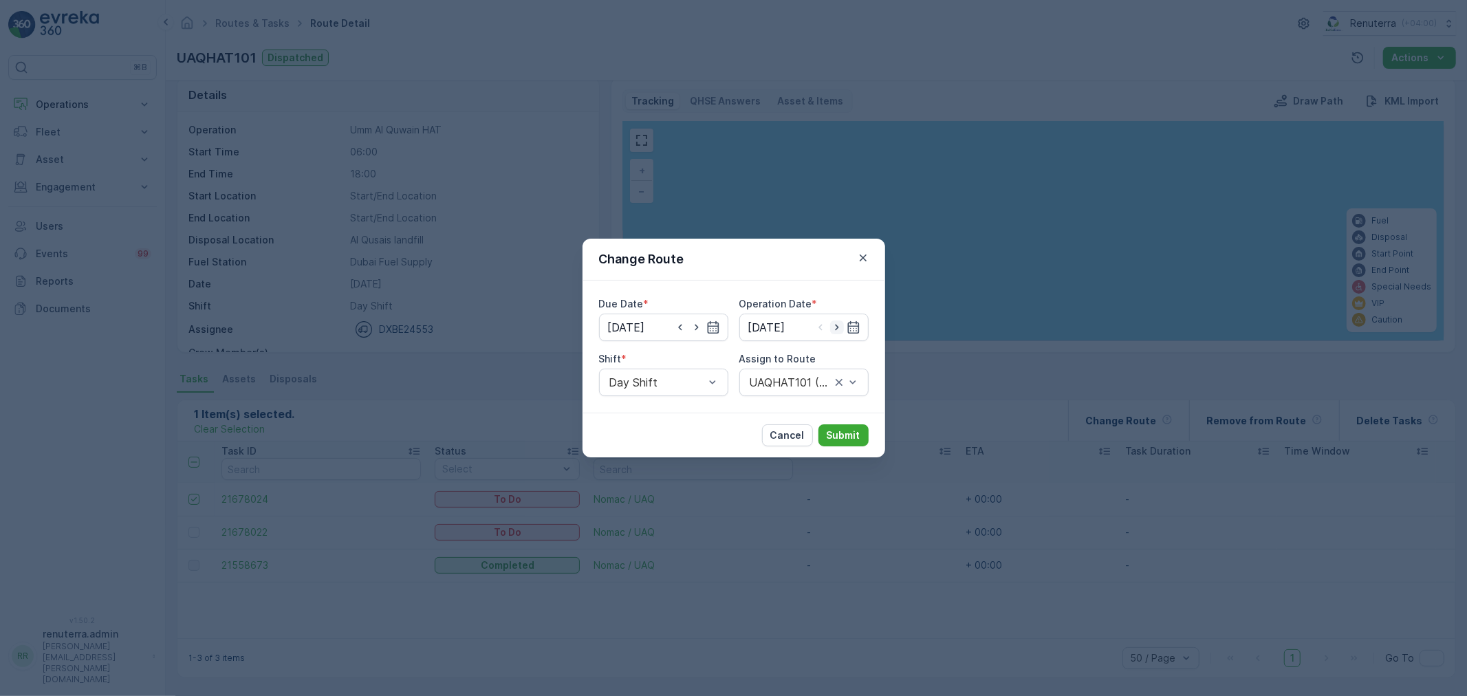
click at [834, 332] on icon "button" at bounding box center [837, 328] width 14 height 14
type input "[DATE]"
drag, startPoint x: 674, startPoint y: 422, endPoint x: 753, endPoint y: 413, distance: 79.7
click at [670, 420] on div "Day Shift" at bounding box center [663, 415] width 129 height 23
click at [775, 398] on div "Due Date * 16.09.2025 Operation Date * 16.09.2025 Shift * option Day Shift, sel…" at bounding box center [734, 347] width 303 height 132
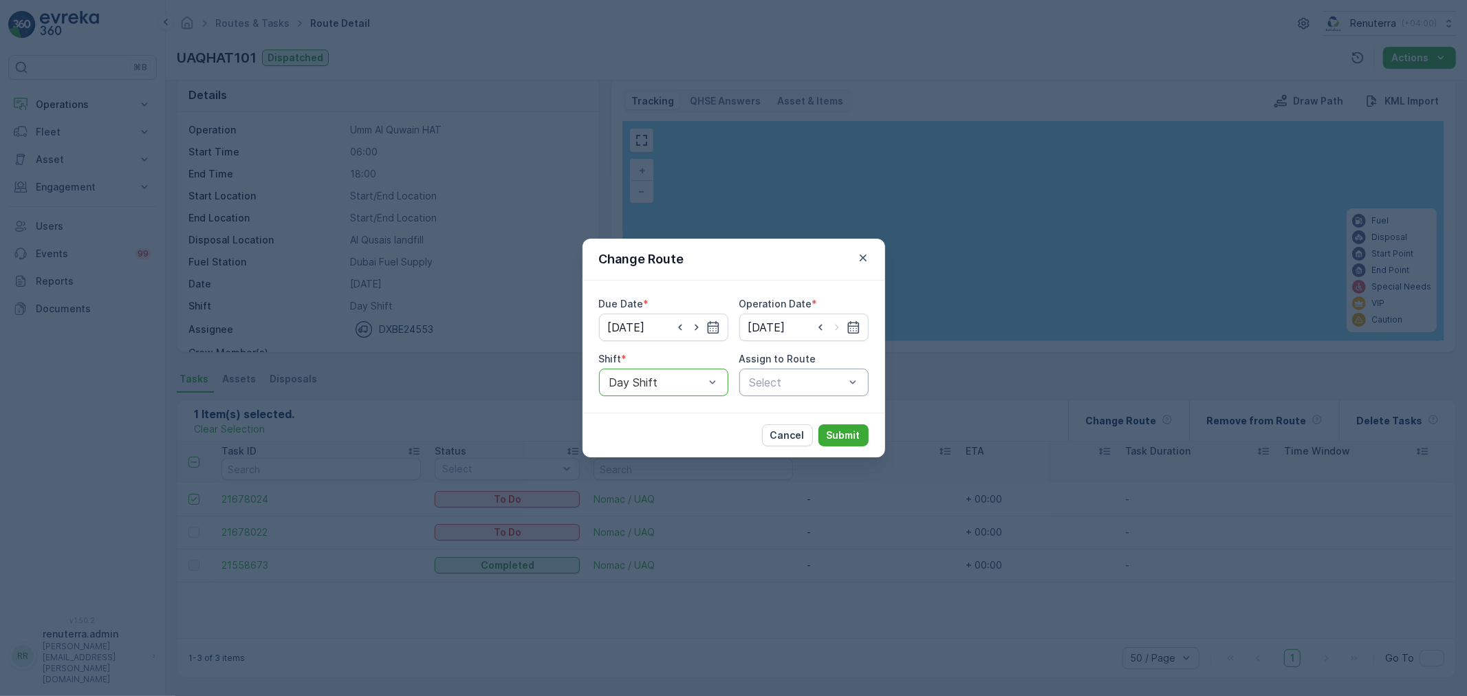
click at [775, 395] on div "Select" at bounding box center [803, 383] width 129 height 28
click at [808, 422] on span "UAQHAT101 (Route Plan) - DXBE24553" at bounding box center [804, 422] width 113 height 25
click at [844, 437] on p "Submit" at bounding box center [844, 436] width 34 height 14
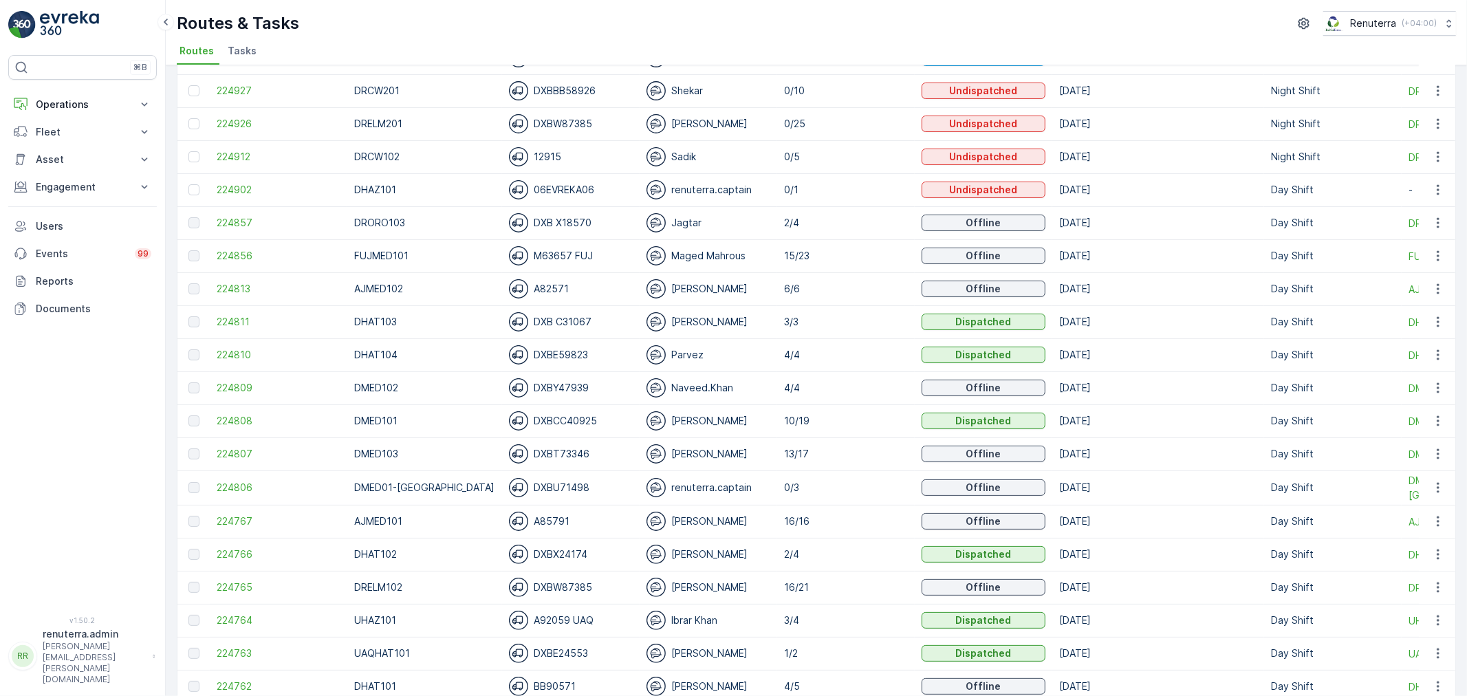
scroll to position [153, 0]
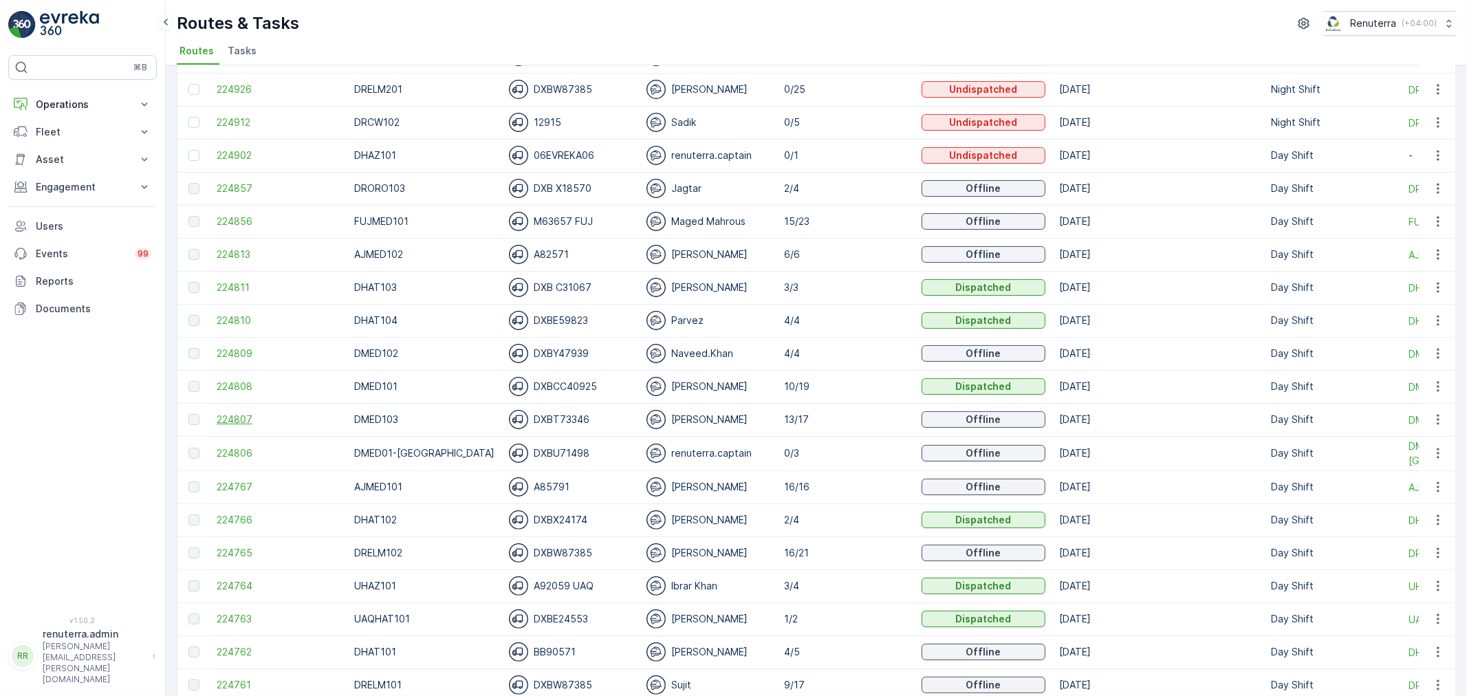
click at [272, 418] on span "224807" at bounding box center [279, 420] width 124 height 14
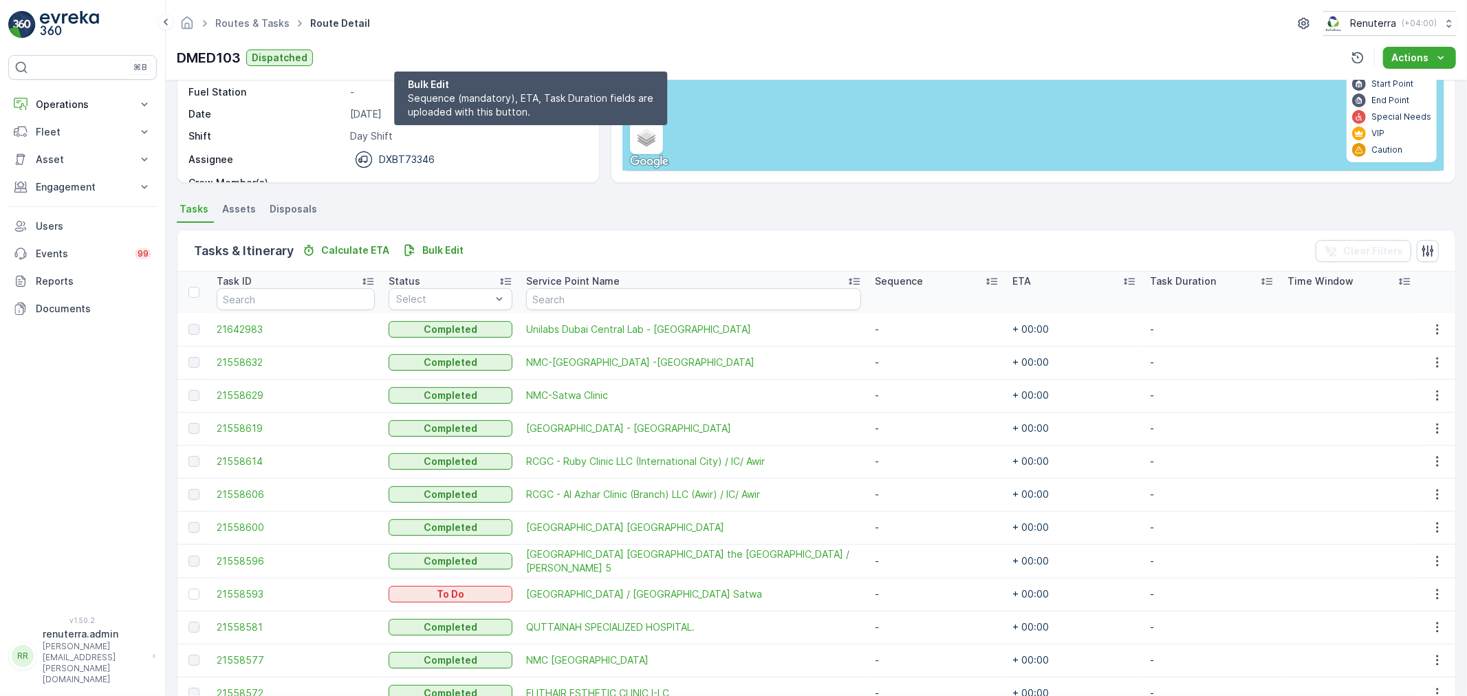
scroll to position [167, 0]
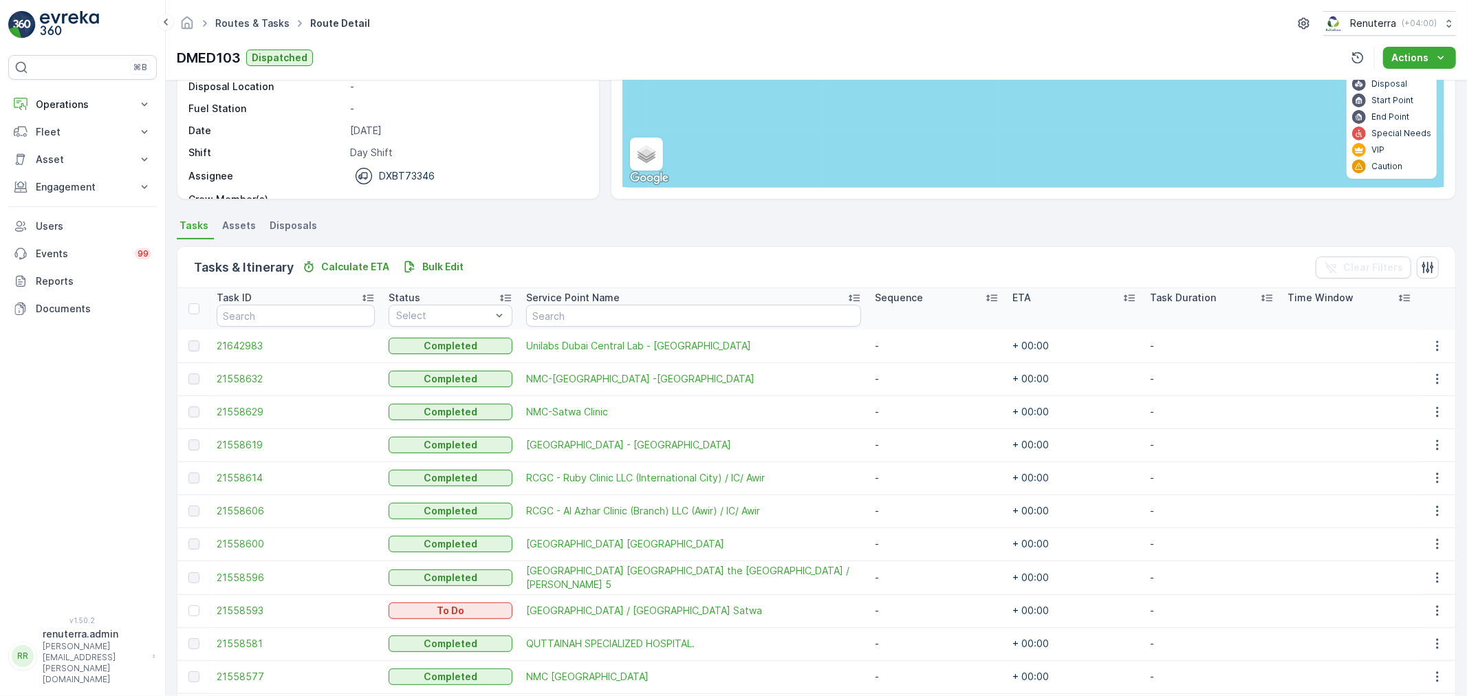
click at [222, 26] on link "Routes & Tasks" at bounding box center [252, 23] width 74 height 12
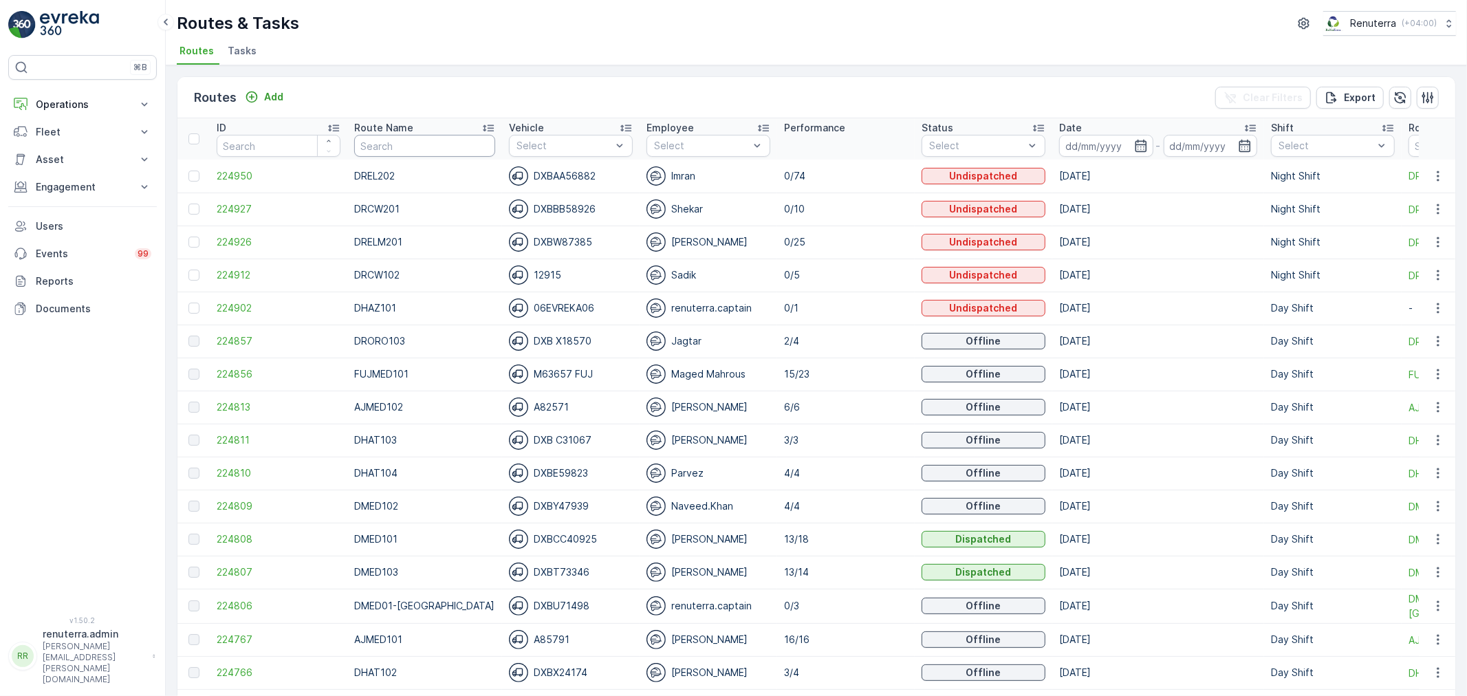
click at [389, 141] on input "text" at bounding box center [424, 146] width 141 height 22
type input "DRELM"
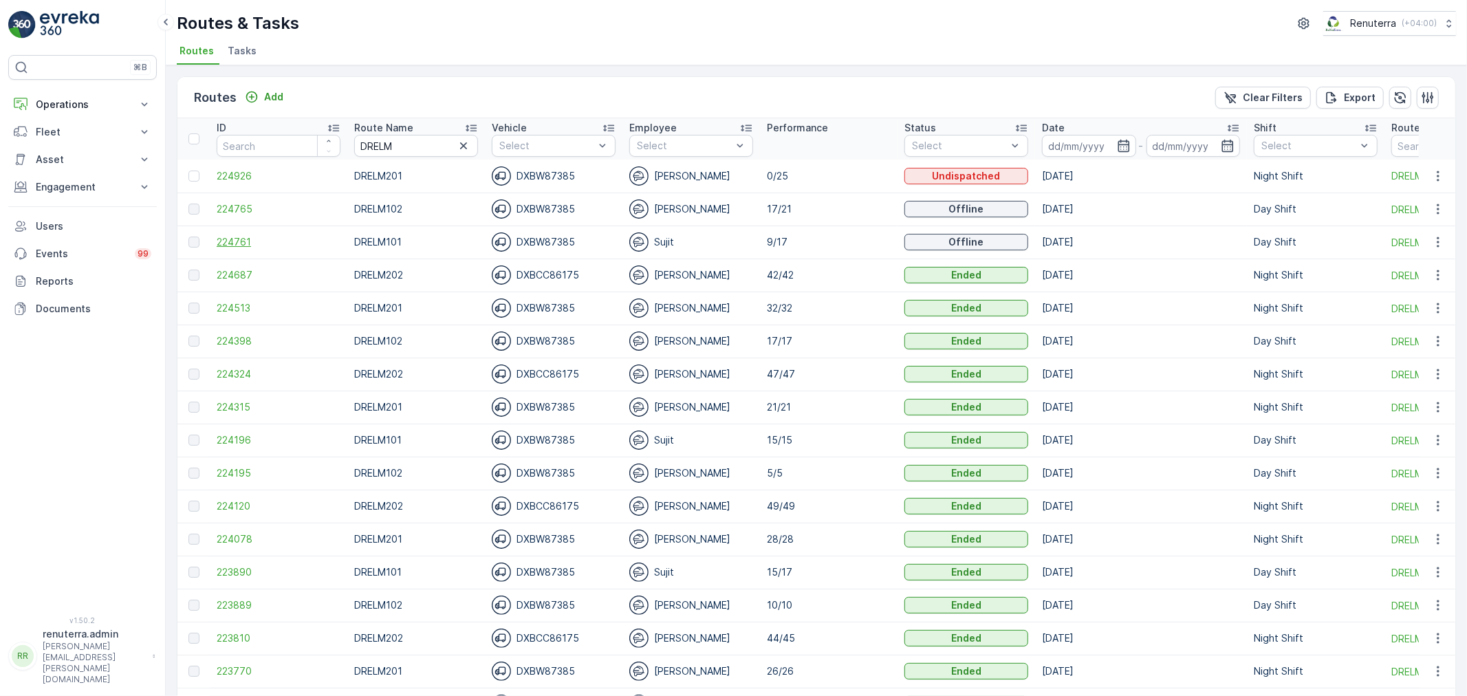
click at [242, 243] on span "224761" at bounding box center [279, 242] width 124 height 14
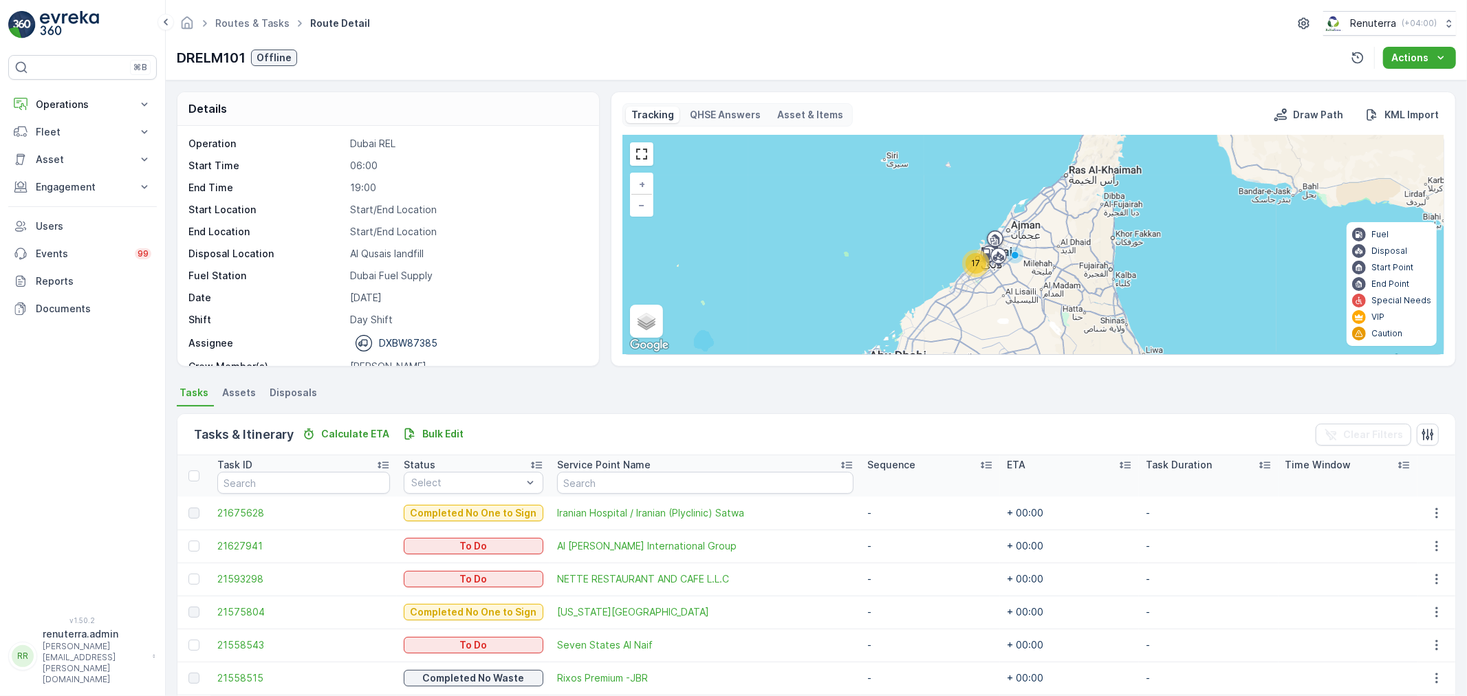
click at [971, 258] on div "17" at bounding box center [976, 263] width 21 height 21
click at [971, 259] on div "17" at bounding box center [977, 265] width 21 height 21
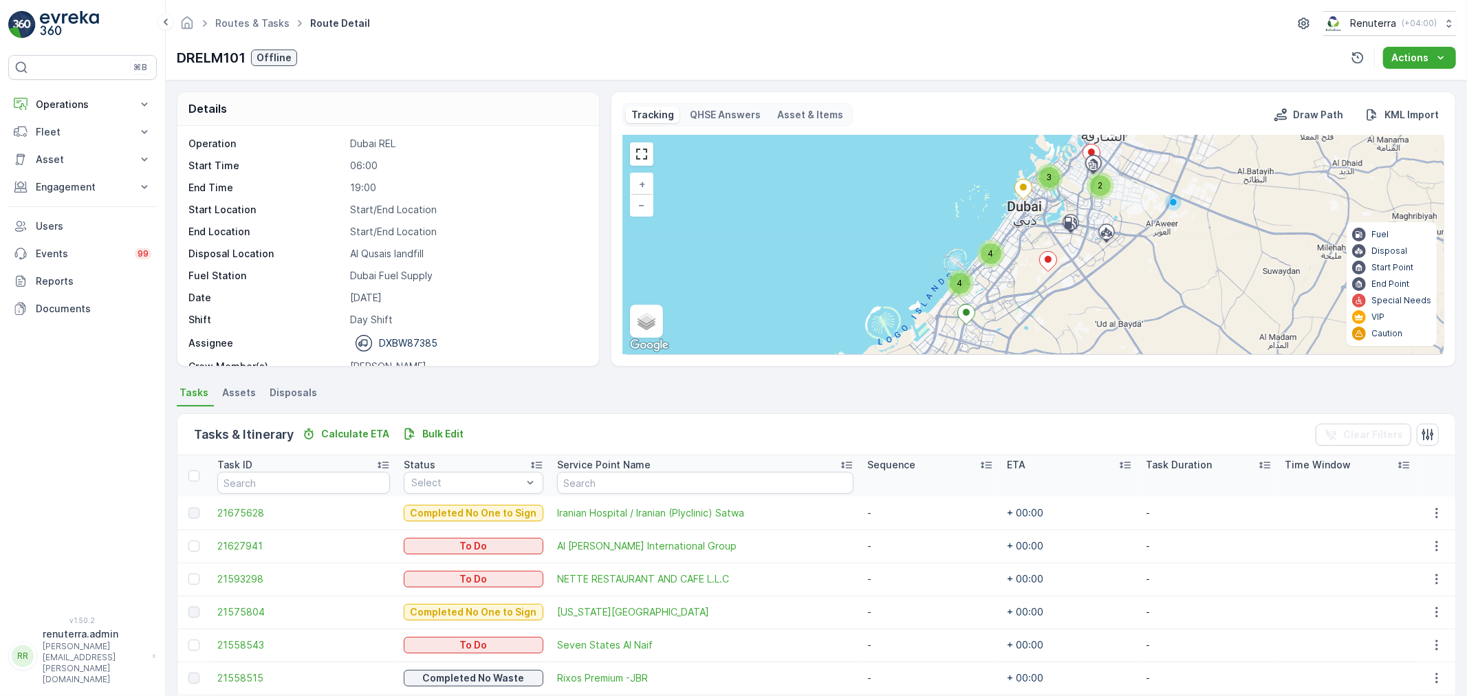
click at [1049, 180] on span "3" at bounding box center [1050, 177] width 6 height 10
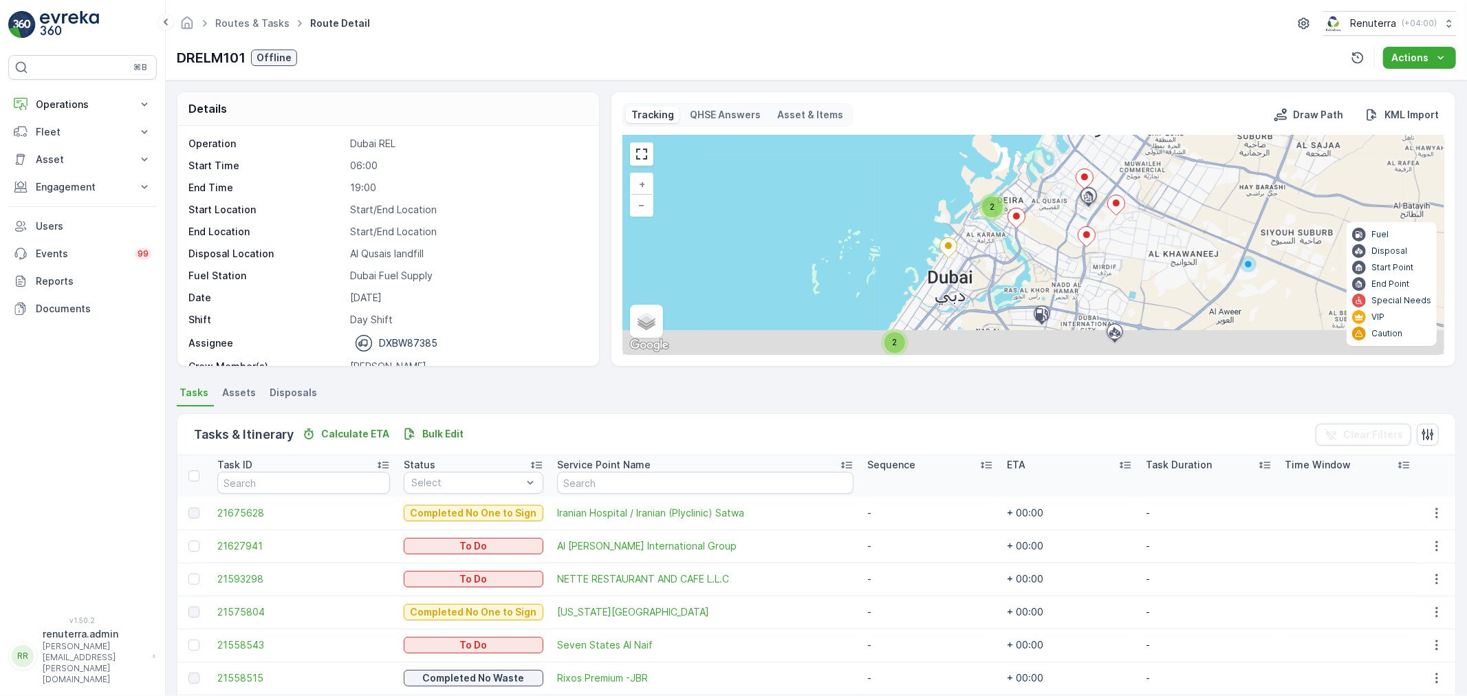
drag, startPoint x: 1019, startPoint y: 312, endPoint x: 1019, endPoint y: 179, distance: 133.5
click at [1019, 193] on div "4 2 2 2 + − Satellite Roadmap Terrain Hybrid Leaflet Keyboard shortcuts Map Dat…" at bounding box center [1033, 245] width 821 height 219
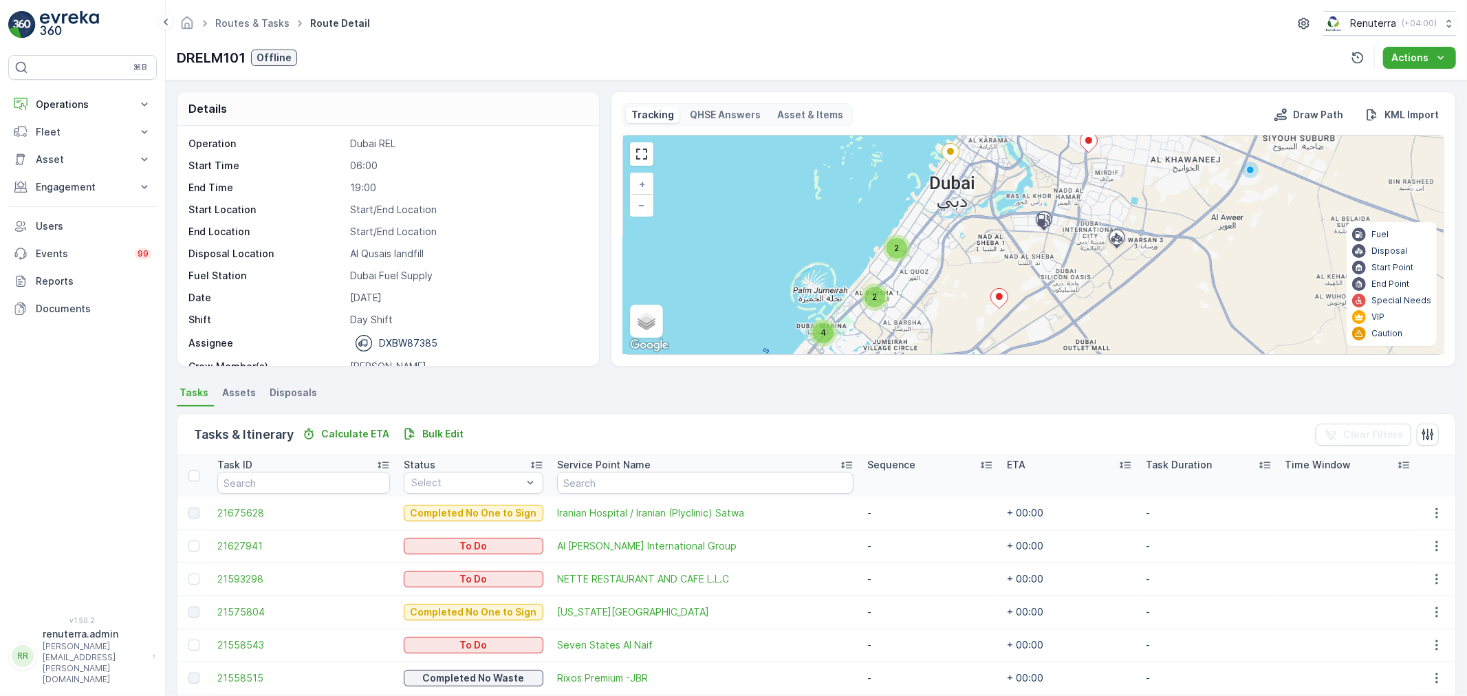
click at [884, 293] on div "2" at bounding box center [875, 297] width 28 height 28
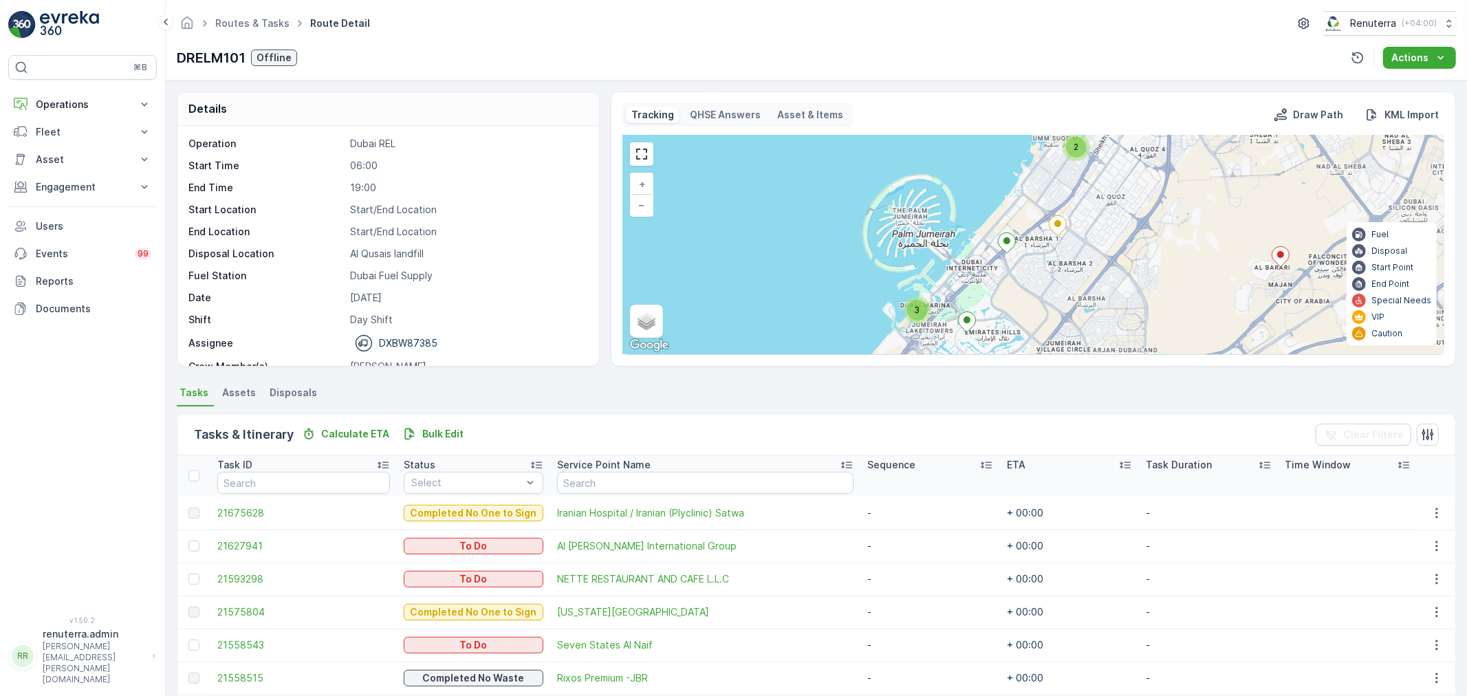
click at [918, 313] on span "3" at bounding box center [918, 310] width 6 height 10
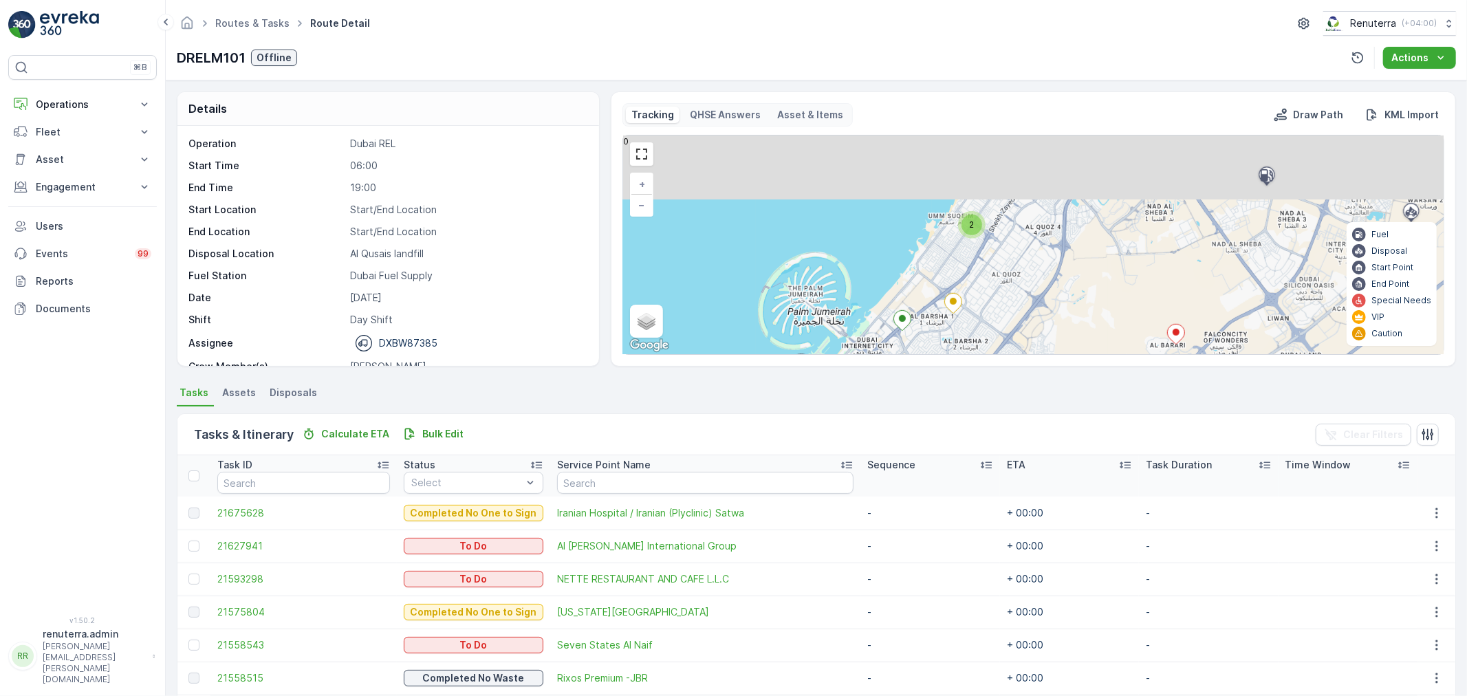
drag, startPoint x: 1090, startPoint y: 252, endPoint x: 943, endPoint y: 341, distance: 171.5
click at [944, 341] on div "3 2 2 + − Satellite Roadmap Terrain Hybrid Leaflet Keyboard shortcuts Map Data …" at bounding box center [1033, 245] width 821 height 219
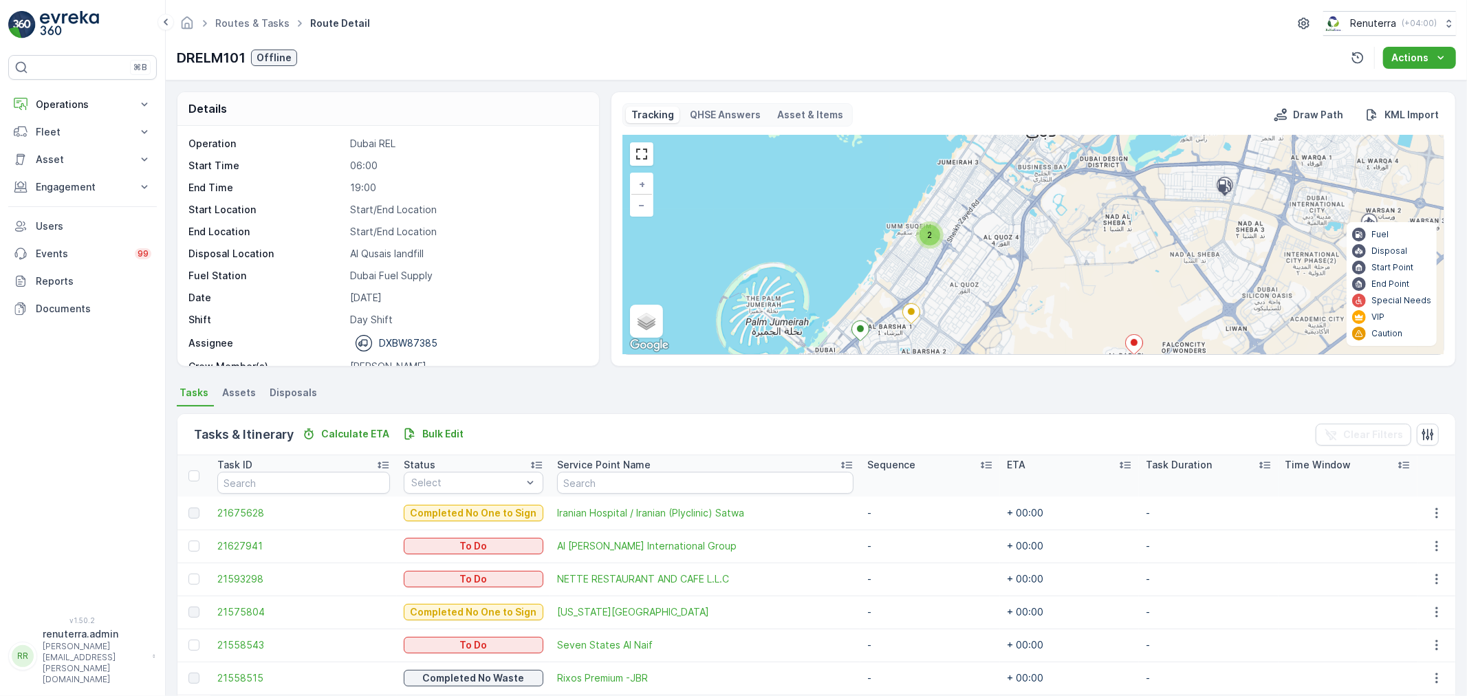
click at [940, 243] on div "2" at bounding box center [930, 236] width 28 height 28
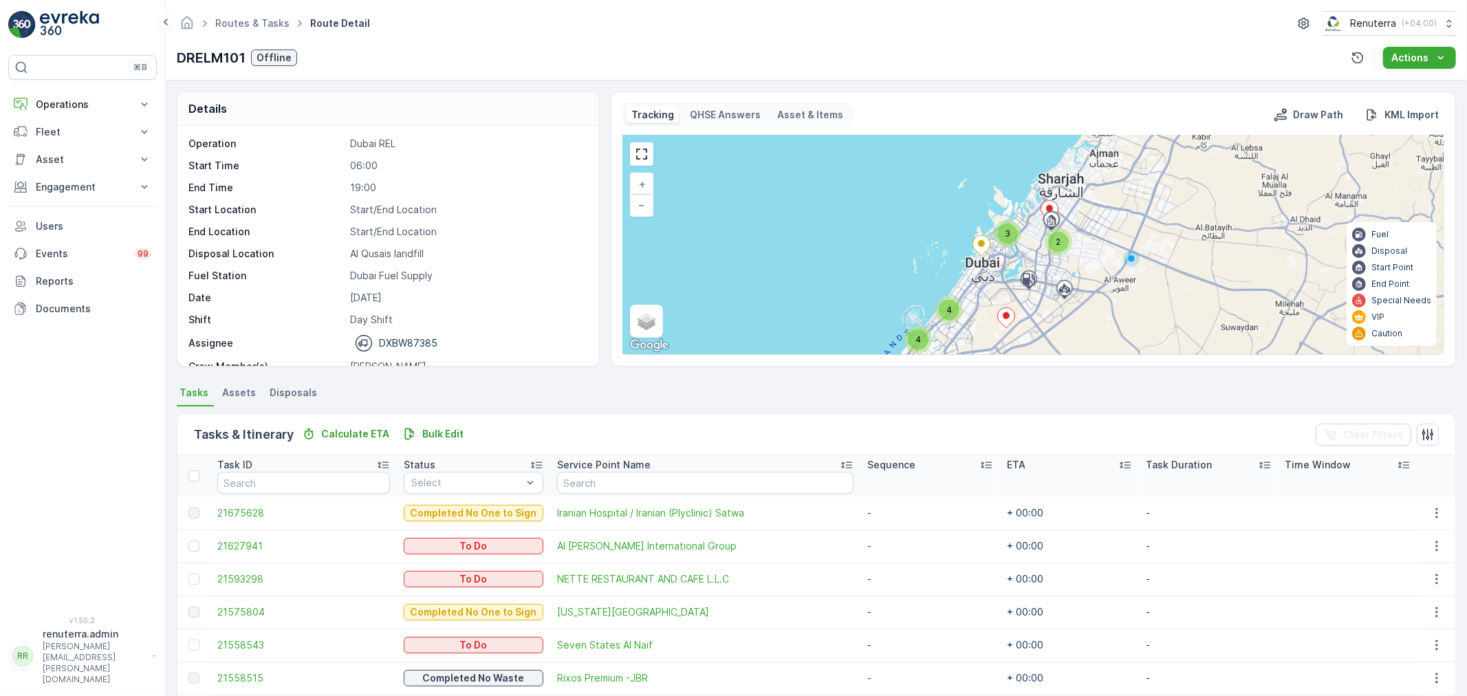
drag, startPoint x: 1047, startPoint y: 228, endPoint x: 1002, endPoint y: 268, distance: 59.9
click at [1002, 268] on div "4 4 2 3 + − Satellite Roadmap Terrain Hybrid Leaflet Keyboard shortcuts Map Dat…" at bounding box center [1033, 245] width 821 height 219
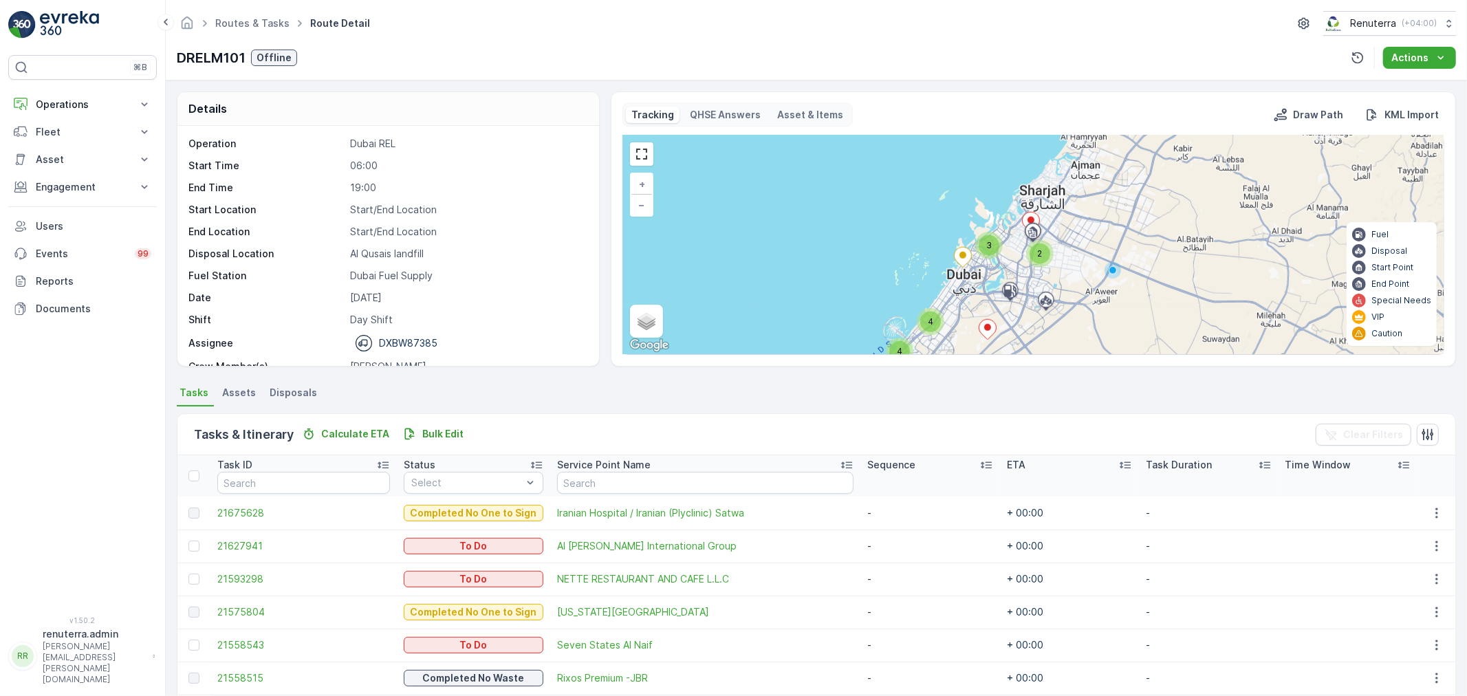
click at [991, 248] on div "3" at bounding box center [989, 245] width 21 height 21
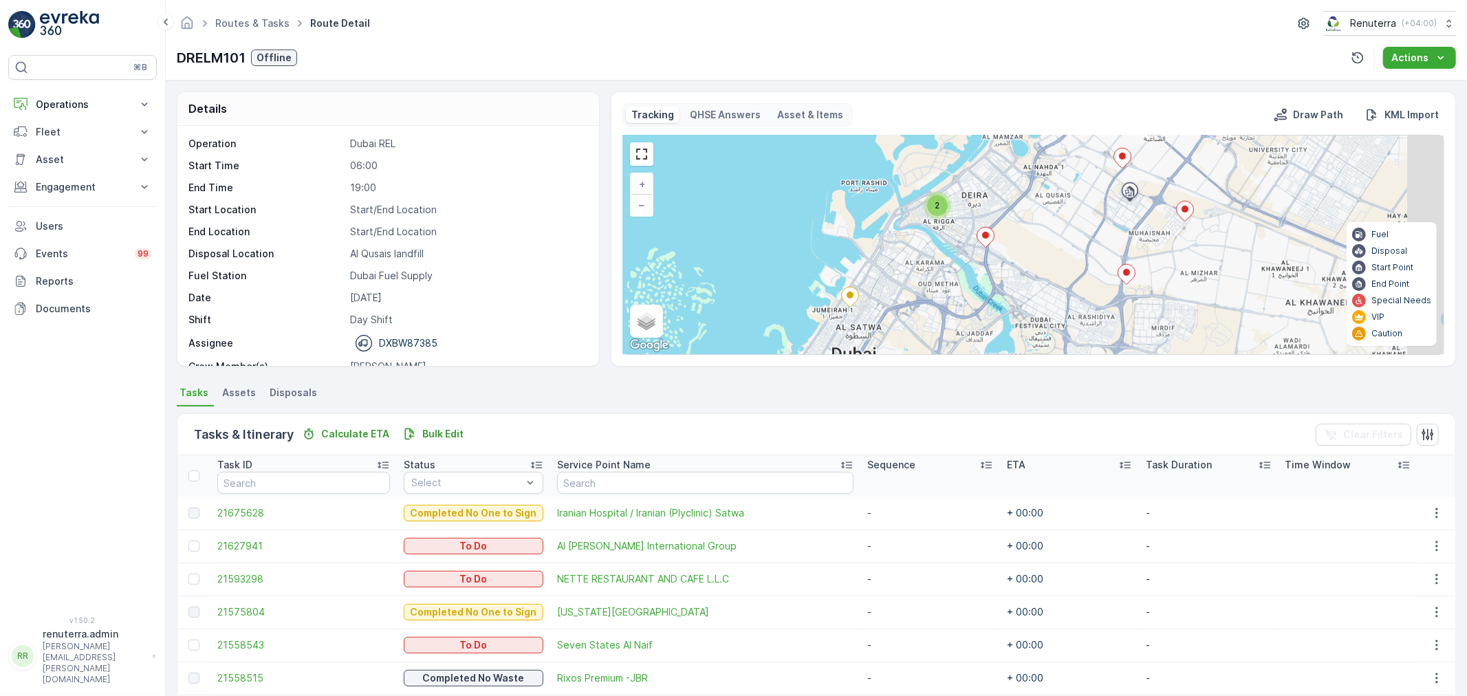
drag, startPoint x: 1087, startPoint y: 269, endPoint x: 1024, endPoint y: 224, distance: 77.5
click at [1030, 231] on div "3 2 2 + − Satellite Roadmap Terrain Hybrid Leaflet Keyboard shortcuts Map Data …" at bounding box center [1033, 245] width 821 height 219
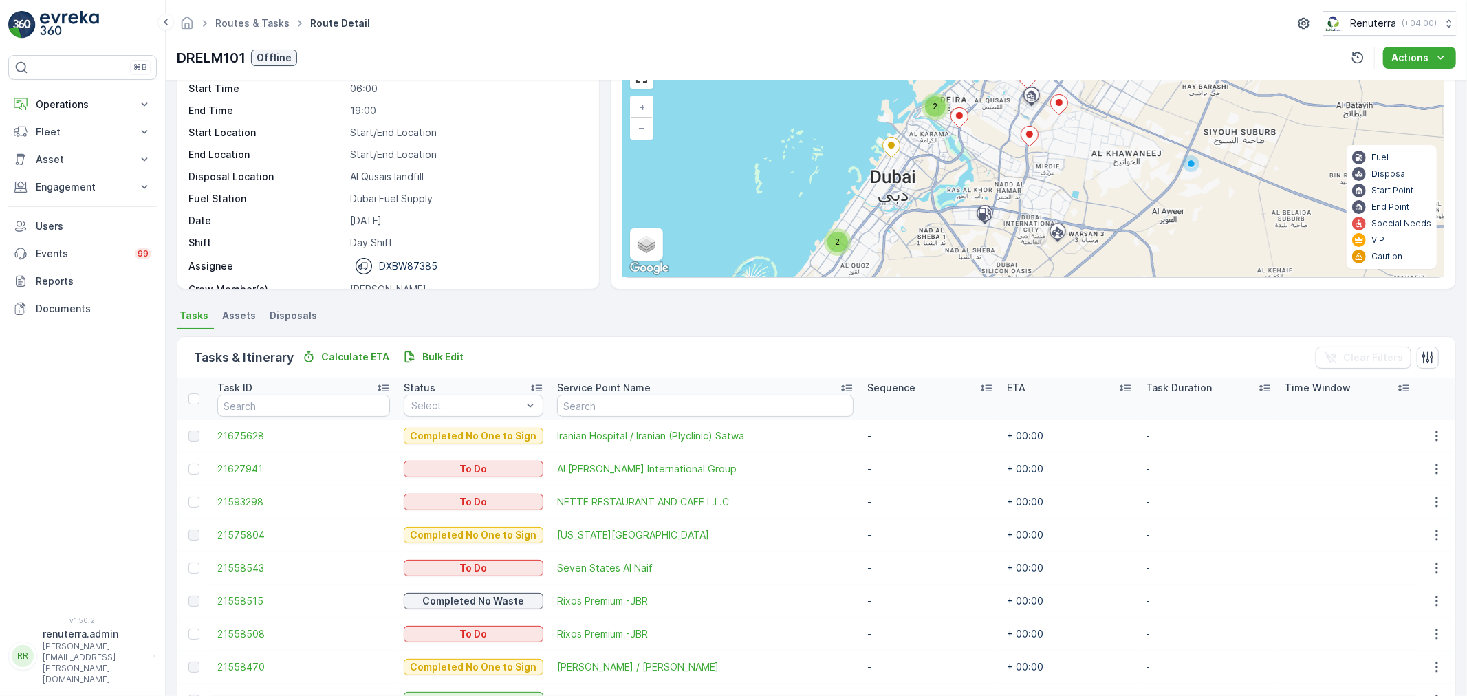
scroll to position [229, 0]
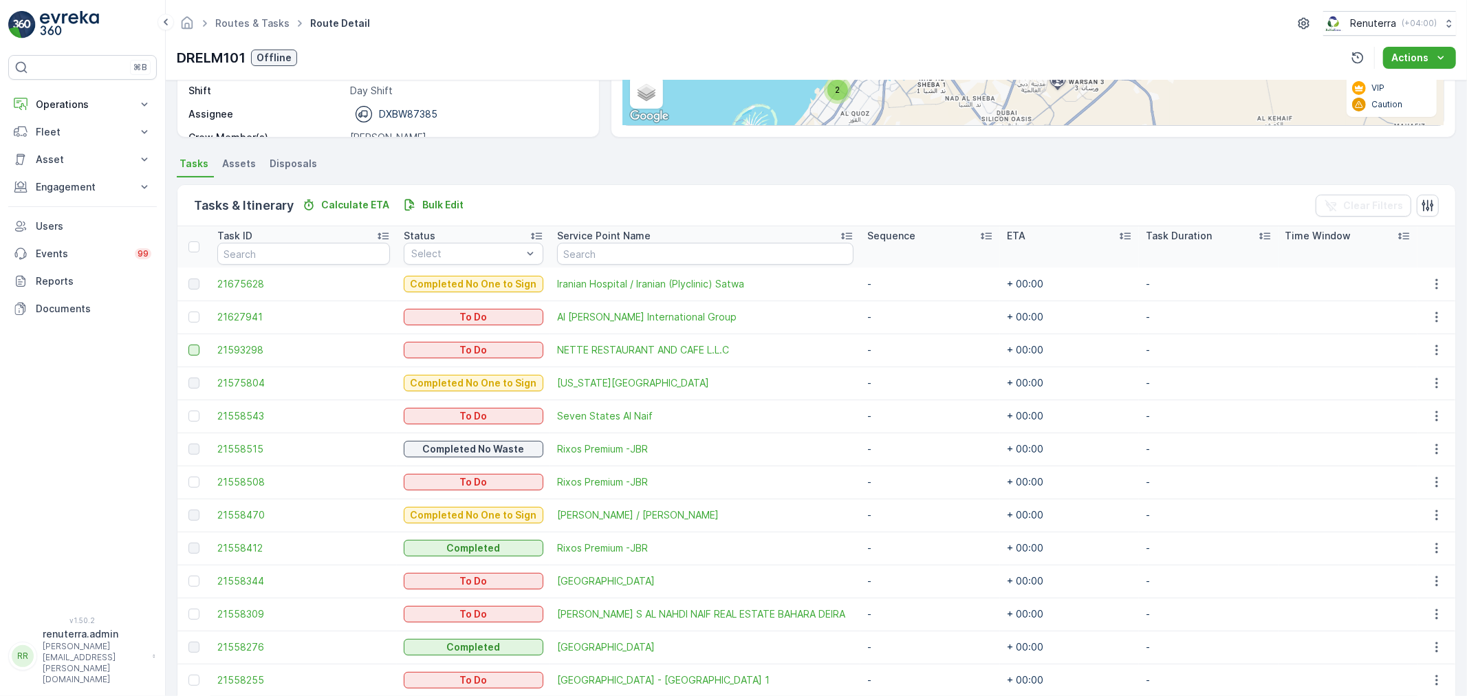
click at [189, 354] on div at bounding box center [193, 350] width 11 height 11
click at [188, 345] on input "checkbox" at bounding box center [188, 345] width 0 height 0
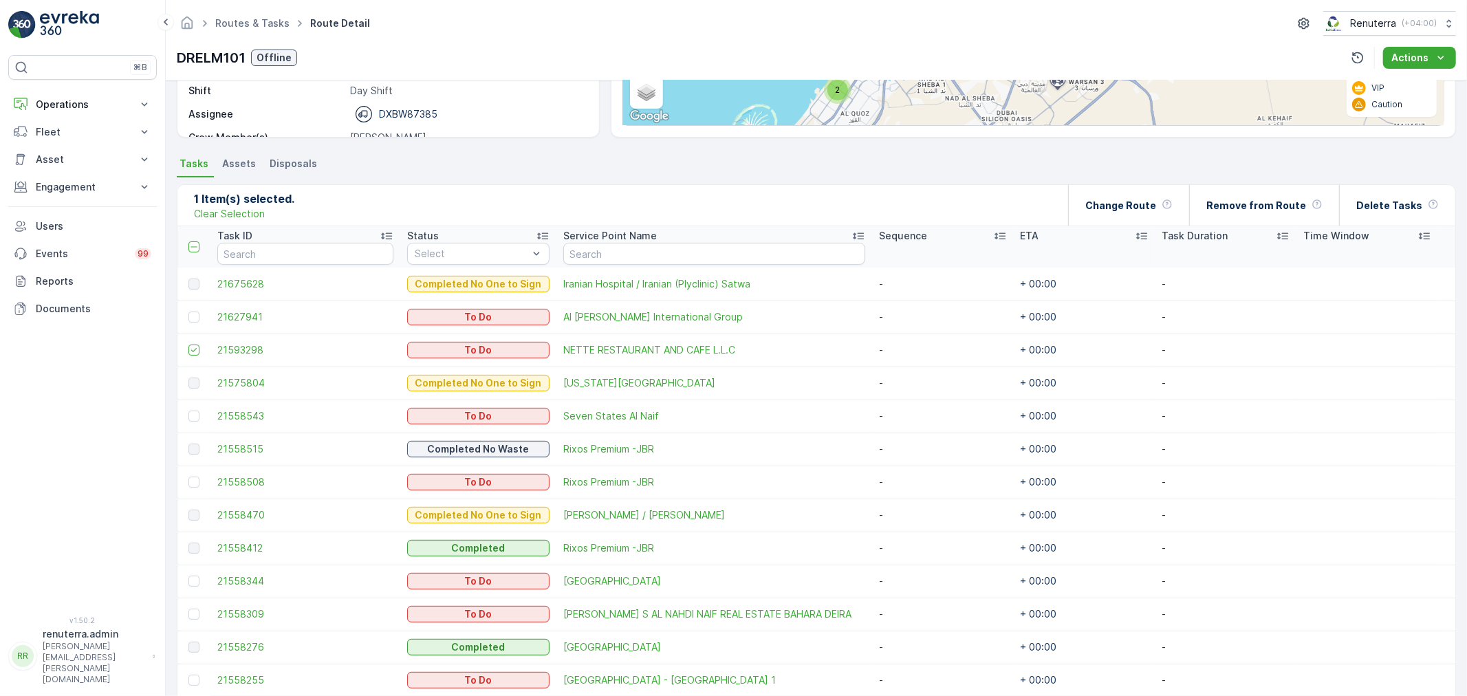
click at [1138, 229] on icon at bounding box center [1142, 236] width 14 height 14
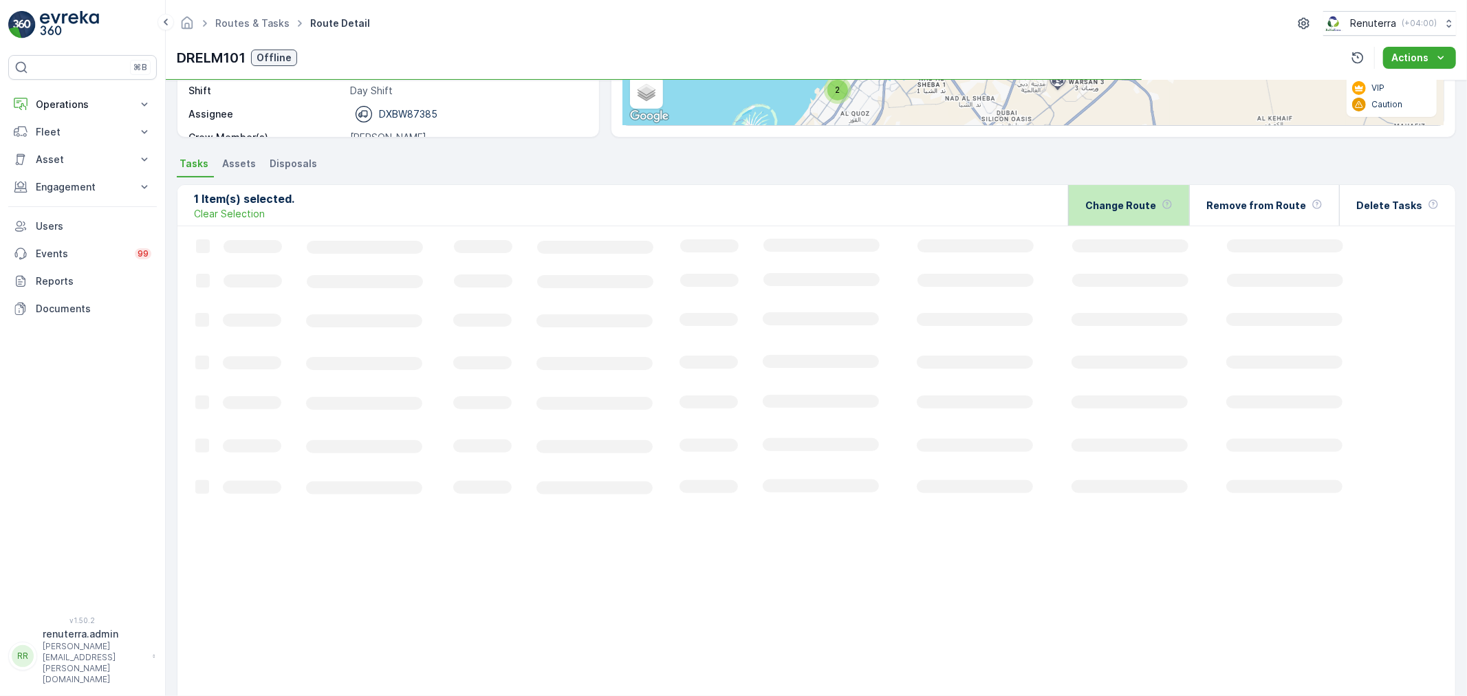
click at [1128, 212] on div "Change Route" at bounding box center [1129, 205] width 87 height 41
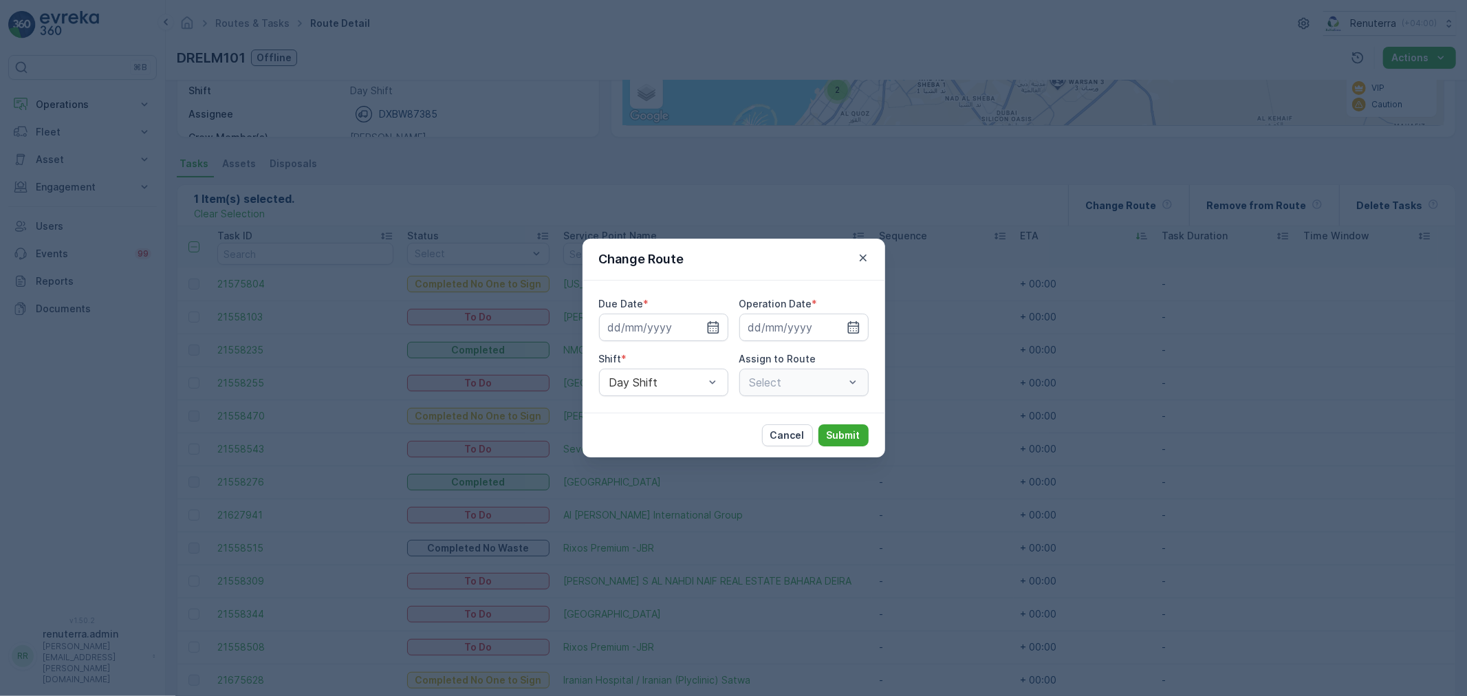
type input "[DATE]"
click at [706, 329] on icon "button" at bounding box center [713, 328] width 14 height 14
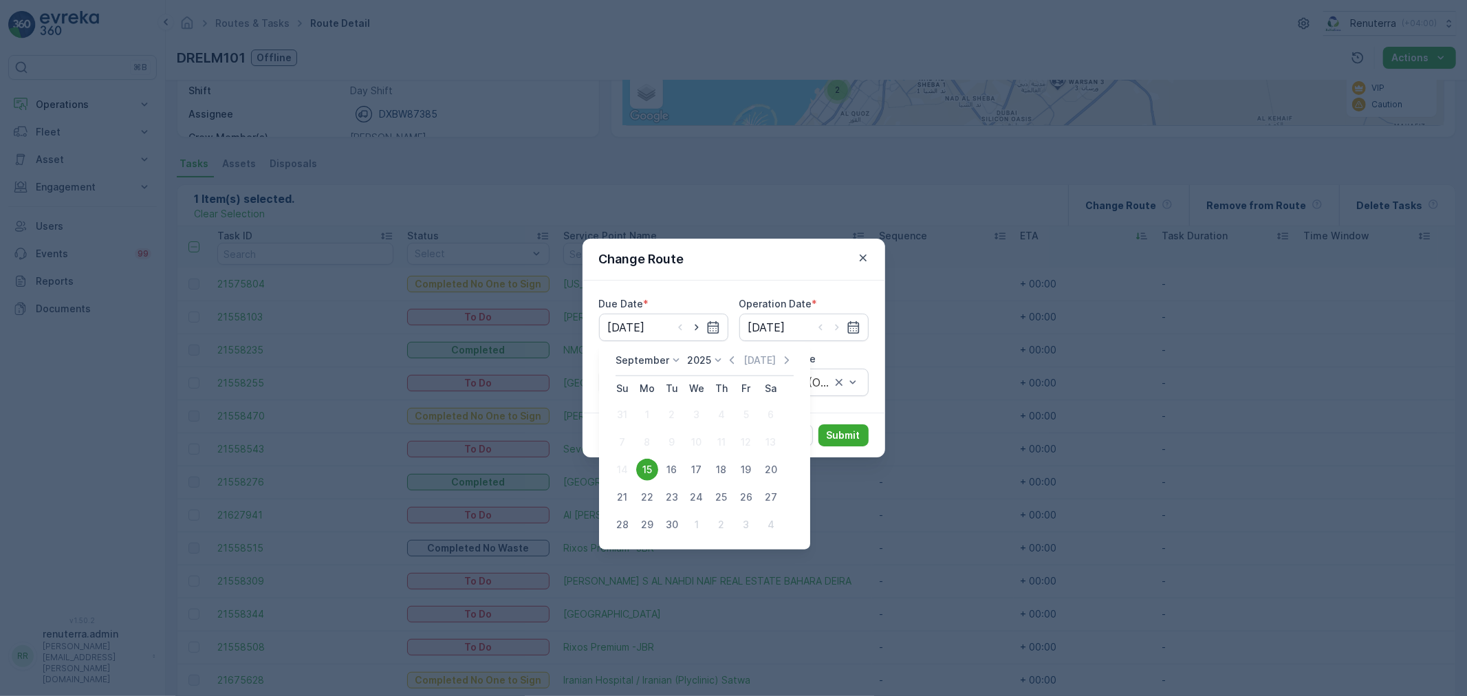
click at [700, 287] on div "Due Date * [DATE] Operation Date * [DATE] Shift * Day Shift Assign to Route DRE…" at bounding box center [734, 347] width 303 height 132
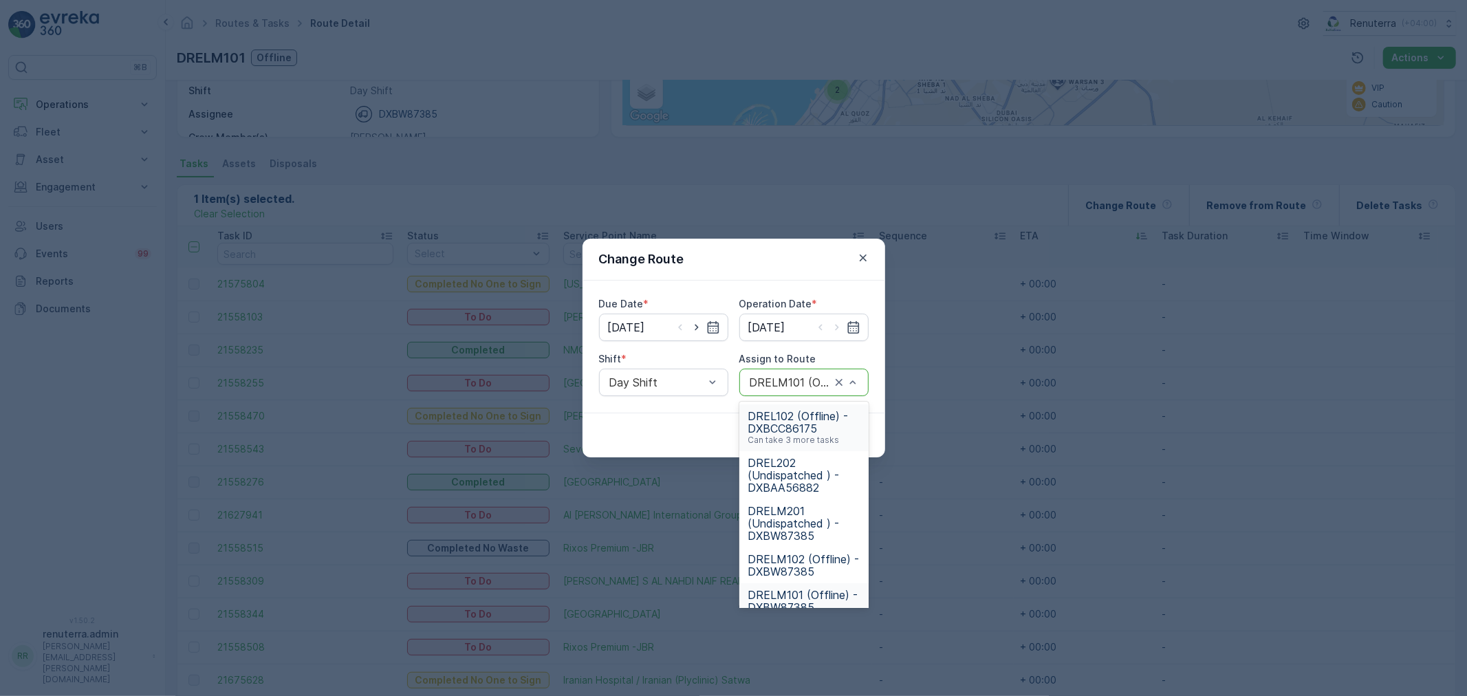
click at [791, 390] on div "DRELM101 (Offline) - DXBW87385" at bounding box center [803, 383] width 129 height 28
click at [637, 365] on div "Shift *" at bounding box center [663, 359] width 129 height 14
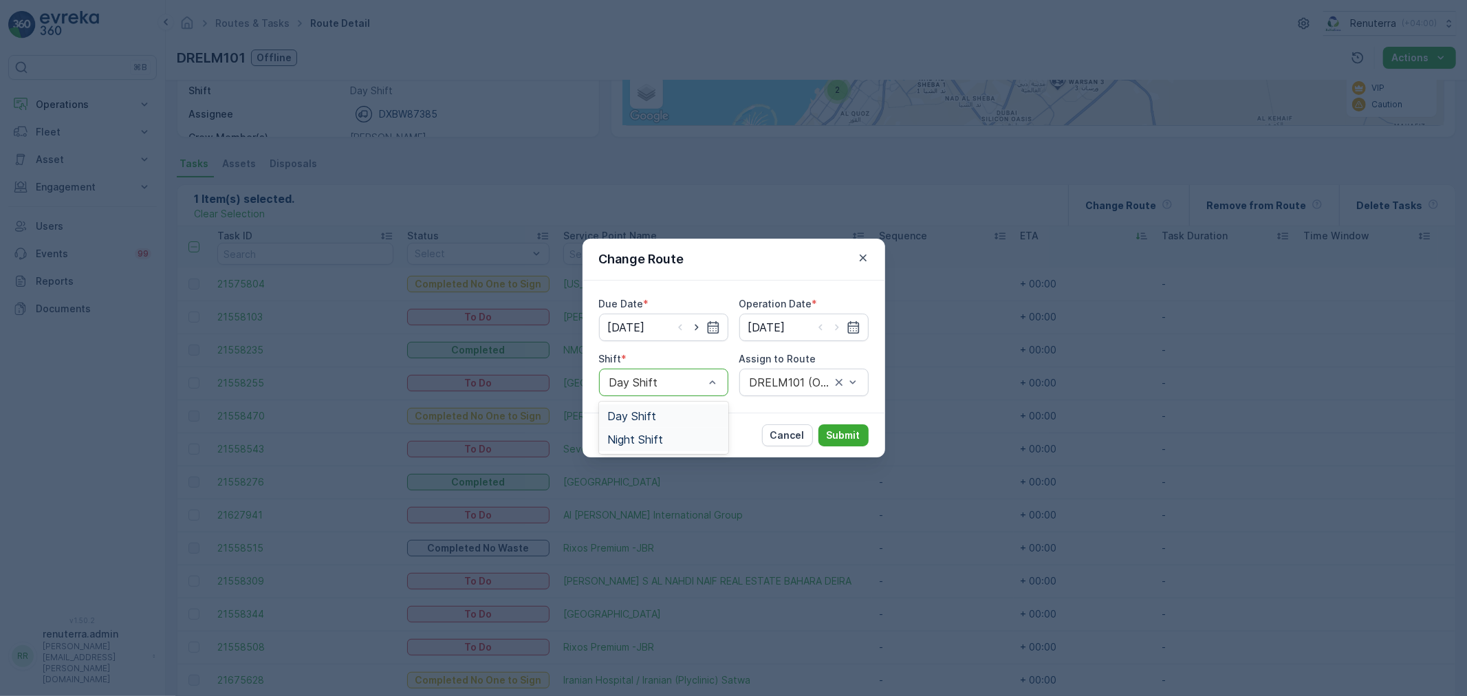
click at [651, 428] on div "Night Shift" at bounding box center [663, 439] width 129 height 23
click at [770, 385] on div at bounding box center [790, 382] width 84 height 12
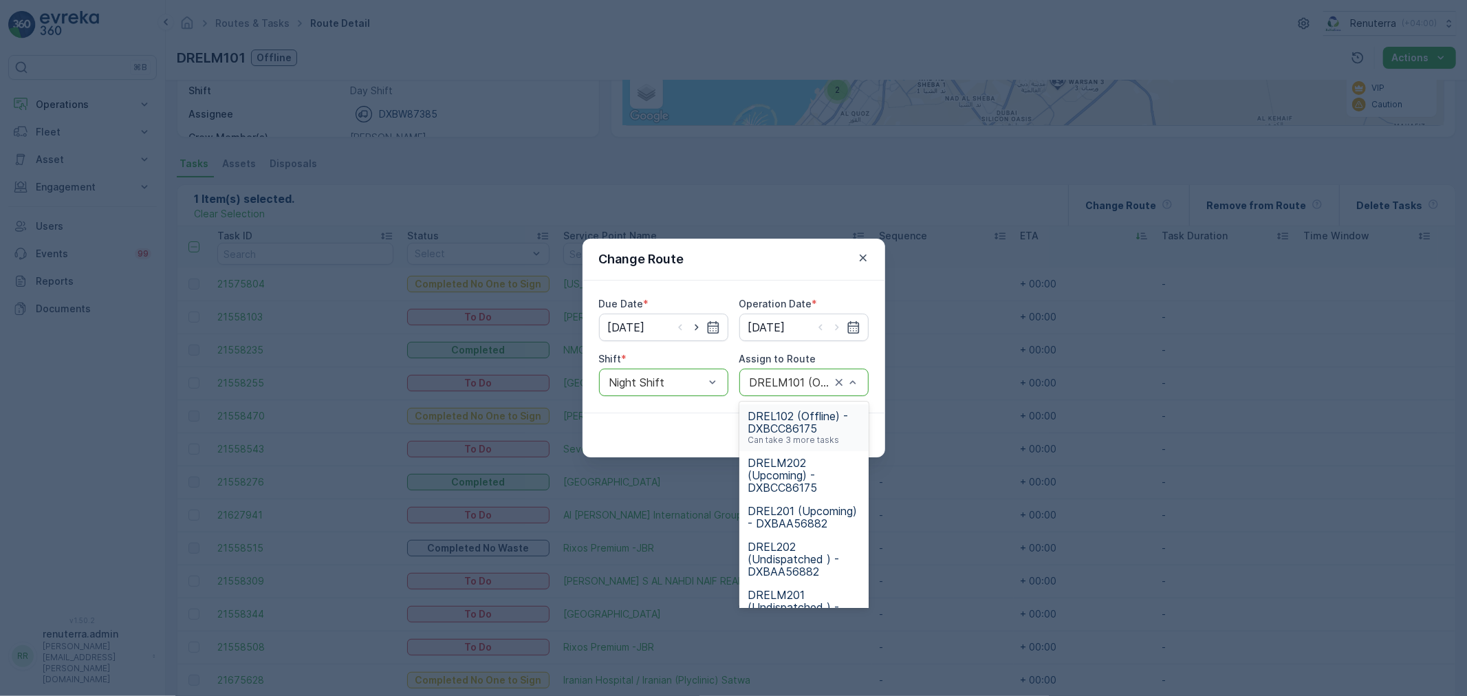
click at [770, 385] on div at bounding box center [790, 382] width 84 height 12
type input "201"
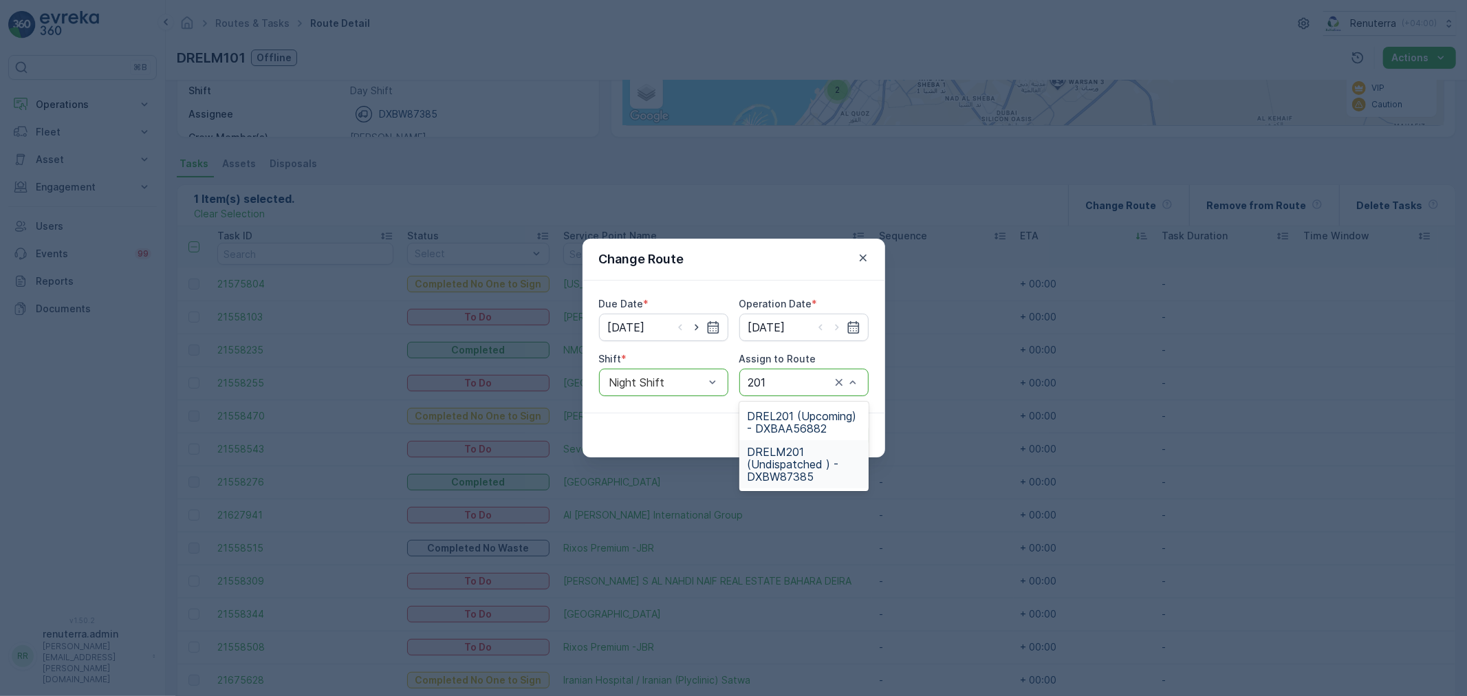
click at [798, 476] on span "DRELM201 (Undispatched ) - DXBW87385" at bounding box center [804, 464] width 113 height 37
click at [843, 424] on button "Submit" at bounding box center [844, 435] width 50 height 22
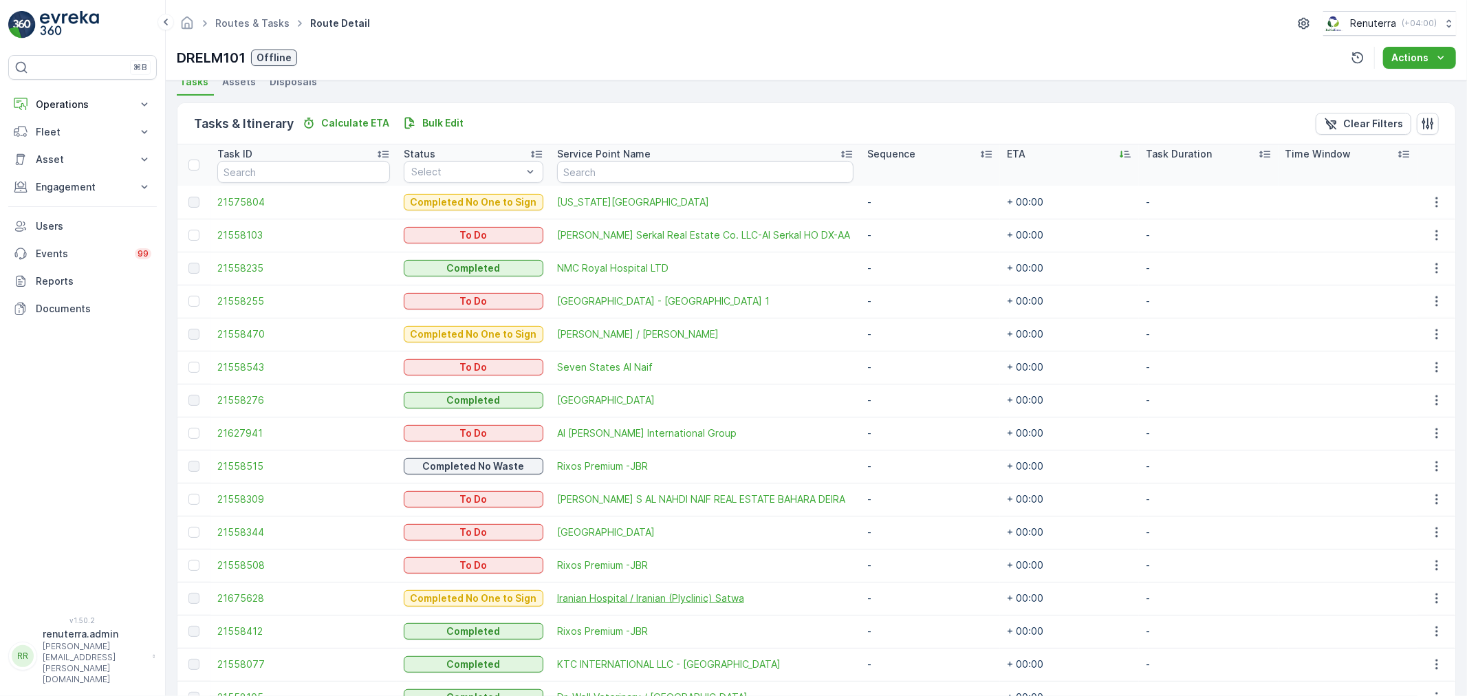
scroll to position [310, 0]
click at [197, 237] on div at bounding box center [193, 235] width 11 height 11
click at [188, 230] on input "checkbox" at bounding box center [188, 230] width 0 height 0
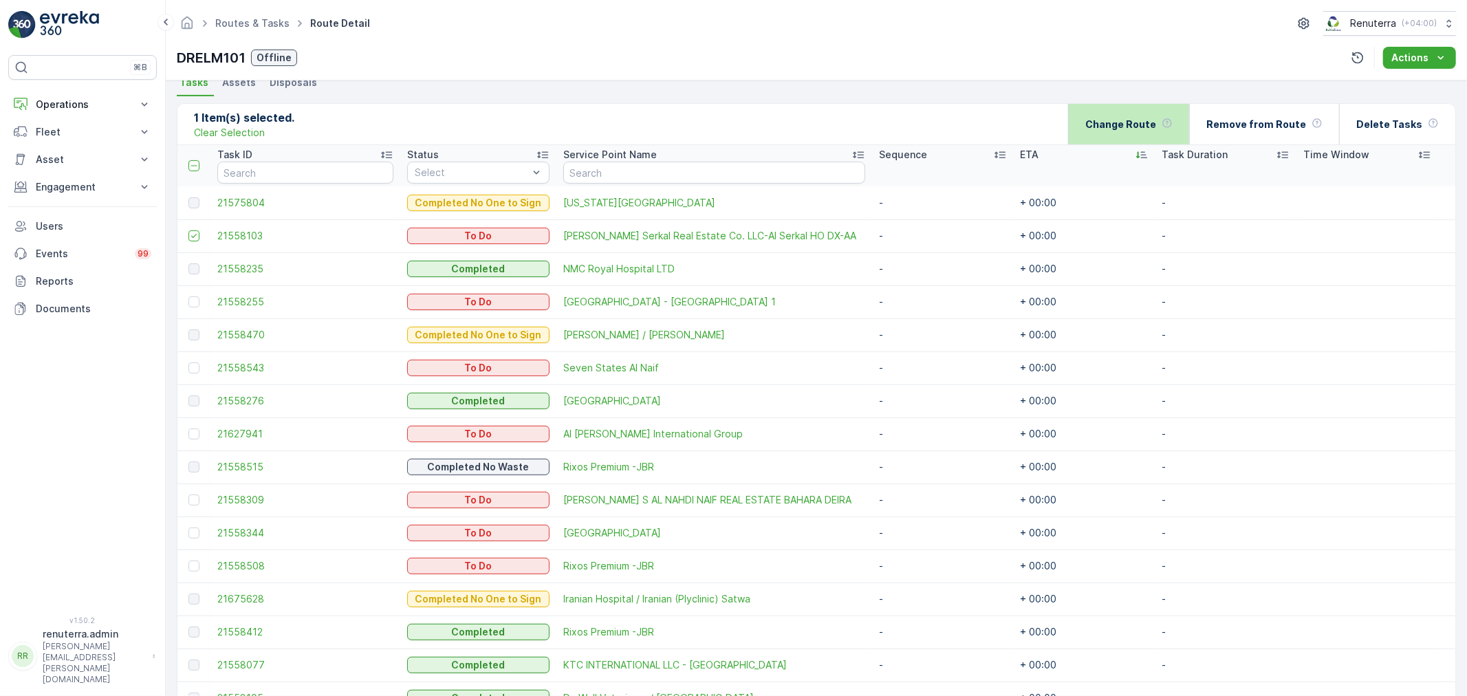
click at [1150, 127] on p "Change Route" at bounding box center [1121, 125] width 71 height 14
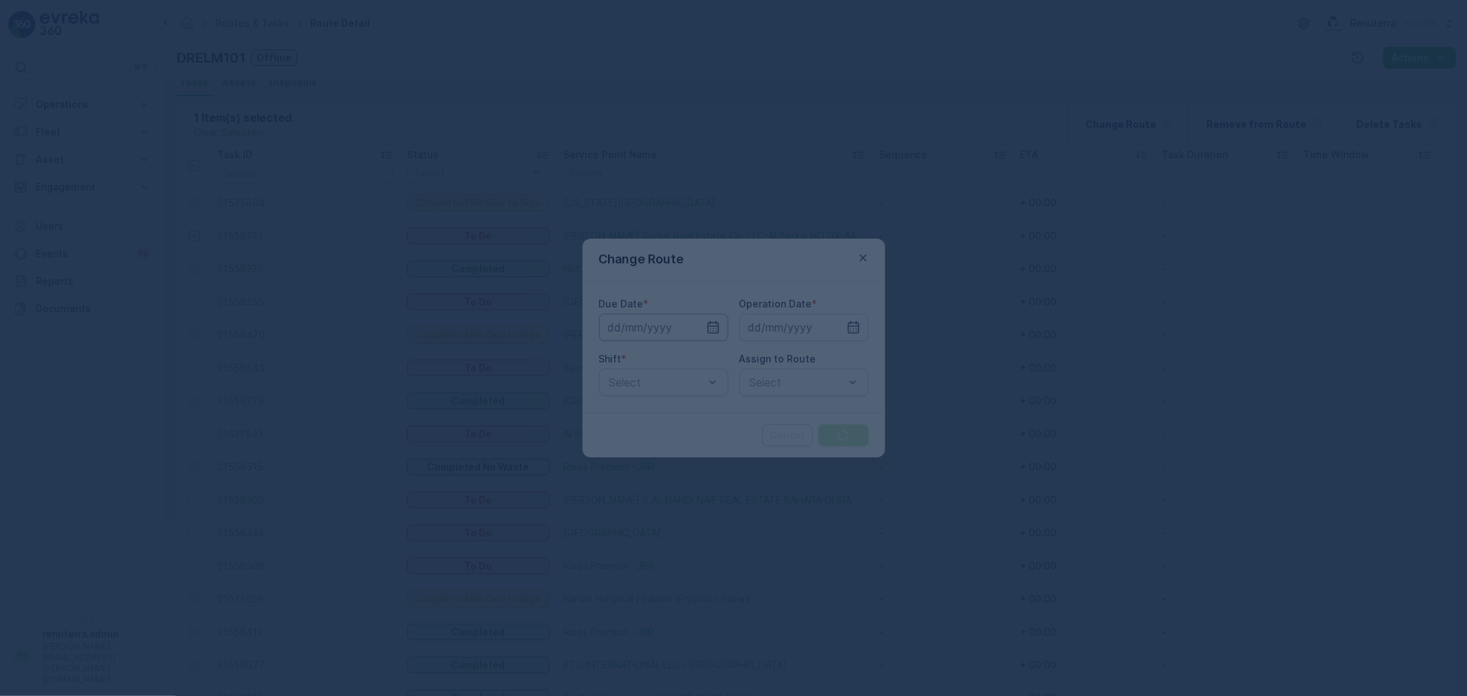
type input "[DATE]"
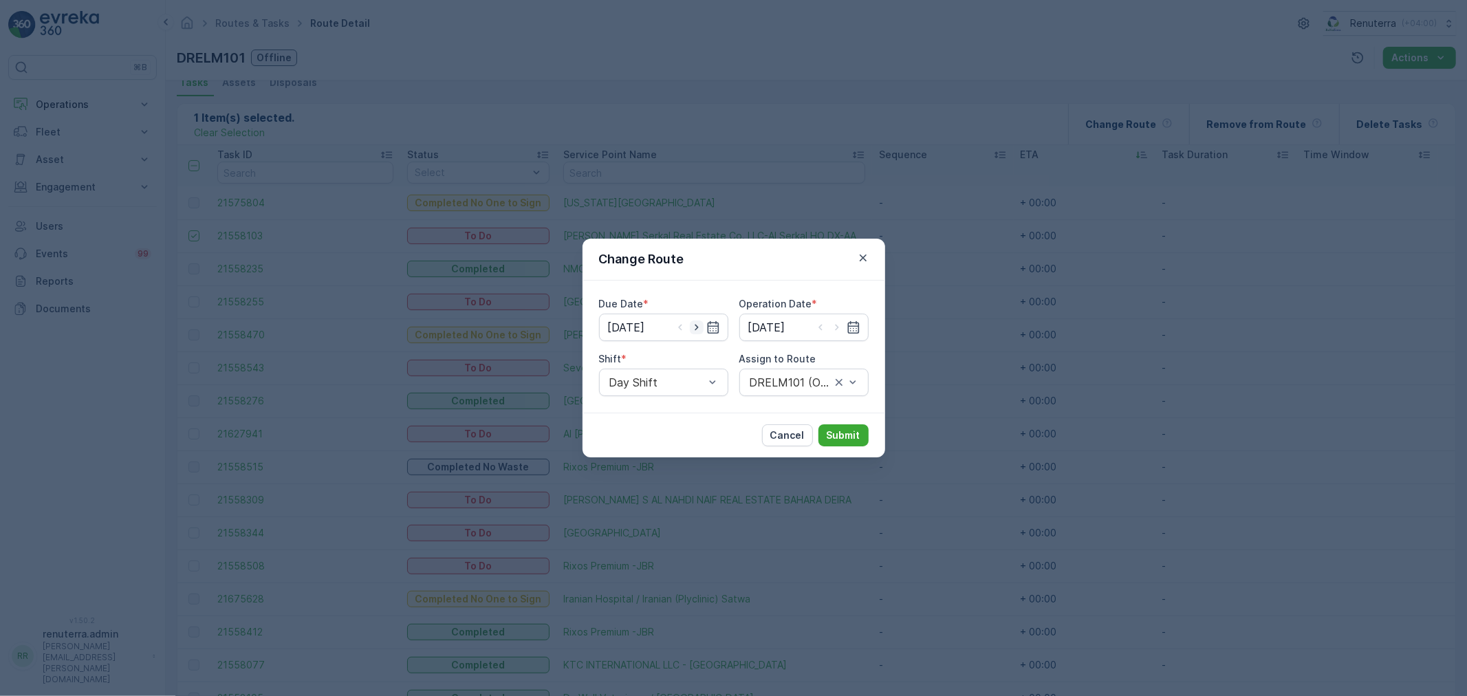
click at [693, 324] on icon "button" at bounding box center [697, 328] width 14 height 14
click at [798, 330] on input "[DATE]" at bounding box center [803, 328] width 129 height 28
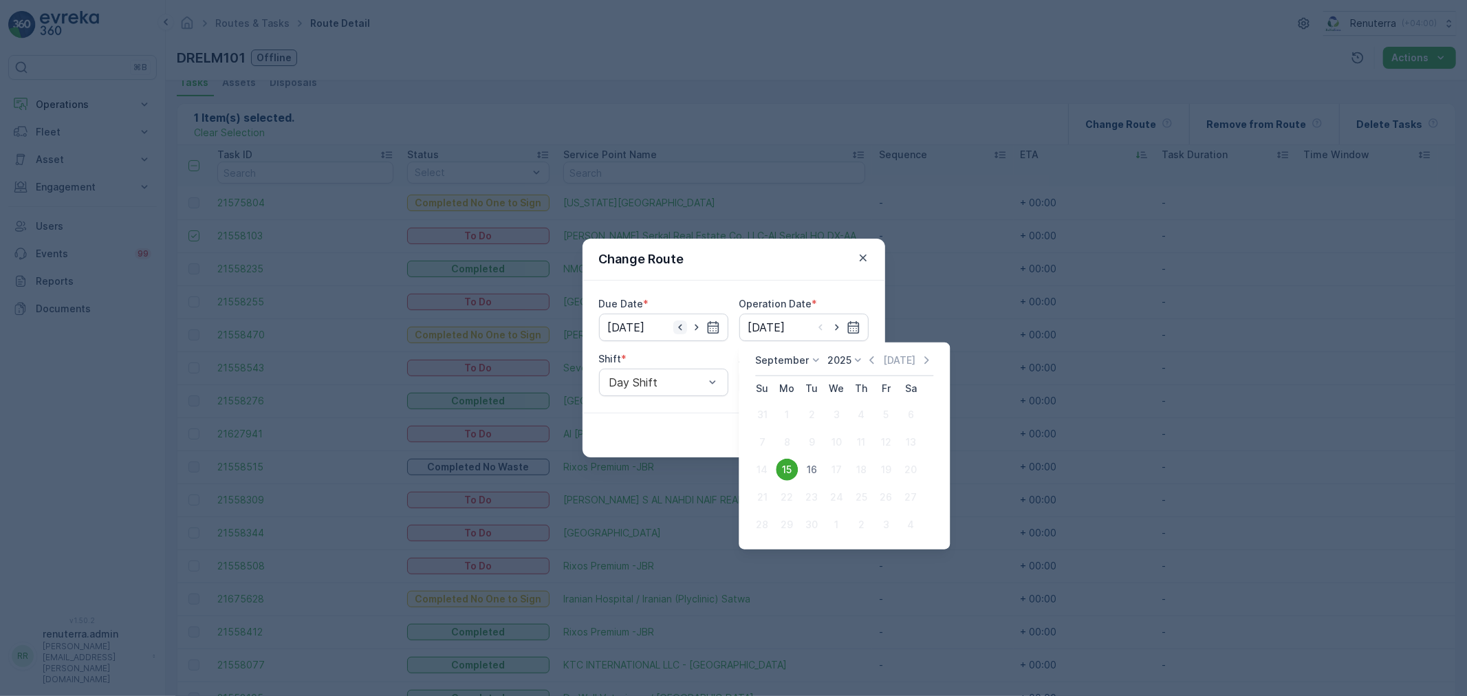
click at [673, 324] on icon "button" at bounding box center [680, 328] width 14 height 14
type input "[DATE]"
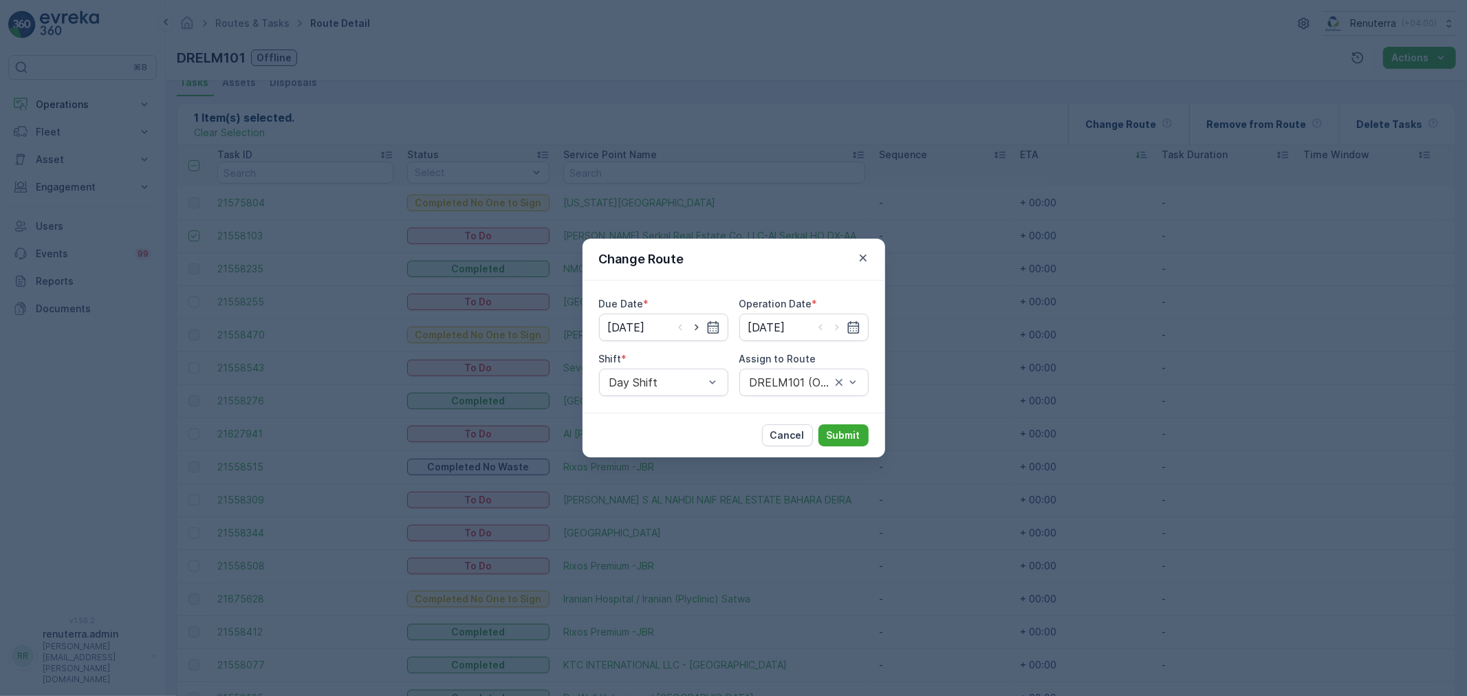
click at [681, 362] on div "Shift *" at bounding box center [663, 359] width 129 height 14
click at [662, 446] on div "Night Shift" at bounding box center [663, 439] width 129 height 23
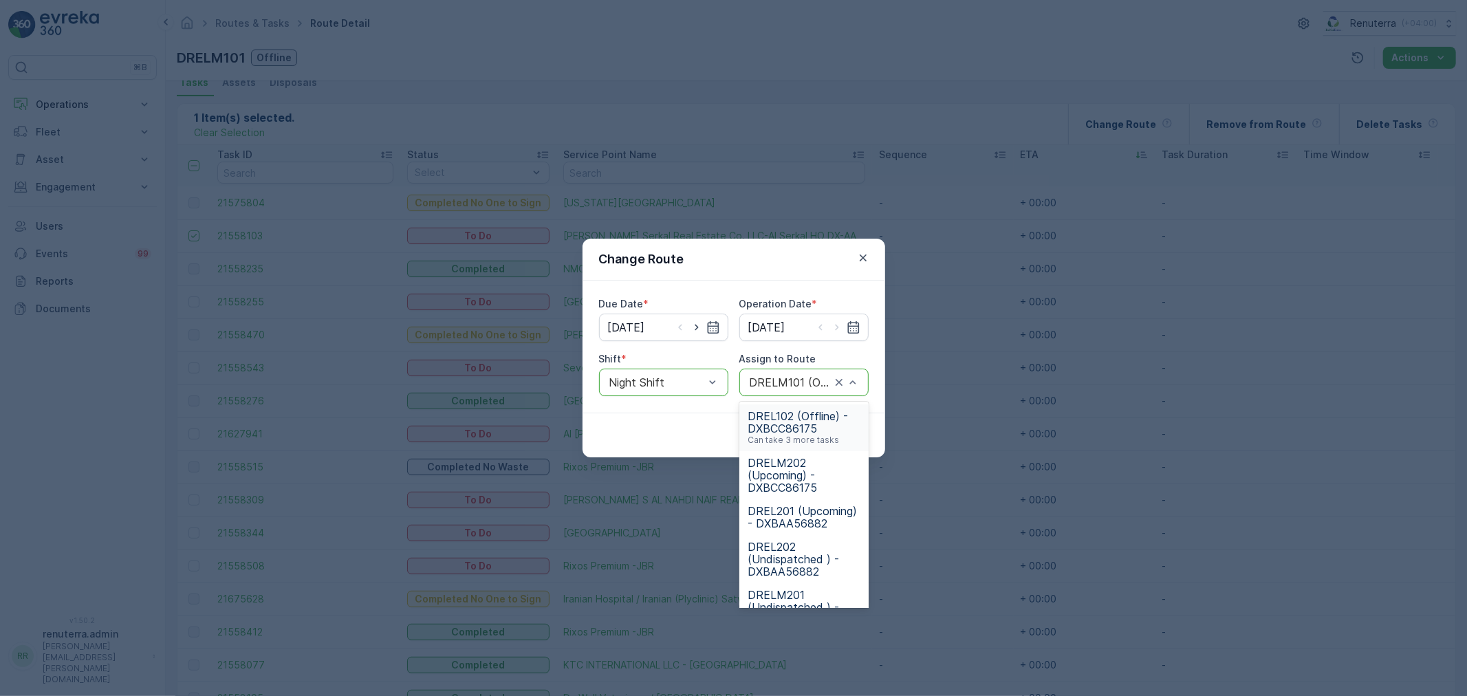
click at [796, 381] on div at bounding box center [790, 382] width 84 height 12
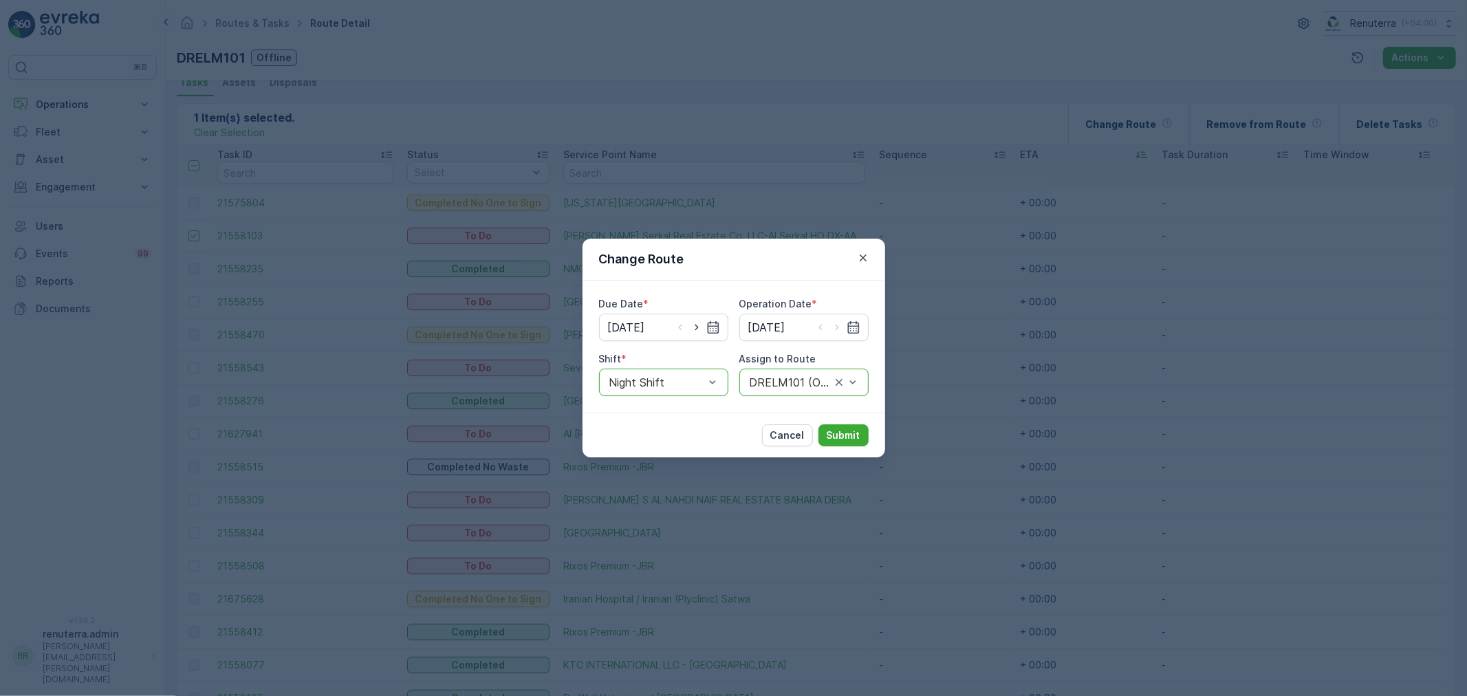
click at [796, 381] on div at bounding box center [790, 382] width 84 height 12
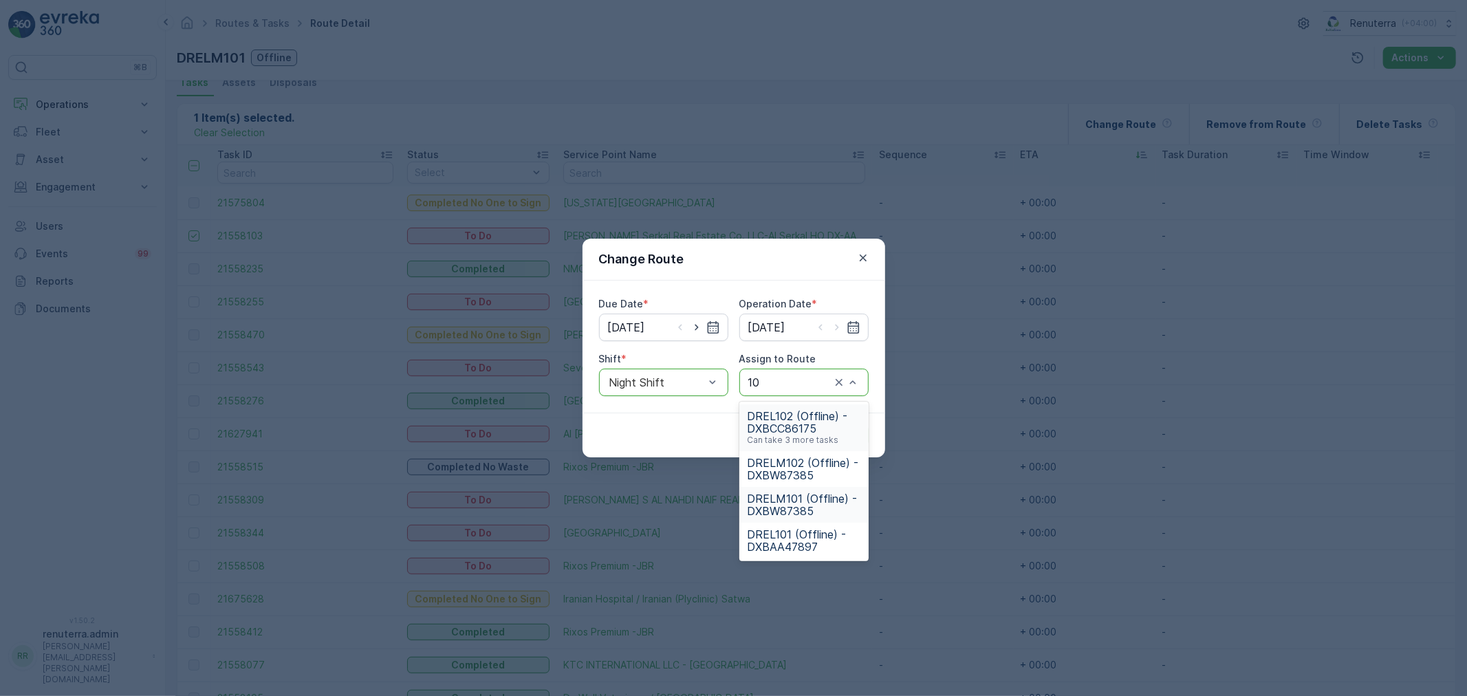
type input "101"
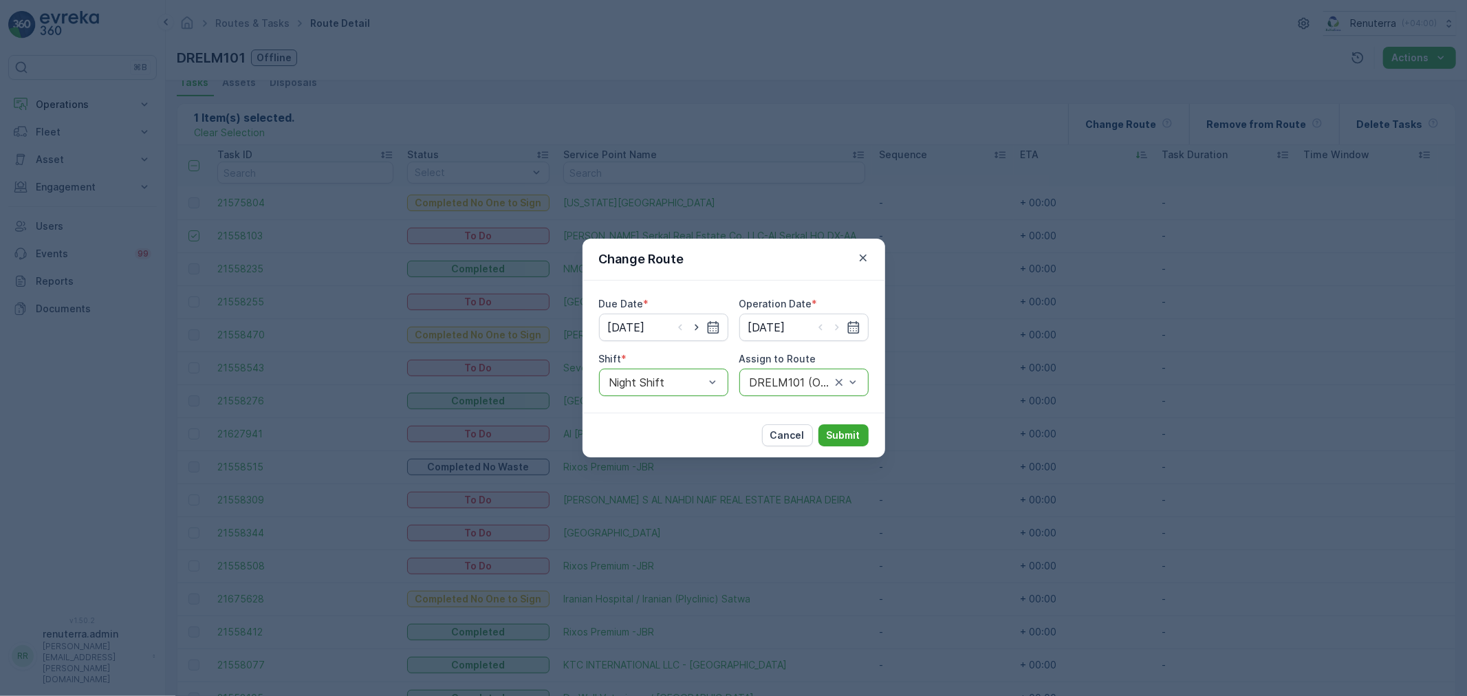
click at [725, 382] on div "Due Date * [DATE] Operation Date * [DATE] Shift * option Night Shift, selected.…" at bounding box center [734, 346] width 270 height 99
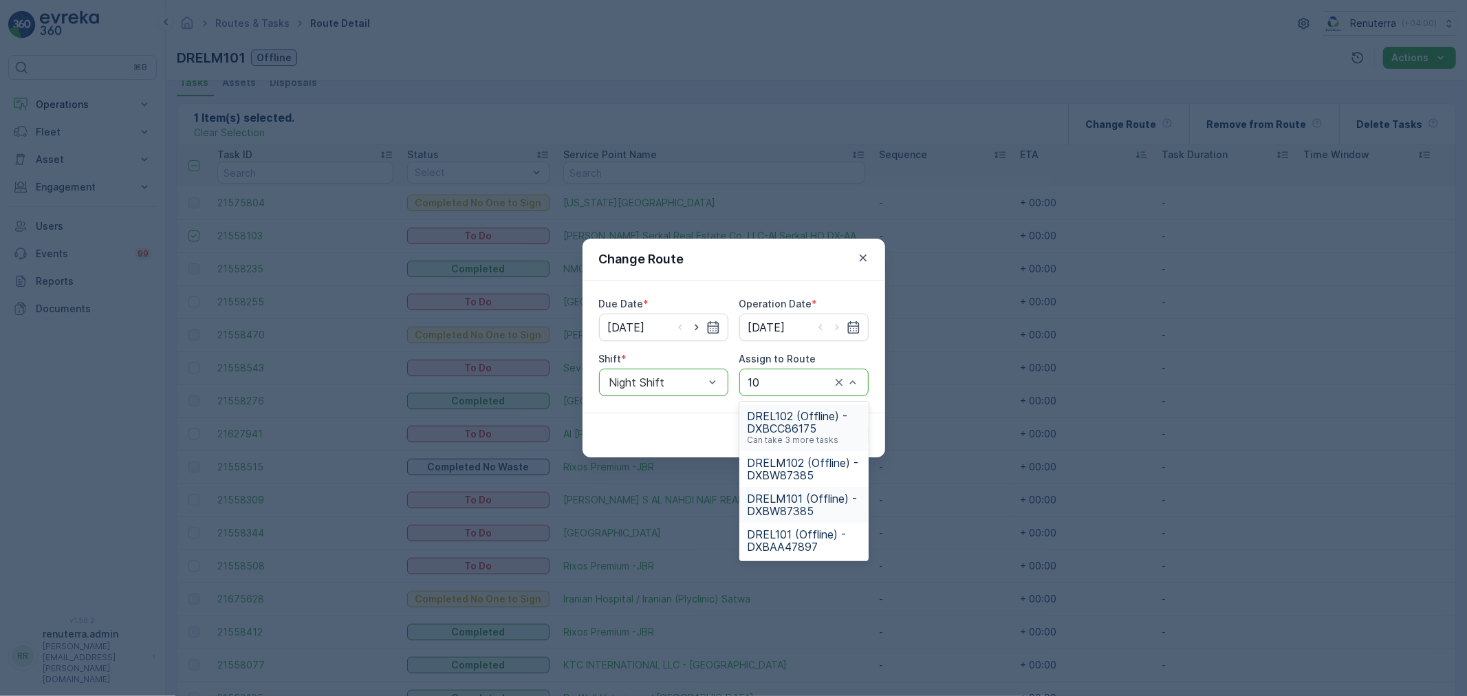
type input "1"
type input "201"
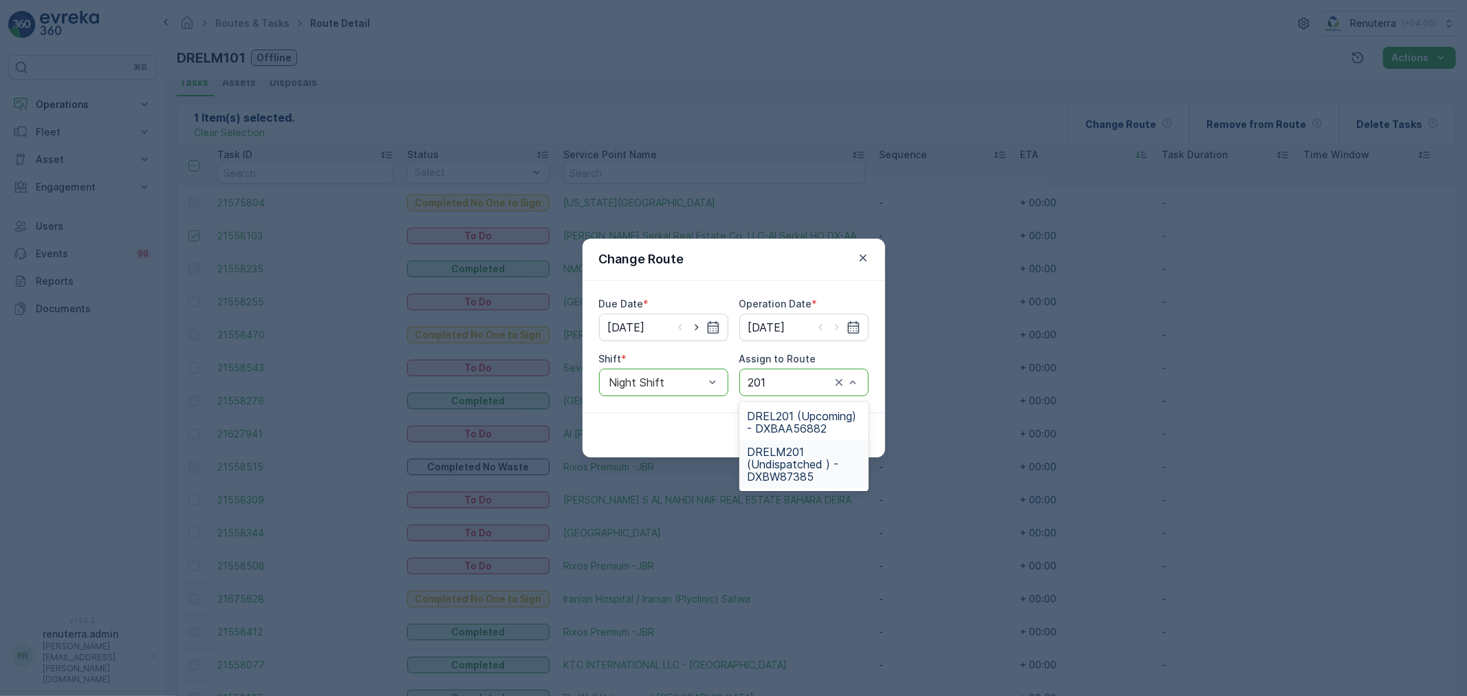
click at [779, 471] on span "DRELM201 (Undispatched ) - DXBW87385" at bounding box center [804, 464] width 113 height 37
click at [847, 442] on p "Submit" at bounding box center [844, 436] width 34 height 14
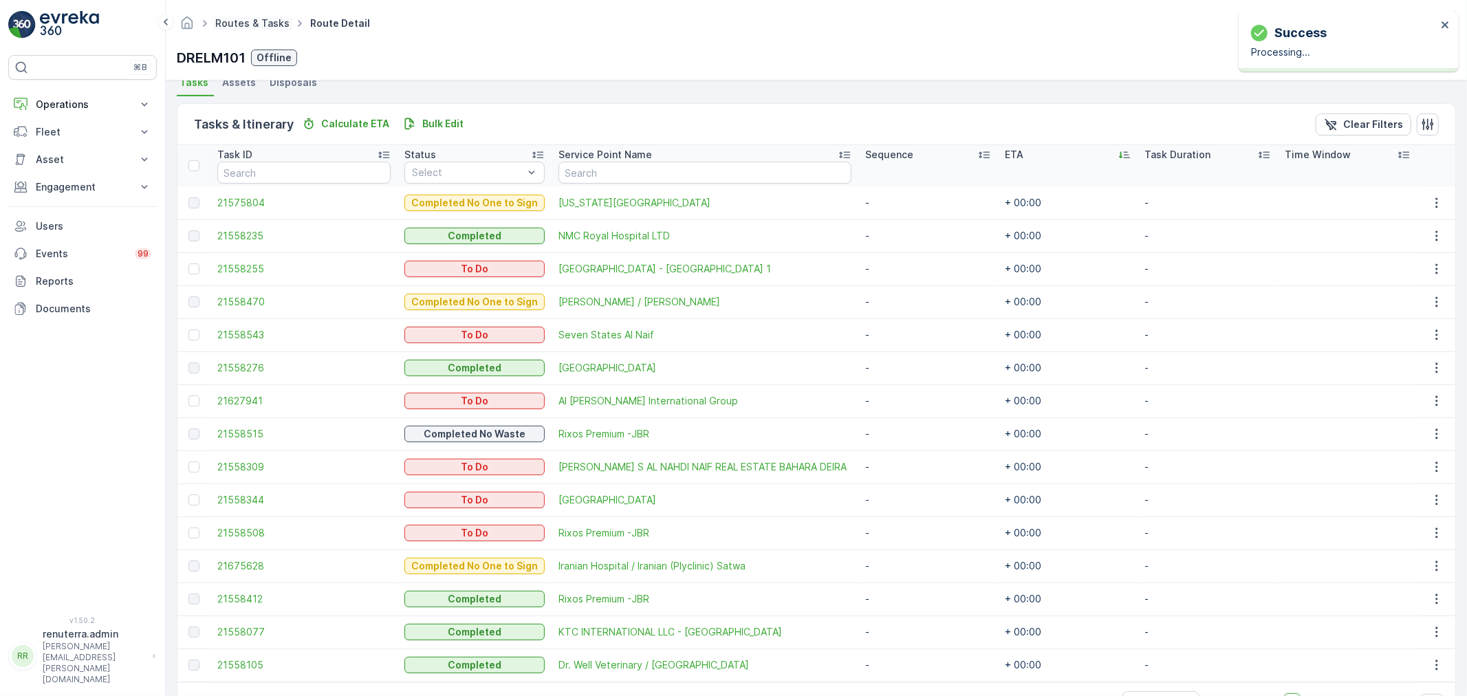
click at [266, 23] on link "Routes & Tasks" at bounding box center [252, 23] width 74 height 12
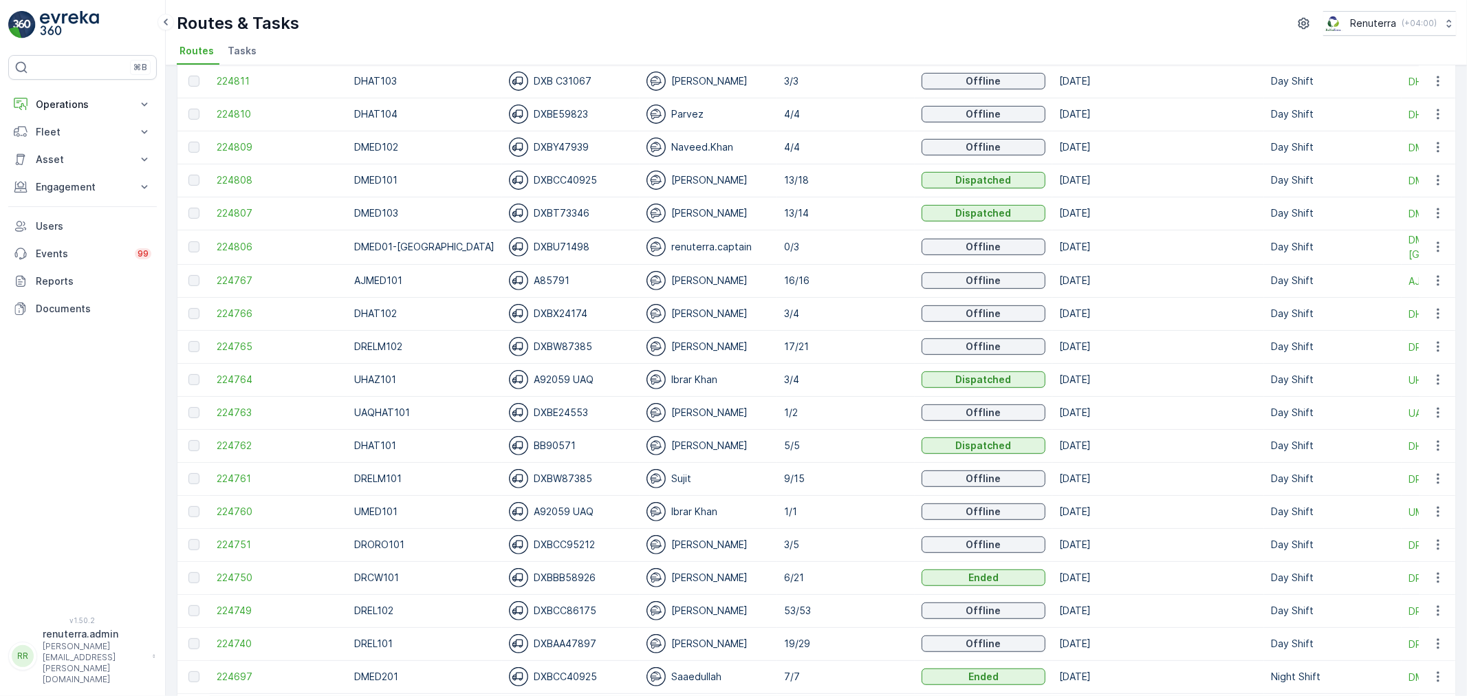
scroll to position [535, 0]
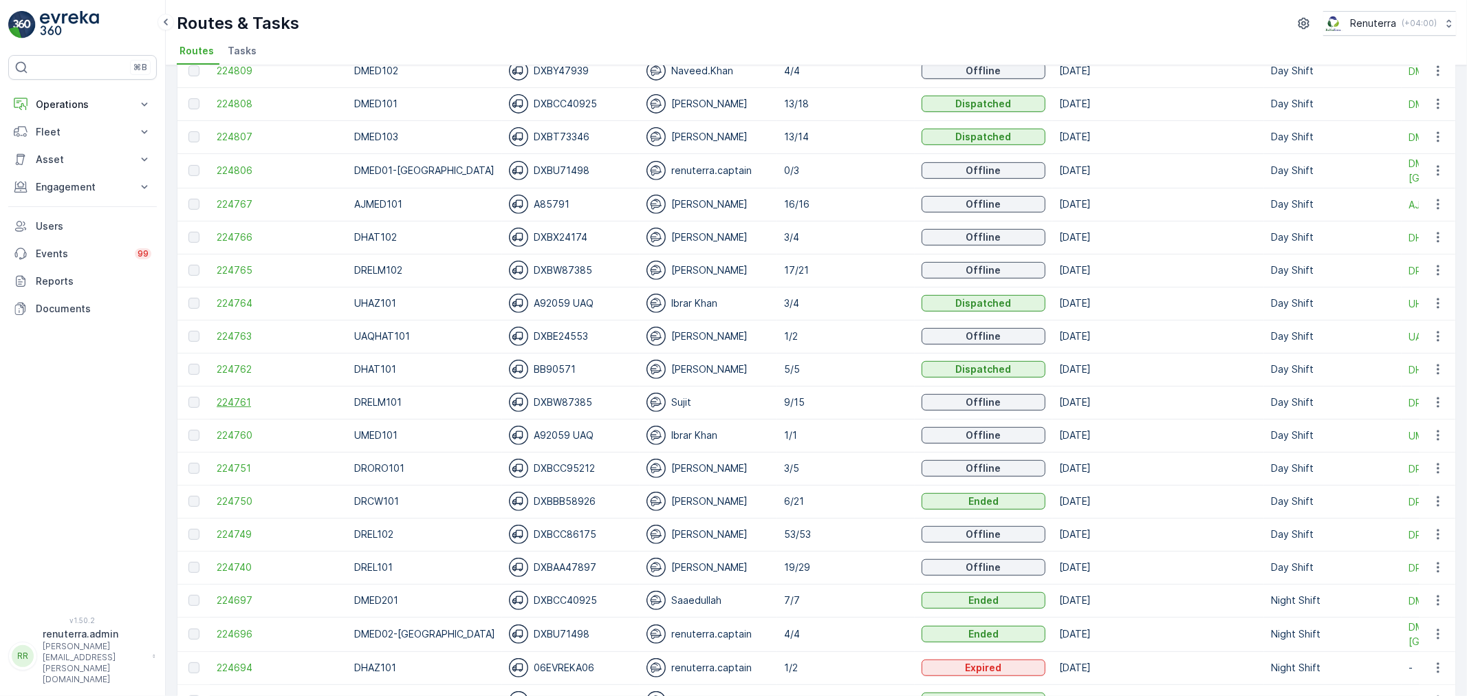
click at [236, 407] on span "224761" at bounding box center [279, 403] width 124 height 14
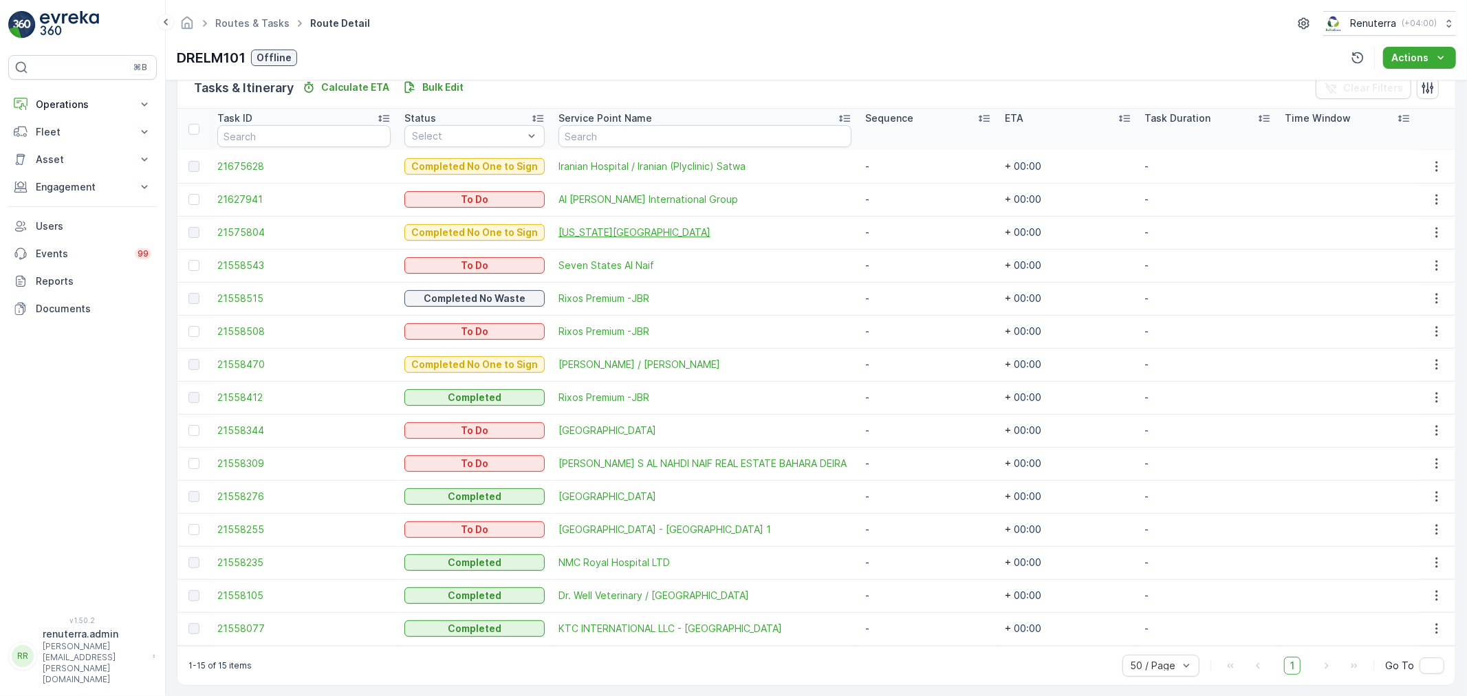
scroll to position [353, 0]
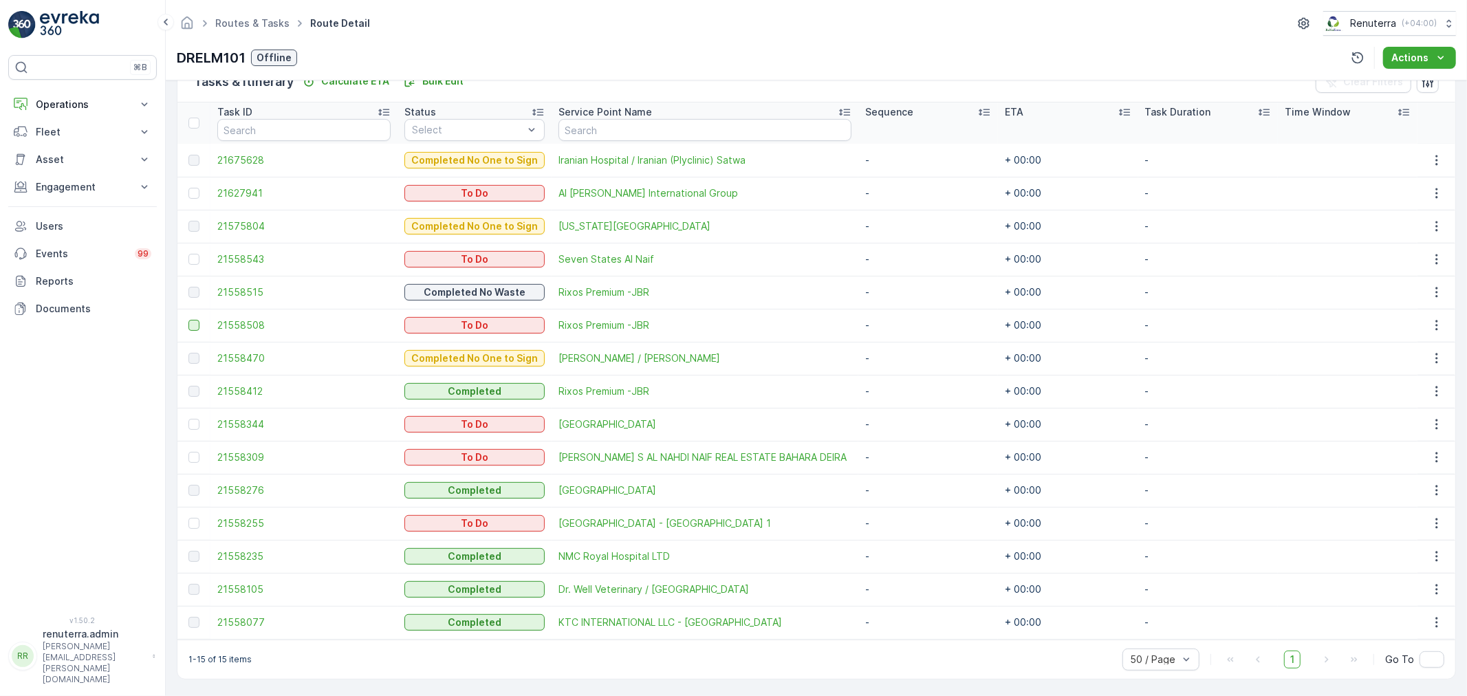
click at [190, 325] on div at bounding box center [193, 325] width 11 height 11
click at [188, 320] on input "checkbox" at bounding box center [188, 320] width 0 height 0
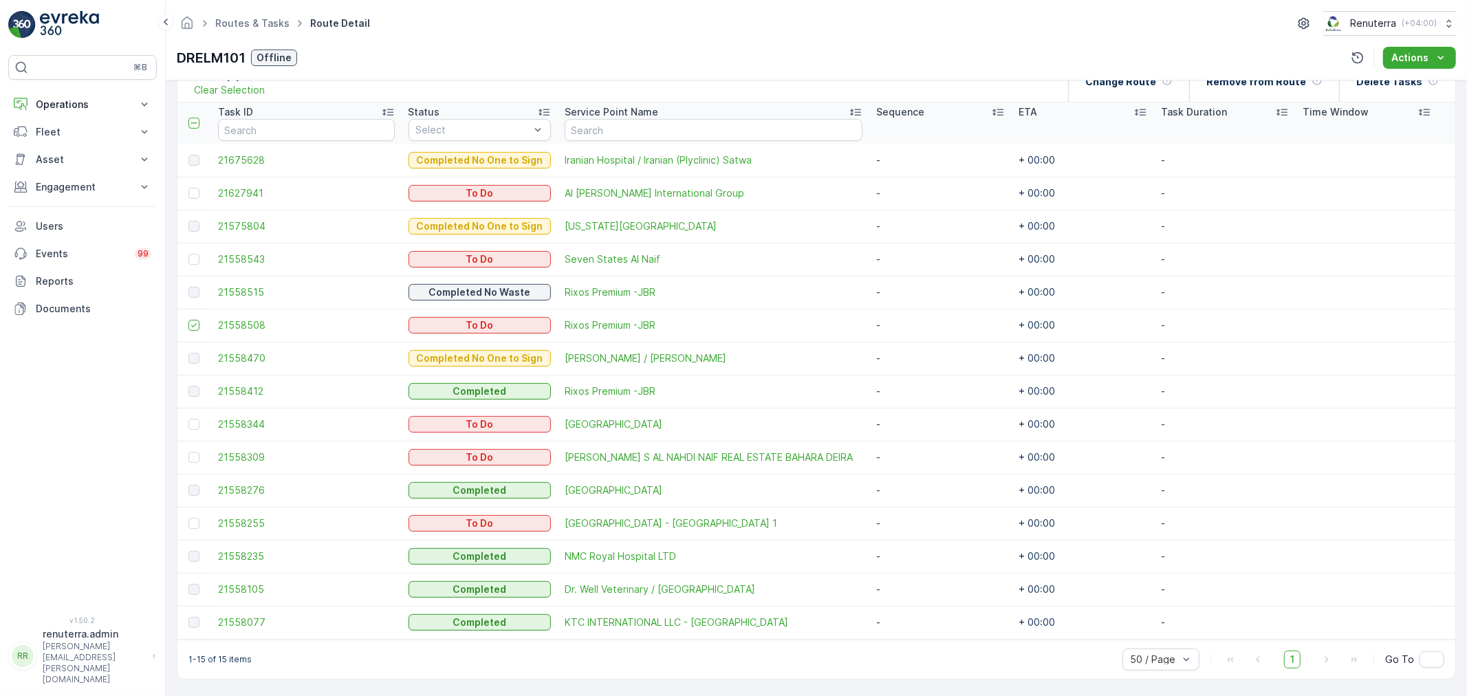
scroll to position [47, 0]
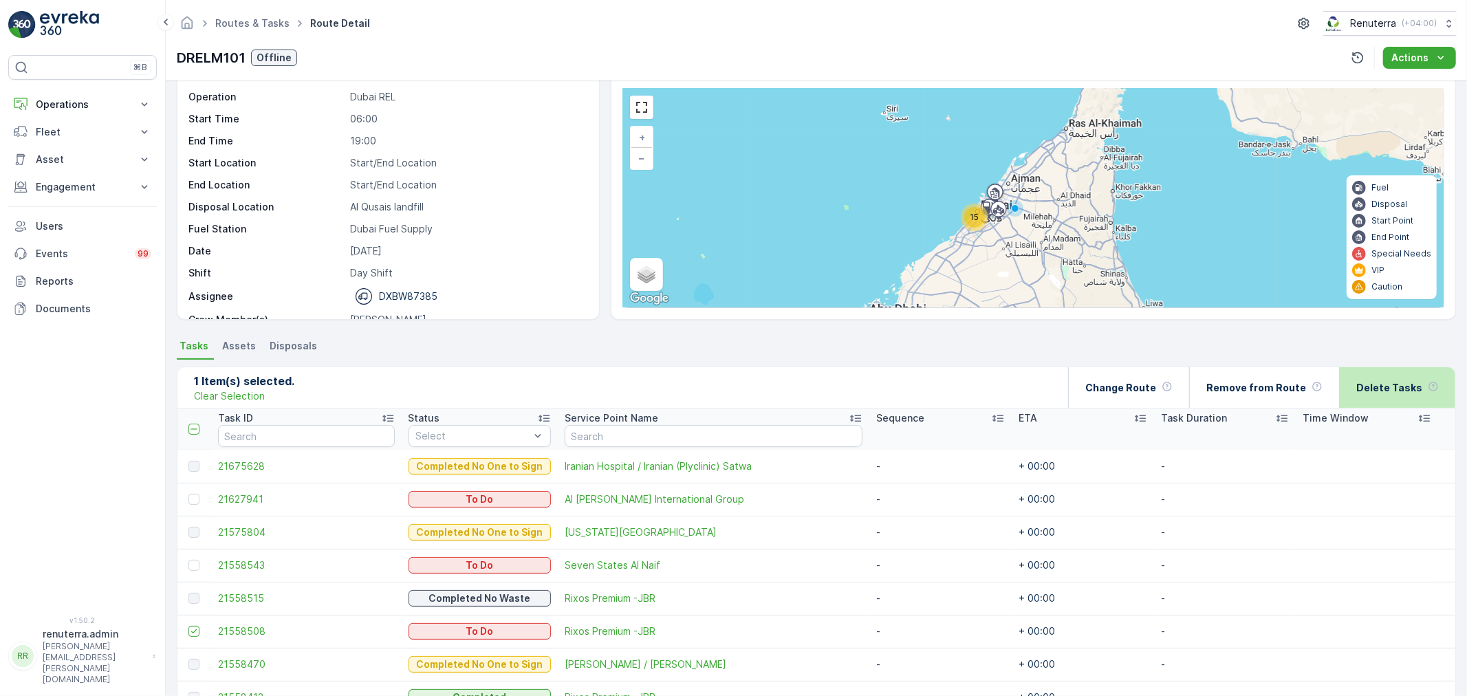
click at [1361, 377] on div "Delete Tasks" at bounding box center [1398, 387] width 83 height 41
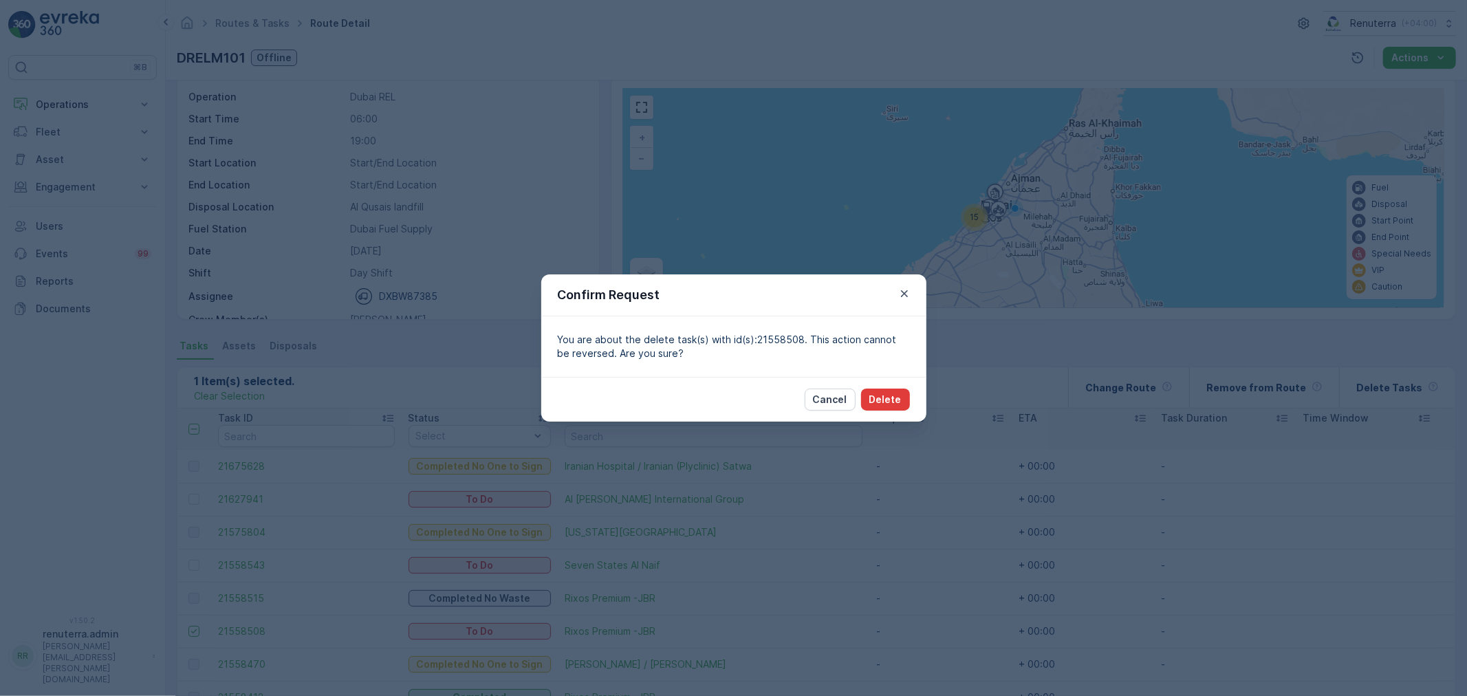
click at [883, 406] on p "Delete" at bounding box center [886, 400] width 32 height 14
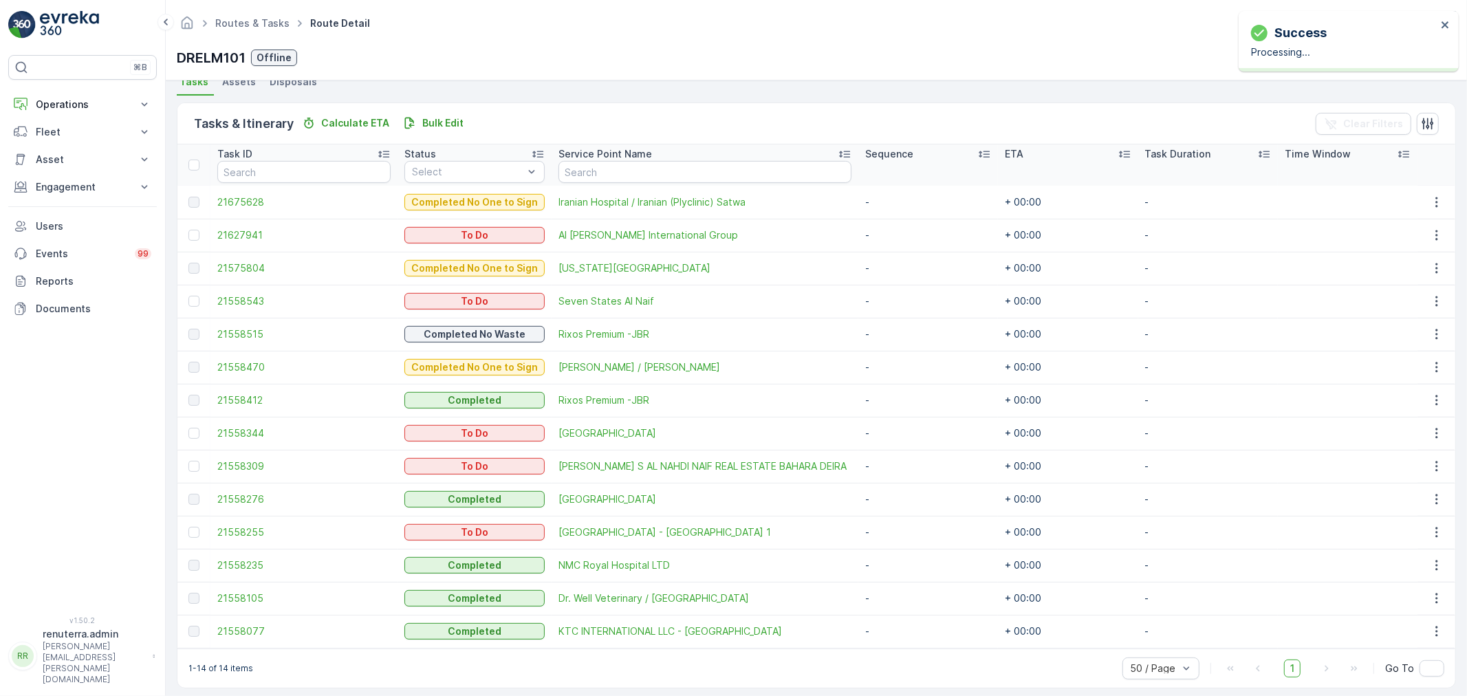
scroll to position [320, 0]
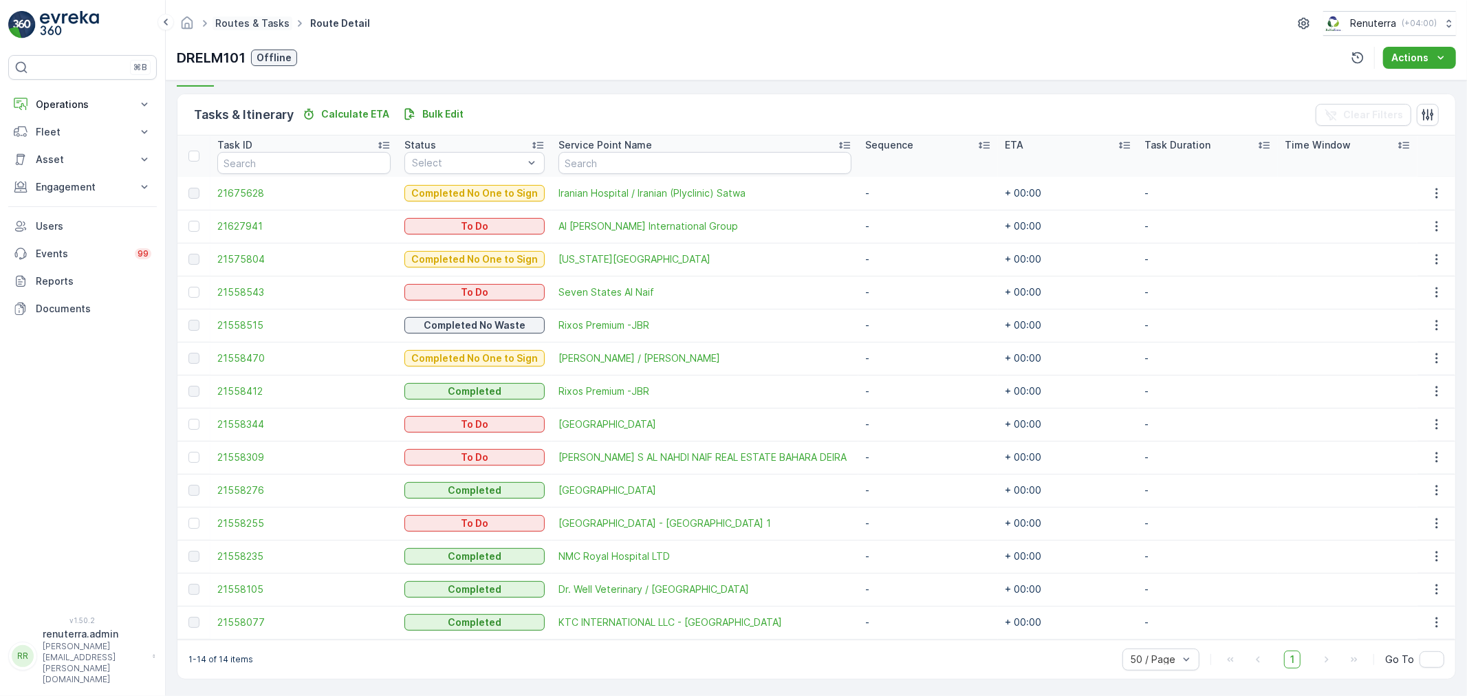
click at [257, 23] on link "Routes & Tasks" at bounding box center [252, 23] width 74 height 12
